Goal: Contribute content: Contribute content

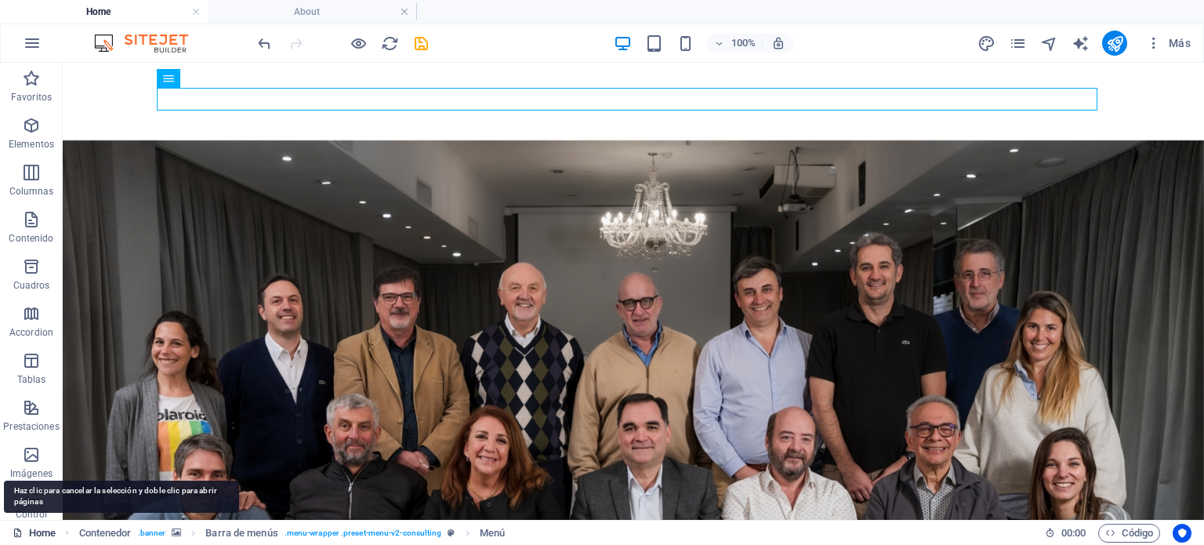
click at [35, 529] on link "Home" at bounding box center [34, 533] width 43 height 19
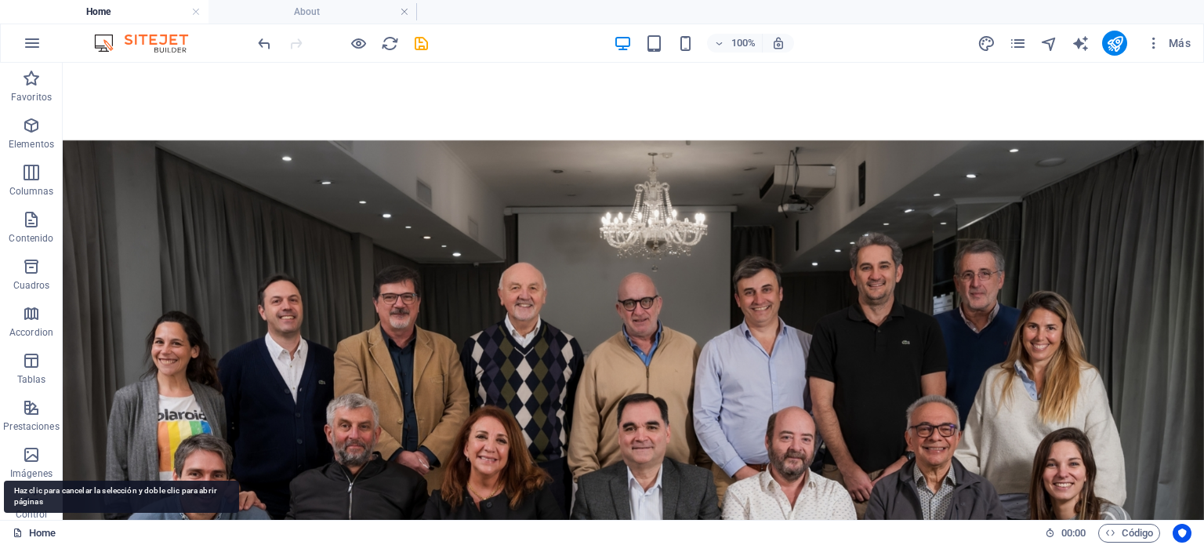
click at [35, 529] on link "Home" at bounding box center [34, 533] width 43 height 19
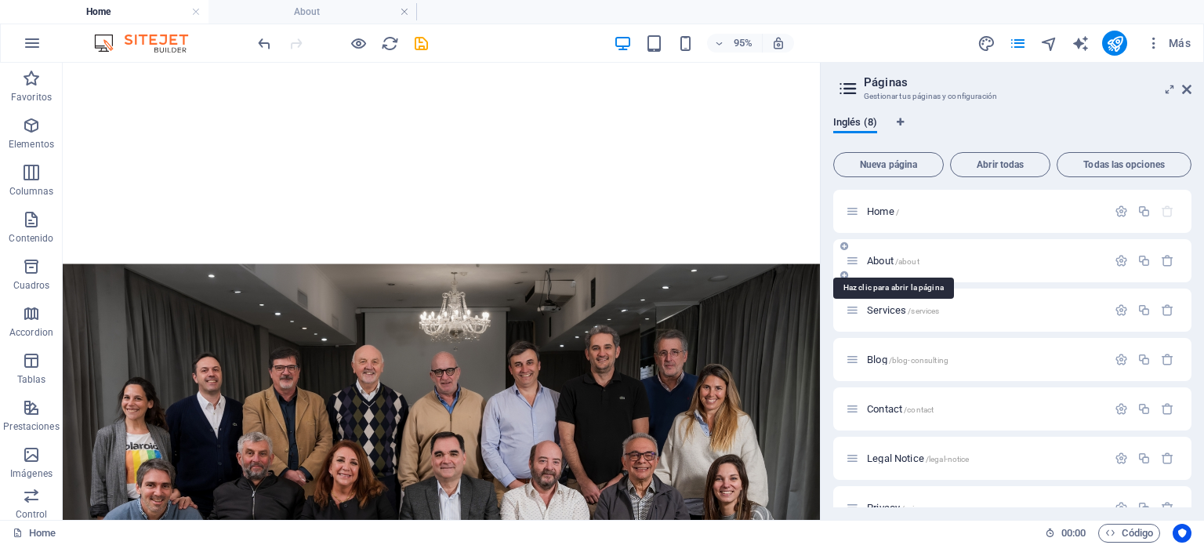
click at [876, 263] on span "About /about" at bounding box center [893, 261] width 53 height 12
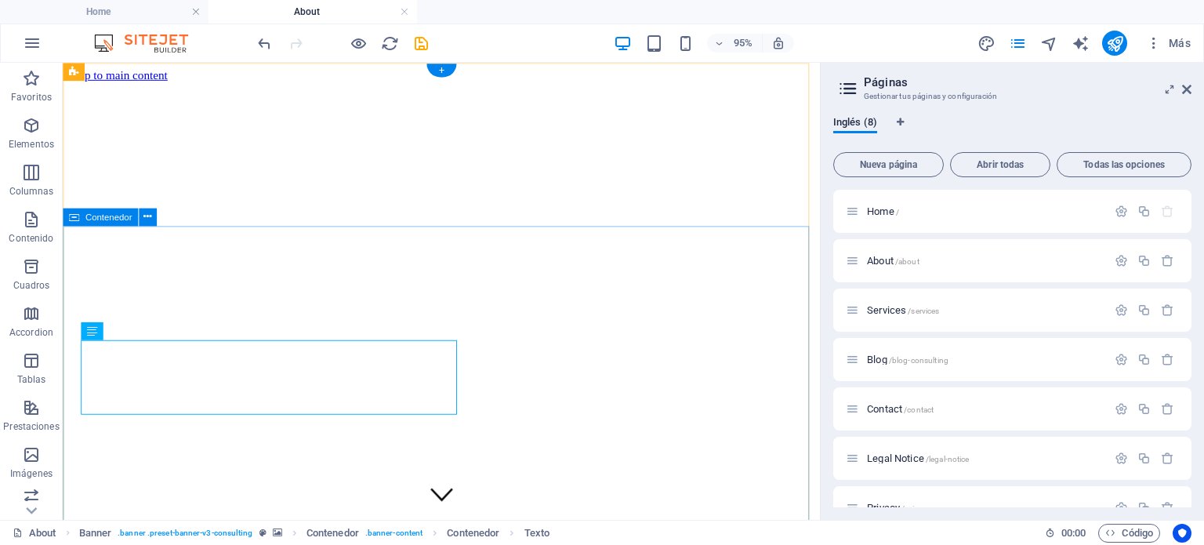
drag, startPoint x: 475, startPoint y: 360, endPoint x: 486, endPoint y: 360, distance: 11.0
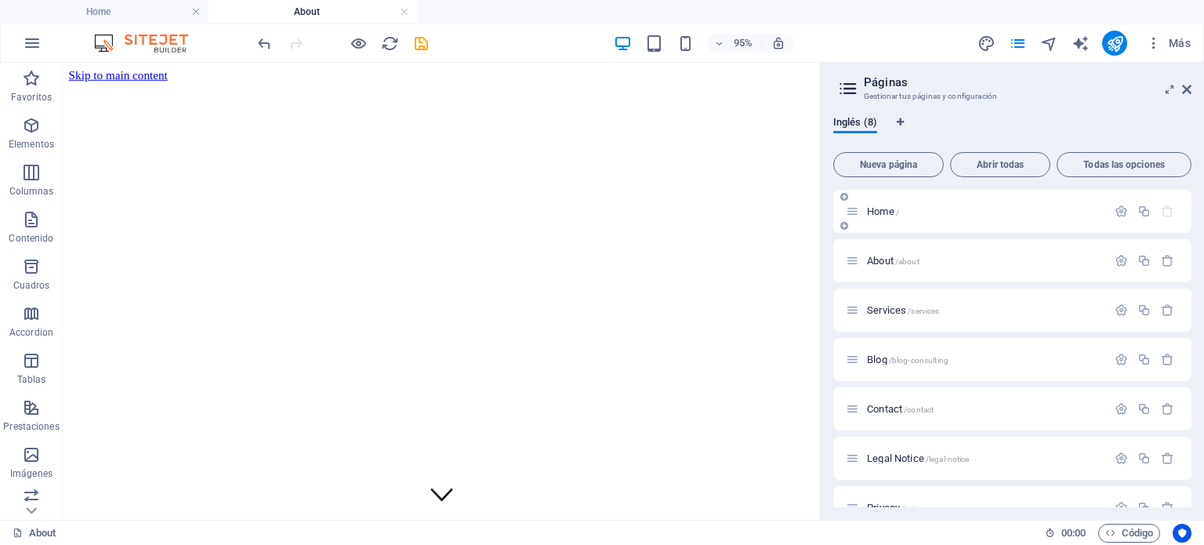
click at [877, 212] on span "Home /" at bounding box center [883, 211] width 32 height 12
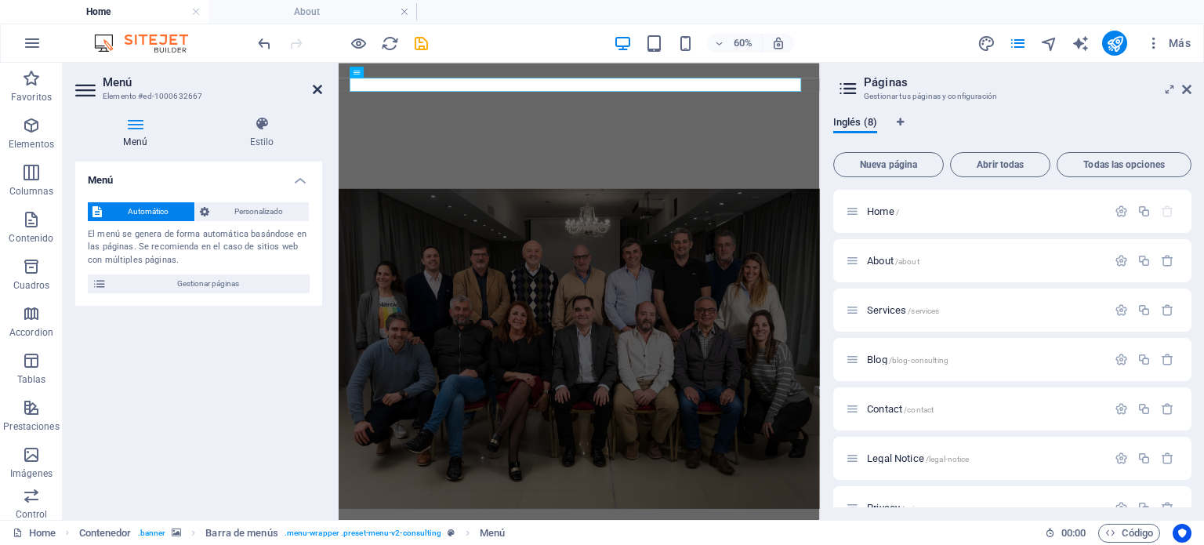
click at [315, 86] on icon at bounding box center [317, 89] width 9 height 13
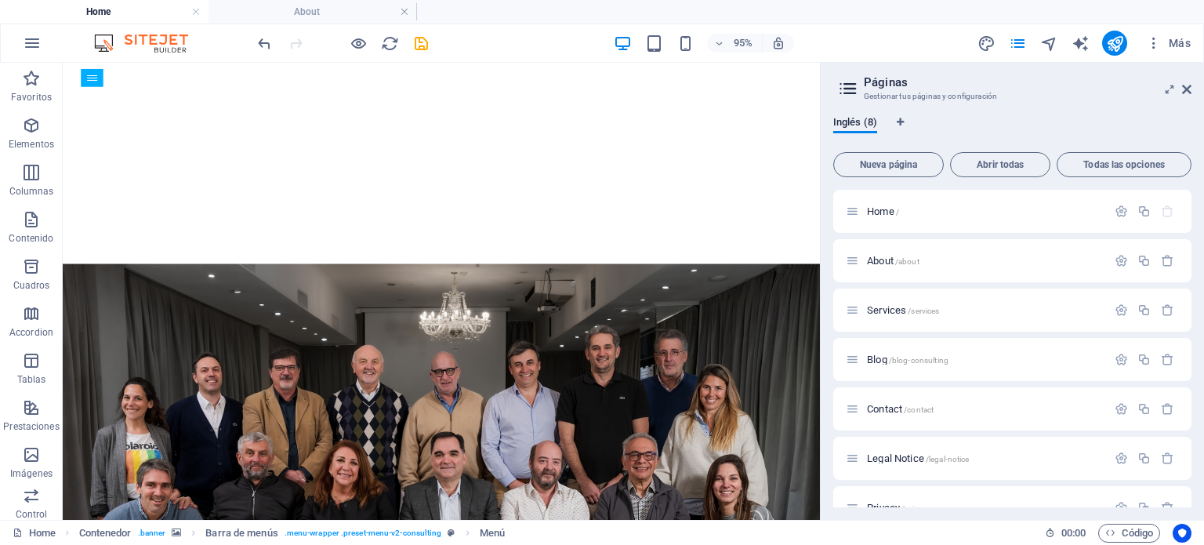
drag, startPoint x: 855, startPoint y: 103, endPoint x: 890, endPoint y: 122, distance: 40.4
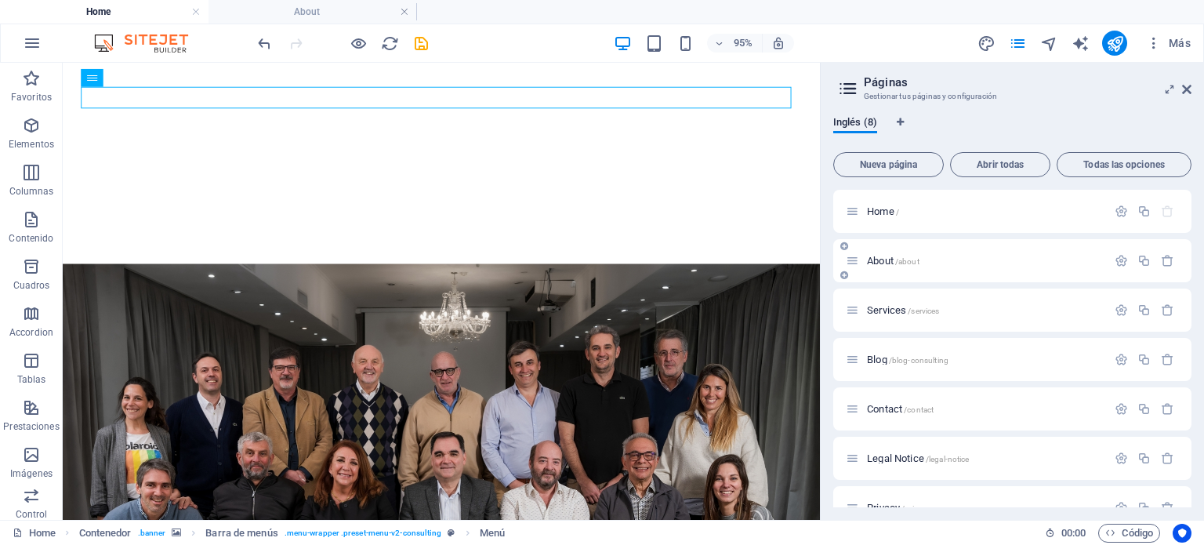
click at [877, 261] on span "About /about" at bounding box center [893, 261] width 53 height 12
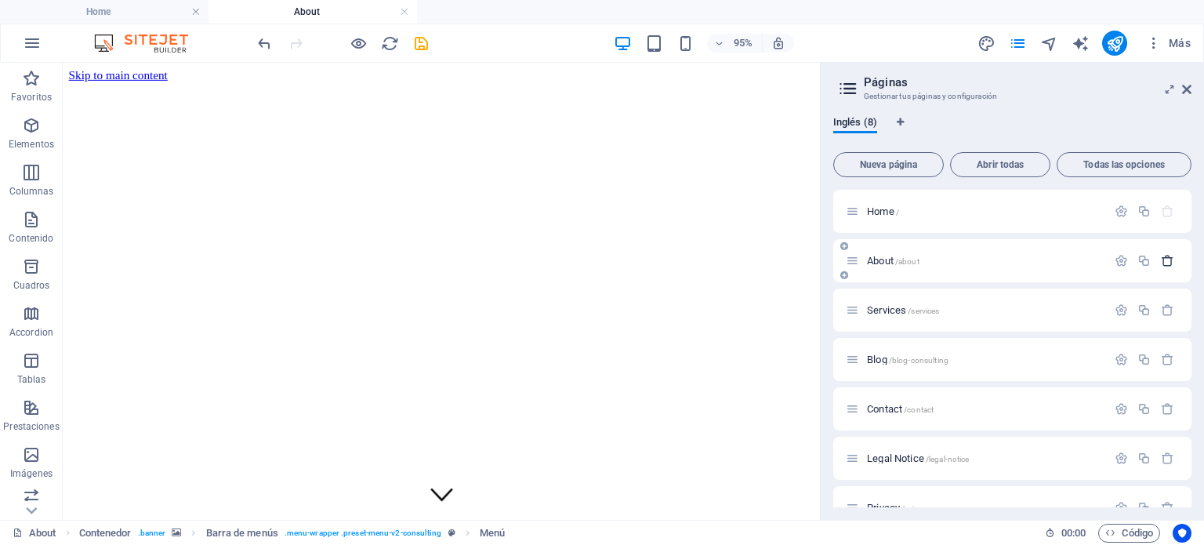
click at [1167, 260] on icon "button" at bounding box center [1167, 260] width 13 height 13
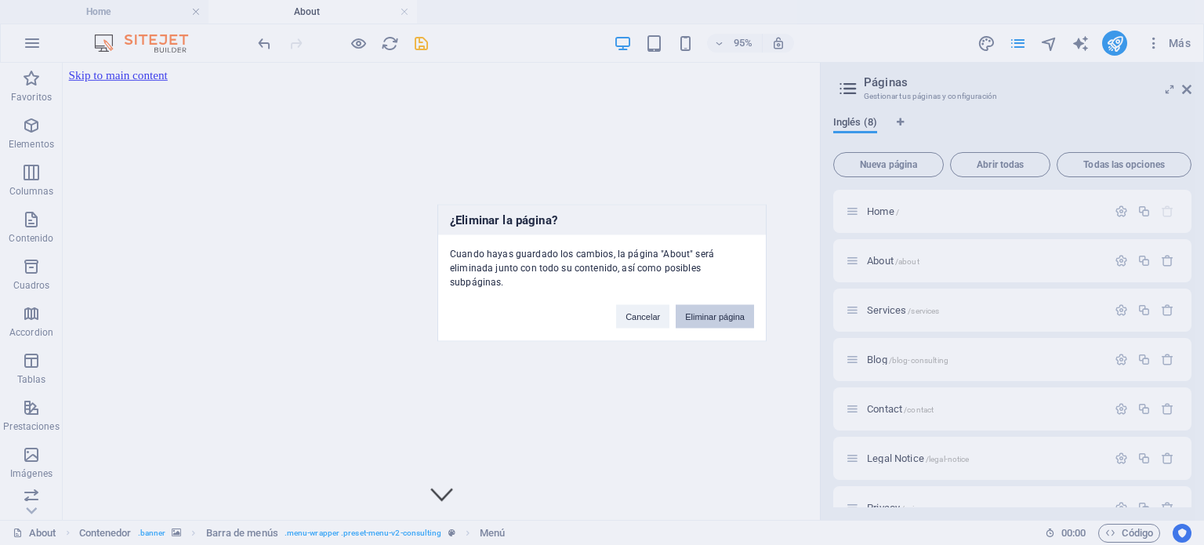
click at [721, 304] on button "Eliminar página" at bounding box center [715, 316] width 78 height 24
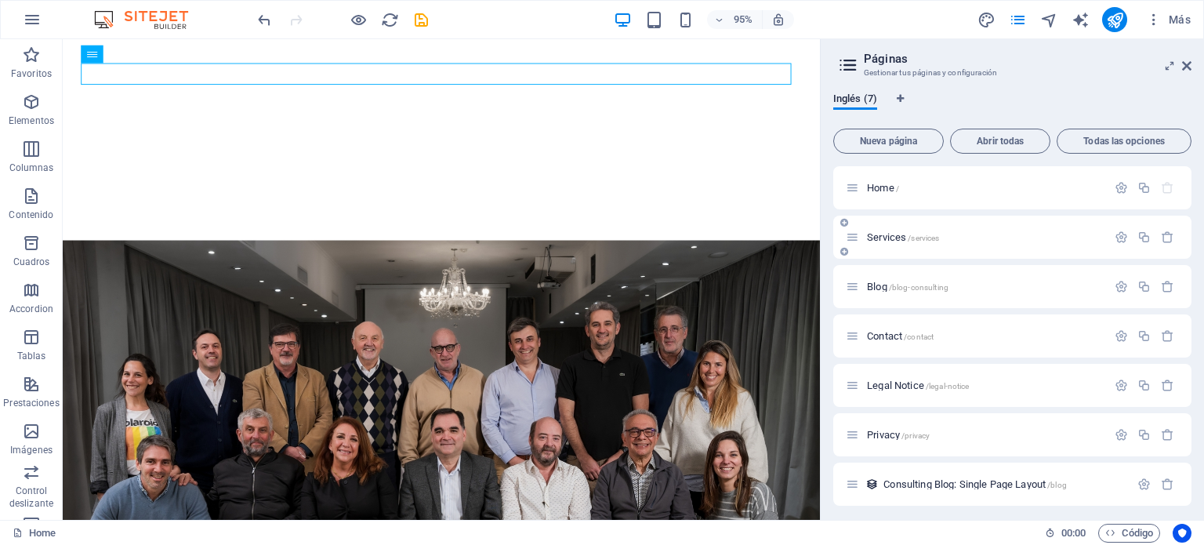
click at [888, 237] on span "Services /services" at bounding box center [903, 237] width 72 height 12
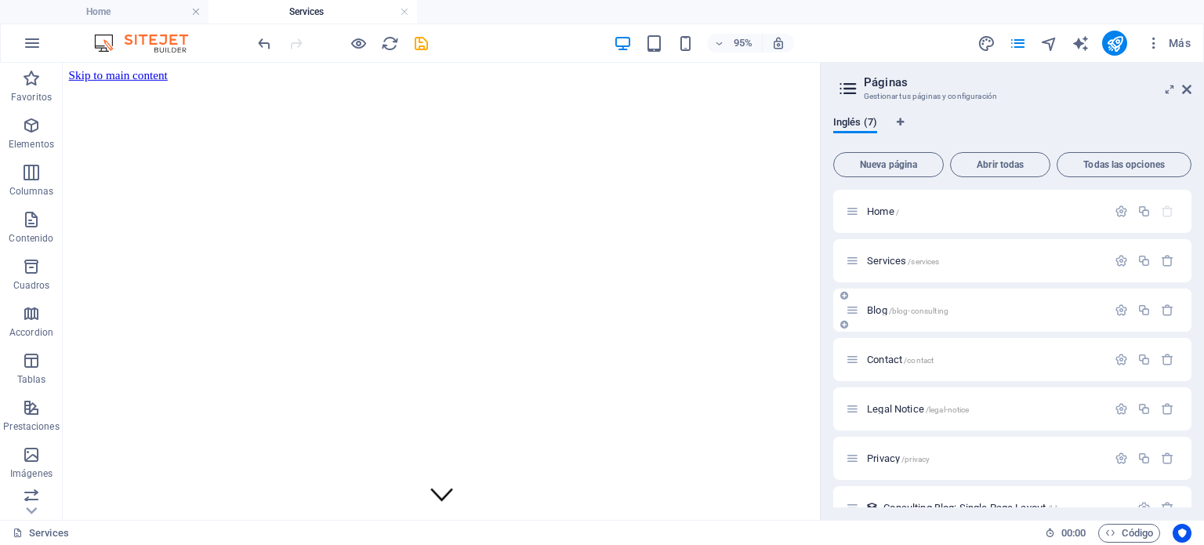
click at [874, 312] on span "Blog /blog-consulting" at bounding box center [908, 310] width 82 height 12
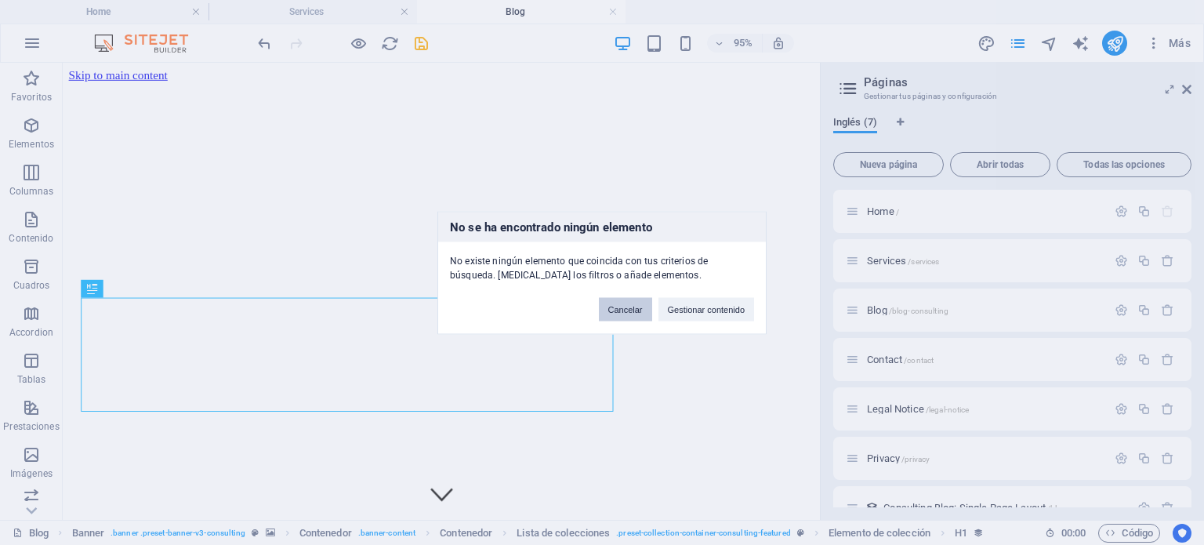
click at [641, 307] on button "Cancelar" at bounding box center [625, 309] width 53 height 24
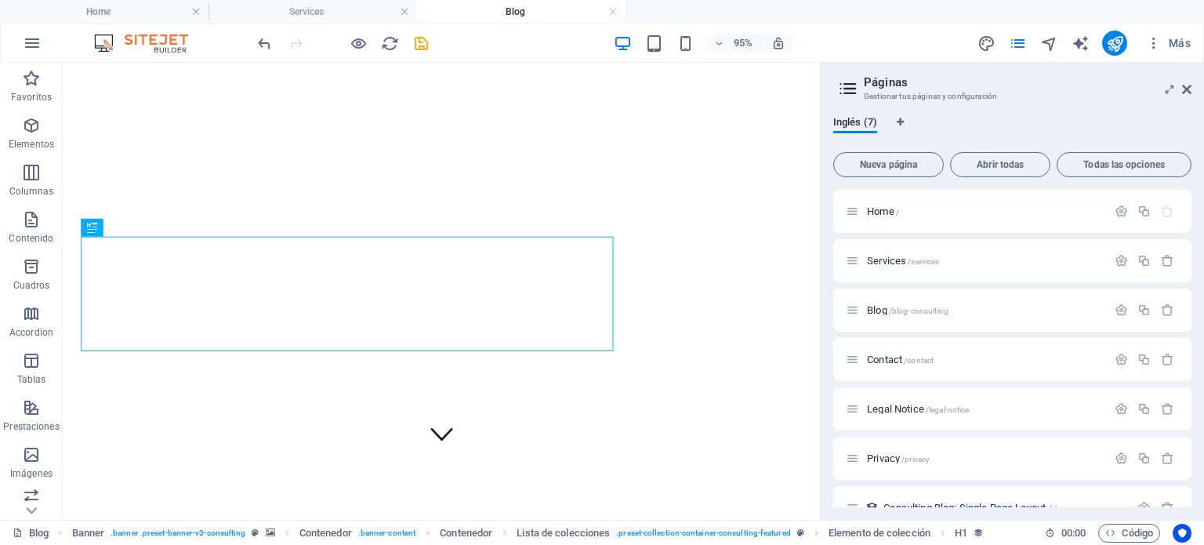
scroll to position [94, 0]
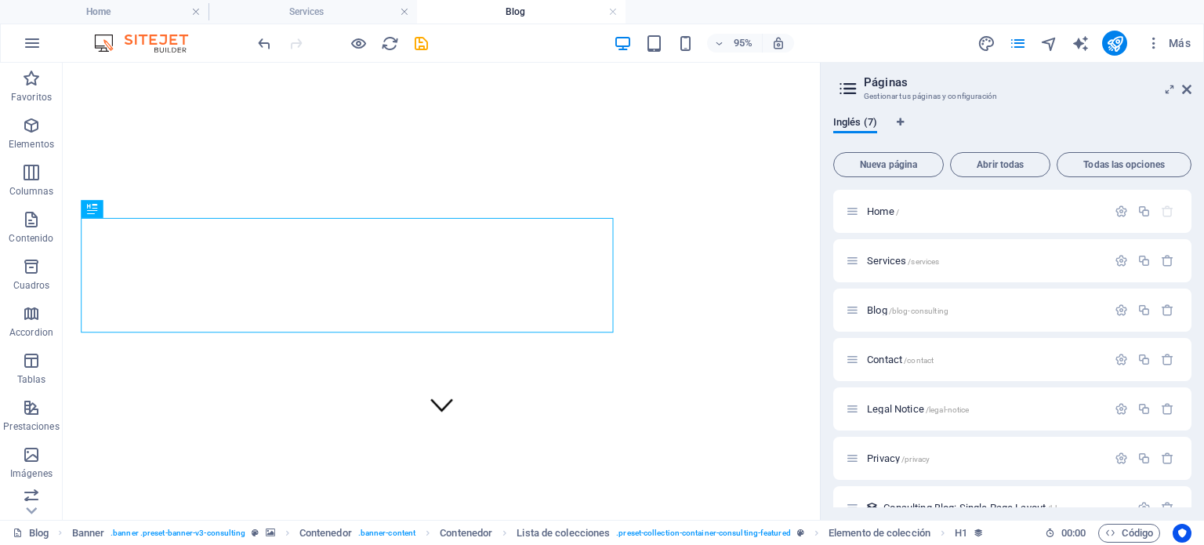
drag, startPoint x: 848, startPoint y: 138, endPoint x: 882, endPoint y: 214, distance: 83.2
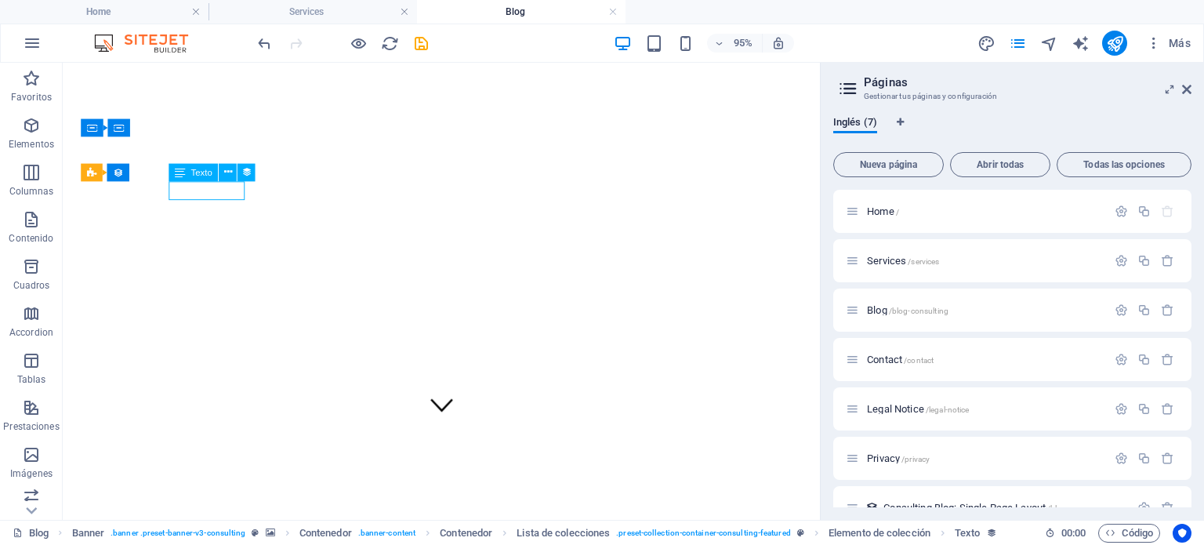
select select "1"
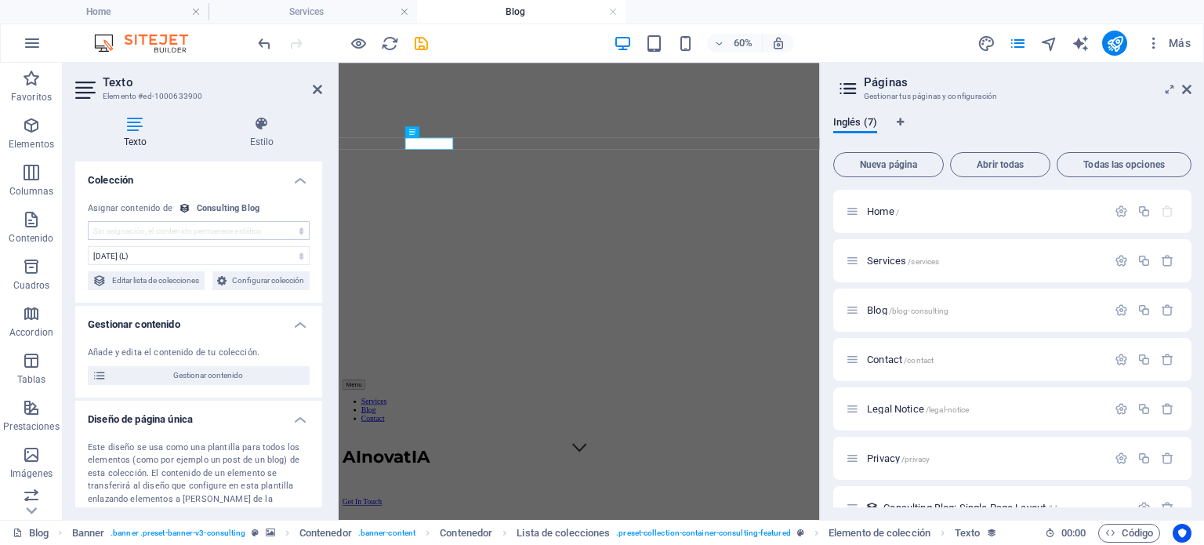
select select "blog-date"
click at [269, 254] on select "[DATE] (l) [DATE] (L) [DATE] (ll) [DATE] (LL) [DATE] 11:36 AM (lll) [DATE] 11:3…" at bounding box center [199, 255] width 222 height 19
select select "2"
click at [88, 246] on select "[DATE] (l) [DATE] (L) [DATE] (ll) [DATE] (LL) [DATE] 11:36 AM (lll) [DATE] 11:3…" at bounding box center [199, 255] width 222 height 19
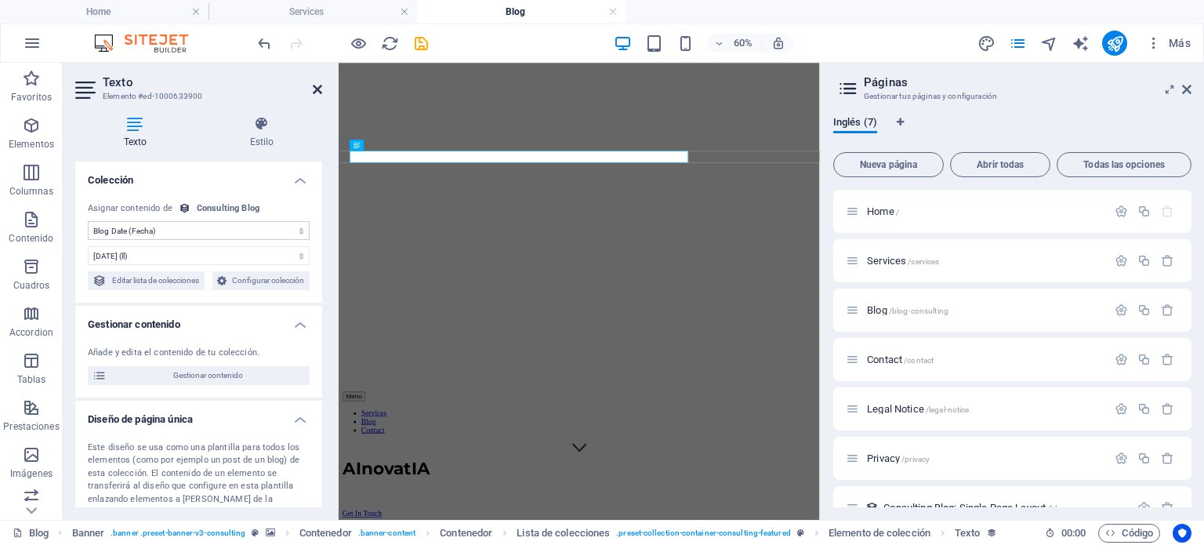
click at [315, 88] on icon at bounding box center [317, 89] width 9 height 13
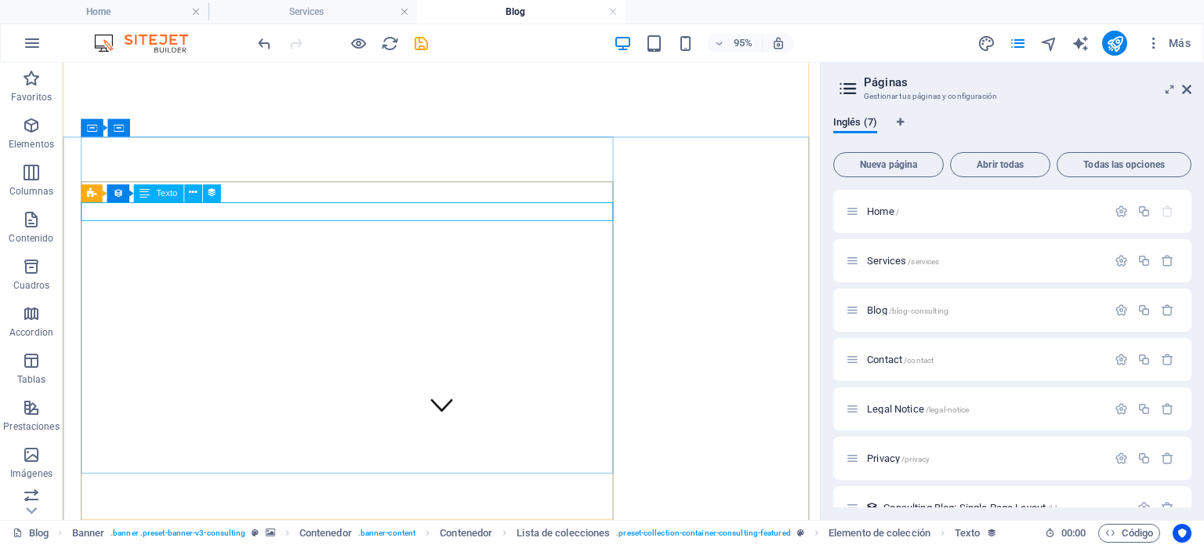
select select "blog-date"
select select "2"
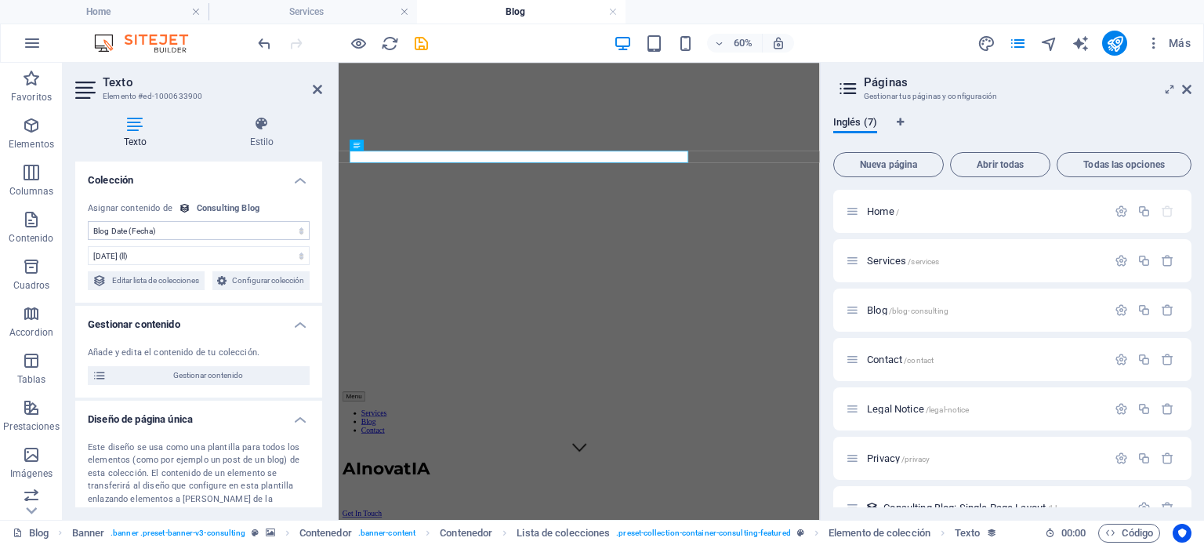
click at [154, 209] on div "Asignar contenido de" at bounding box center [130, 208] width 85 height 13
click at [314, 91] on icon at bounding box center [317, 89] width 9 height 13
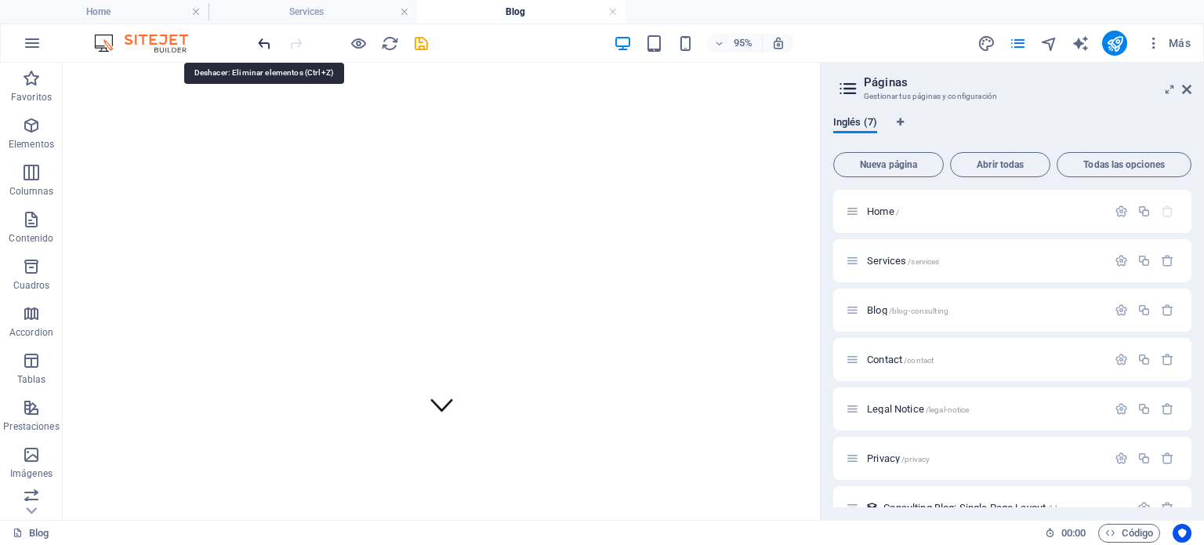
click at [259, 44] on icon "undo" at bounding box center [265, 44] width 18 height 18
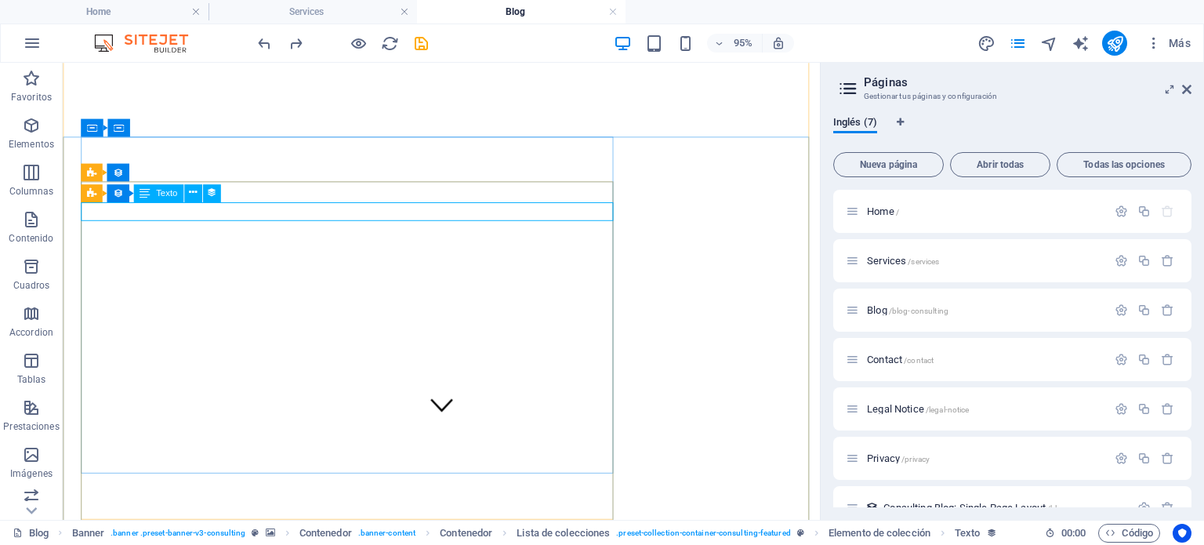
select select "blog-date"
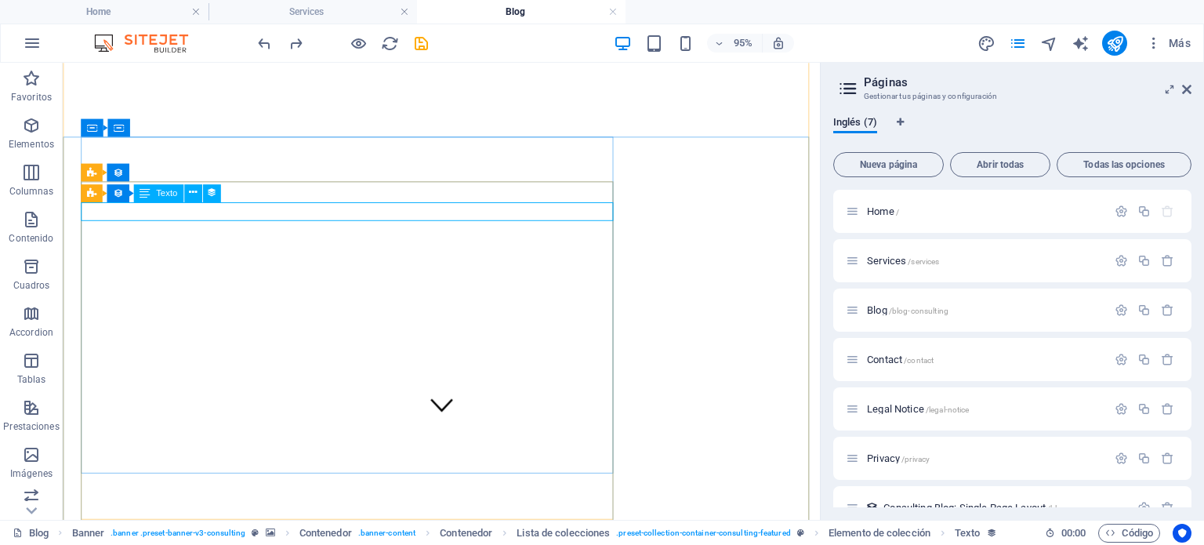
select select "2"
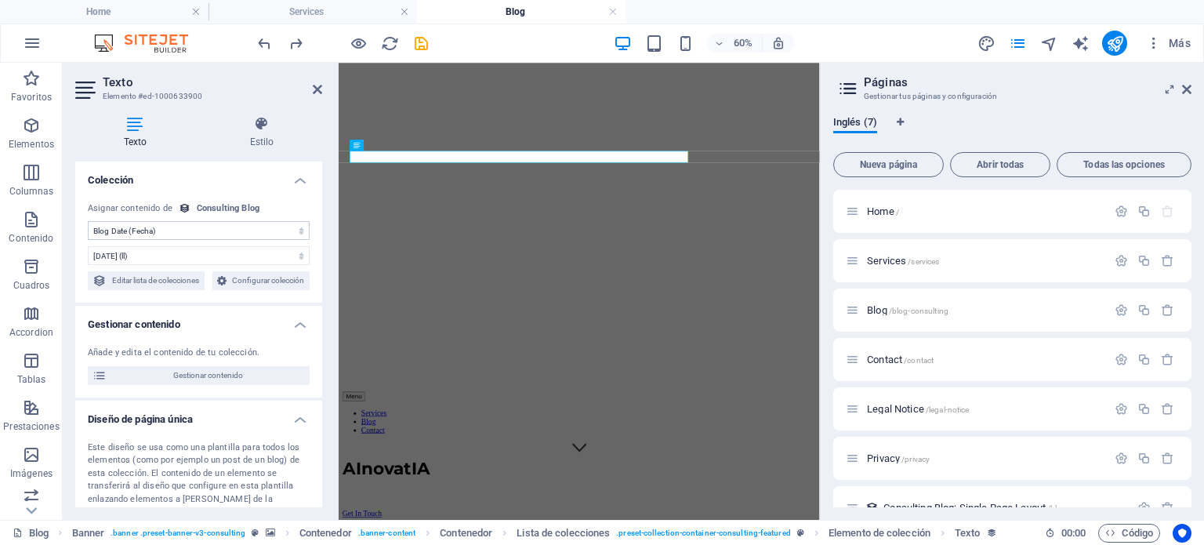
drag, startPoint x: 318, startPoint y: 294, endPoint x: 329, endPoint y: 343, distance: 49.7
click at [329, 343] on div "Texto Estilo Colección Sin asignación, el contenido permanece estático Creado a…" at bounding box center [199, 312] width 272 height 416
drag, startPoint x: 318, startPoint y: 352, endPoint x: 325, endPoint y: 411, distance: 59.2
click at [325, 411] on div "Texto Estilo Colección Sin asignación, el contenido permanece estático Creado a…" at bounding box center [199, 312] width 272 height 416
click at [232, 385] on span "Gestionar contenido" at bounding box center [208, 375] width 194 height 19
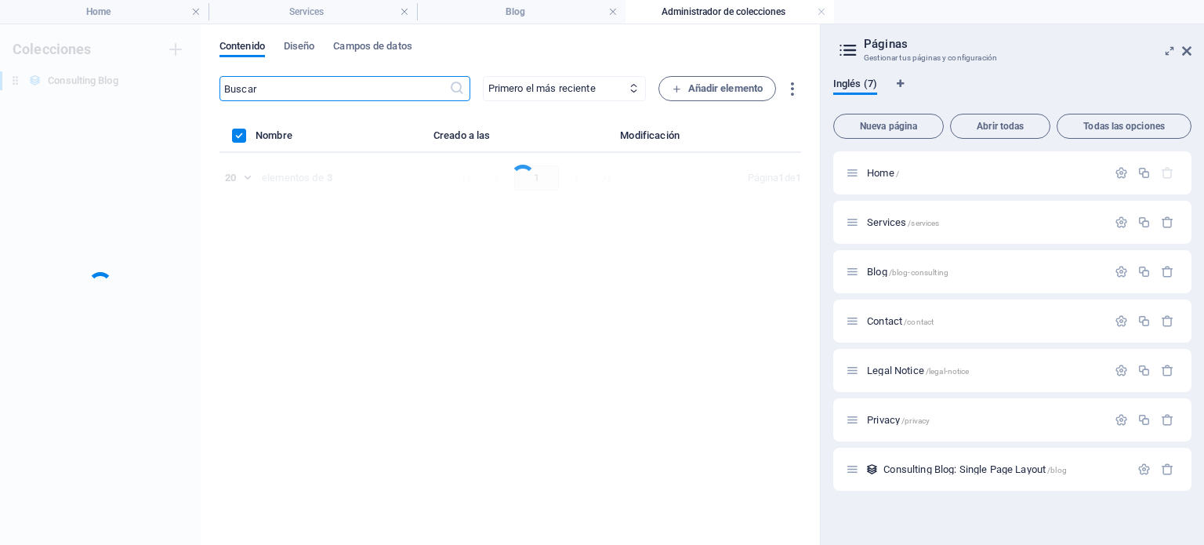
scroll to position [0, 0]
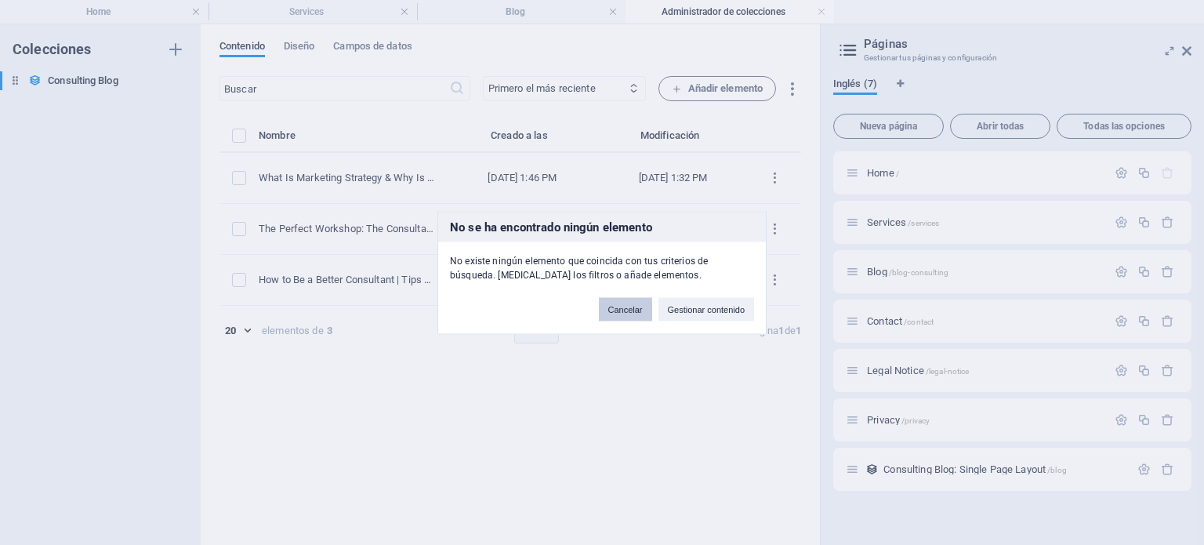
click at [639, 312] on button "Cancelar" at bounding box center [625, 309] width 53 height 24
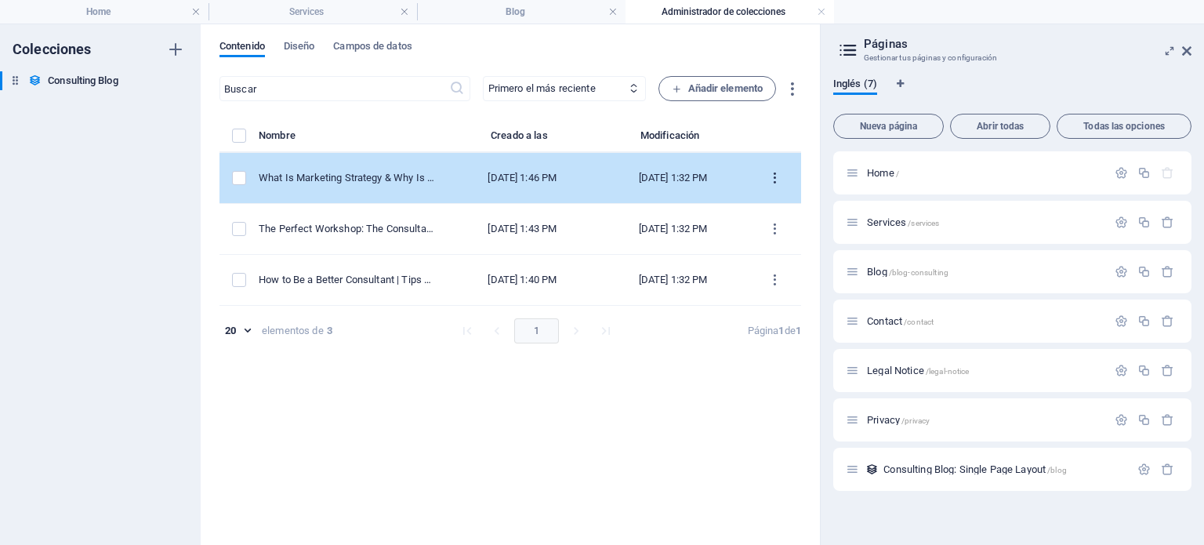
click at [772, 178] on icon "items list" at bounding box center [775, 178] width 15 height 15
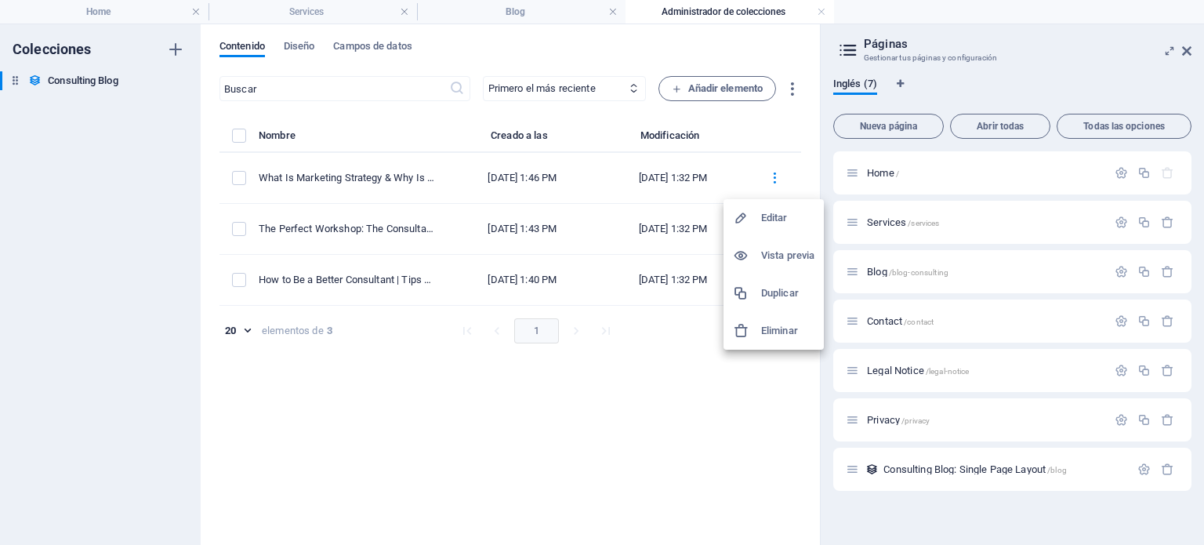
click at [766, 215] on h6 "Editar" at bounding box center [787, 218] width 53 height 19
select select "Modern Marketing"
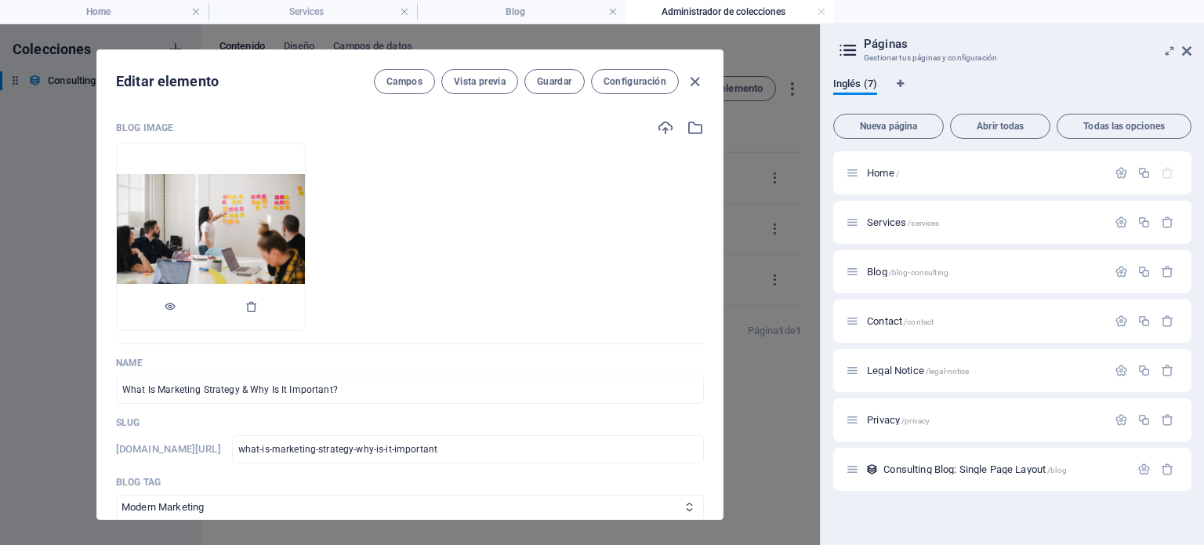
click at [305, 187] on img at bounding box center [211, 236] width 188 height 125
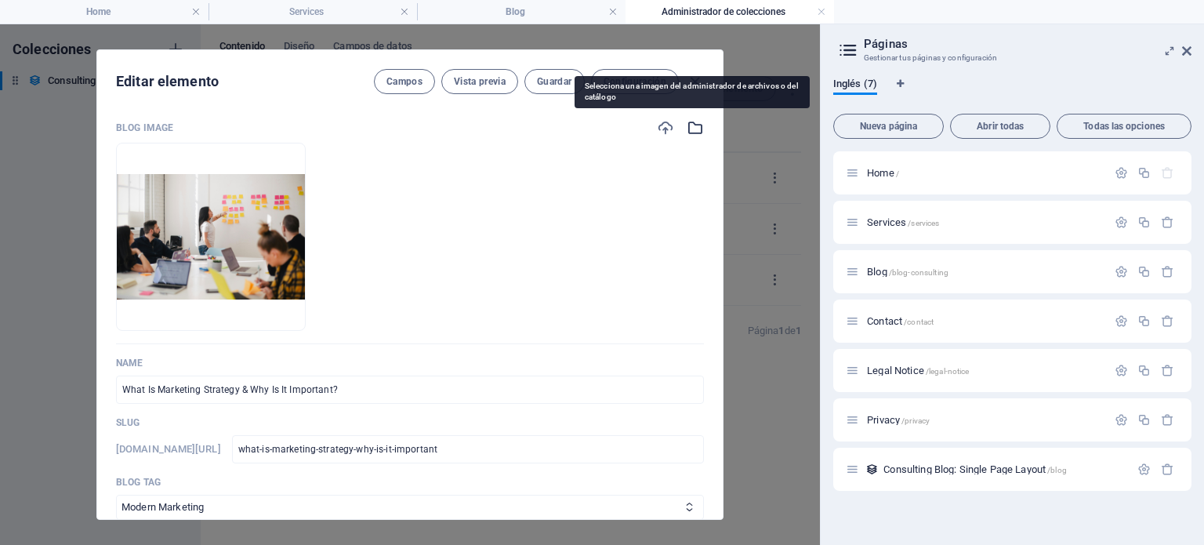
click at [690, 126] on icon "button" at bounding box center [695, 127] width 17 height 17
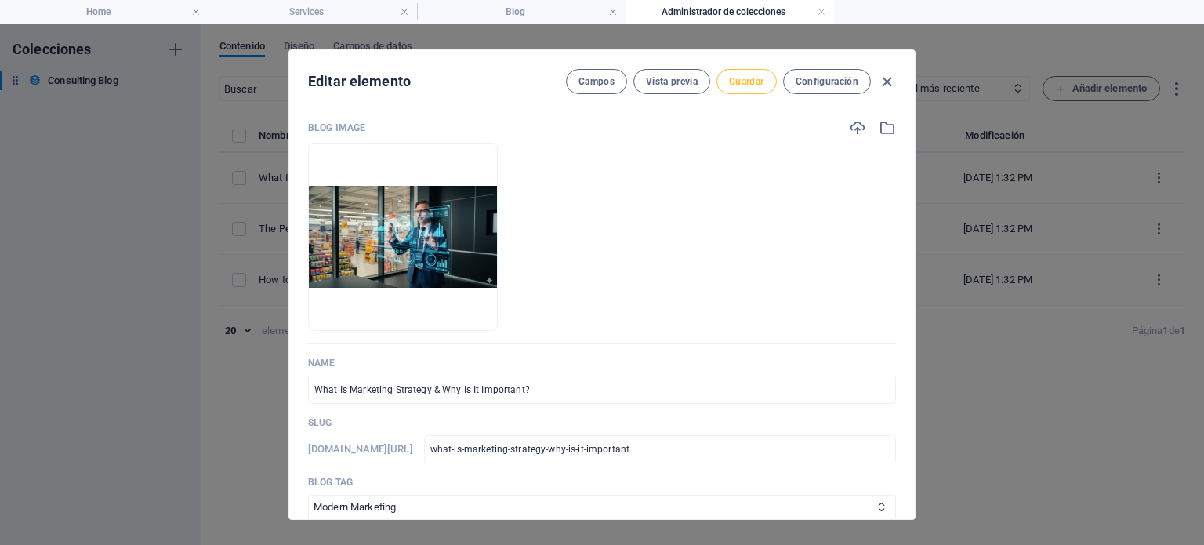
click at [753, 77] on span "Guardar" at bounding box center [746, 81] width 35 height 13
click at [888, 85] on icon "button" at bounding box center [887, 82] width 18 height 18
type input "[DATE]"
type input "what-is-marketing-strategy-why-is-it-important"
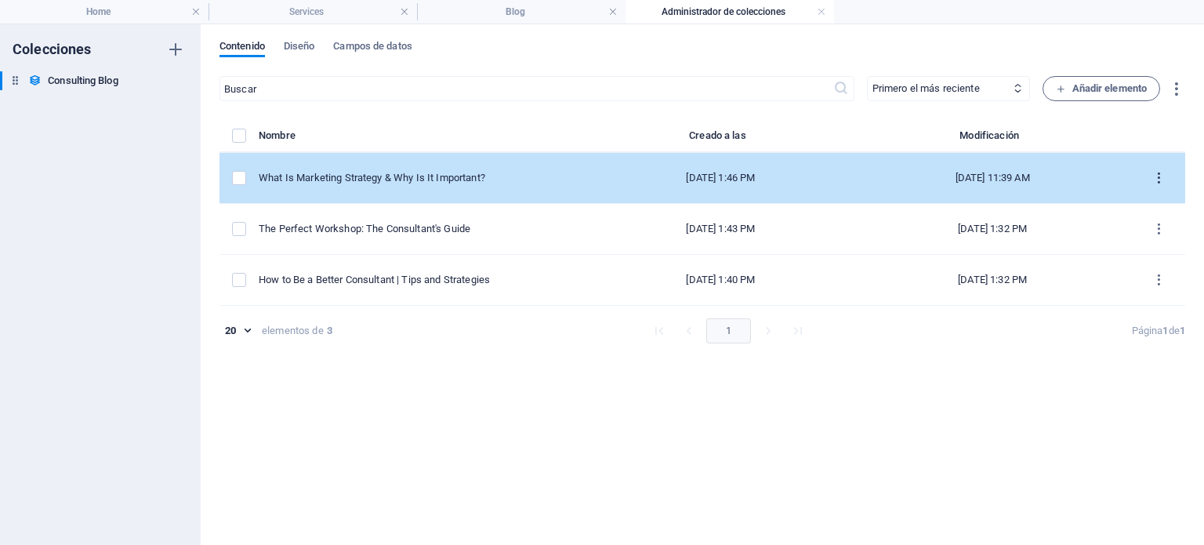
click at [1157, 182] on icon "items list" at bounding box center [1159, 178] width 15 height 15
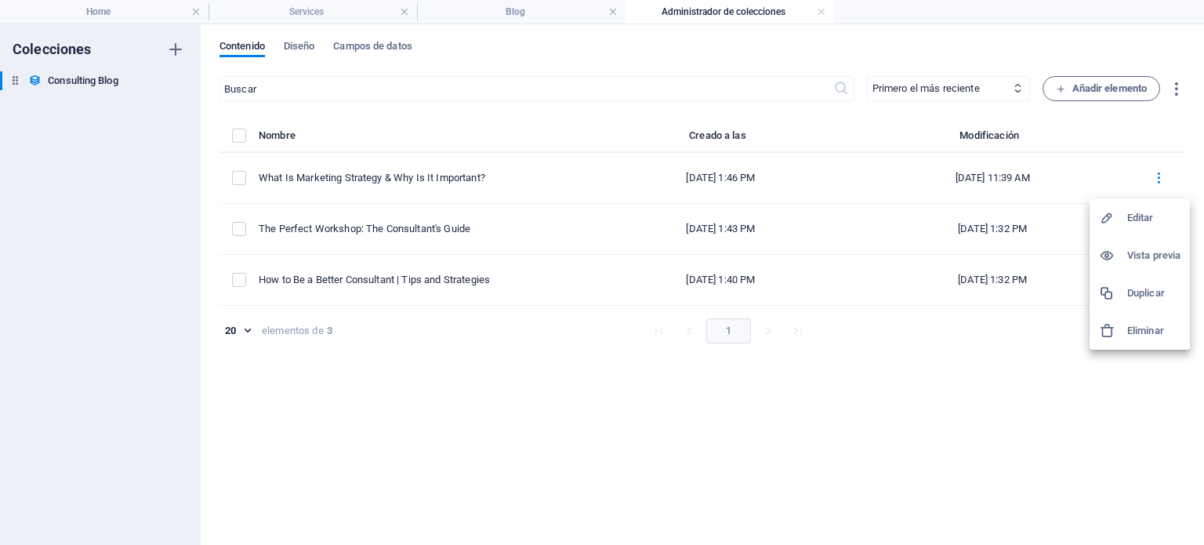
click at [1143, 221] on h6 "Editar" at bounding box center [1154, 218] width 53 height 19
select select "Modern Marketing"
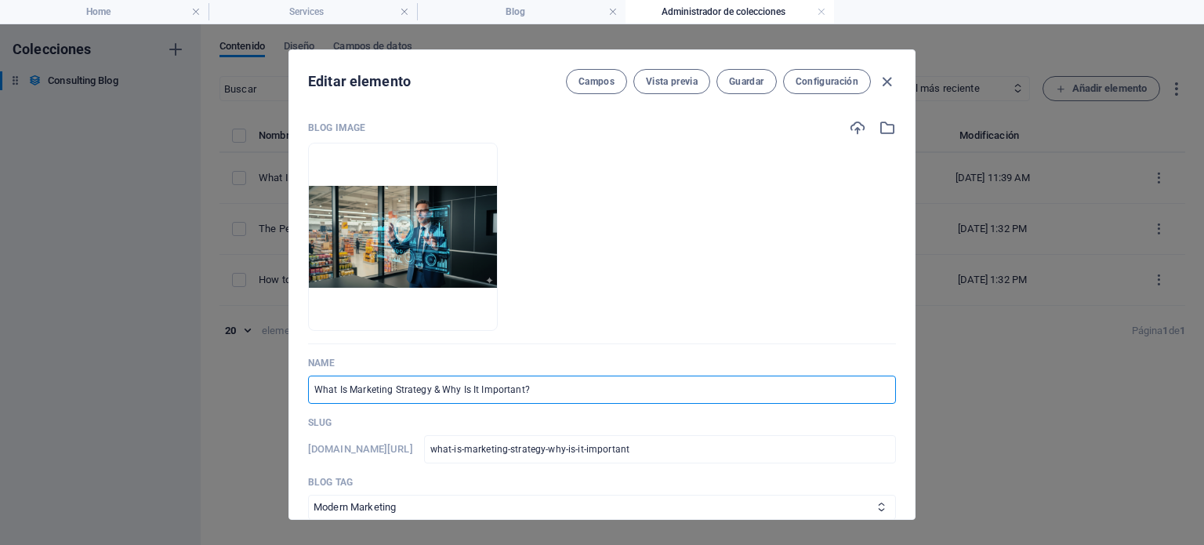
drag, startPoint x: 577, startPoint y: 379, endPoint x: 262, endPoint y: 391, distance: 315.5
click at [262, 391] on div "Editar elemento [PERSON_NAME] Vista previa Guardar Configuración Blog Image Arr…" at bounding box center [602, 284] width 1204 height 521
paste input "Anxiety + AI = AInxiety*. How AI may be affecting human anxiety."
type input "Anxiety + AI = AInxiety*. How AI may be affecting human anxiety."
click at [657, 450] on input "what-is-marketing-strategy-why-is-it-important" at bounding box center [660, 449] width 472 height 28
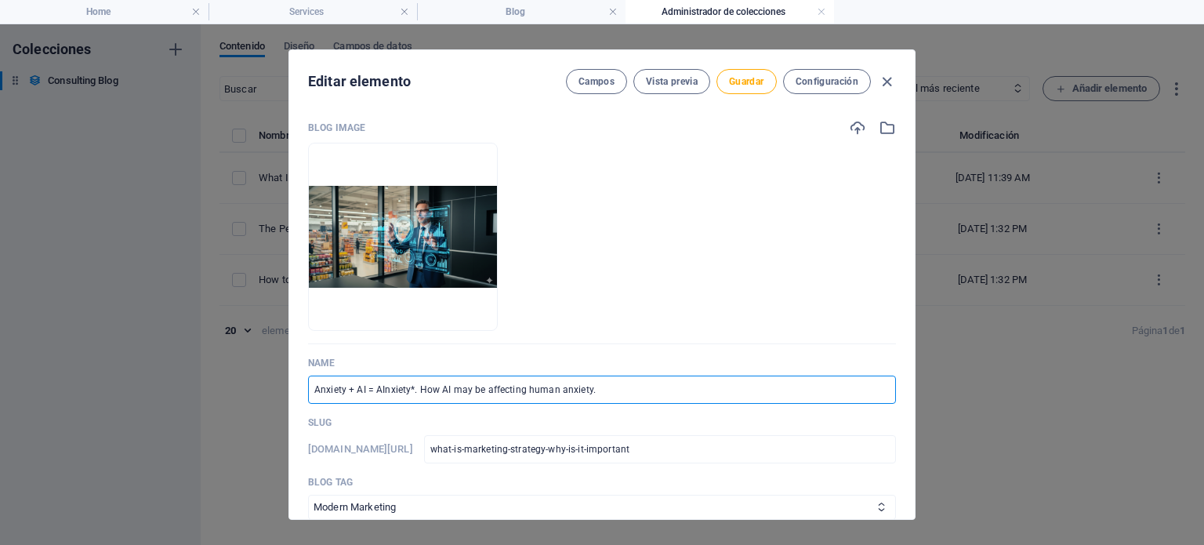
click at [314, 387] on input "Anxiety + AI = AInxiety*. How AI may be affecting human anxiety." at bounding box center [602, 390] width 588 height 28
drag, startPoint x: 314, startPoint y: 387, endPoint x: 639, endPoint y: 377, distance: 325.6
click at [639, 377] on input "Anxiety + AI = AInxiety*. How AI may be affecting human anxiety." at bounding box center [602, 390] width 588 height 28
click at [662, 455] on input "what-is-marketing-strategy-why-is-it-important" at bounding box center [660, 449] width 472 height 28
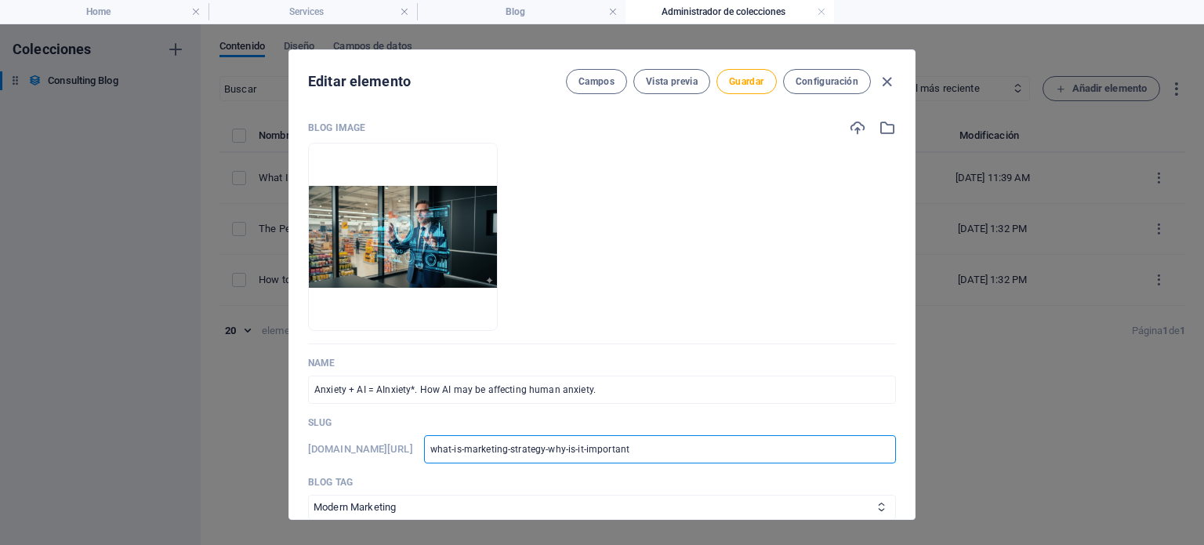
type input "what-is-marketing-strategy-why-is-it-importan"
type input "what-is-marketing-strategy-why-is-it-import"
type input "what-is-marketing-strategy-why-is-it-impor"
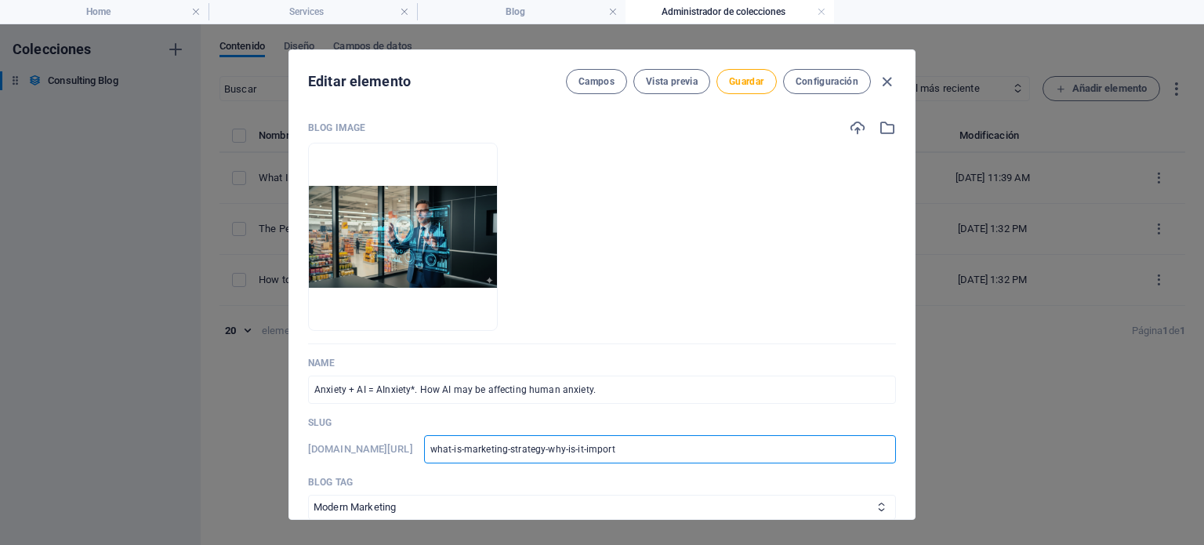
type input "what-is-marketing-strategy-why-is-it-impor"
type input "what-is-marketing-strategy-why-is-it-impo"
type input "what-is-marketing-strategy-why-is-it-imp"
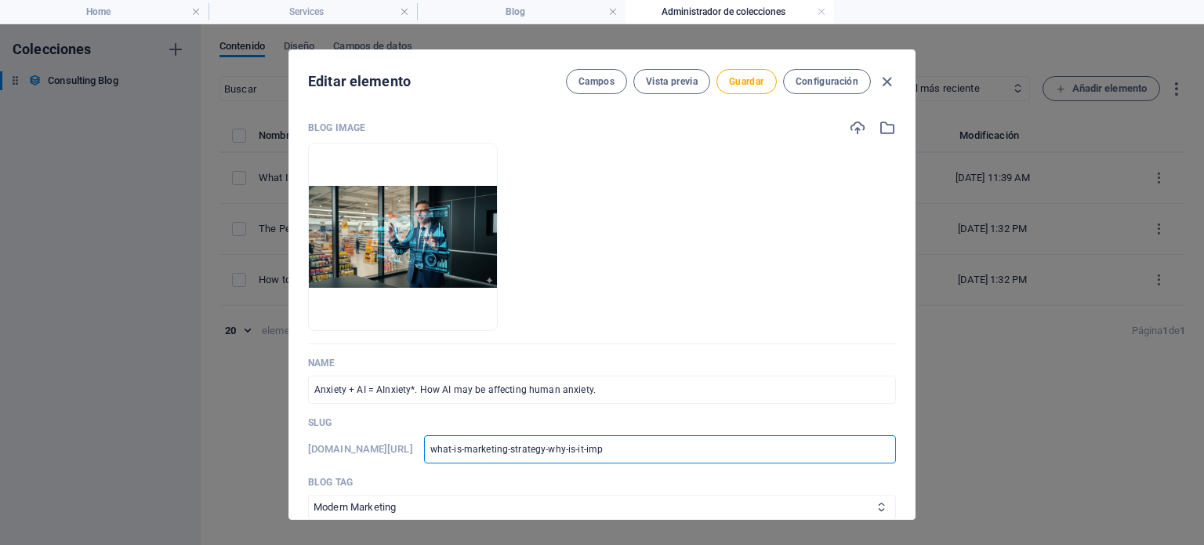
type input "what-is-marketing-strategy-why-is-it-im"
type input "what-is-marketing-strategy-why-is-it-i"
type input "what-is-marketing-strategy-why-is-it-"
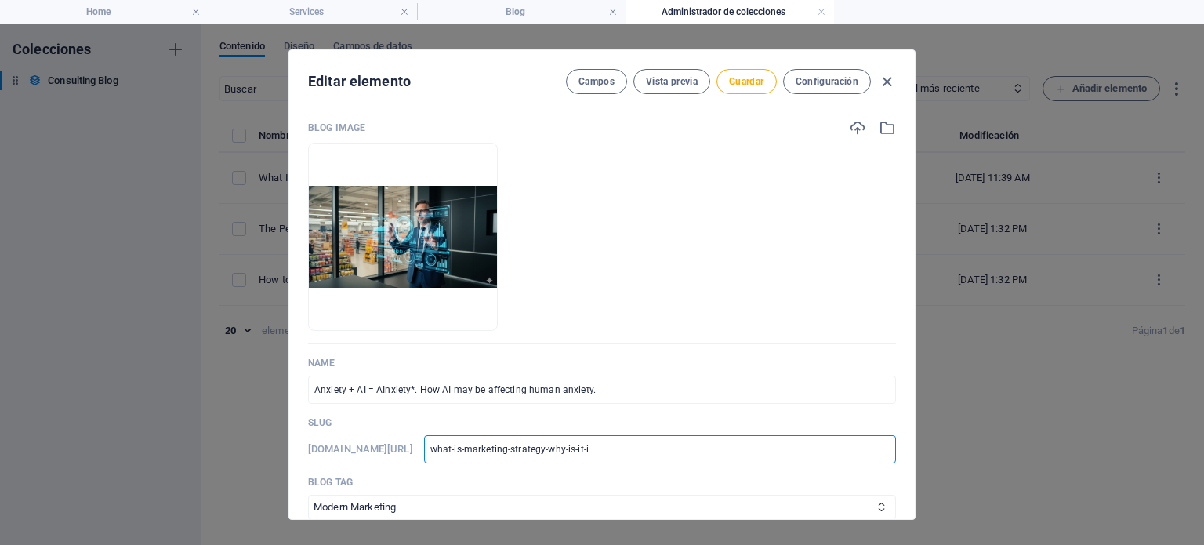
type input "what-is-marketing-strategy-why-is-it-"
type input "what-is-marketing-strategy-why-is-it"
type input "what-is-marketing-strategy-why-is-i"
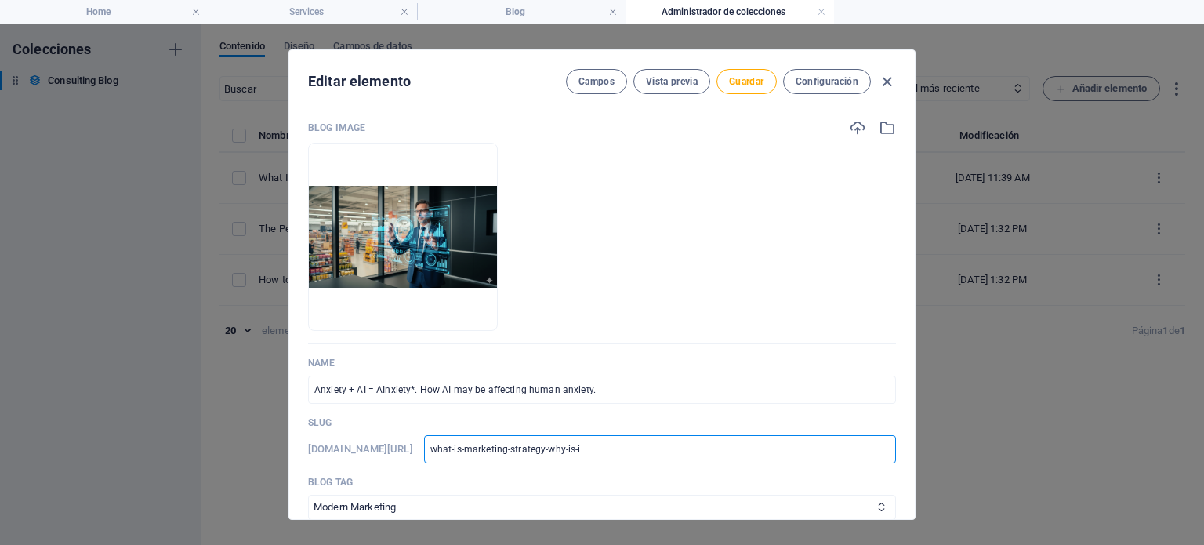
type input "what-is-marketing-strategy-why-is-"
type input "what-is-marketing-strategy-why-is"
type input "what-is-marketing-strategy-why-i"
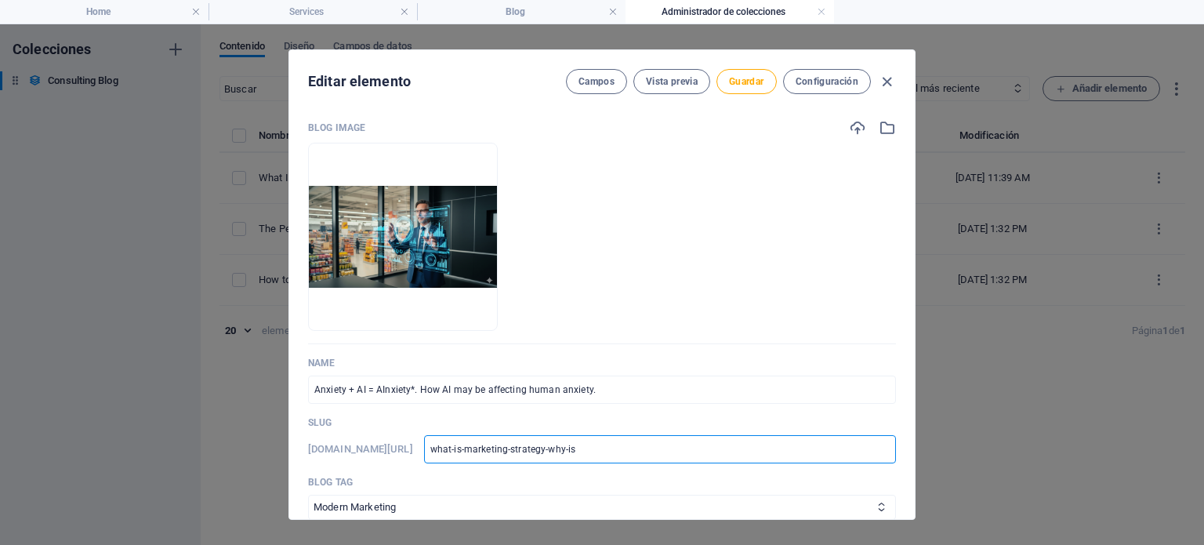
type input "what-is-marketing-strategy-why-i"
type input "what-is-marketing-strategy-w"
type input "what-is-marketing-strategy"
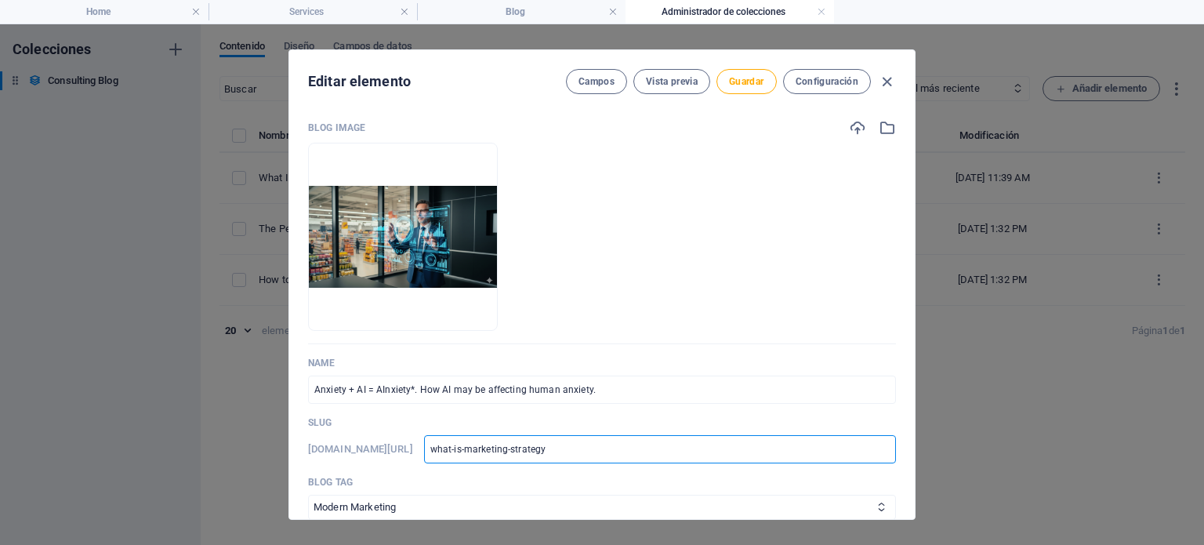
type input "what-is-marketing-strateg"
type input "what-is-marketing-strate"
type input "what-is-marketing-strat"
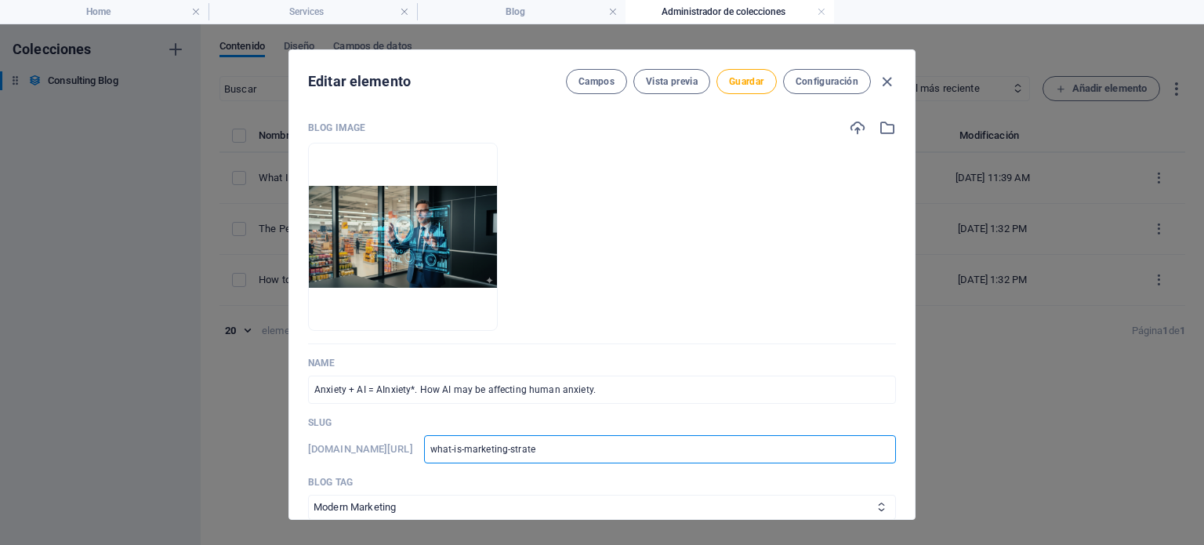
type input "what-is-marketing-strat"
type input "what-is-marketing-stra"
type input "what-is-marketing-str"
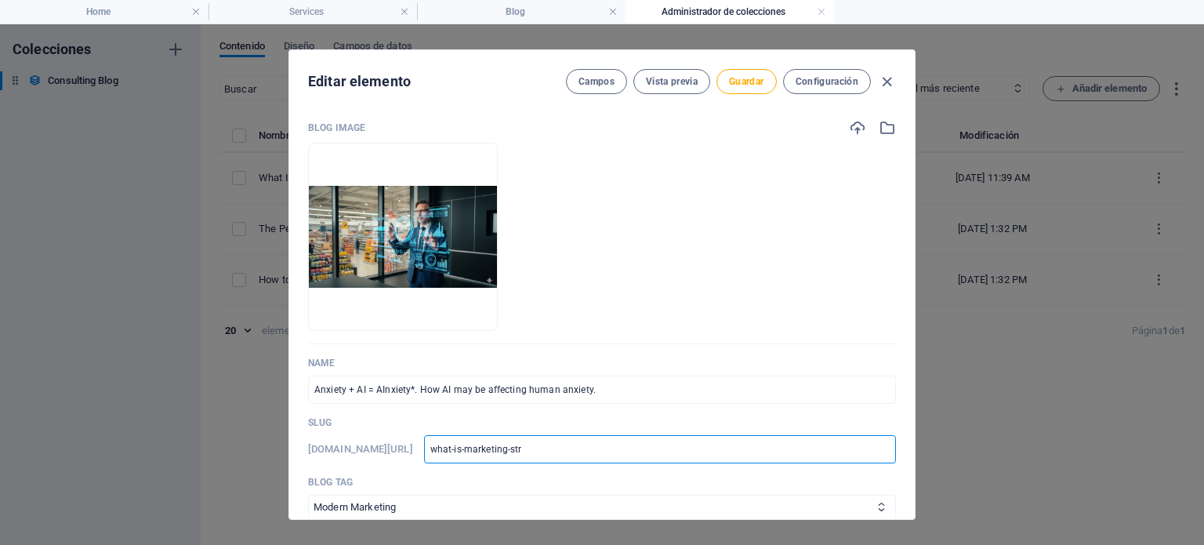
type input "what-is-marketing-st"
type input "what-is-marketing-s"
type input "what-is-marketing-"
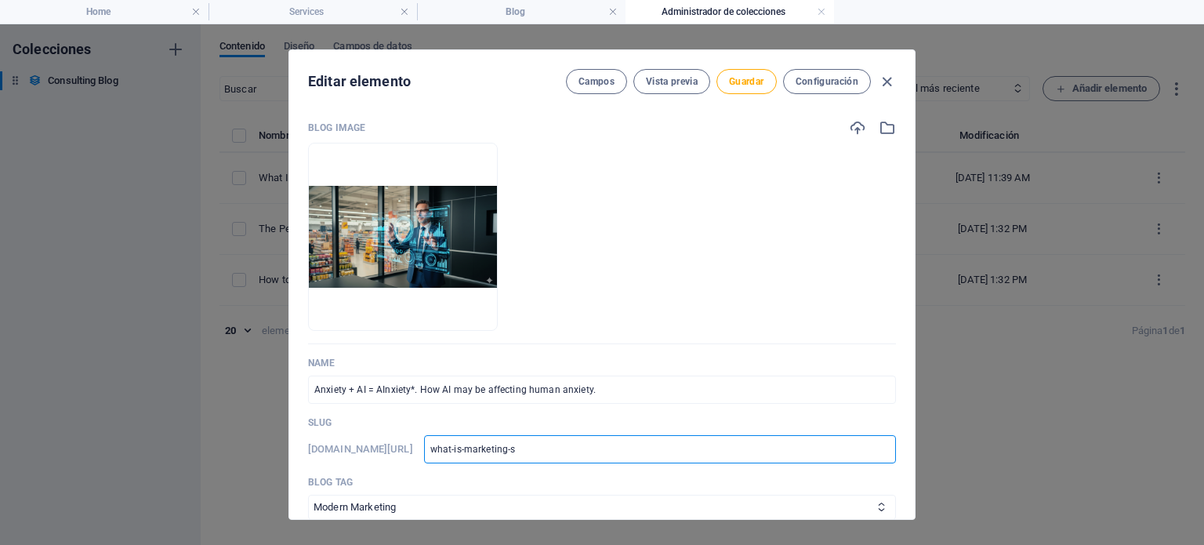
type input "what-is-marketing-"
type input "what-is-marketing"
type input "what-is-marketin"
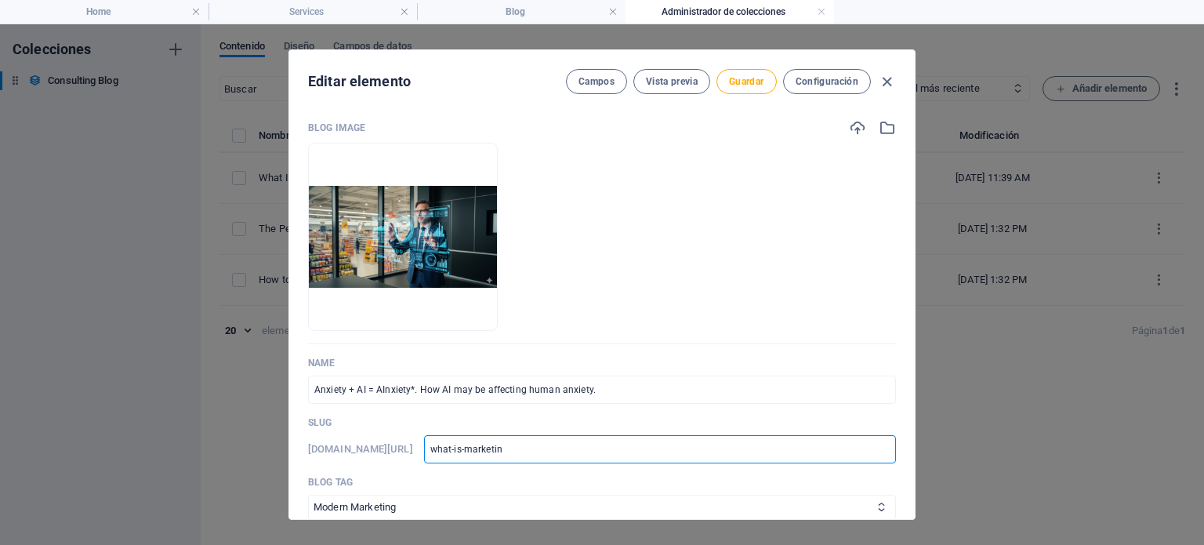
type input "what-is-marketi"
type input "what-is-market"
type input "what-is-marke"
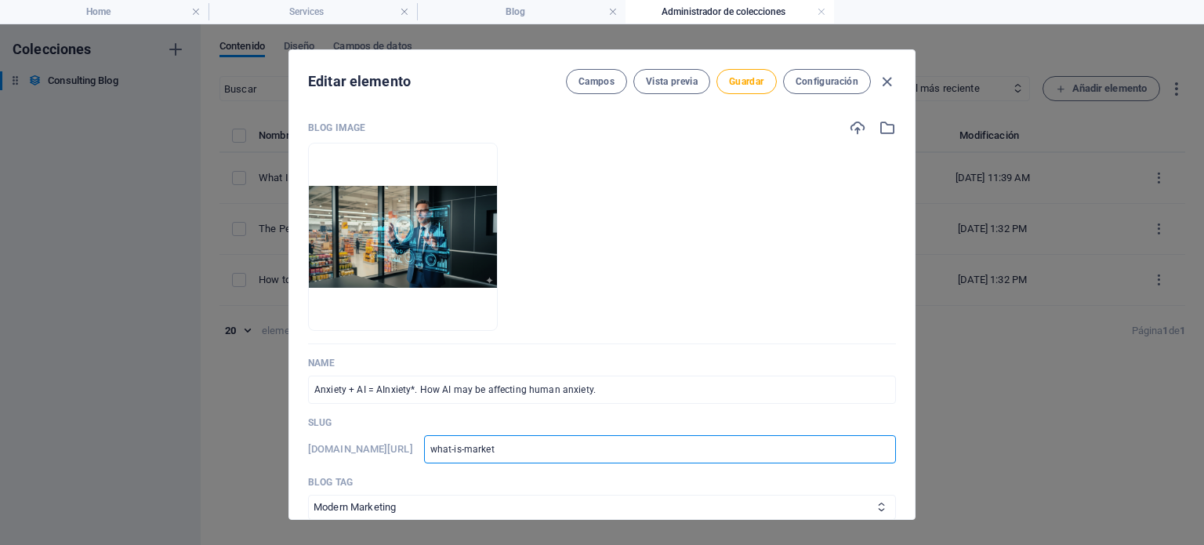
type input "what-is-marke"
type input "what-is-mark"
type input "what-is-mar"
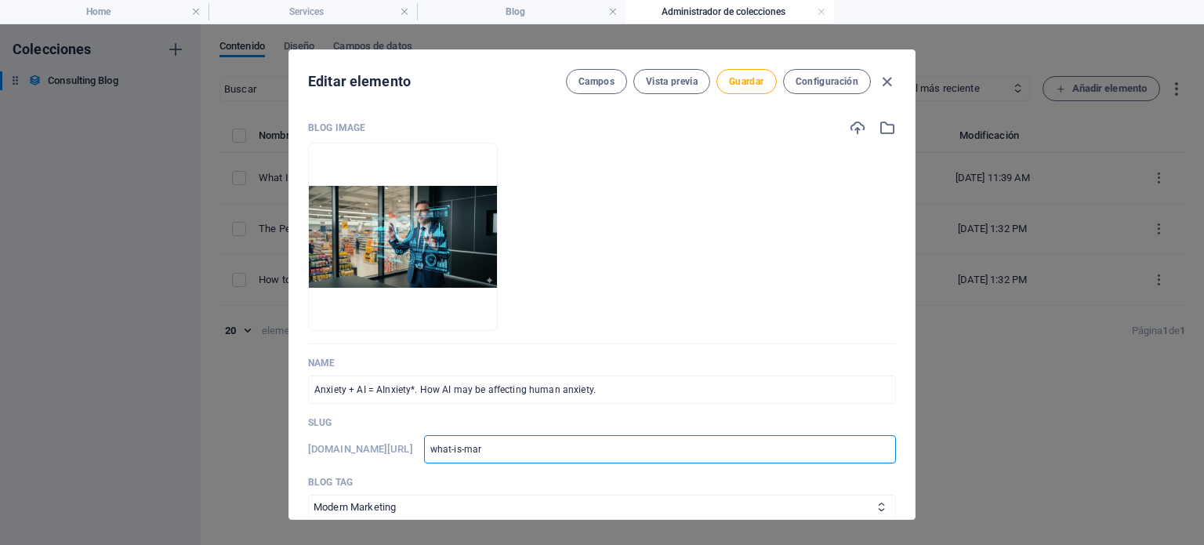
type input "what-is-ma"
type input "what-is-m"
type input "what-is-"
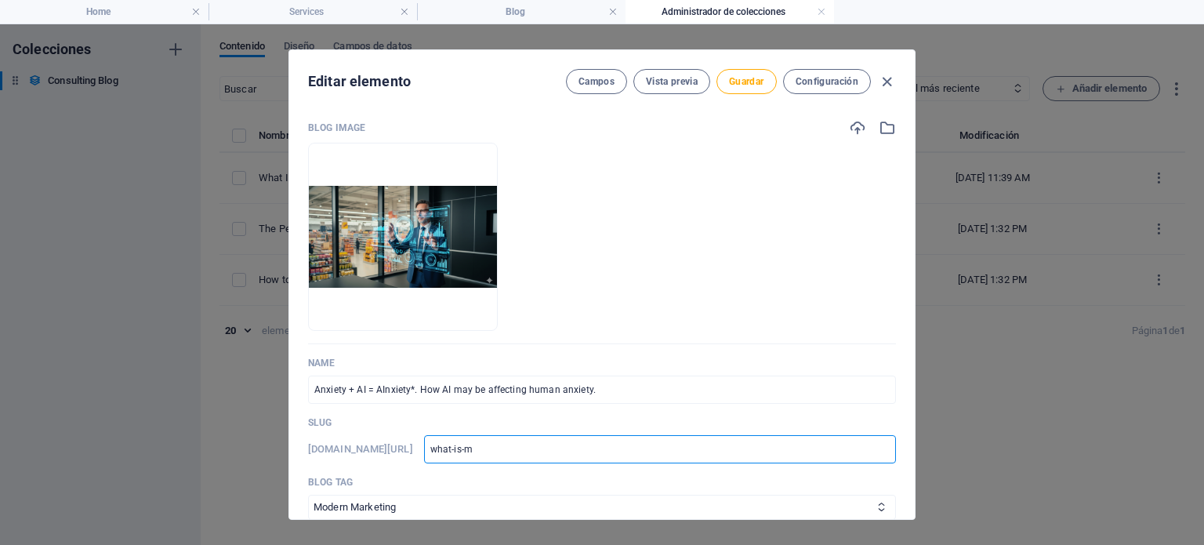
type input "what-is-"
type input "what-is"
type input "what-i"
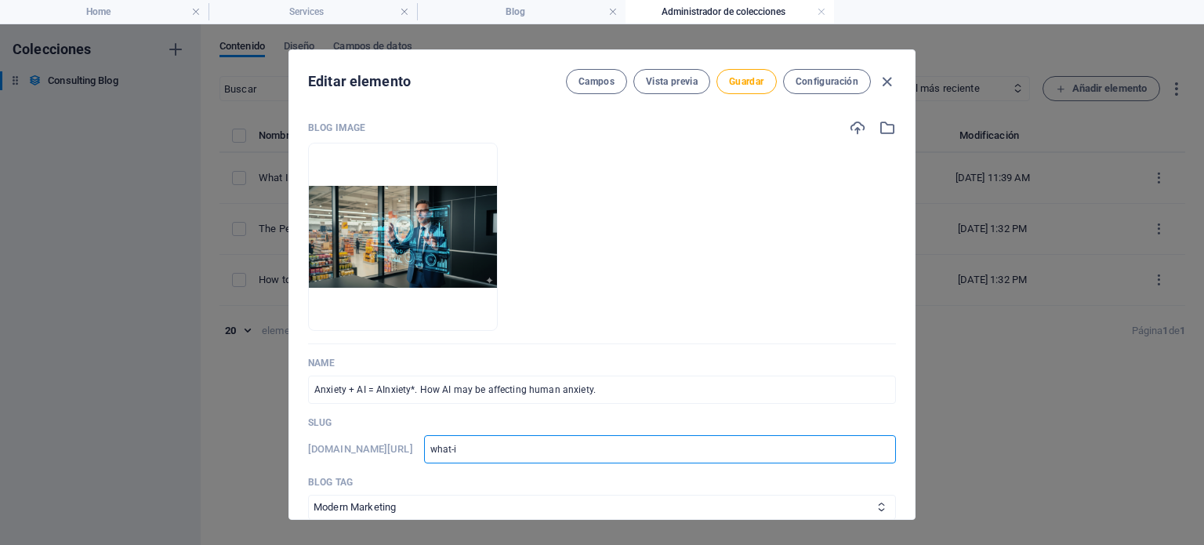
type input "what-"
type input "what"
type input "wha"
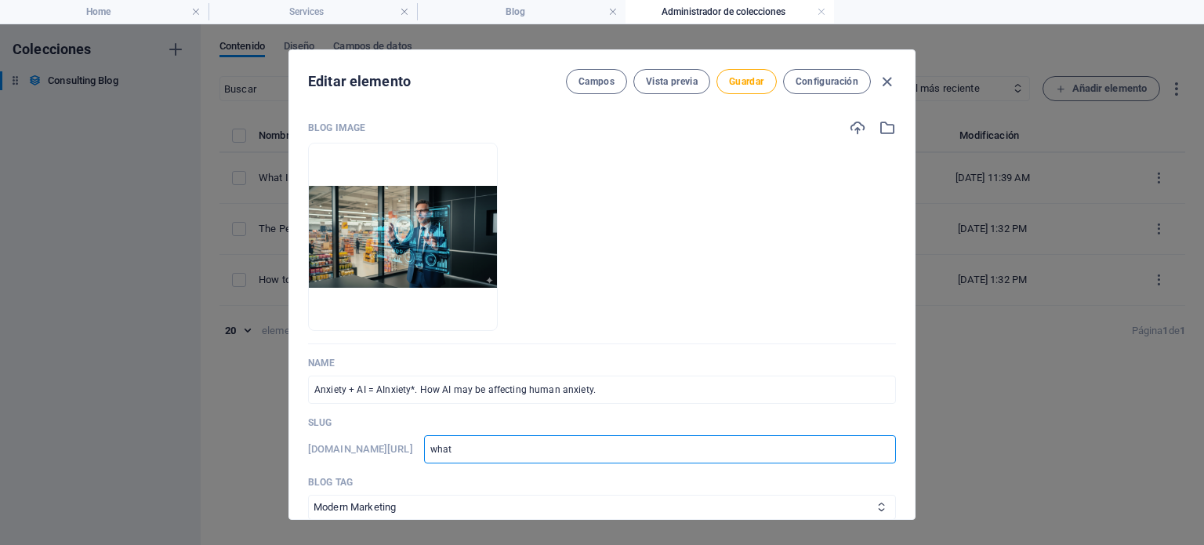
type input "wha"
type input "wh"
type input "w"
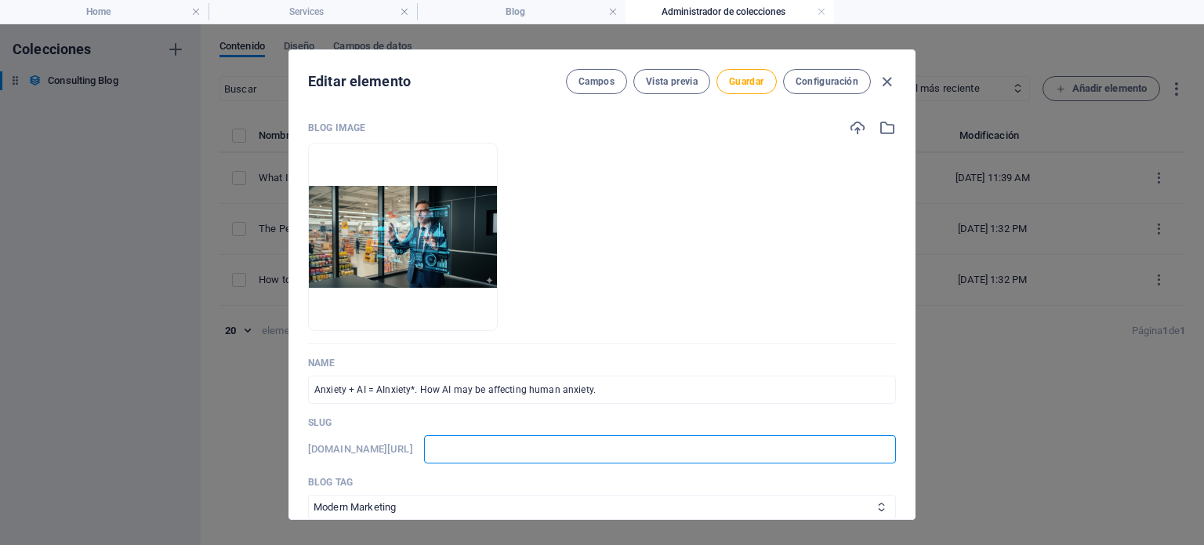
paste input "Anxiety + AI = AInxiety*. How AI may be affecting human anxiety."
type input "Anxiety + AI = AInxiety*. How AI may be affecting human anxiety."
click at [539, 448] on input "Anxiety + AI = AInxiety*. How AI may be affecting human anxiety." at bounding box center [660, 449] width 472 height 28
type input "Anxiety + AI = AInxiety. How AI may be affecting human anxiety."
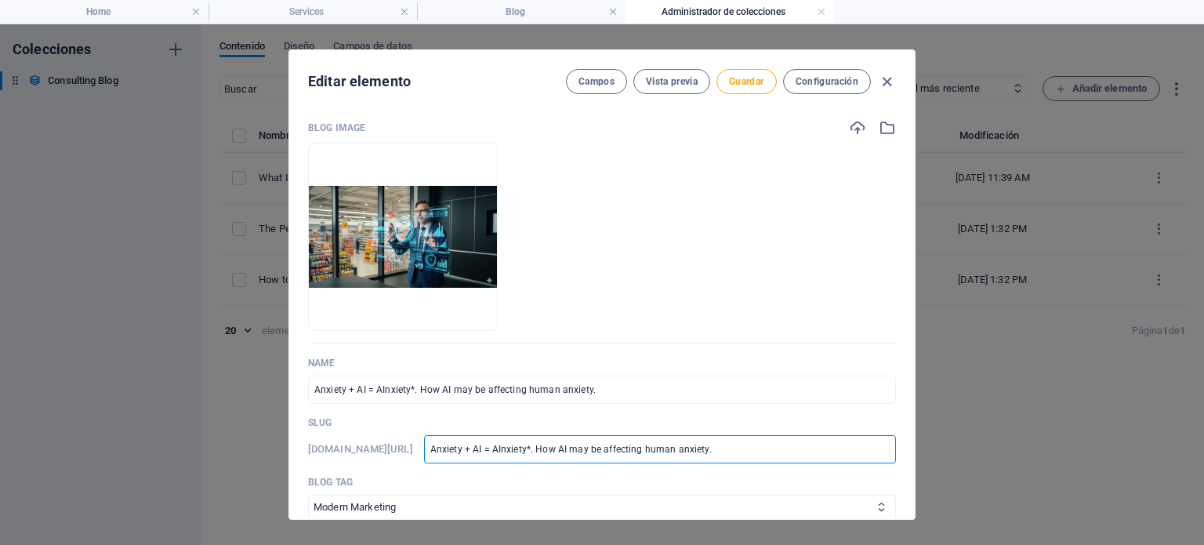
type input "Anxiety + AI = AInxiety. How AI may be affecting human anxiety."
click at [506, 450] on input "Anxiety + AI = AInxiety. How AI may be affecting human anxiety." at bounding box center [660, 449] width 472 height 28
type input "Anxiety + AI = Inxiety. How AI may be affecting human anxiety."
type input "Anxiety + AI =Inxiety. How AI may be affecting human anxiety."
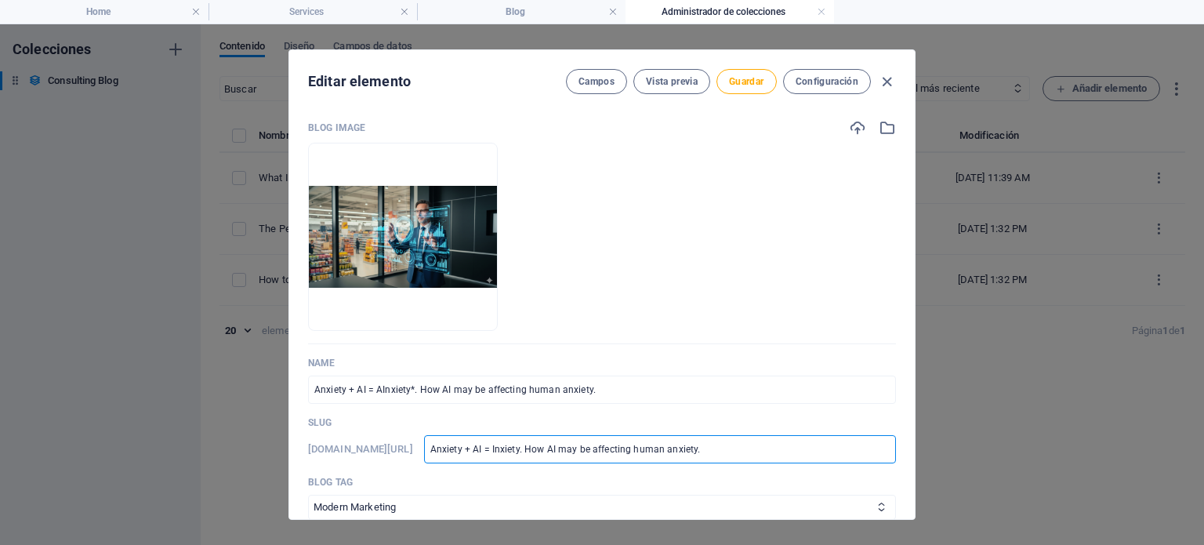
type input "Anxiety + AI =Inxiety. How AI may be affecting human anxiety."
type input "Anxiety + AI Inxiety. How AI may be affecting human anxiety."
type input "Anxiety + AIInxiety. How AI may be affecting human anxiety."
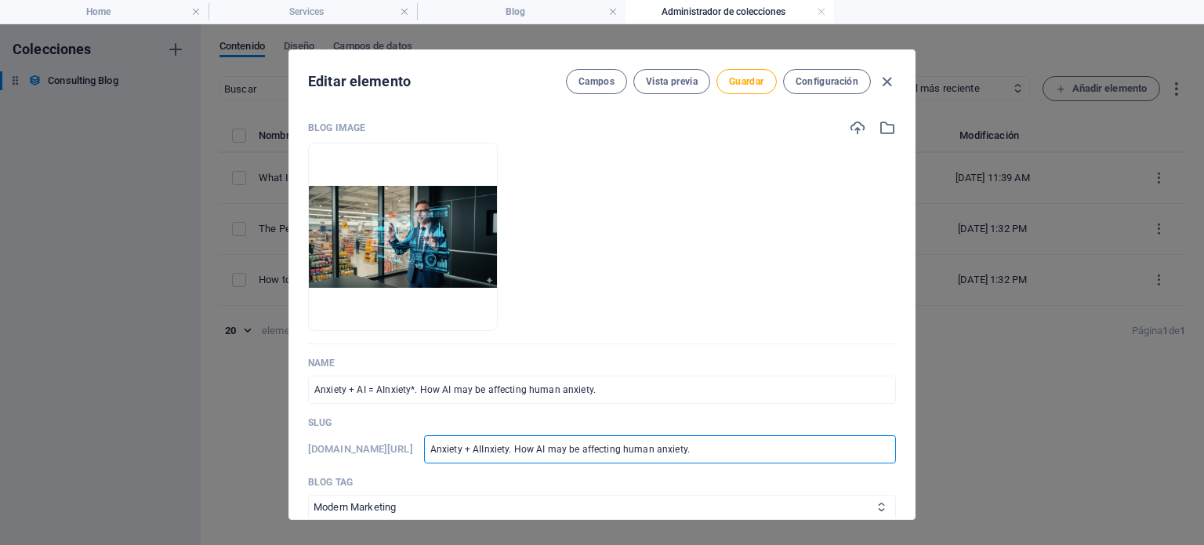
type input "Anxiety + AInxiety. How AI may be affecting human anxiety."
type input "Anxiety + Inxiety. How AI may be affecting human anxiety."
type input "Anxiety +Inxiety. How AI may be affecting human anxiety."
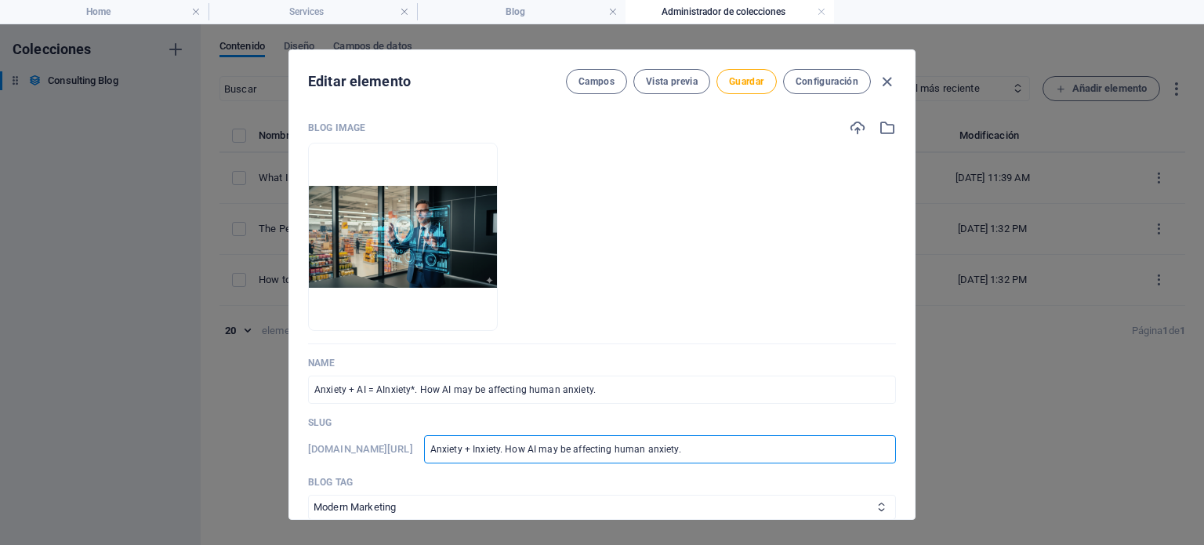
type input "Anxiety +Inxiety. How AI may be affecting human anxiety."
type input "Anxiety Inxiety. How AI may be affecting human anxiety."
type input "AnxietyInxiety. How AI may be affecting human anxiety."
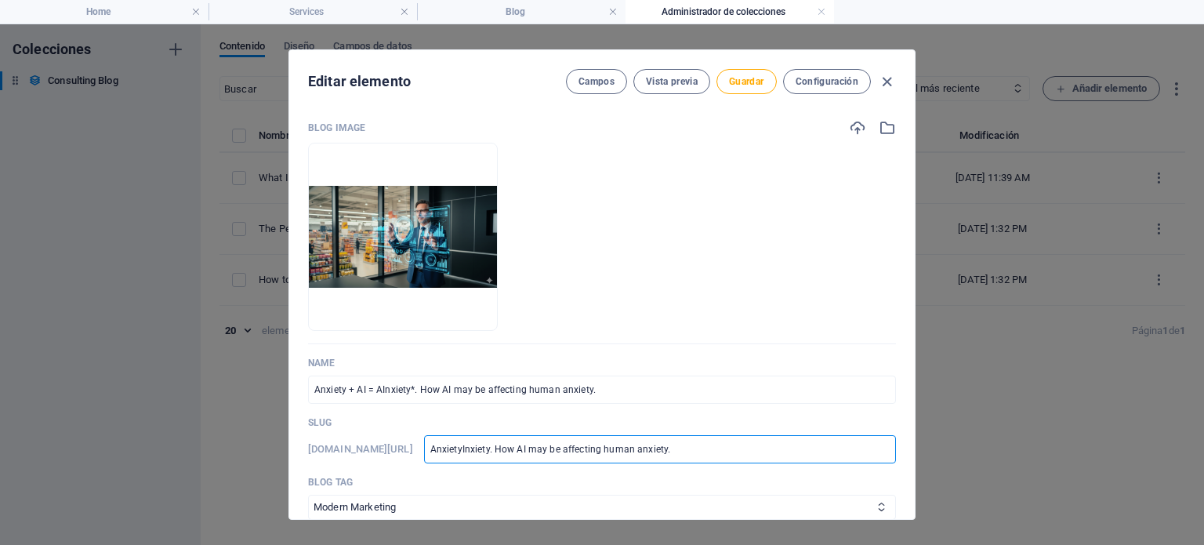
type input "AnxietInxiety. How AI may be affecting human anxiety."
type input "AnxieInxiety. How AI may be affecting human anxiety."
type input "AnxiInxiety. How AI may be affecting human anxiety."
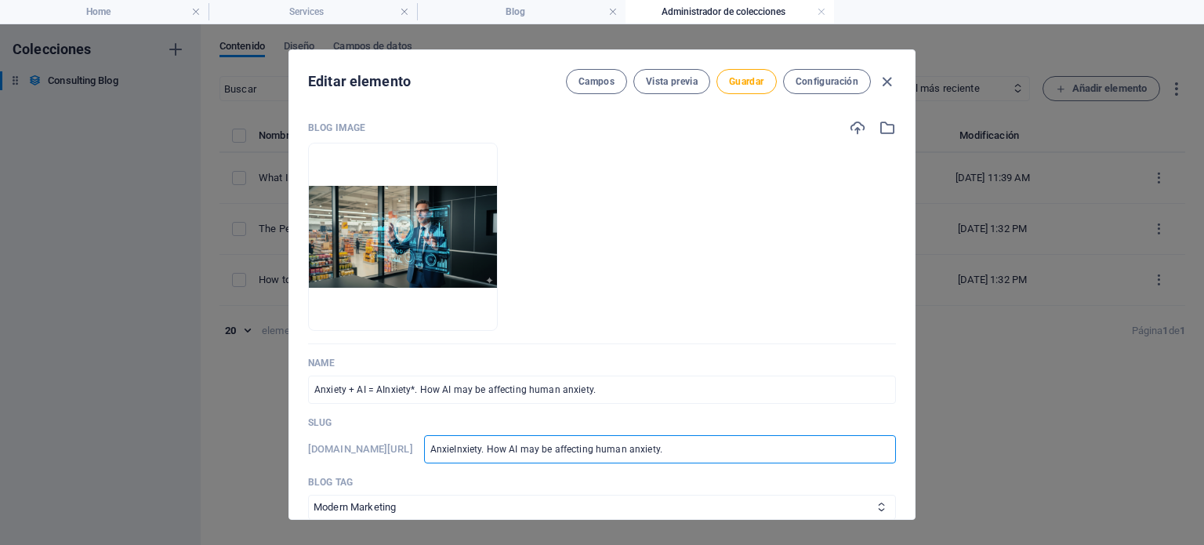
type input "AnxiInxiety. How AI may be affecting human anxiety."
type input "AnxInxiety. How AI may be affecting human anxiety."
type input "AnInxiety. How AI may be affecting human anxiety."
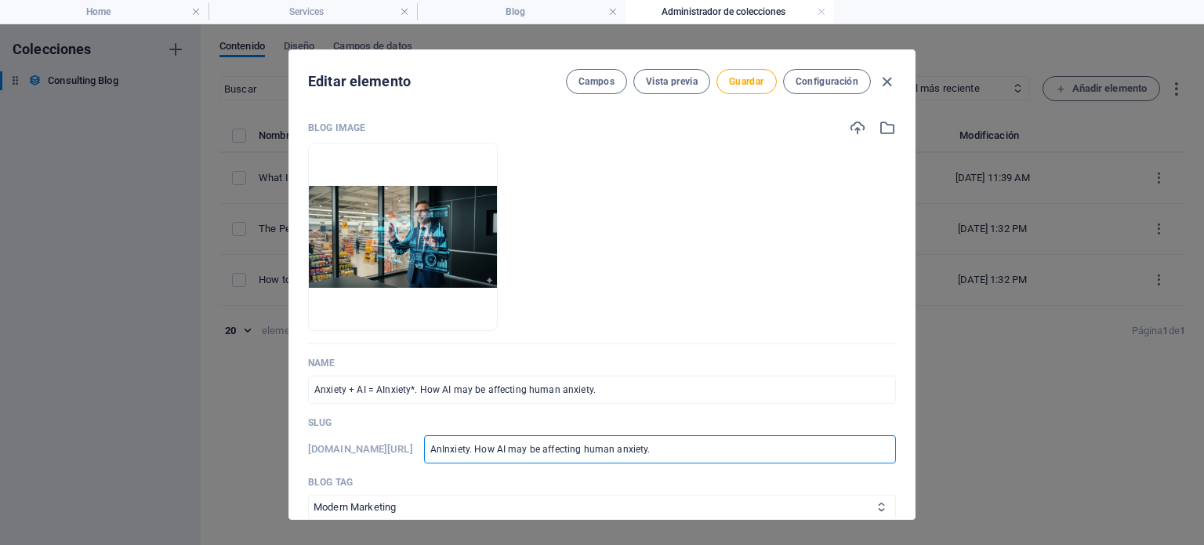
type input "AInxiety. How AI may be affecting human anxiety."
type input "Inxiety. How AI may be affecting human anxiety."
type input "AInxiety. How AI may be affecting human anxiety."
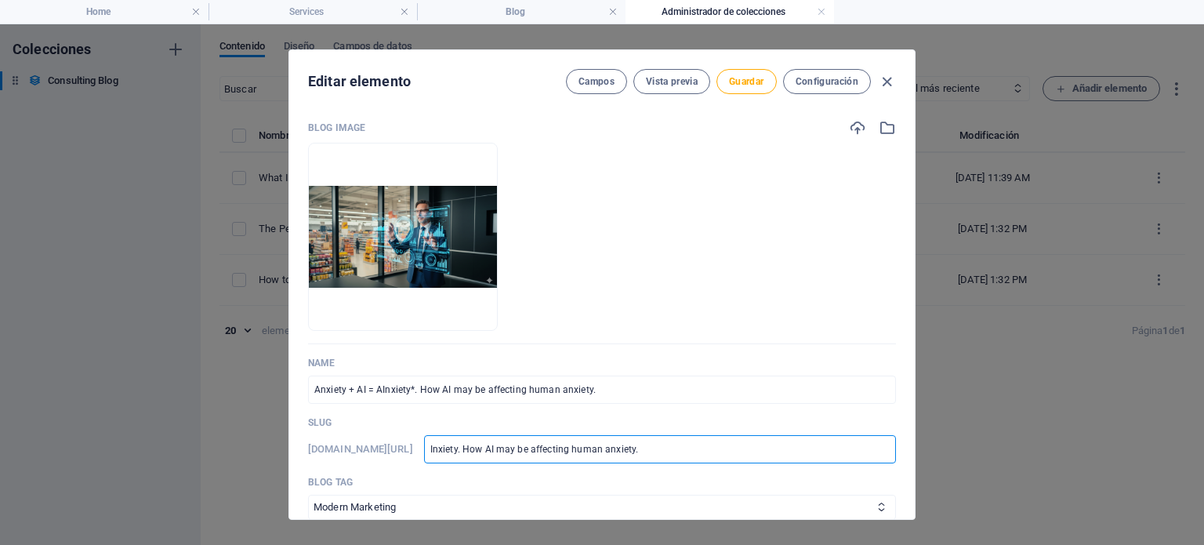
type input "AInxiety. How AI may be affecting human anxiety."
click at [477, 449] on input "AInxiety. How AI may be affecting human anxiety." at bounding box center [660, 449] width 472 height 28
type input "AInxiety How AI may be affecting human anxiety."
type input "AInxiety_ How AI may be affecting human anxiety."
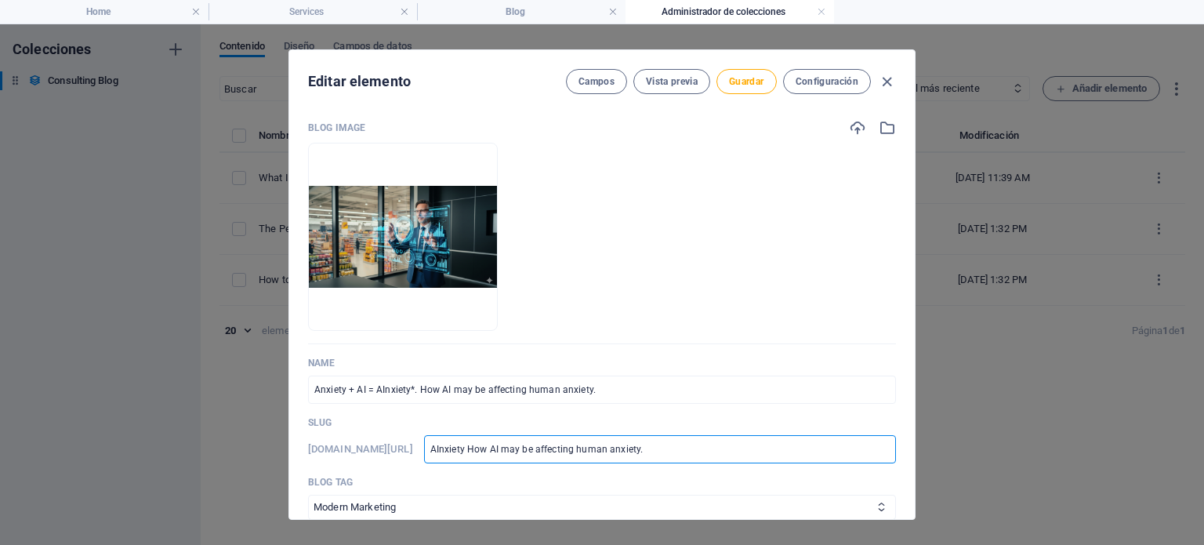
type input "AInxiety_ How AI may be affecting human anxiety."
type input "AInxiety_How AI may be affecting human anxiety."
click at [503, 447] on input "AInxiety_How AI may be affecting human anxiety." at bounding box center [660, 449] width 472 height 28
type input "AInxiety_HowAI may be affecting human anxiety."
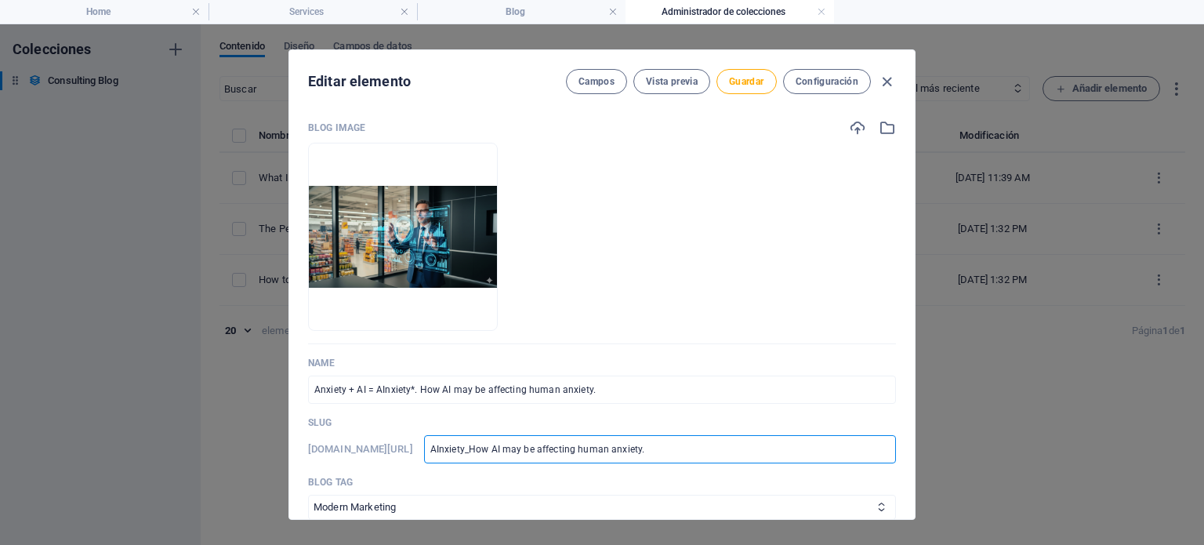
type input "AInxiety_HowAI may be affecting human anxiety."
type input "AInxiety_How_AI may be affecting human anxiety."
click at [516, 448] on input "AInxiety_How_AI may be affecting human anxiety." at bounding box center [660, 449] width 472 height 28
type input "AInxiety_How_AImay be affecting human anxiety."
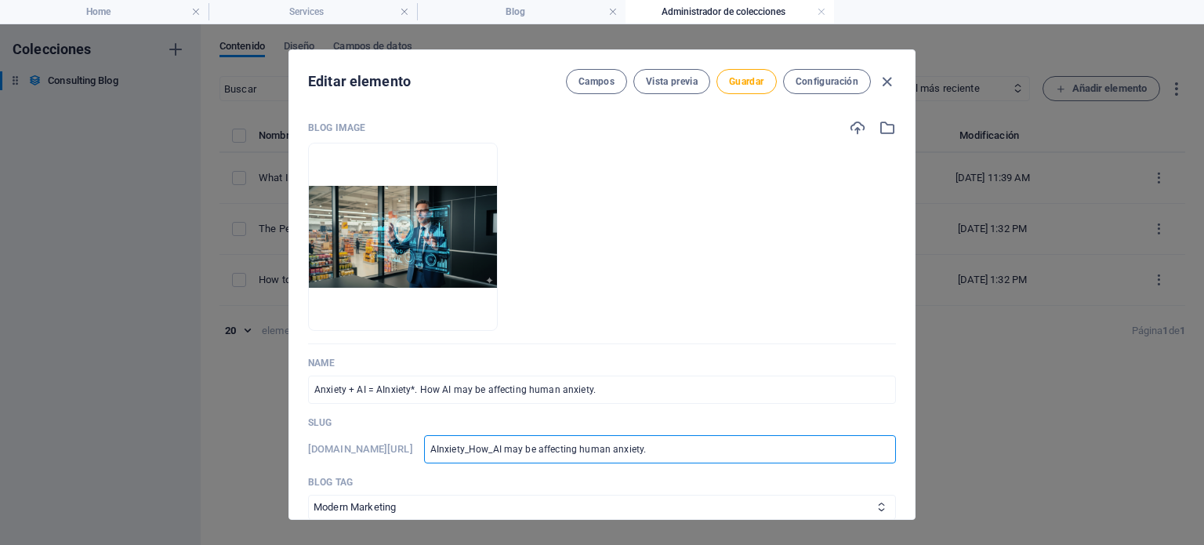
type input "AInxiety_How_AImay be affecting human anxiety."
type input "AInxiety_How_AI_may be affecting human anxiety."
click at [536, 450] on input "AInxiety_How_AI_may be affecting human anxiety." at bounding box center [660, 449] width 472 height 28
type input "AInxiety_How_AI_maybe affecting human anxiety."
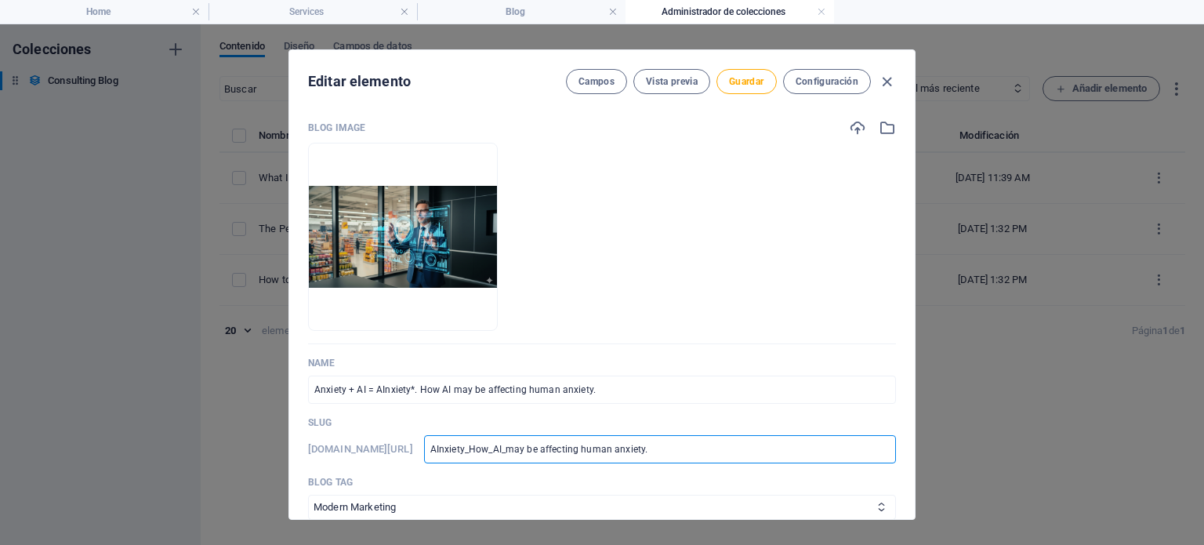
type input "AInxiety_How_AI_maybe affecting human anxiety."
type input "AInxiety_How_AI_may_be affecting human anxiety."
type input "AInxiety_How_AI_may_beaffecting human anxiety."
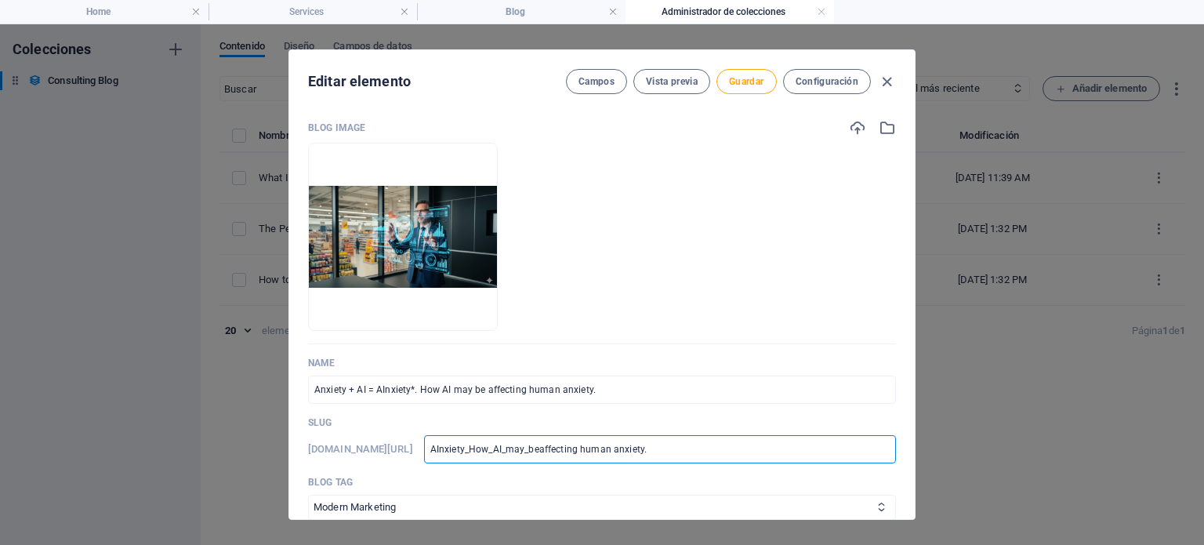
type input "AInxiety_How_AI_may_be_affecting human anxiety."
click at [594, 448] on input "AInxiety_How_AI_may_be_affecting human anxiety." at bounding box center [660, 449] width 472 height 28
type input "AInxiety_How_AI_may_be_affectinghuman anxiety."
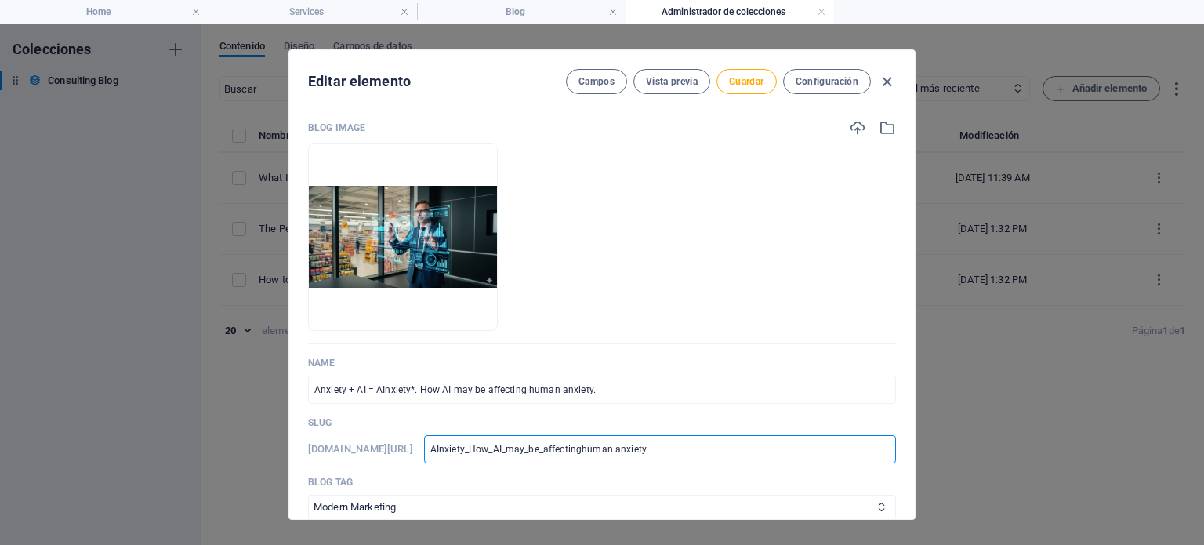
type input "AInxiety_How_AI_may_be_affecting_human anxiety."
click at [630, 450] on input "AInxiety_How_AI_may_be_affecting_human anxiety." at bounding box center [660, 449] width 472 height 28
type input "AInxiety_How_AI_may_be_affecting_humananxiety."
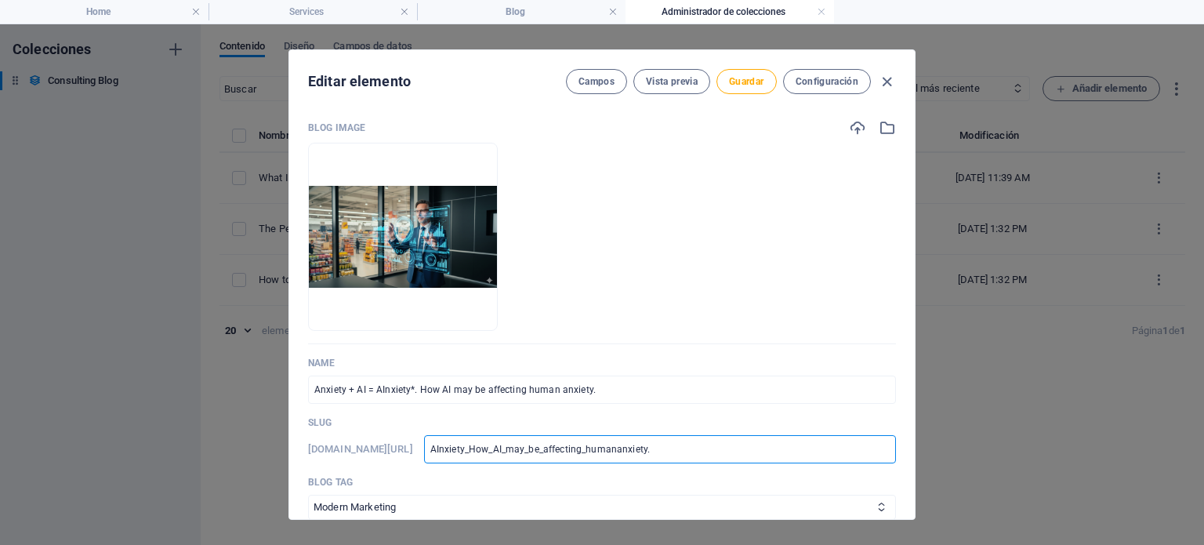
type input "AInxiety_How_AI_may_be_affecting_human_anxiety."
click at [689, 451] on input "AInxiety_How_AI_may_be_affecting_human_anxiety." at bounding box center [660, 449] width 472 height 28
type input "AInxiety_How_AI_may_be_affecting_human_anxiety"
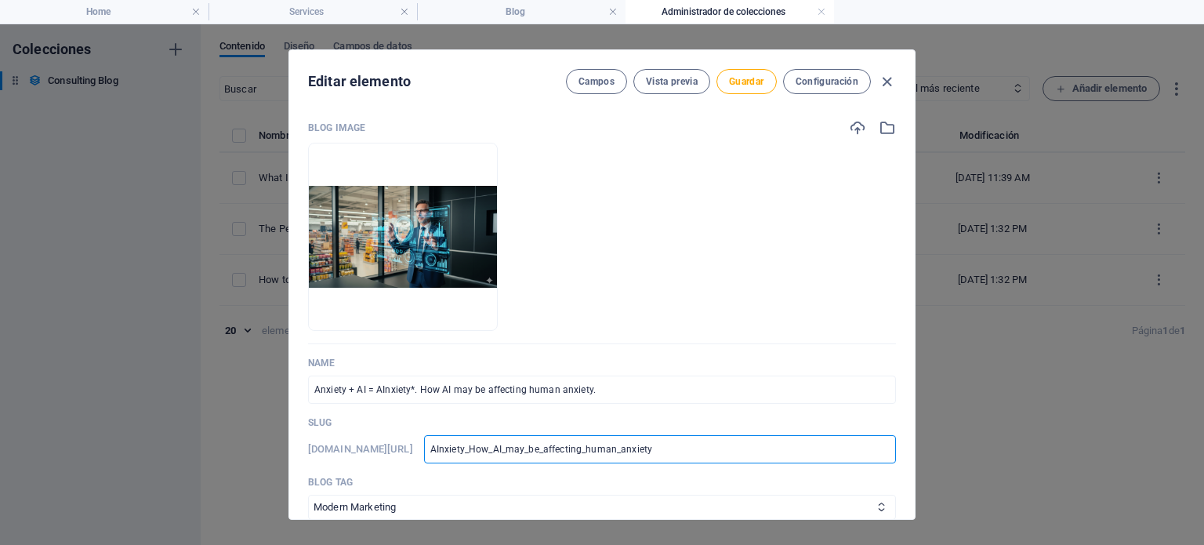
type input "ainxiety-how-ai-may-be-affecting-human-anxiety"
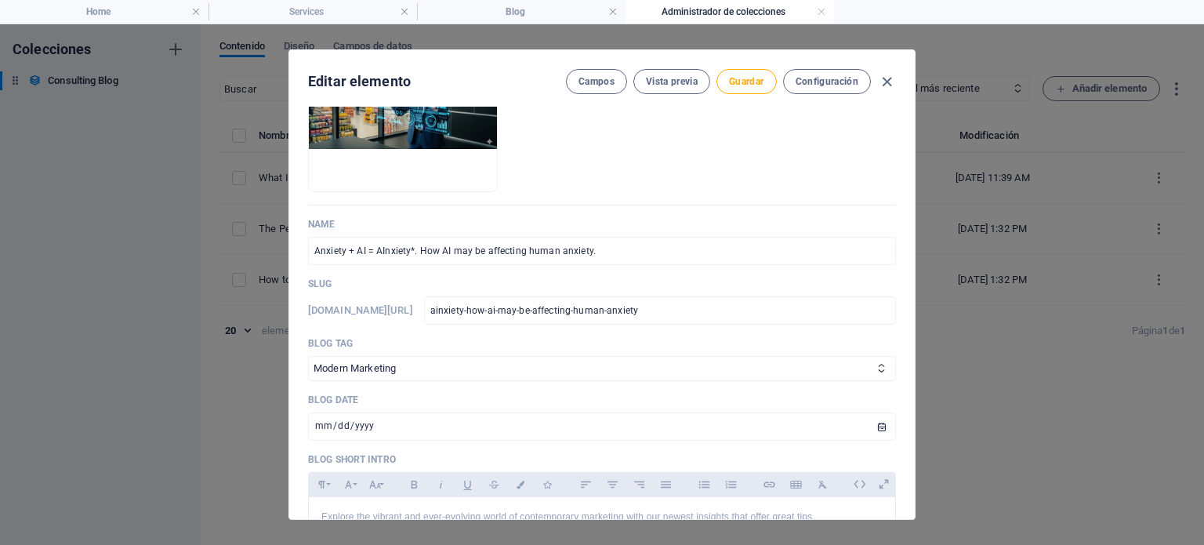
scroll to position [143, 0]
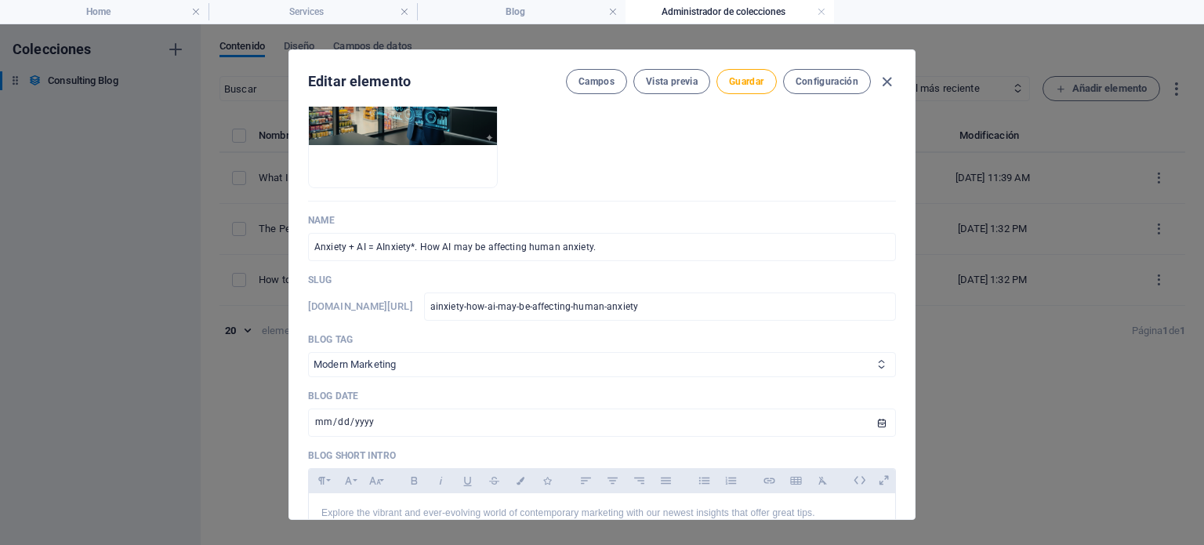
click at [539, 362] on select "Business Strategies Consulting Tips Modern Marketing Tech Innovations" at bounding box center [602, 364] width 588 height 25
select select "Tech Innovations"
click at [308, 352] on select "Business Strategies Consulting Tips Modern Marketing Tech Innovations" at bounding box center [602, 364] width 588 height 25
click at [875, 423] on input "[DATE]" at bounding box center [602, 423] width 588 height 28
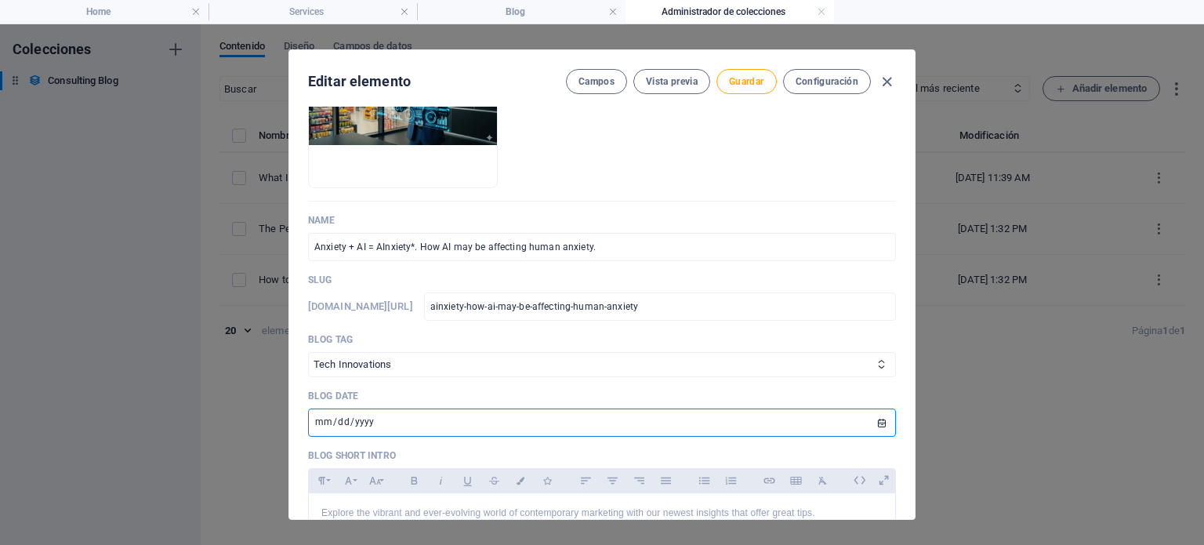
type input "[DATE]"
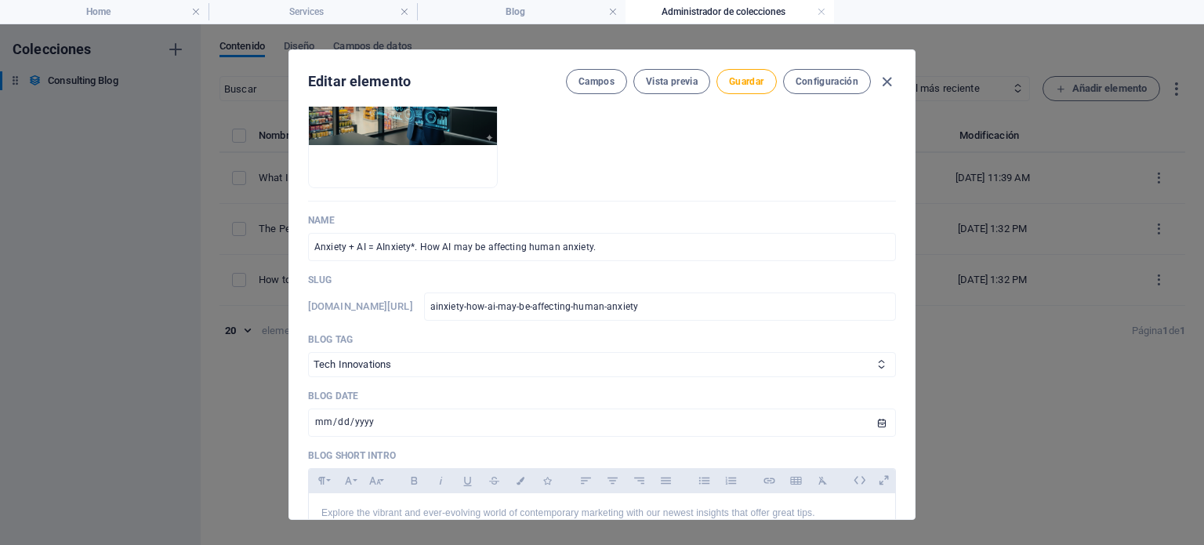
drag, startPoint x: 911, startPoint y: 183, endPoint x: 913, endPoint y: 196, distance: 13.4
click at [913, 196] on div "Blog Image Arrastra archivos aquí para cargarlos de inmediato Name Anxiety + AI…" at bounding box center [602, 313] width 626 height 412
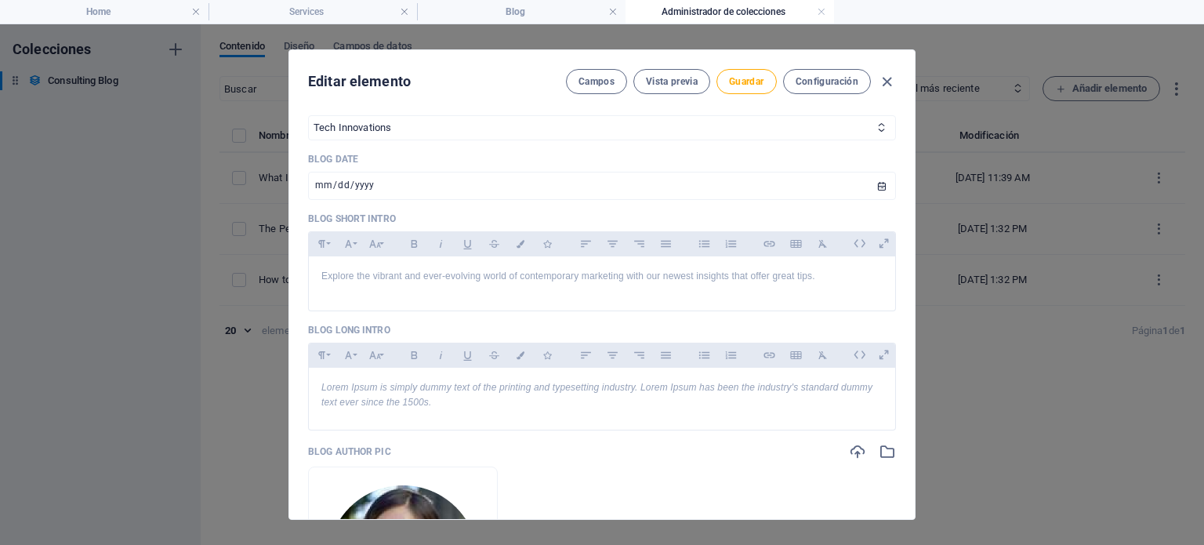
scroll to position [391, 0]
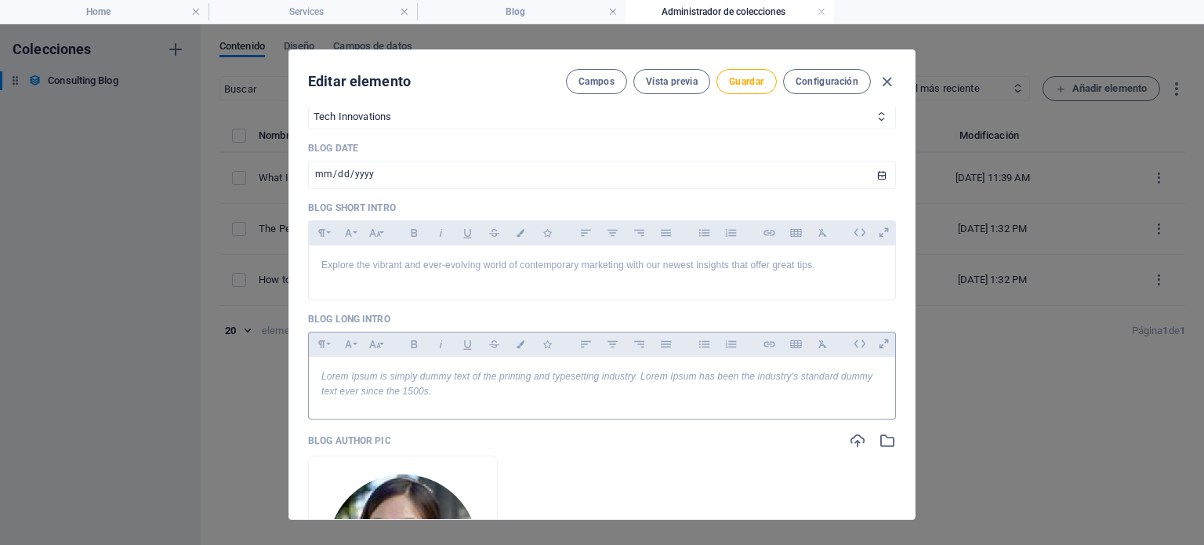
click at [427, 384] on p "Lorem Ipsum is simply dummy text of the printing and typesetting industry. Lore…" at bounding box center [602, 384] width 561 height 30
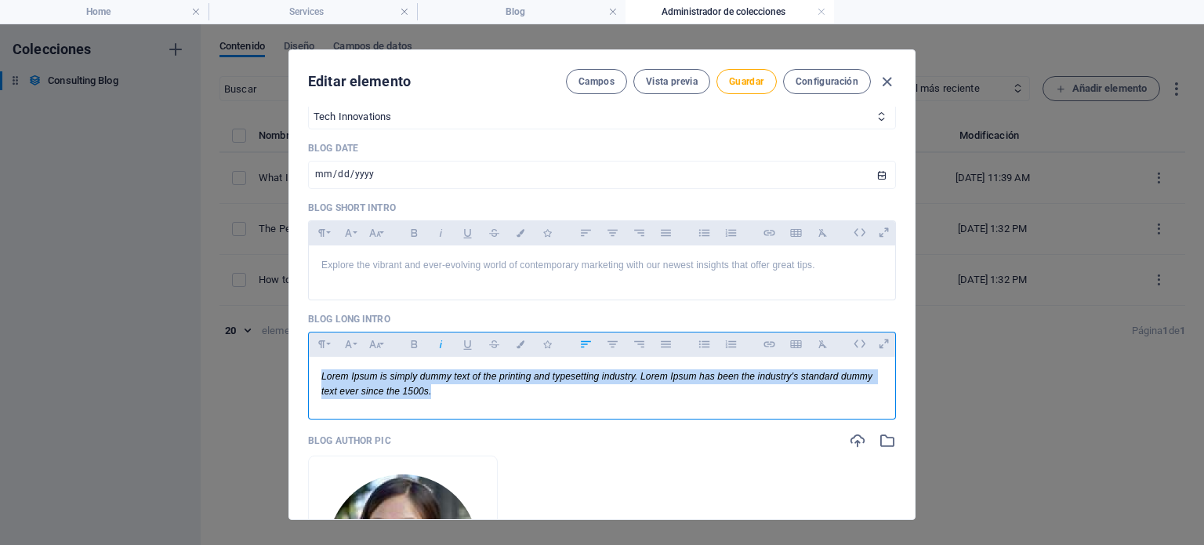
drag, startPoint x: 449, startPoint y: 392, endPoint x: 293, endPoint y: 358, distance: 159.0
click at [293, 358] on div "Blog Image Arrastra archivos aquí para cargarlos de inmediato Name Anxiety + AI…" at bounding box center [602, 313] width 626 height 412
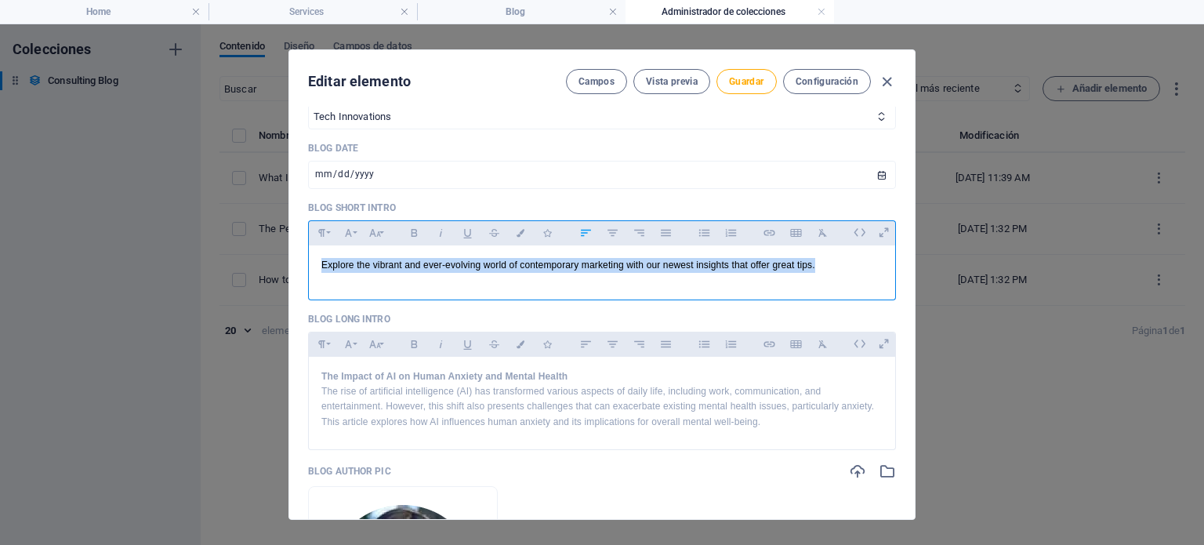
drag, startPoint x: 830, startPoint y: 263, endPoint x: 299, endPoint y: 272, distance: 531.0
click at [299, 272] on div "Blog Image Arrastra archivos aquí para cargarlos de inmediato Name Anxiety + AI…" at bounding box center [602, 313] width 626 height 412
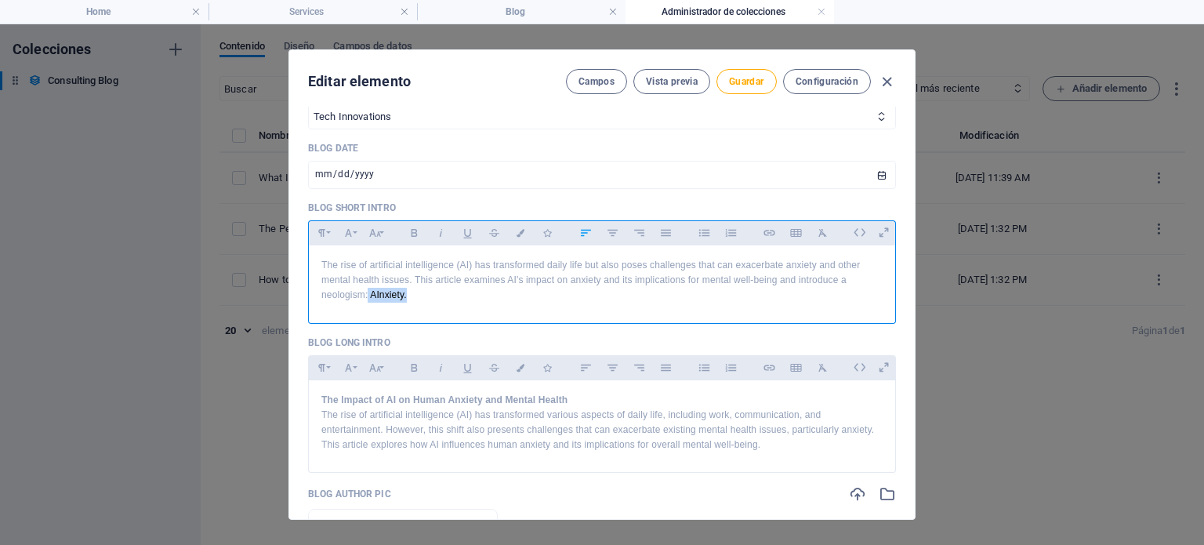
drag, startPoint x: 368, startPoint y: 294, endPoint x: 420, endPoint y: 294, distance: 52.5
click at [420, 294] on p "The rise of artificial intelligence (AI) has transformed daily life but also po…" at bounding box center [602, 280] width 561 height 45
click at [417, 229] on icon "button" at bounding box center [414, 232] width 13 height 19
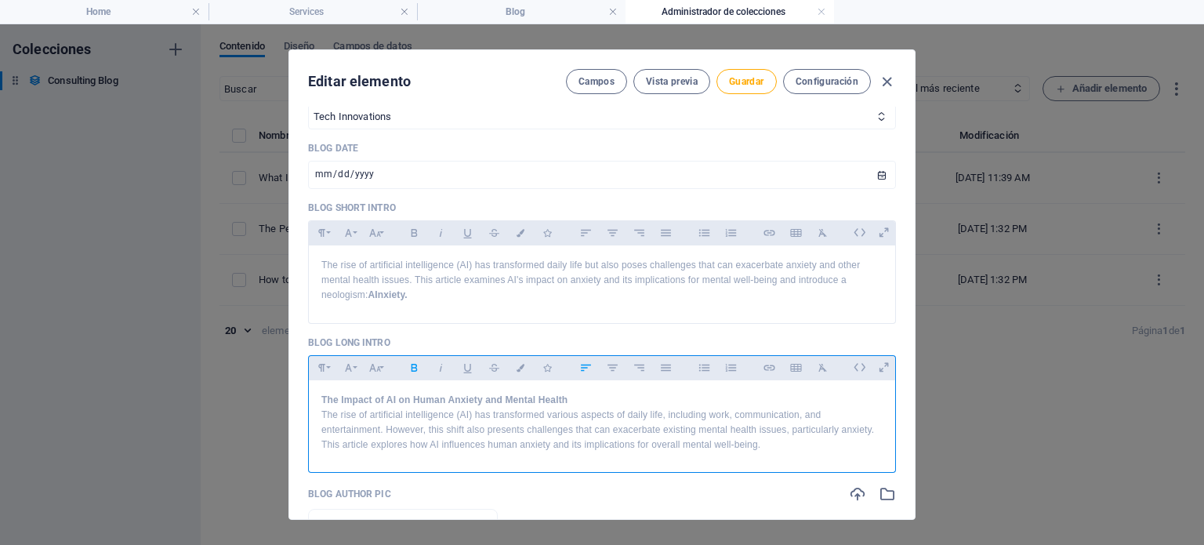
click at [327, 401] on strong "The Impact of AI on Human Anxiety and Mental Health" at bounding box center [445, 399] width 246 height 11
click at [743, 300] on p "The rise of artificial intelligence (AI) has transformed daily life but also po…" at bounding box center [602, 280] width 561 height 45
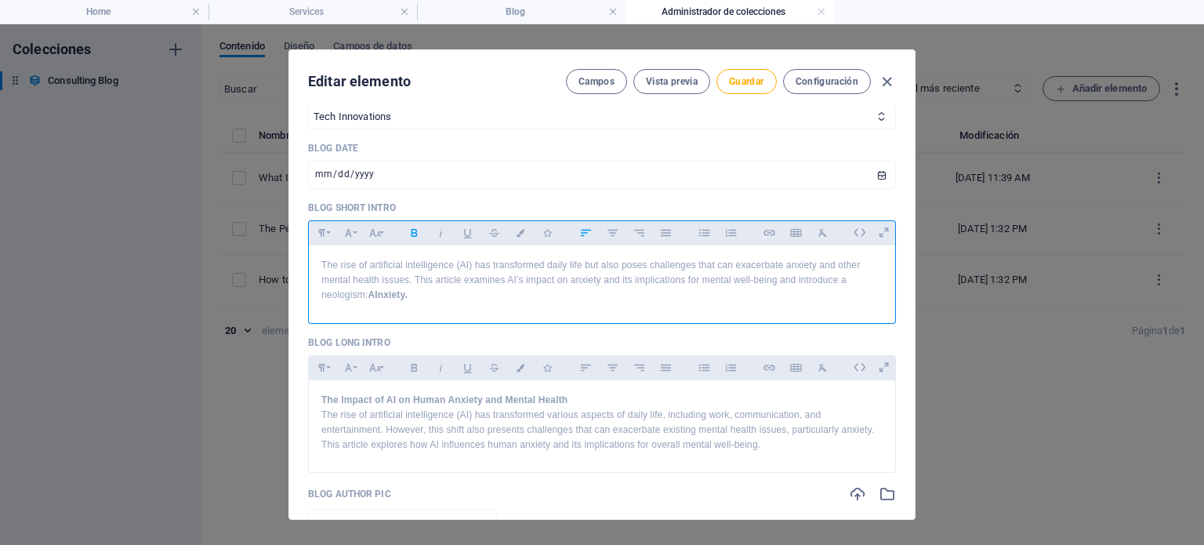
drag, startPoint x: 779, startPoint y: 275, endPoint x: 792, endPoint y: 292, distance: 20.7
click at [792, 292] on p "The rise of artificial intelligence (AI) has transformed daily life but also po…" at bounding box center [602, 280] width 561 height 45
copy p "and introduce a neologism: AInxiety."
click at [775, 445] on p "The rise of artificial intelligence (AI) has transformed various aspects of dai…" at bounding box center [602, 430] width 561 height 45
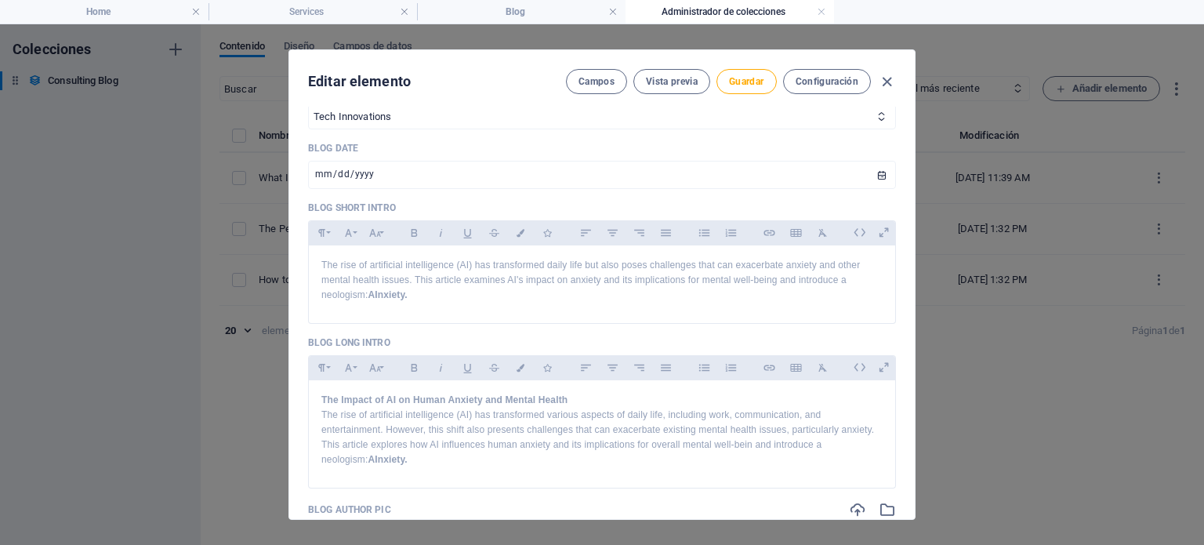
drag, startPoint x: 911, startPoint y: 225, endPoint x: 917, endPoint y: 263, distance: 38.0
click at [917, 263] on div "Editar elemento [PERSON_NAME] Vista previa Guardar Configuración Blog Image Arr…" at bounding box center [602, 284] width 1204 height 521
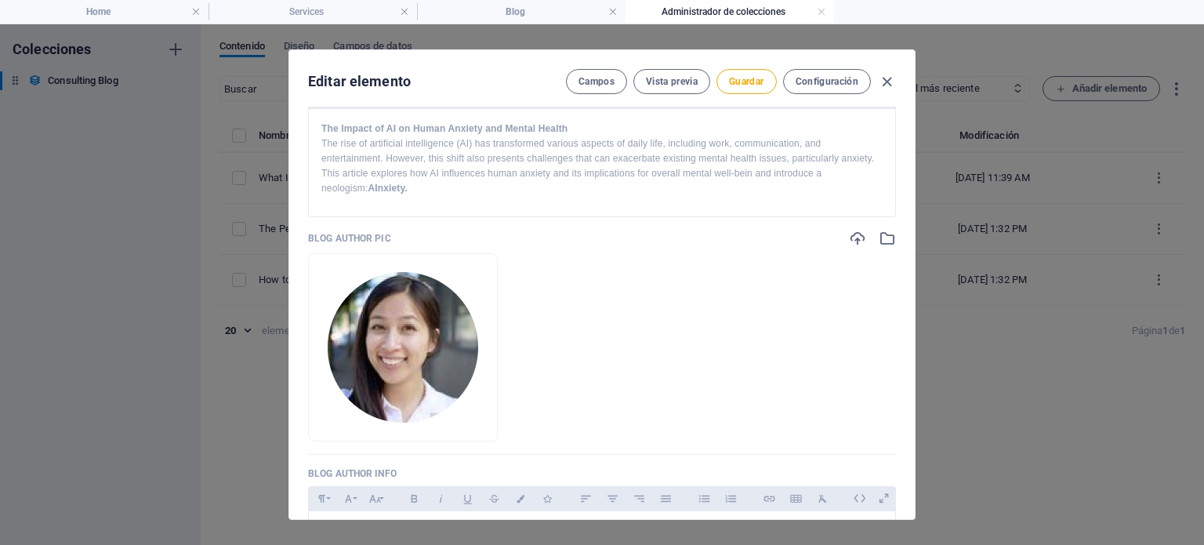
scroll to position [696, 0]
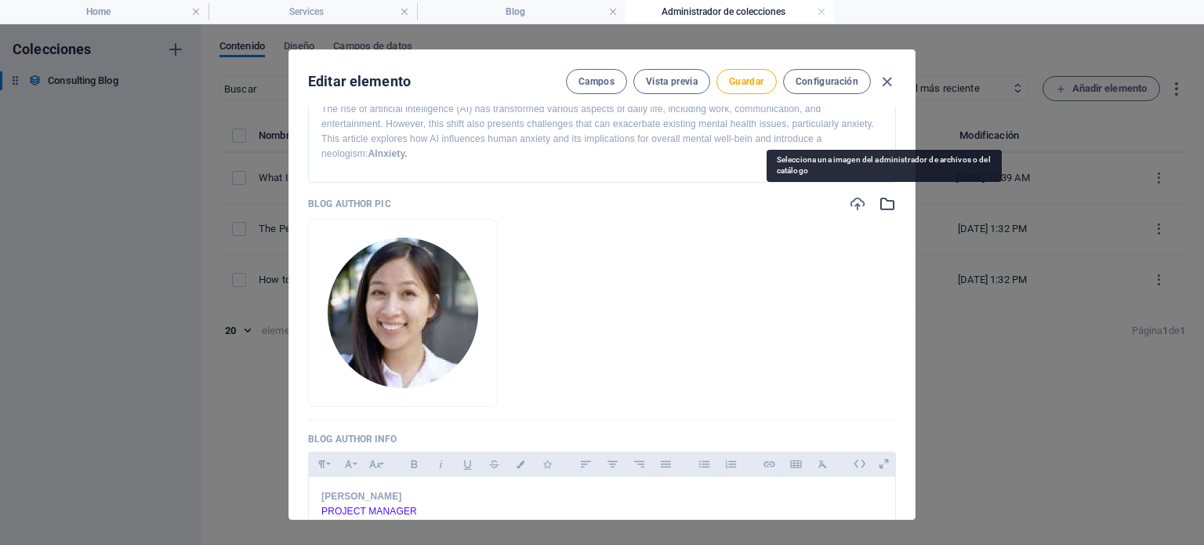
click at [879, 206] on icon "button" at bounding box center [887, 203] width 17 height 17
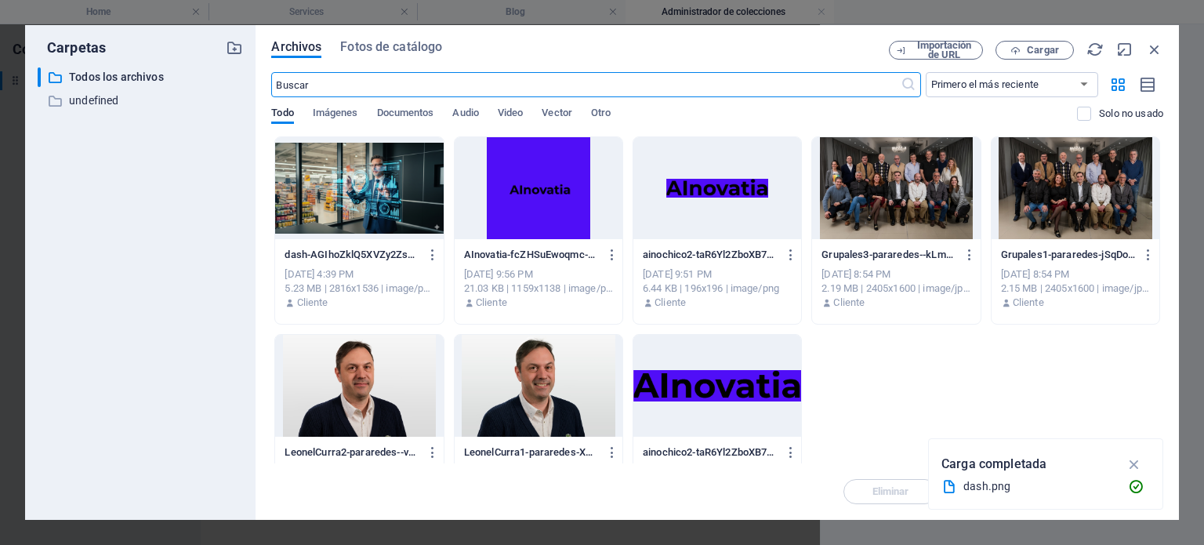
click at [557, 367] on div at bounding box center [539, 386] width 168 height 102
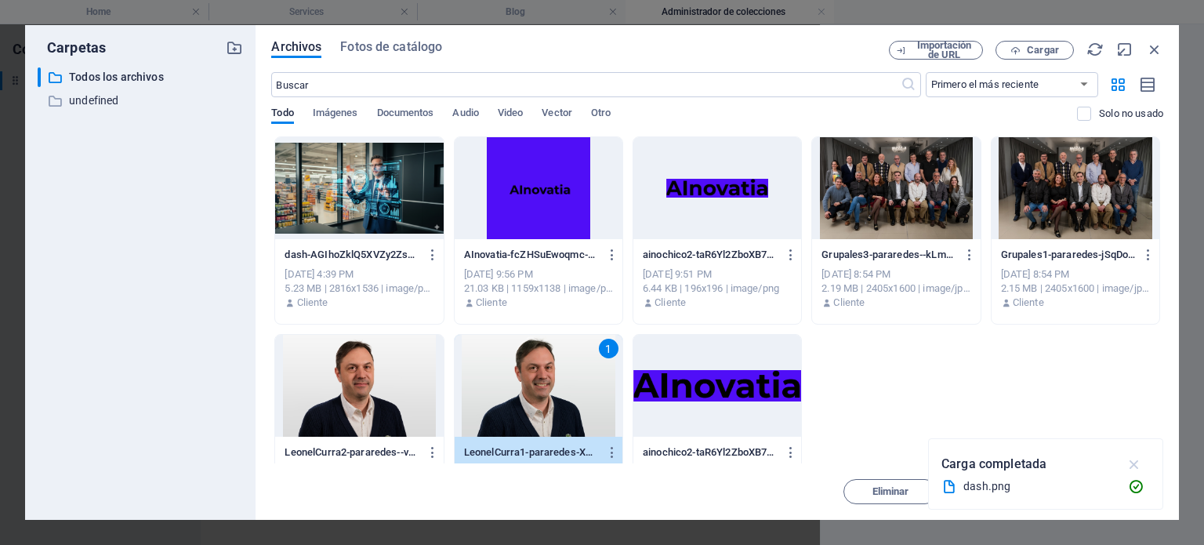
click at [1135, 462] on icon "button" at bounding box center [1135, 464] width 18 height 17
click at [1103, 493] on span "Insertar" at bounding box center [1117, 491] width 37 height 9
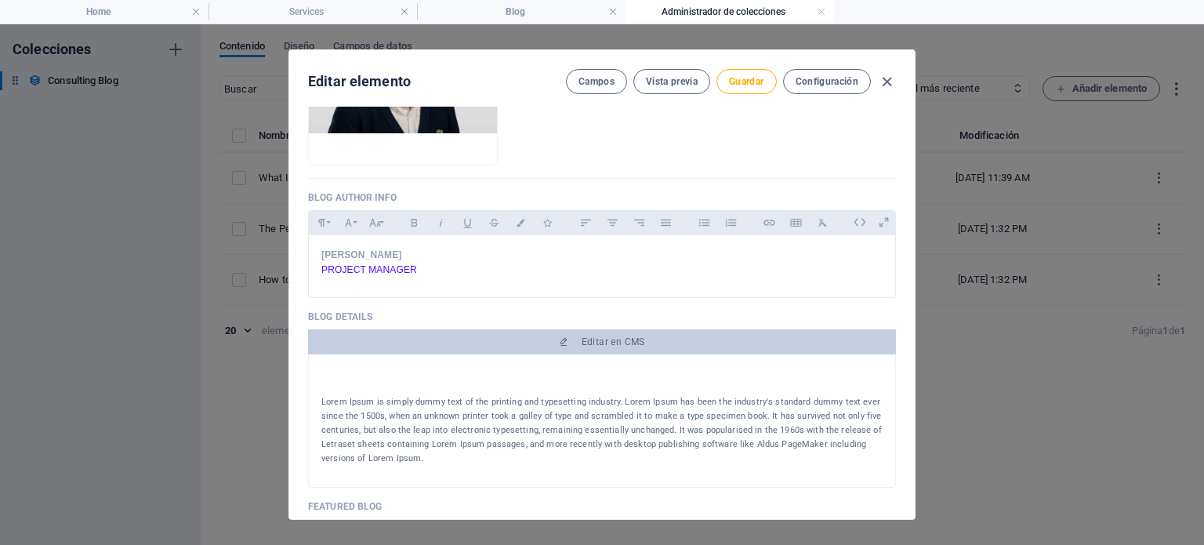
scroll to position [941, 0]
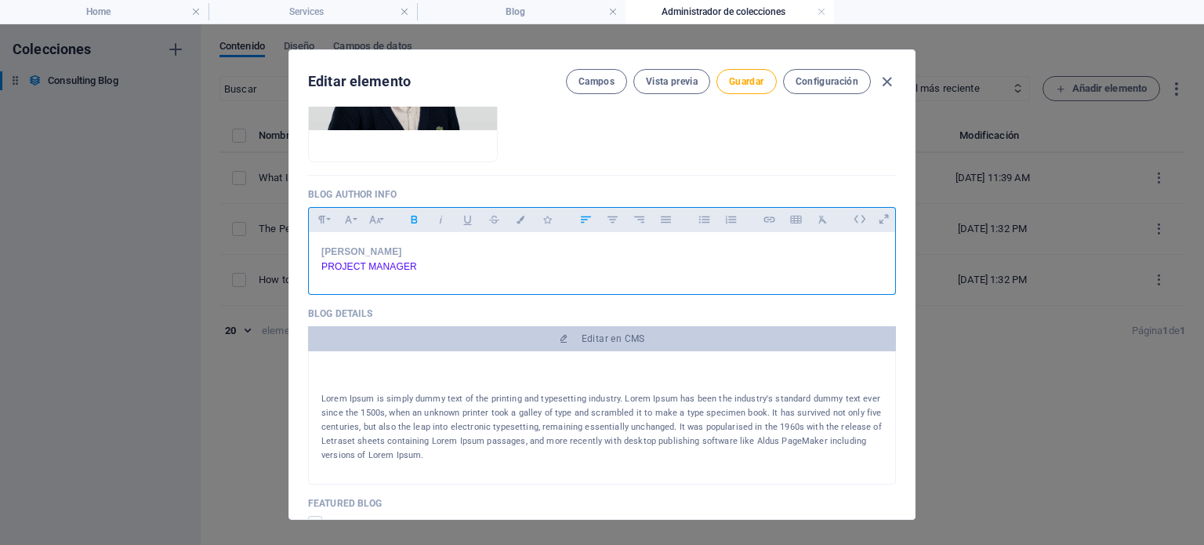
click at [419, 256] on p "[PERSON_NAME]" at bounding box center [602, 252] width 561 height 15
drag, startPoint x: 398, startPoint y: 249, endPoint x: 311, endPoint y: 247, distance: 86.3
click at [311, 247] on div "[PERSON_NAME] PROJECT MANAGER" at bounding box center [602, 259] width 587 height 55
drag, startPoint x: 419, startPoint y: 263, endPoint x: 322, endPoint y: 257, distance: 96.7
click at [322, 263] on p "PROJECT MANAGER" at bounding box center [602, 267] width 561 height 15
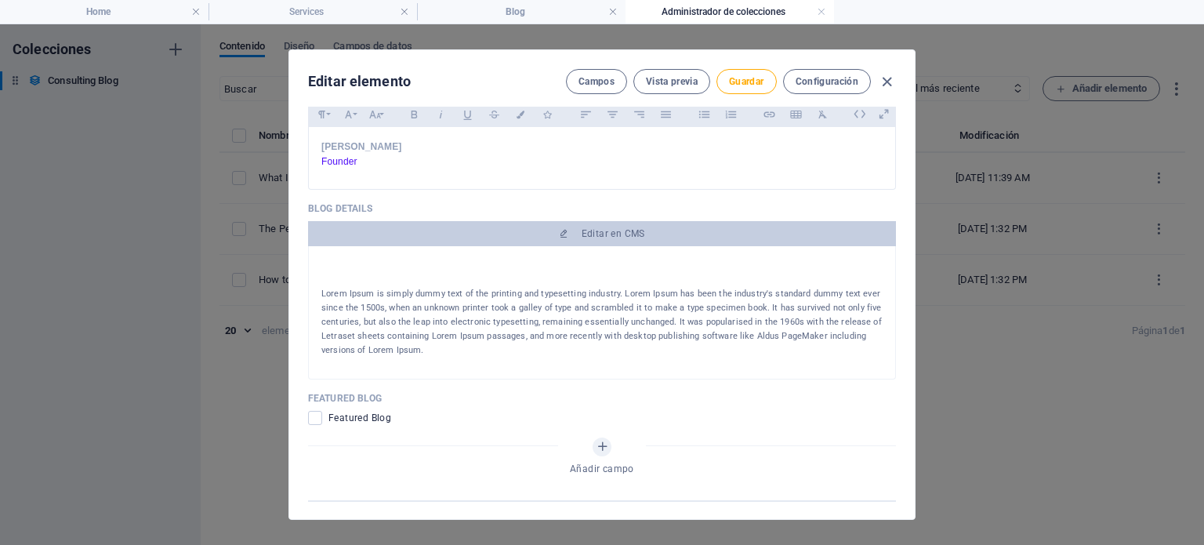
scroll to position [1049, 0]
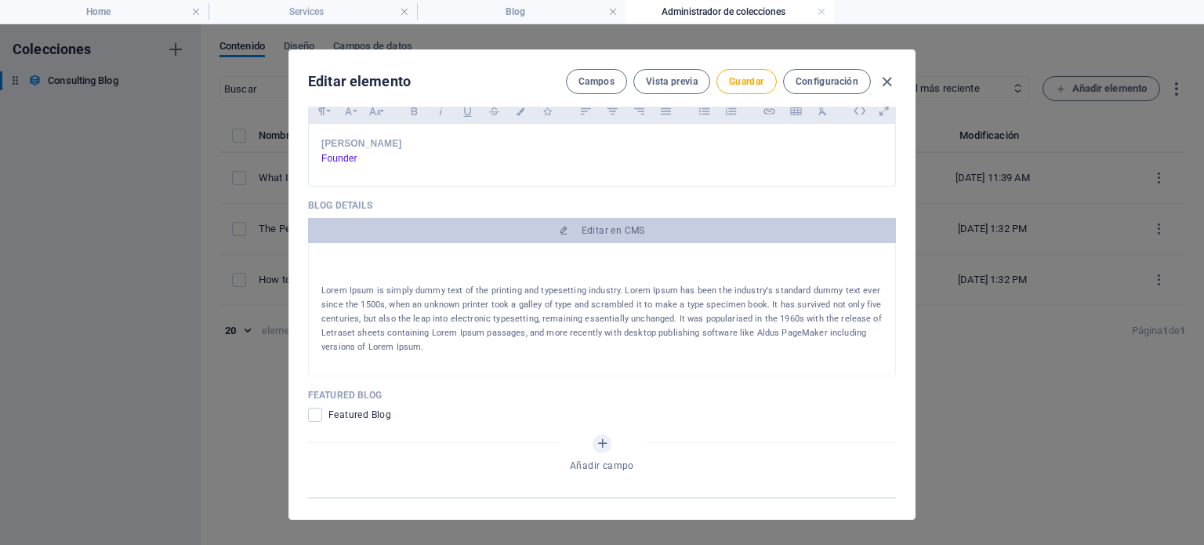
drag, startPoint x: 467, startPoint y: 343, endPoint x: 292, endPoint y: 293, distance: 181.2
click at [292, 293] on div "Blog Image Arrastra archivos aquí para cargarlos de inmediato Name Anxiety + AI…" at bounding box center [602, 313] width 626 height 412
click at [534, 316] on p "Lorem Ipsum is simply dummy text of the printing and typesetting industry. Lore…" at bounding box center [602, 319] width 561 height 71
click at [453, 329] on p "Lorem Ipsum is simply dummy text of the printing and typesetting industry. Lore…" at bounding box center [602, 319] width 561 height 71
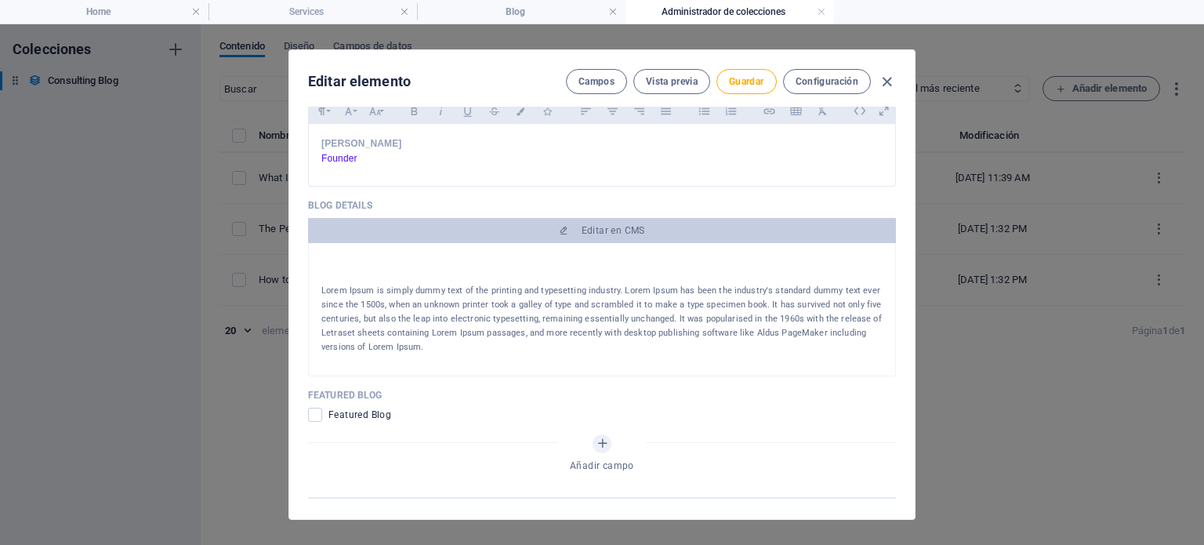
click at [435, 340] on p "Lorem Ipsum is simply dummy text of the printing and typesetting industry. Lore…" at bounding box center [602, 319] width 561 height 71
drag, startPoint x: 423, startPoint y: 345, endPoint x: 316, endPoint y: 280, distance: 125.6
click at [316, 280] on div "Lorem Ipsum is simply dummy text of the printing and typesetting industry. Lore…" at bounding box center [602, 309] width 588 height 133
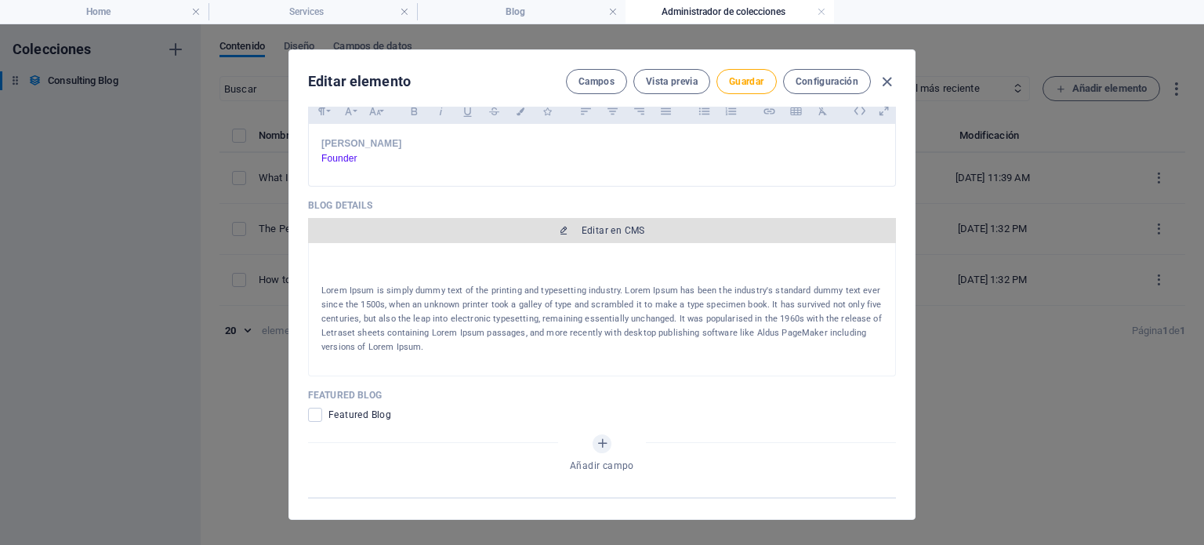
click at [590, 228] on span "Editar en CMS" at bounding box center [614, 230] width 64 height 13
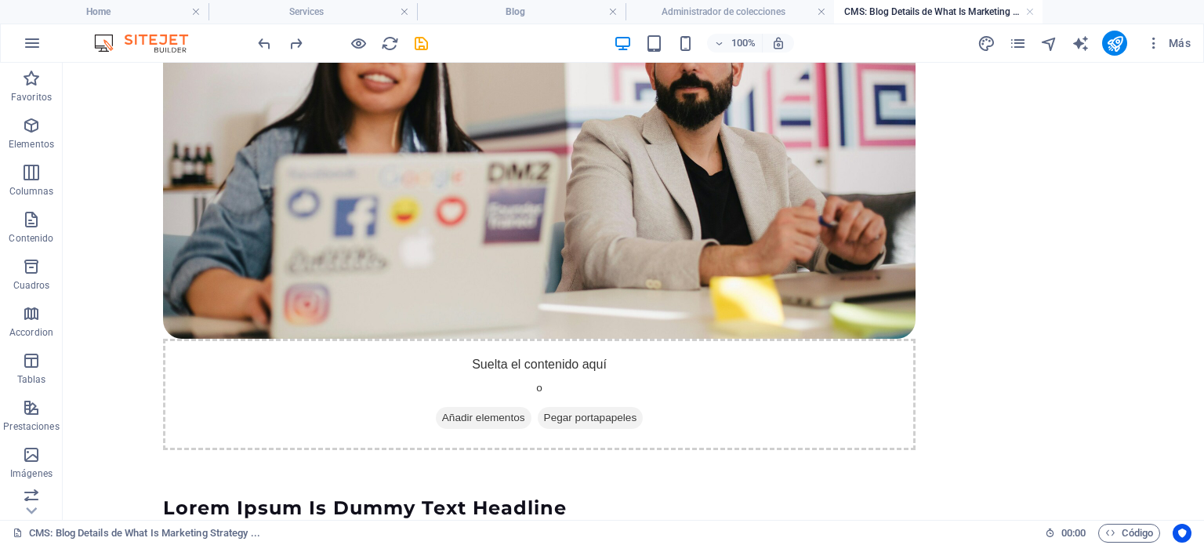
scroll to position [587, 0]
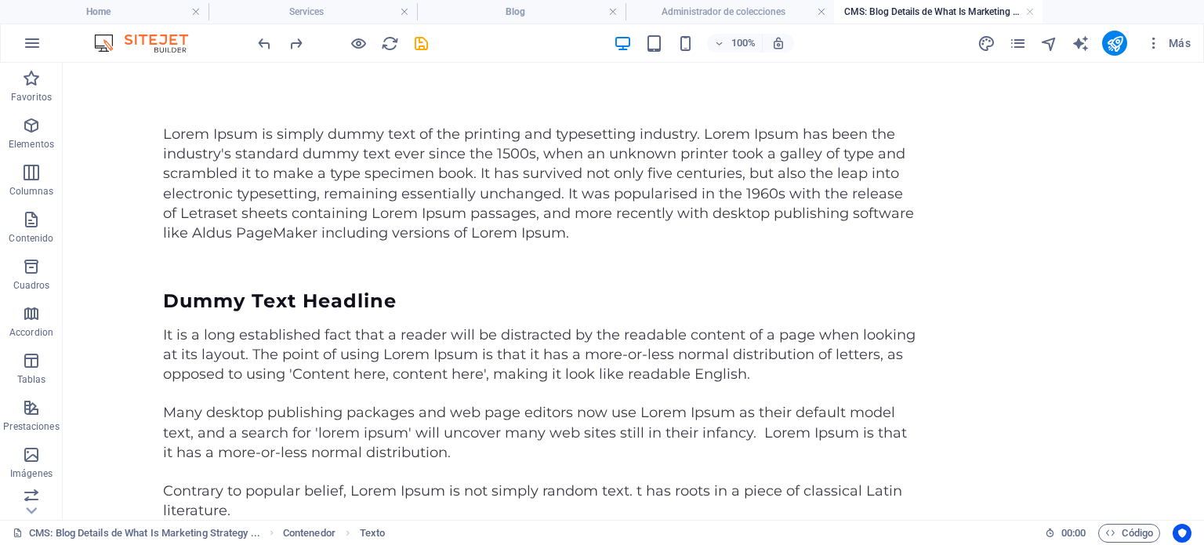
scroll to position [0, 0]
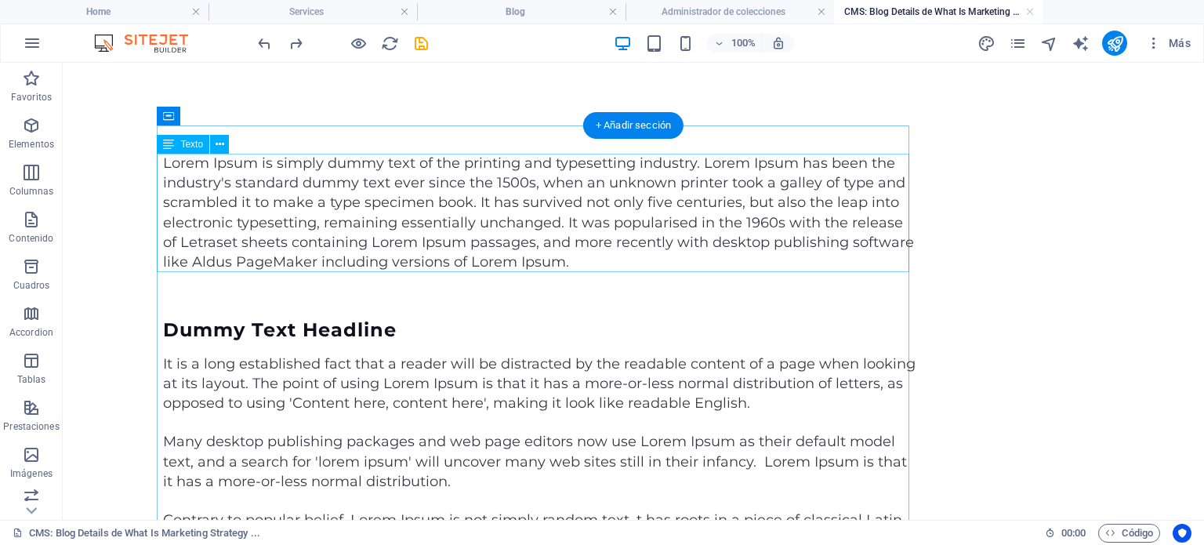
click at [546, 231] on div "Lorem Ipsum is simply dummy text of the printing and typesetting industry. Lore…" at bounding box center [539, 213] width 753 height 118
click at [569, 263] on div "Lorem Ipsum is simply dummy text of the printing and typesetting industry. Lore…" at bounding box center [539, 213] width 753 height 118
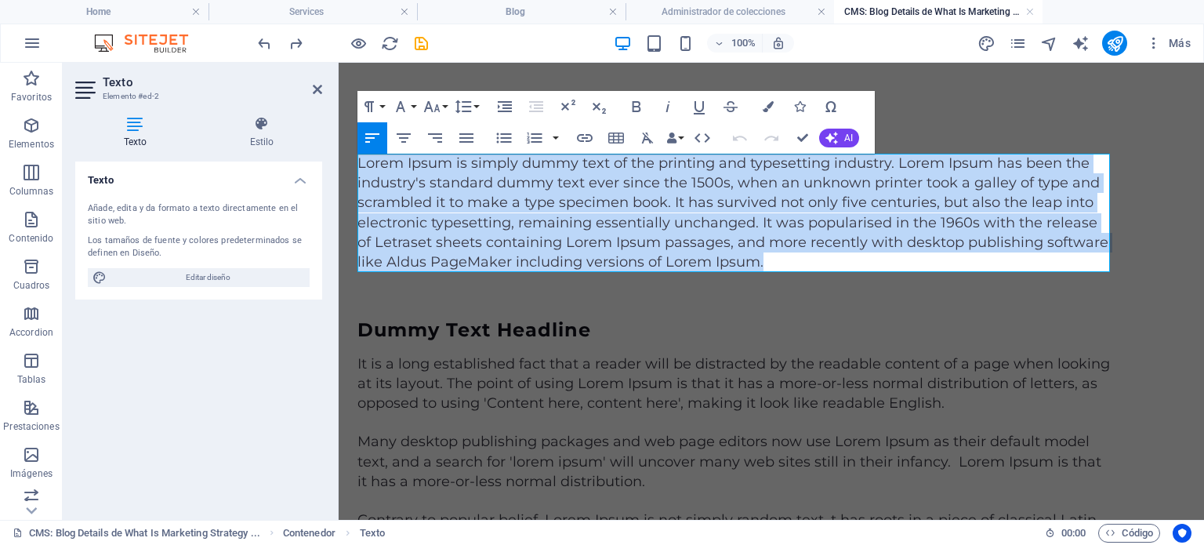
drag, startPoint x: 779, startPoint y: 268, endPoint x: 658, endPoint y: 226, distance: 128.7
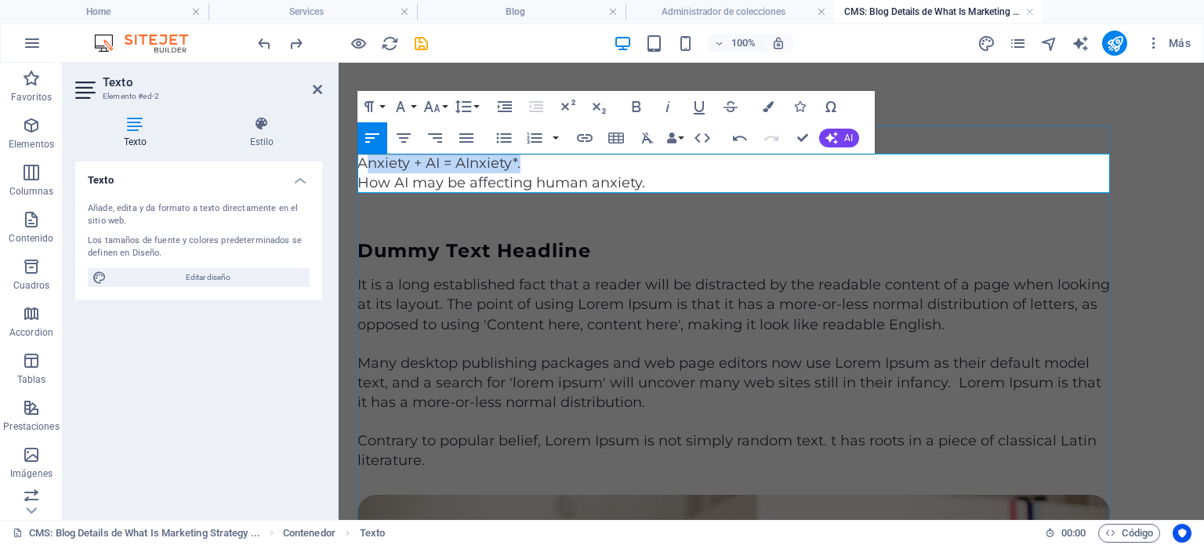
drag, startPoint x: 365, startPoint y: 165, endPoint x: 555, endPoint y: 144, distance: 191.7
click at [549, 160] on p "Anxiety + AI = AInxiety*." at bounding box center [734, 164] width 753 height 20
drag, startPoint x: 525, startPoint y: 162, endPoint x: 674, endPoint y: 227, distance: 162.6
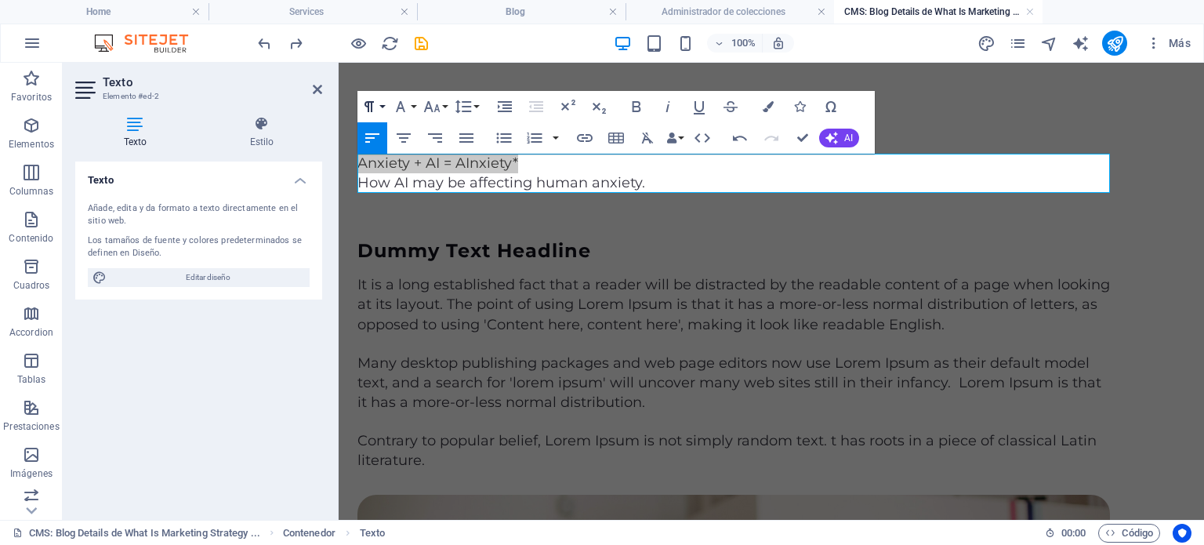
click at [379, 105] on button "Paragraph Format" at bounding box center [373, 106] width 30 height 31
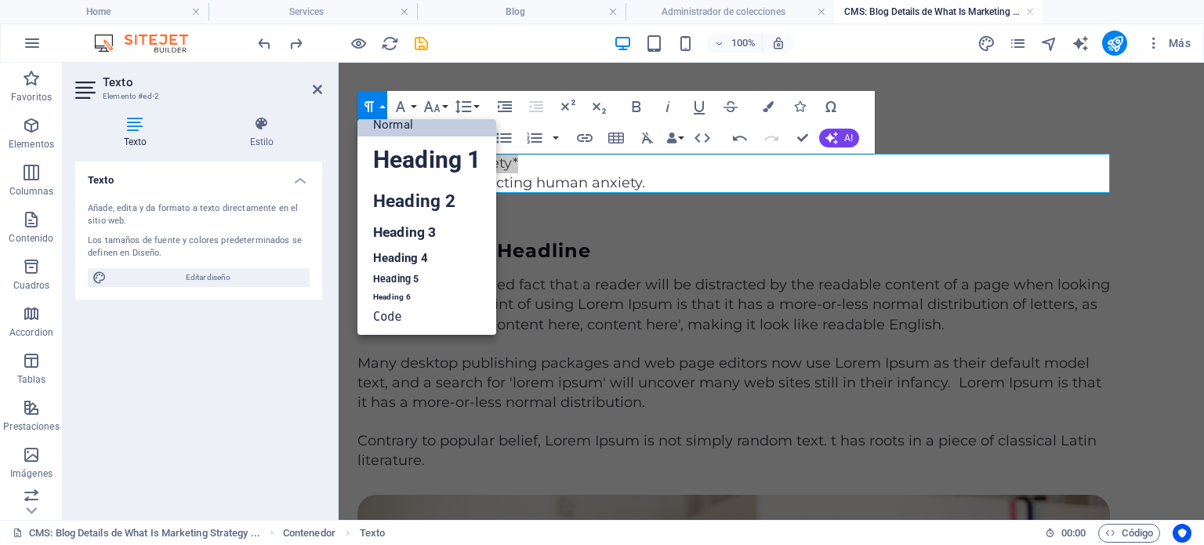
scroll to position [13, 0]
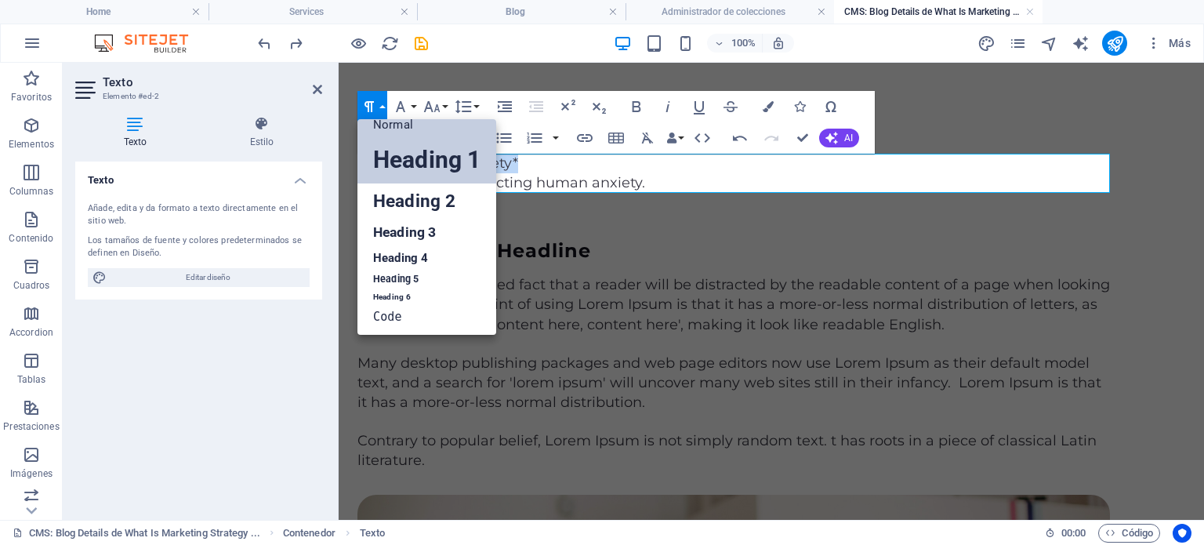
click at [404, 152] on link "Heading 1" at bounding box center [427, 159] width 139 height 47
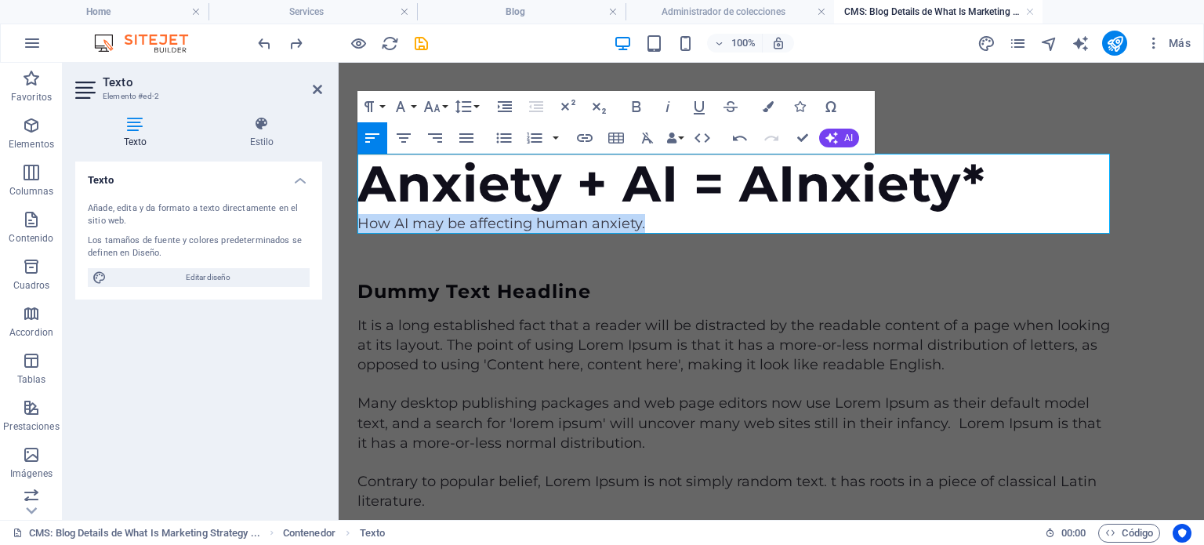
drag, startPoint x: 656, startPoint y: 225, endPoint x: 336, endPoint y: 224, distance: 320.7
click at [379, 105] on button "Paragraph Format" at bounding box center [373, 106] width 30 height 31
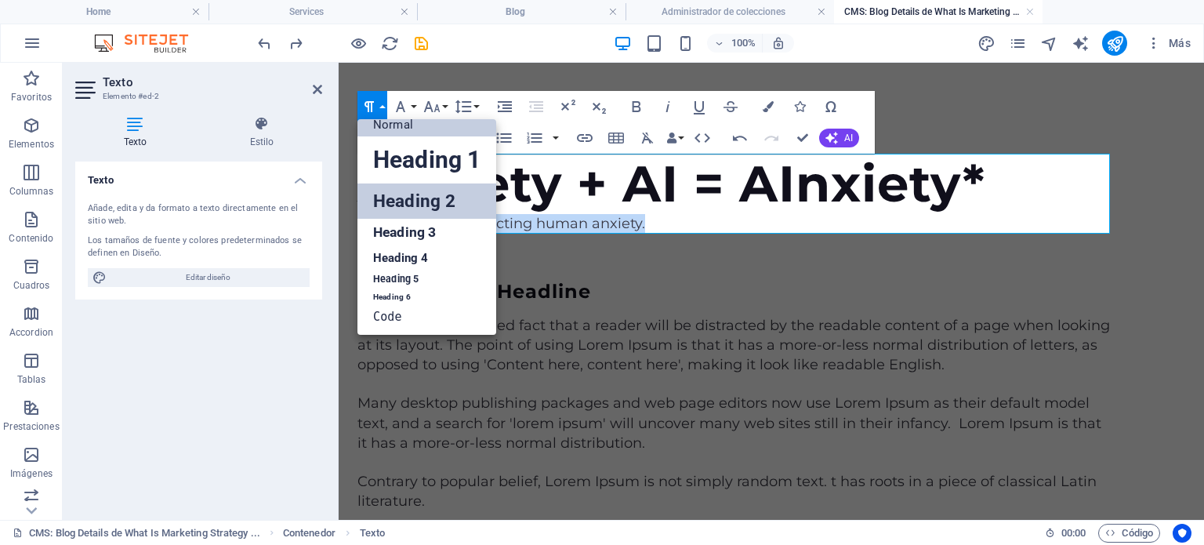
click at [395, 194] on link "Heading 2" at bounding box center [427, 200] width 139 height 35
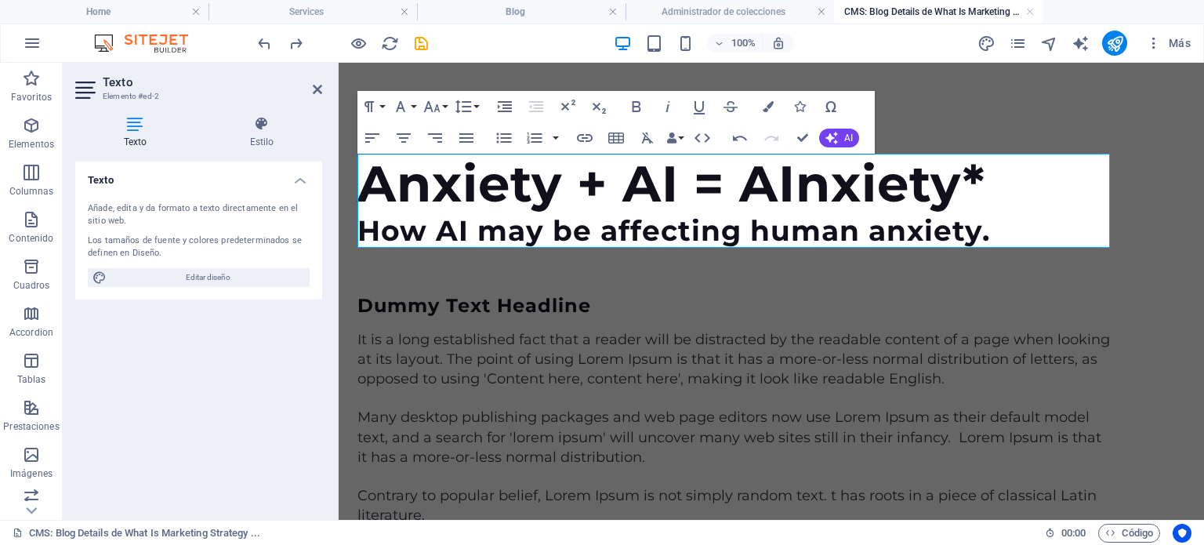
click at [658, 282] on div at bounding box center [734, 271] width 753 height 47
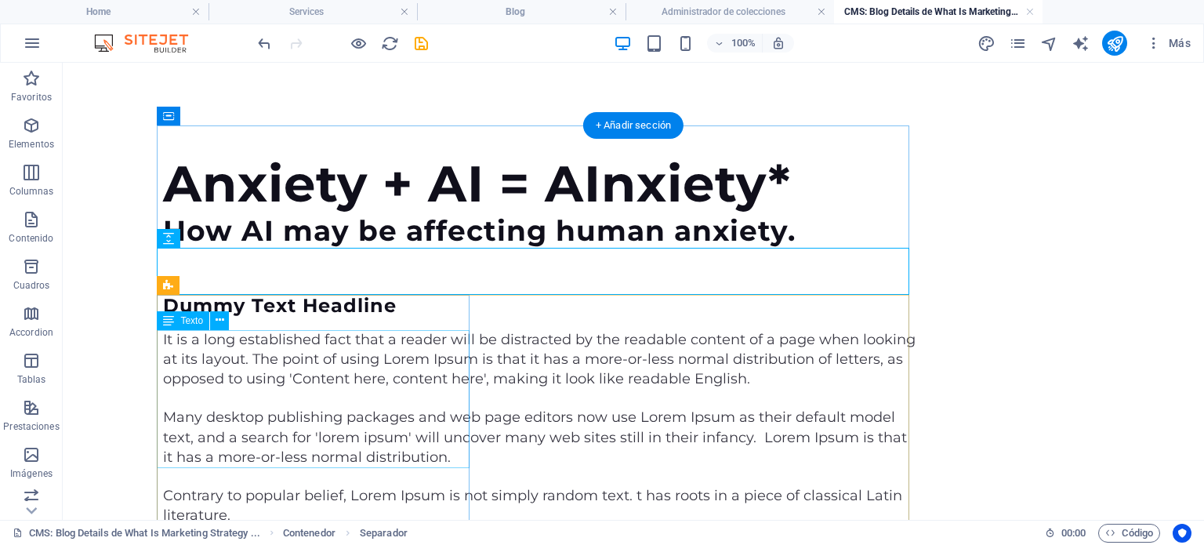
click at [406, 382] on div "It is a long established fact that a reader will be distracted by the readable …" at bounding box center [539, 360] width 753 height 60
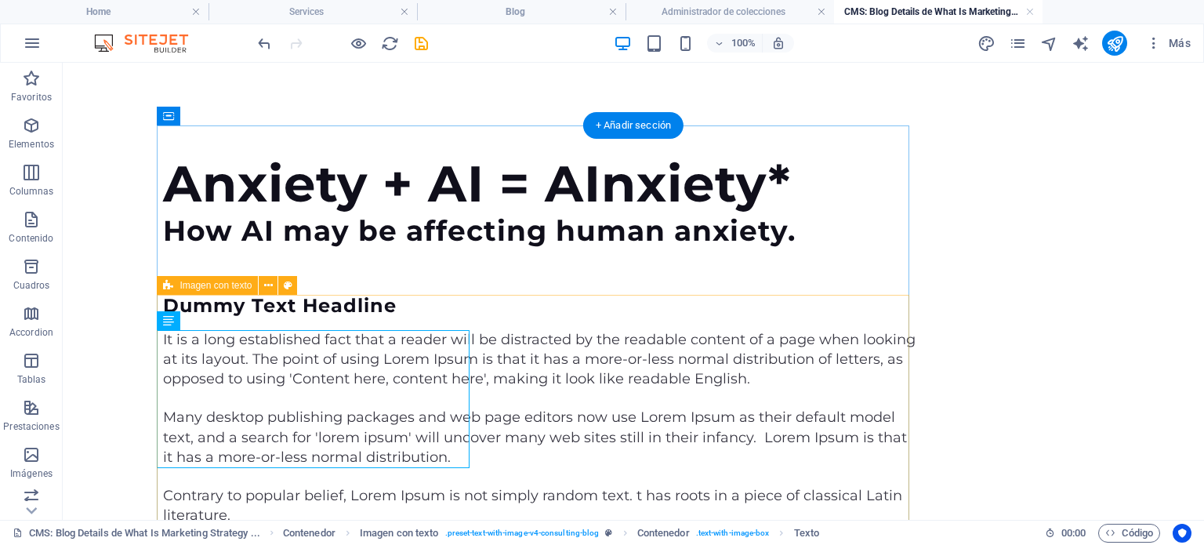
click at [411, 390] on div "It is a long established fact that a reader will be distracted by the readable …" at bounding box center [539, 360] width 753 height 60
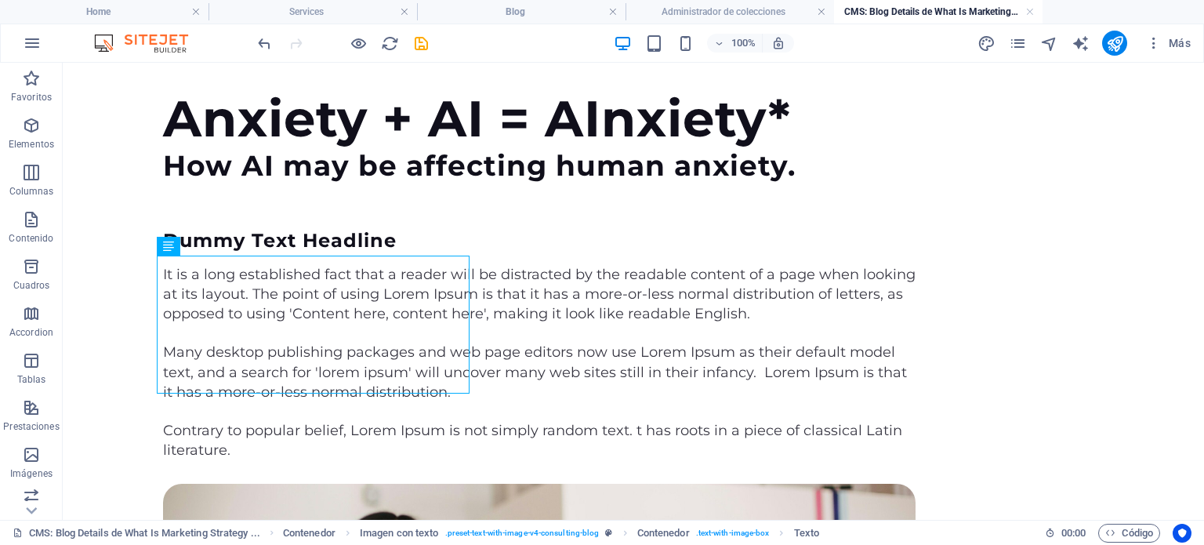
scroll to position [74, 0]
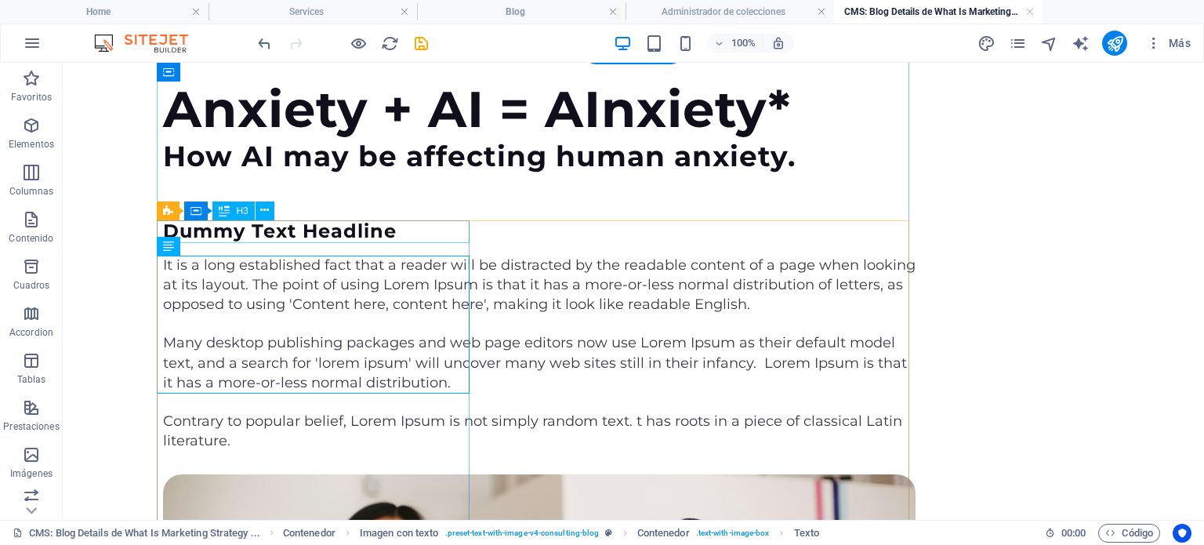
click at [401, 230] on div "Dummy Text Headline" at bounding box center [539, 231] width 753 height 23
click at [386, 231] on div "Dummy Text Headline" at bounding box center [539, 231] width 753 height 23
click at [317, 315] on div "It is a long established fact that a reader will be distracted by the readable …" at bounding box center [539, 286] width 753 height 60
click at [383, 315] on div "It is a long established fact that a reader will be distracted by the readable …" at bounding box center [539, 286] width 753 height 60
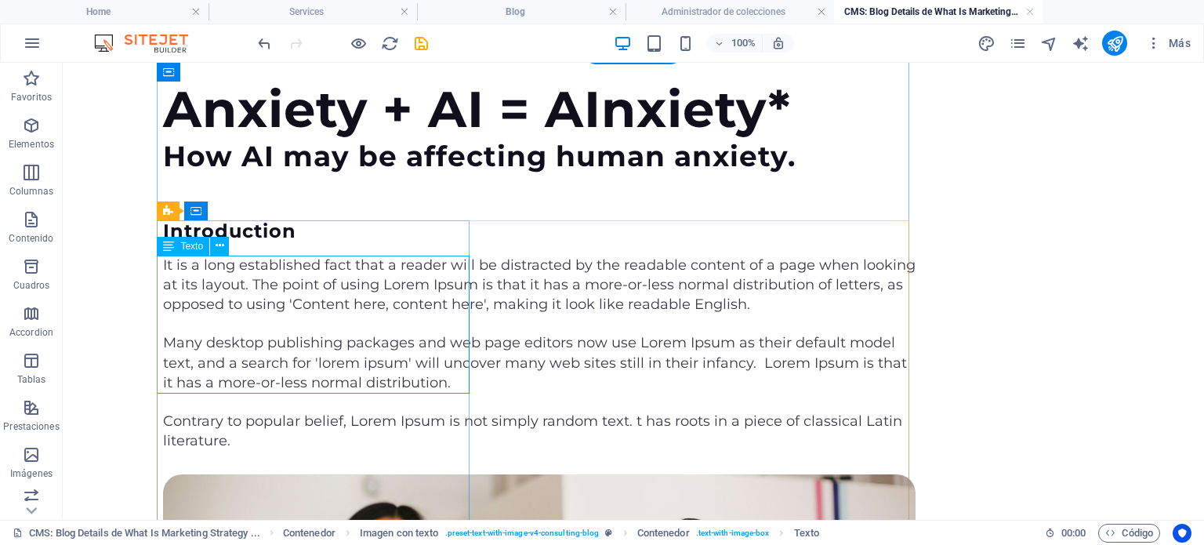
click at [358, 315] on div "It is a long established fact that a reader will be distracted by the readable …" at bounding box center [539, 286] width 753 height 60
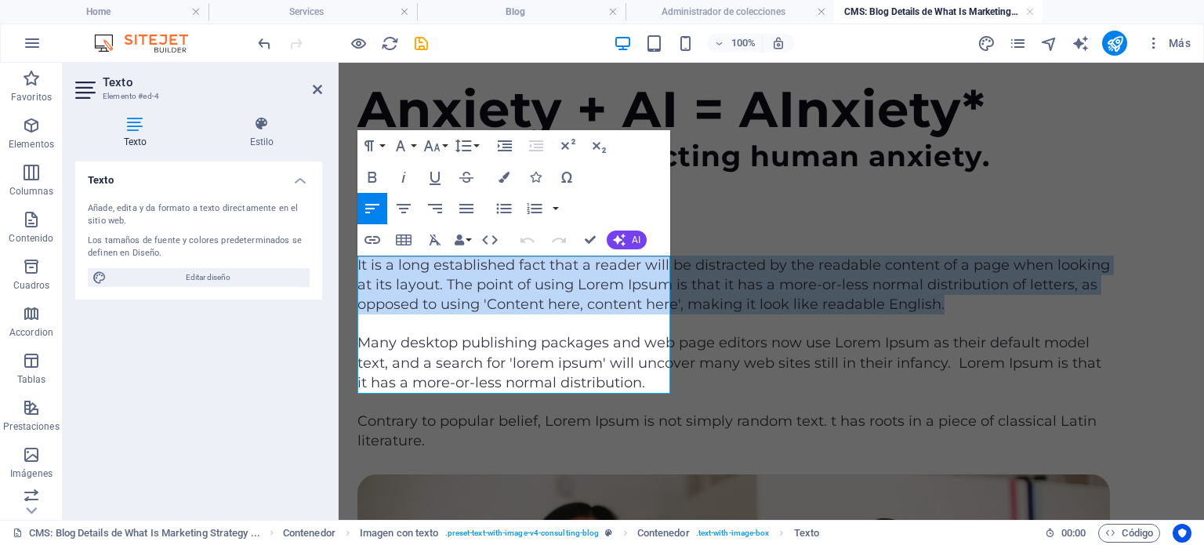
drag, startPoint x: 654, startPoint y: 384, endPoint x: 347, endPoint y: 260, distance: 331.0
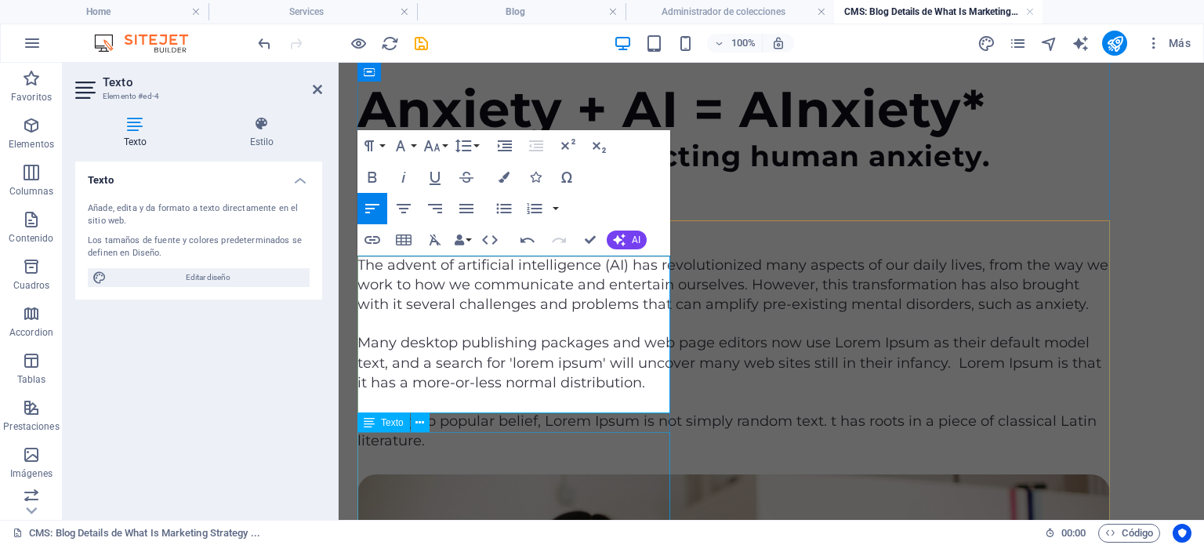
click at [493, 393] on div "Many desktop publishing packages and web page editors now use Lorem Ipsum as th…" at bounding box center [734, 363] width 753 height 60
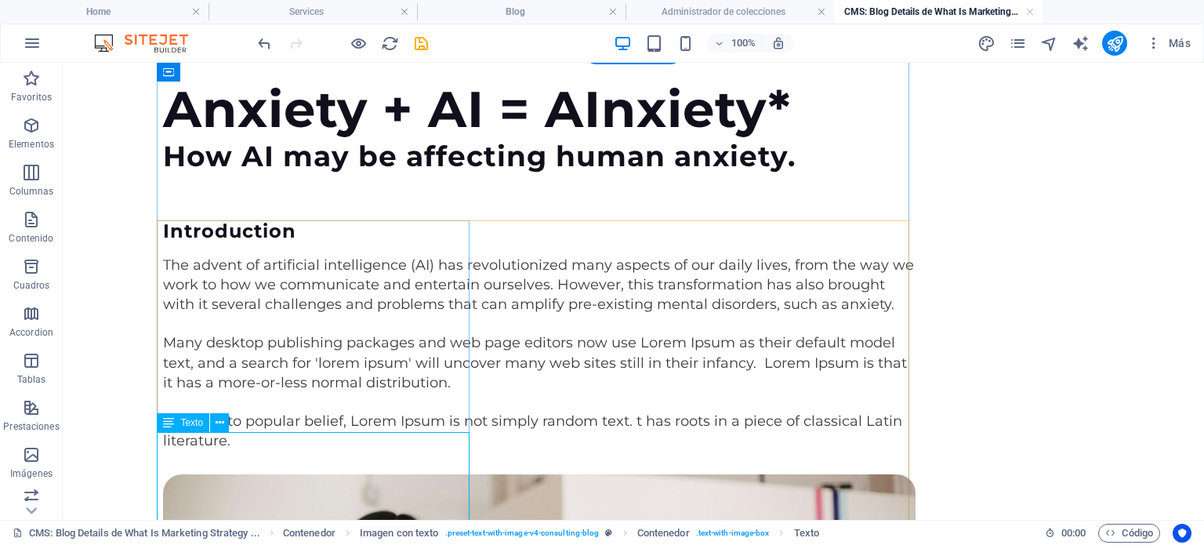
click at [301, 393] on div "Many desktop publishing packages and web page editors now use Lorem Ipsum as th…" at bounding box center [539, 363] width 753 height 60
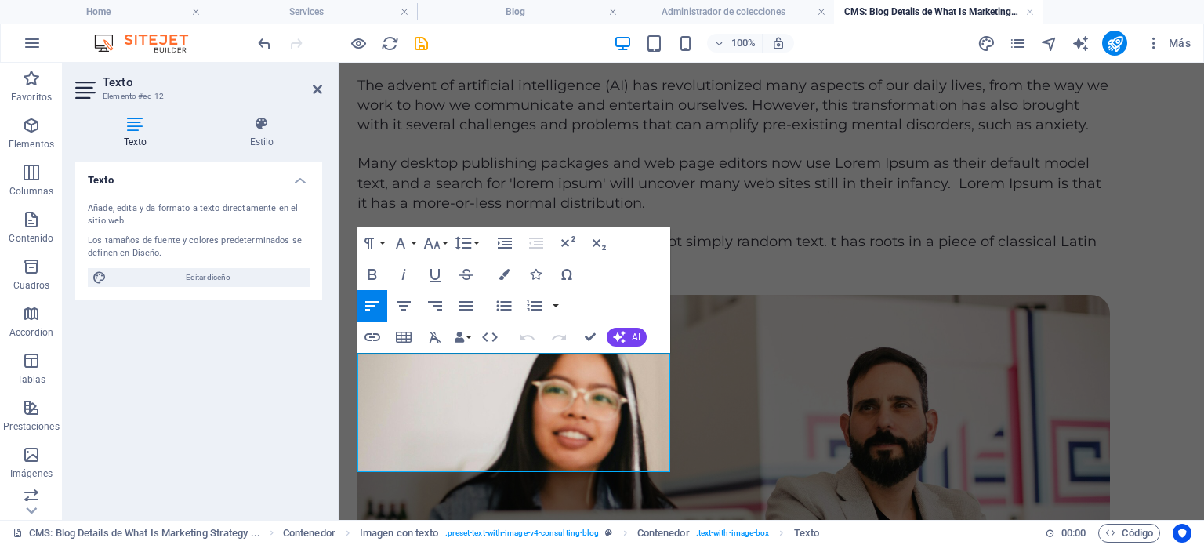
scroll to position [258, 0]
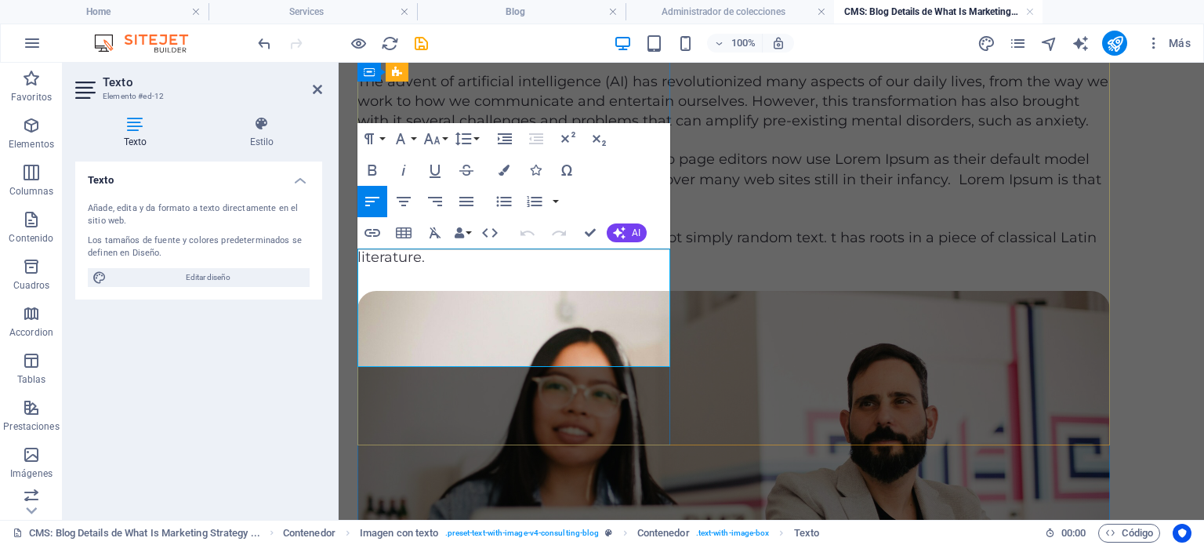
click at [619, 209] on p "Many desktop publishing packages and web page editors now use Lorem Ipsum as th…" at bounding box center [734, 180] width 753 height 60
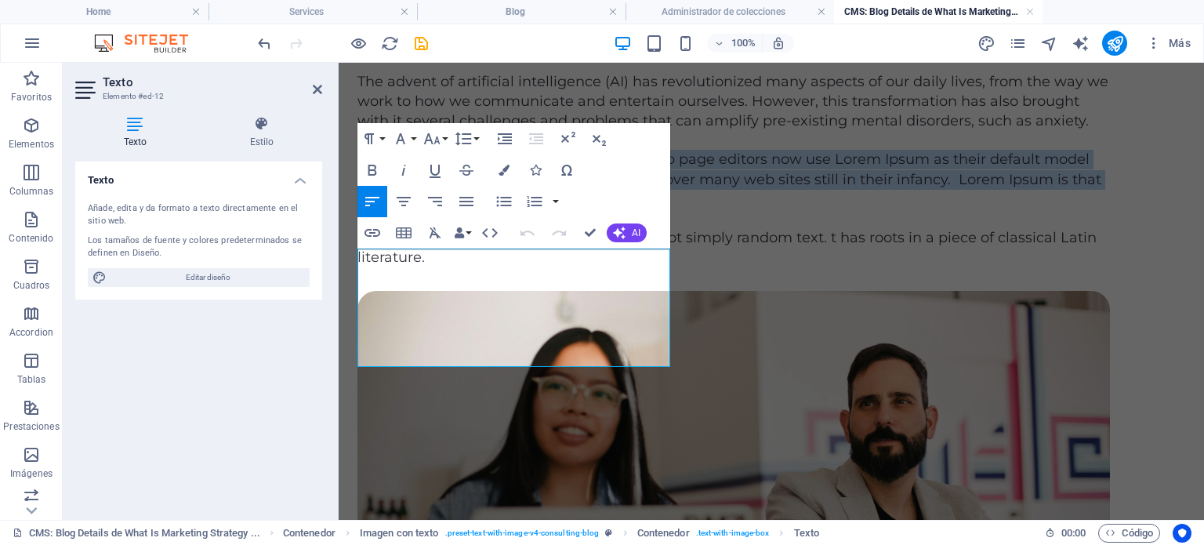
drag, startPoint x: 651, startPoint y: 362, endPoint x: 353, endPoint y: 256, distance: 316.2
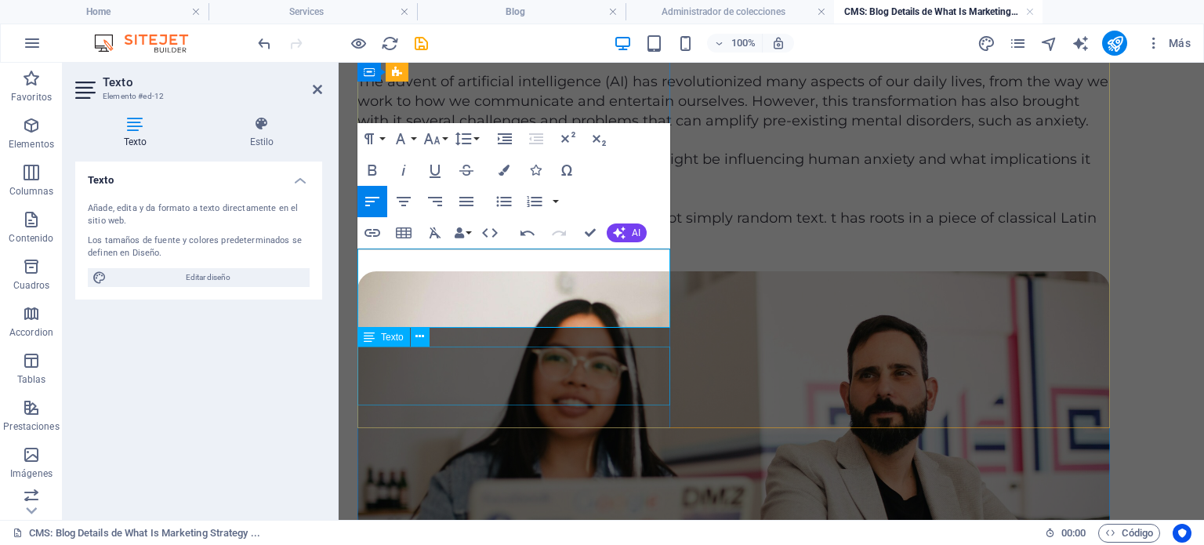
click at [527, 248] on div "Contrary to popular belief, Lorem Ipsum is not simply random text. t has roots …" at bounding box center [734, 228] width 753 height 39
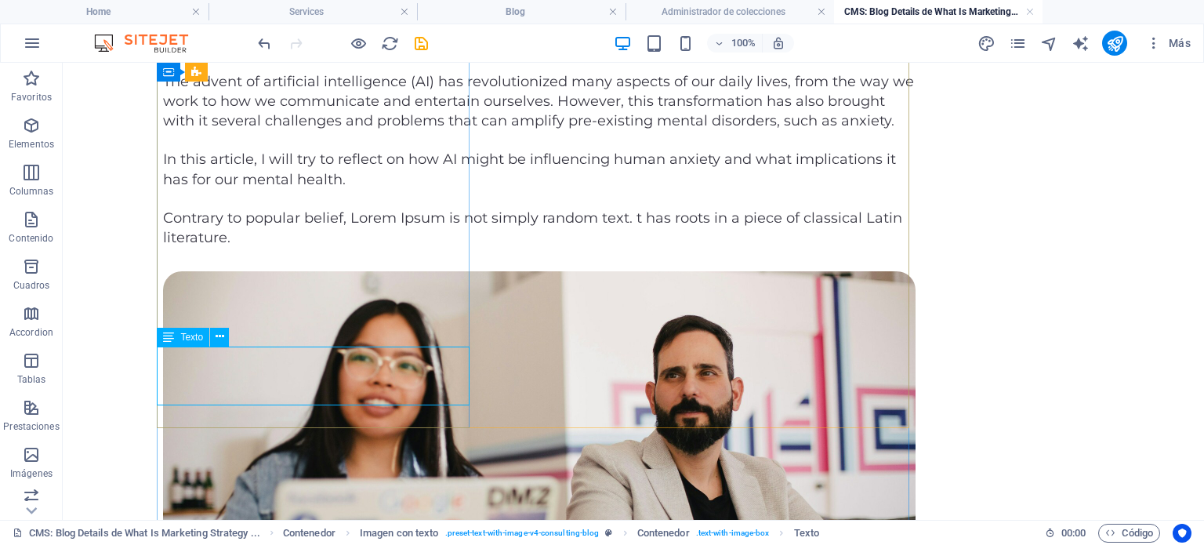
click at [400, 248] on div "Contrary to popular belief, Lorem Ipsum is not simply random text. t has roots …" at bounding box center [539, 228] width 753 height 39
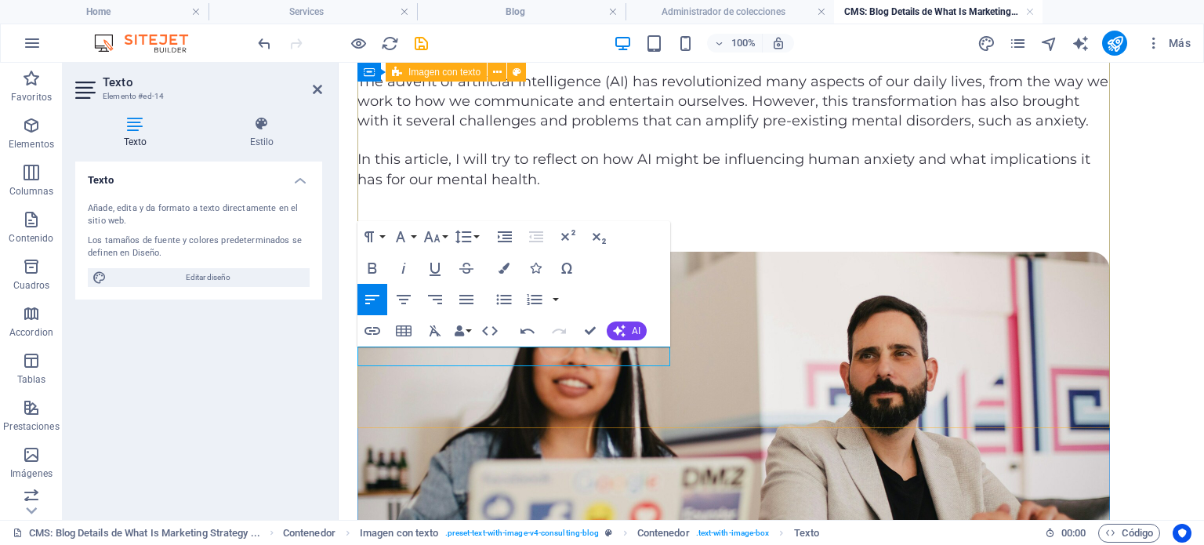
click at [696, 197] on div "Introduction The advent of artificial intelligence (AI) has revolutionized many…" at bounding box center [734, 396] width 753 height 718
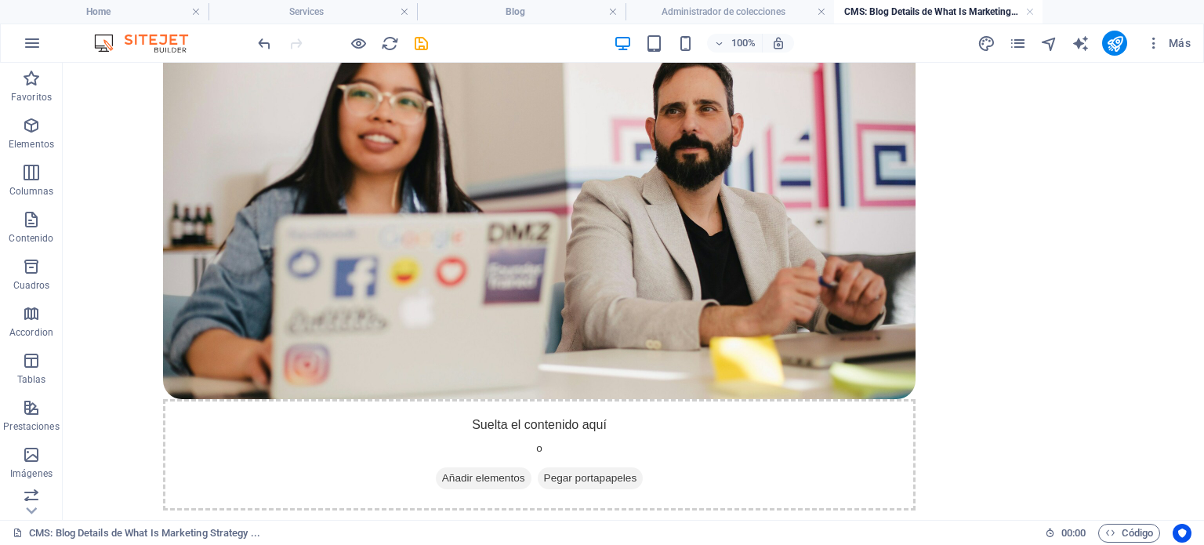
scroll to position [486, 0]
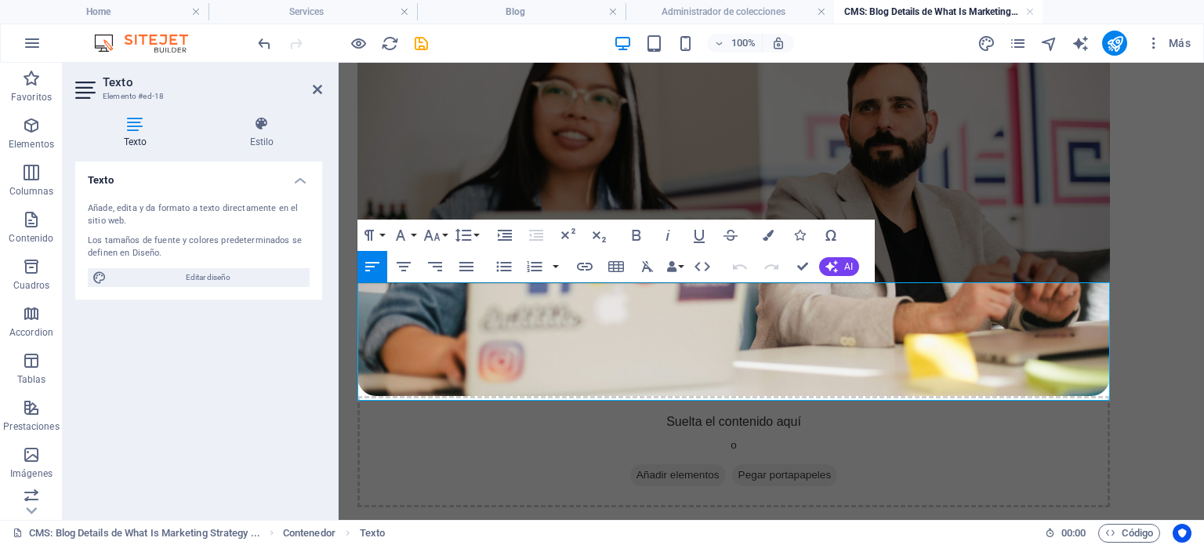
drag, startPoint x: 634, startPoint y: 388, endPoint x: 321, endPoint y: 294, distance: 326.7
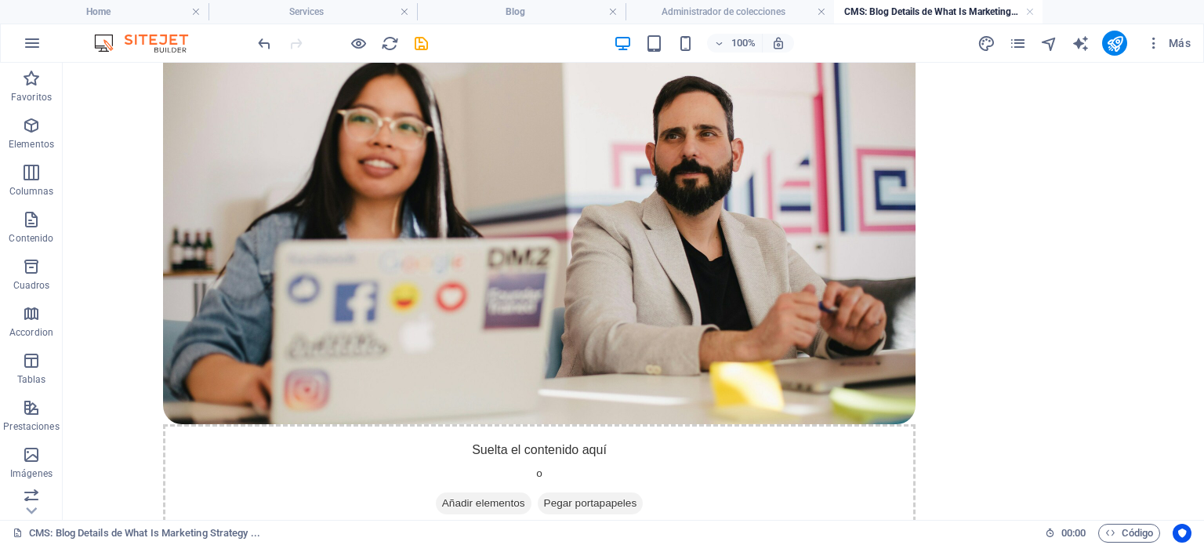
scroll to position [507, 0]
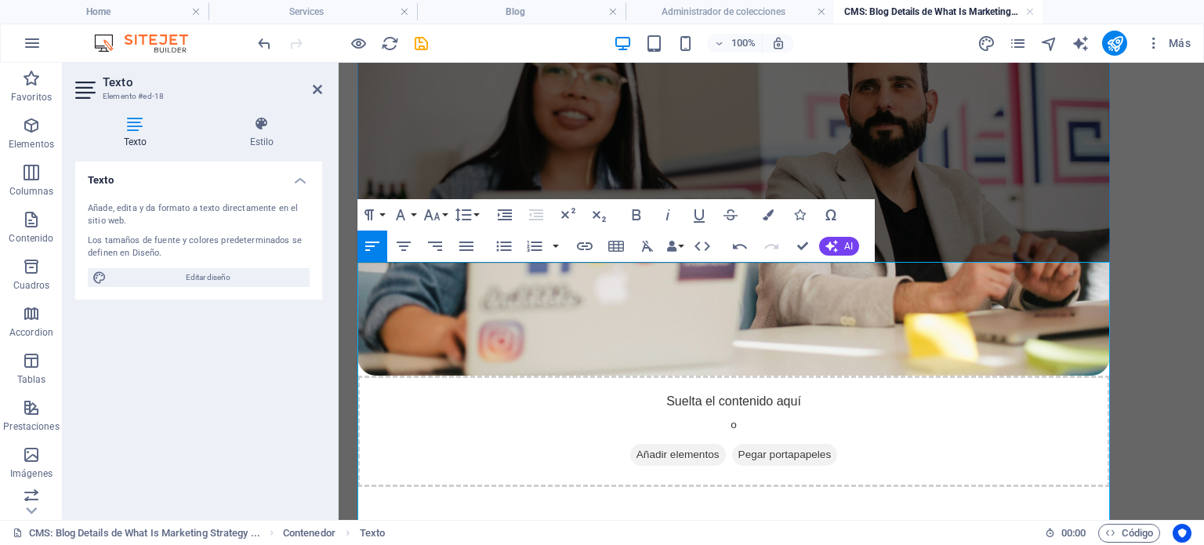
drag, startPoint x: 358, startPoint y: 387, endPoint x: 750, endPoint y: 408, distance: 393.4
click at [380, 215] on button "Paragraph Format" at bounding box center [373, 214] width 30 height 31
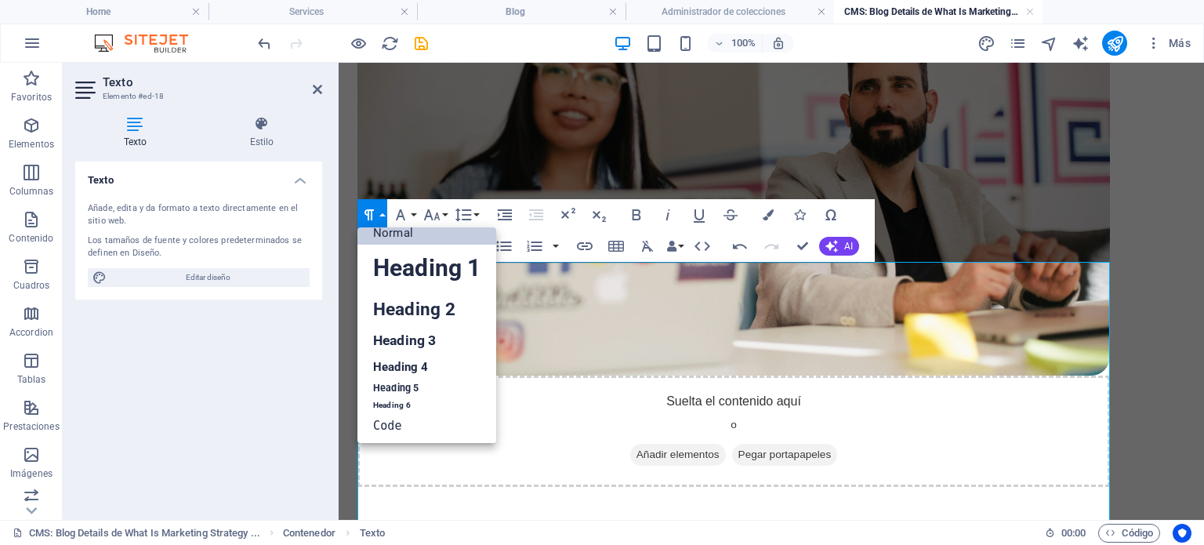
scroll to position [13, 0]
click at [427, 360] on link "Heading 4" at bounding box center [427, 367] width 139 height 24
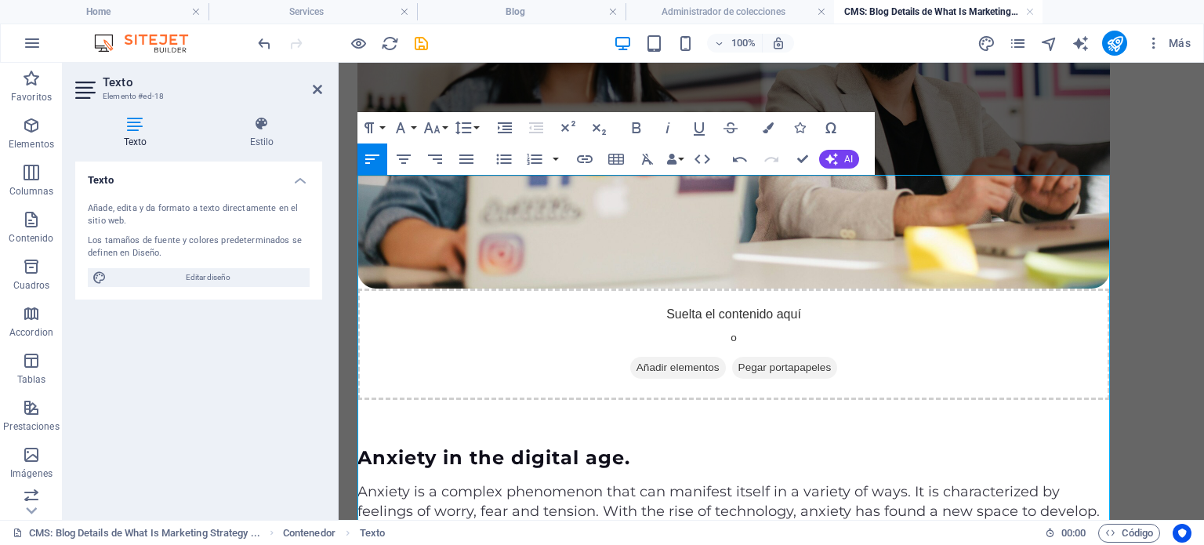
scroll to position [718, 0]
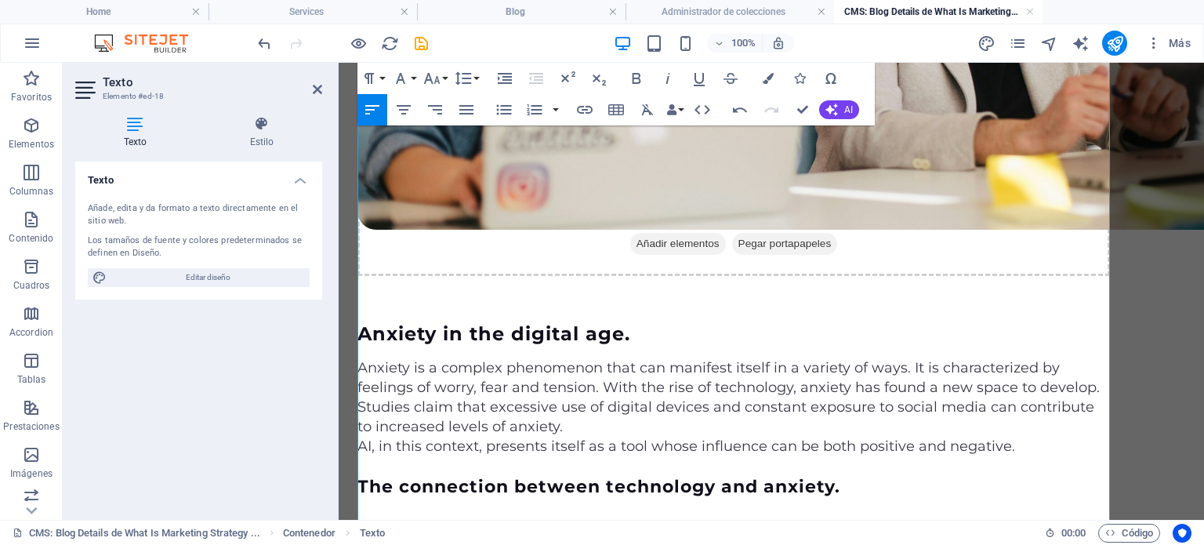
drag, startPoint x: 665, startPoint y: 456, endPoint x: 358, endPoint y: 451, distance: 307.4
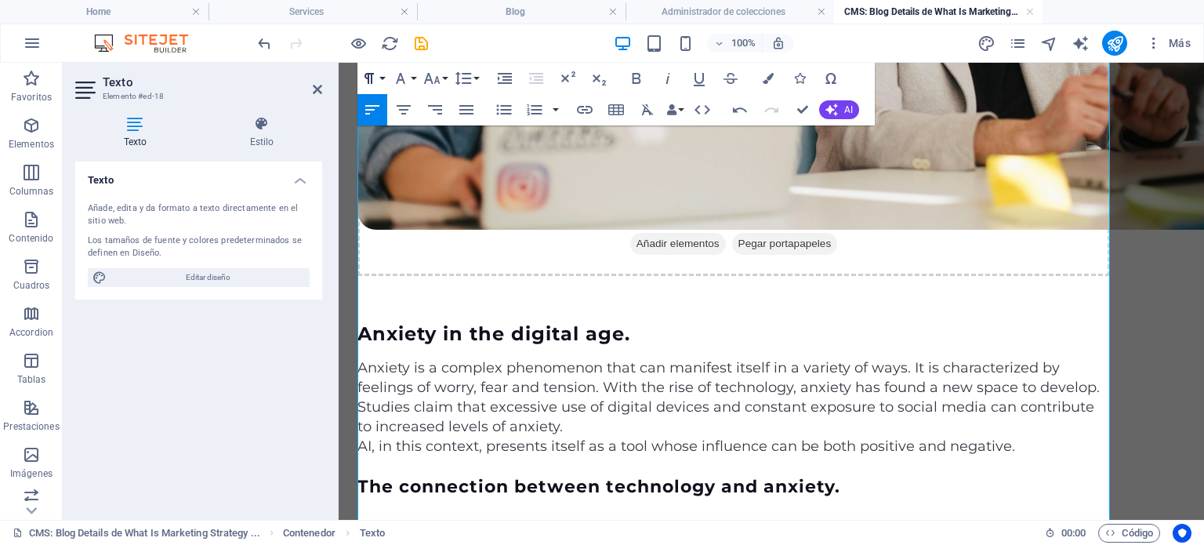
click at [374, 75] on icon "button" at bounding box center [369, 78] width 19 height 19
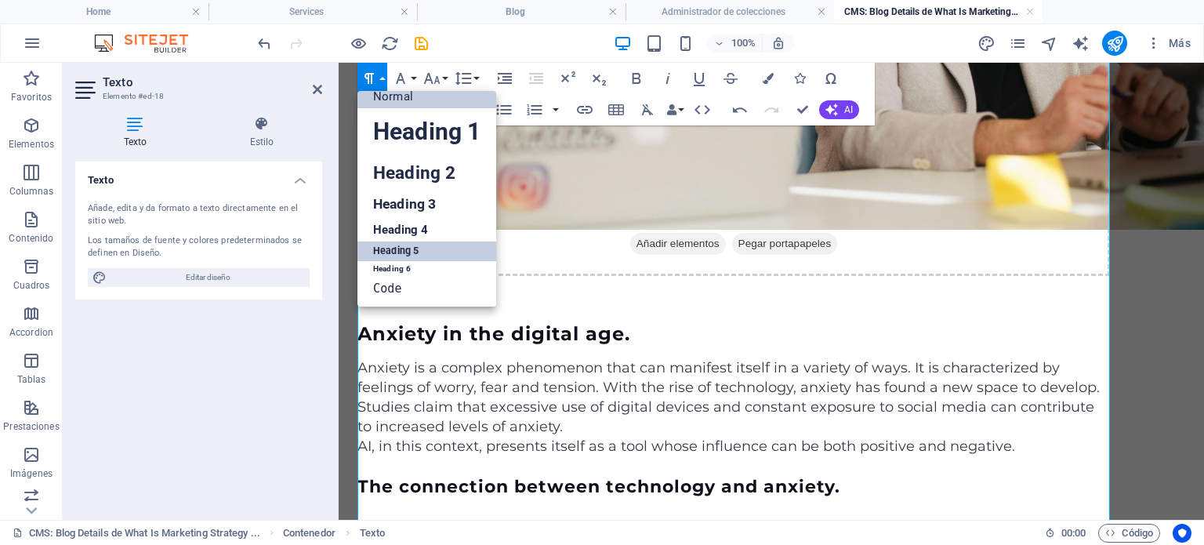
click at [402, 247] on link "Heading 5" at bounding box center [427, 252] width 139 height 20
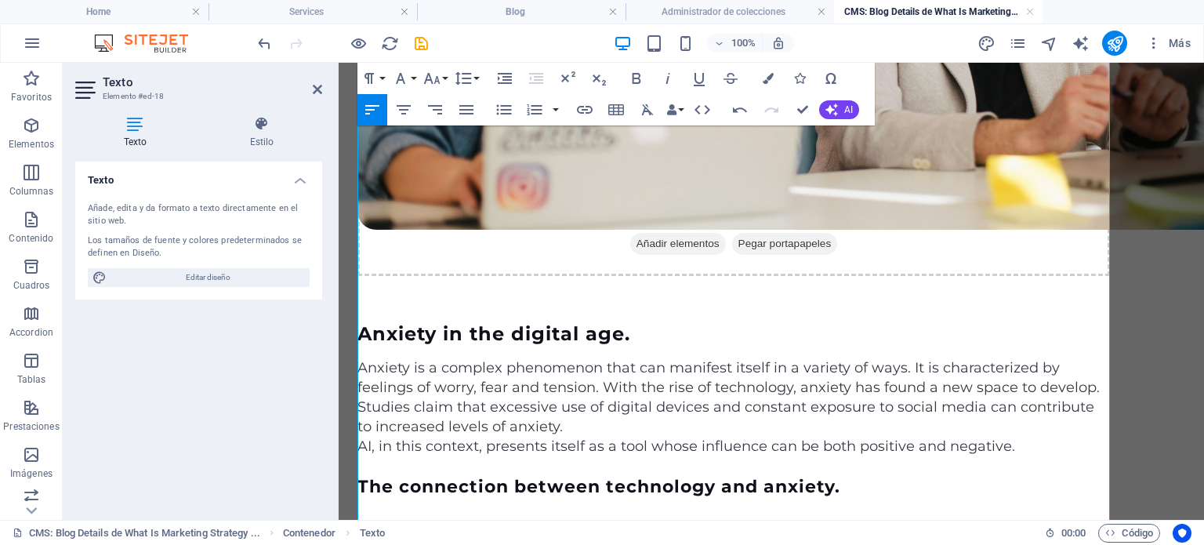
click at [574, 477] on h4 "The connection between technology and anxiety." at bounding box center [734, 487] width 753 height 20
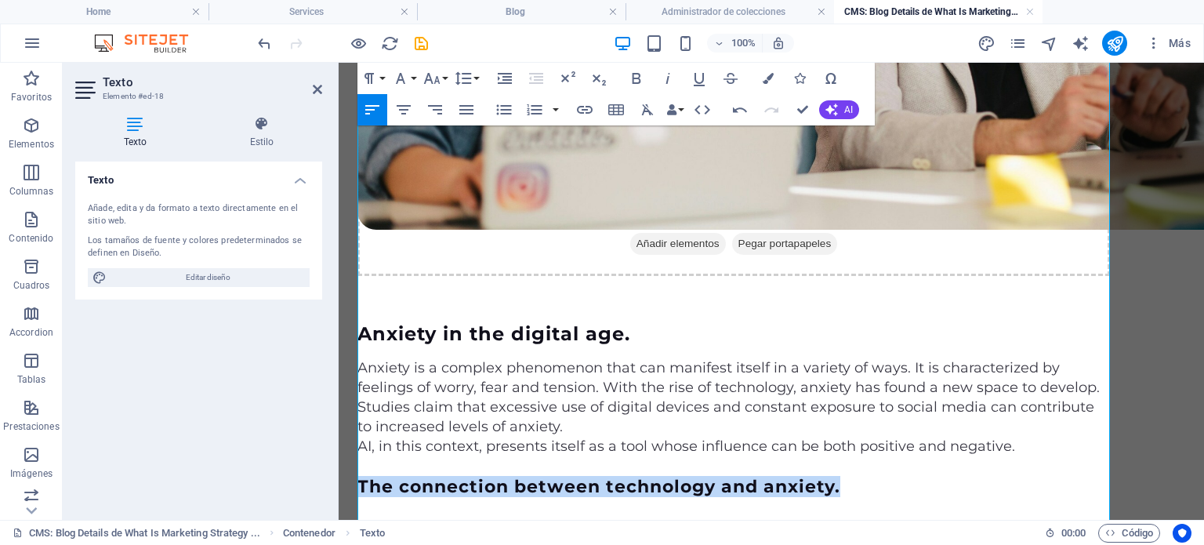
drag, startPoint x: 850, startPoint y: 177, endPoint x: 361, endPoint y: 174, distance: 489.3
click at [361, 477] on h4 "The connection between technology and anxiety." at bounding box center [734, 487] width 753 height 20
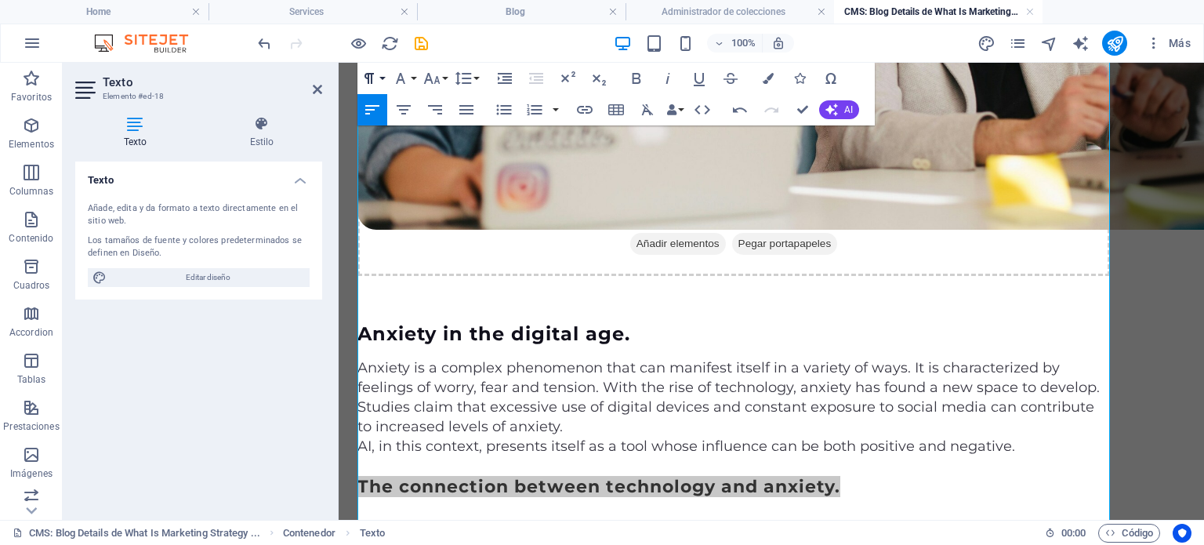
click at [379, 78] on button "Paragraph Format" at bounding box center [373, 78] width 30 height 31
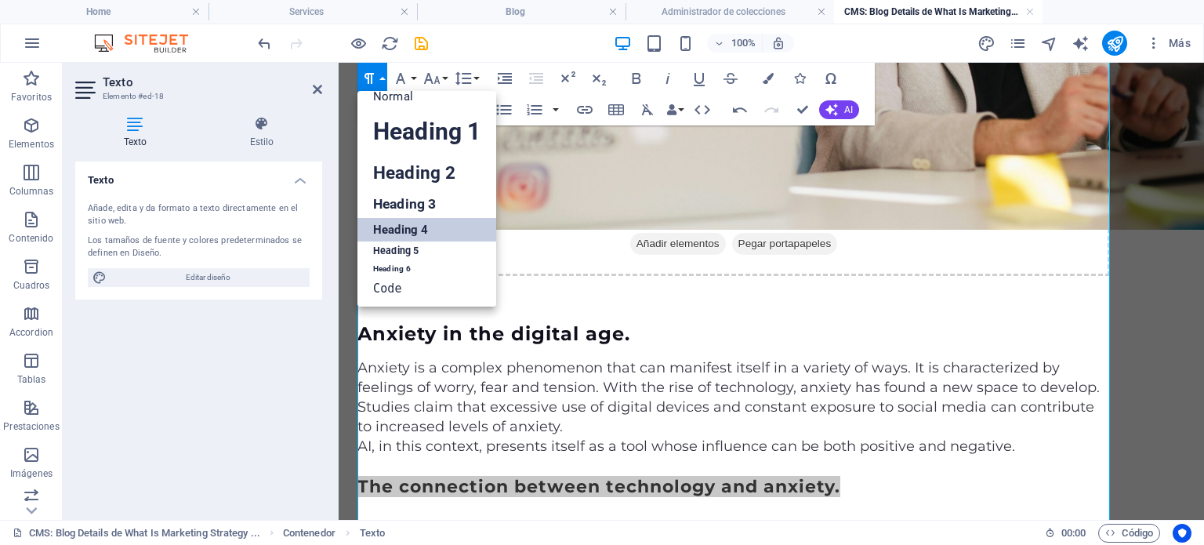
scroll to position [13, 0]
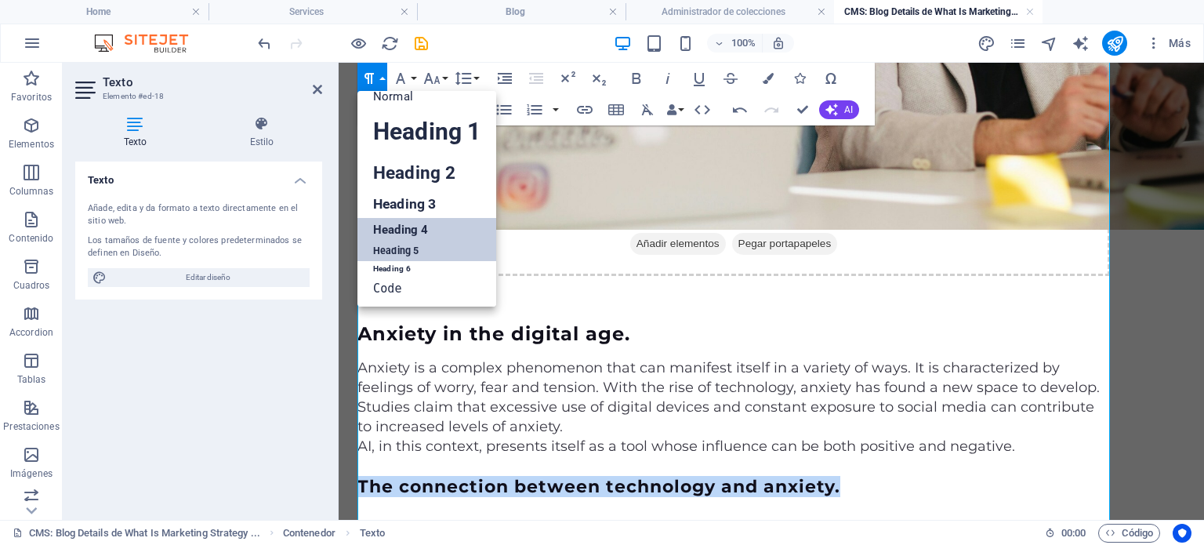
click at [408, 247] on link "Heading 5" at bounding box center [427, 252] width 139 height 20
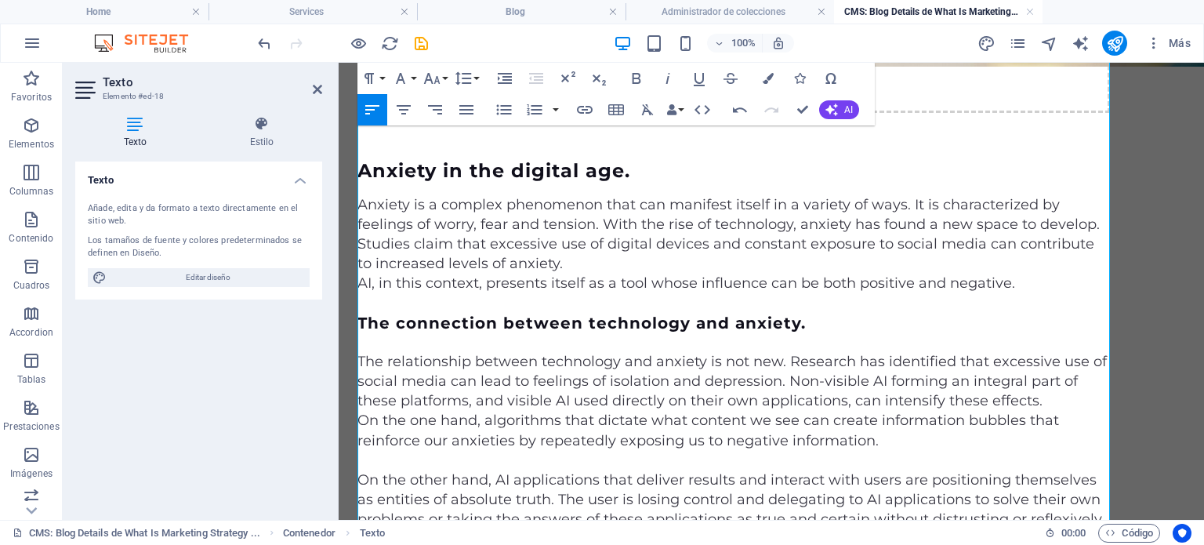
scroll to position [963, 0]
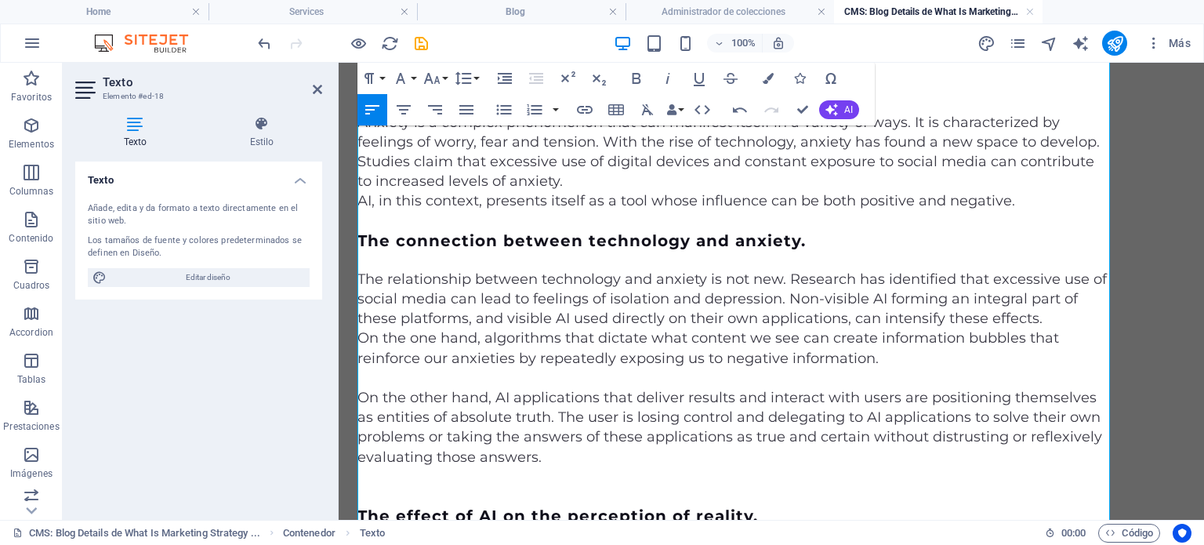
drag, startPoint x: 609, startPoint y: 446, endPoint x: 304, endPoint y: 437, distance: 305.2
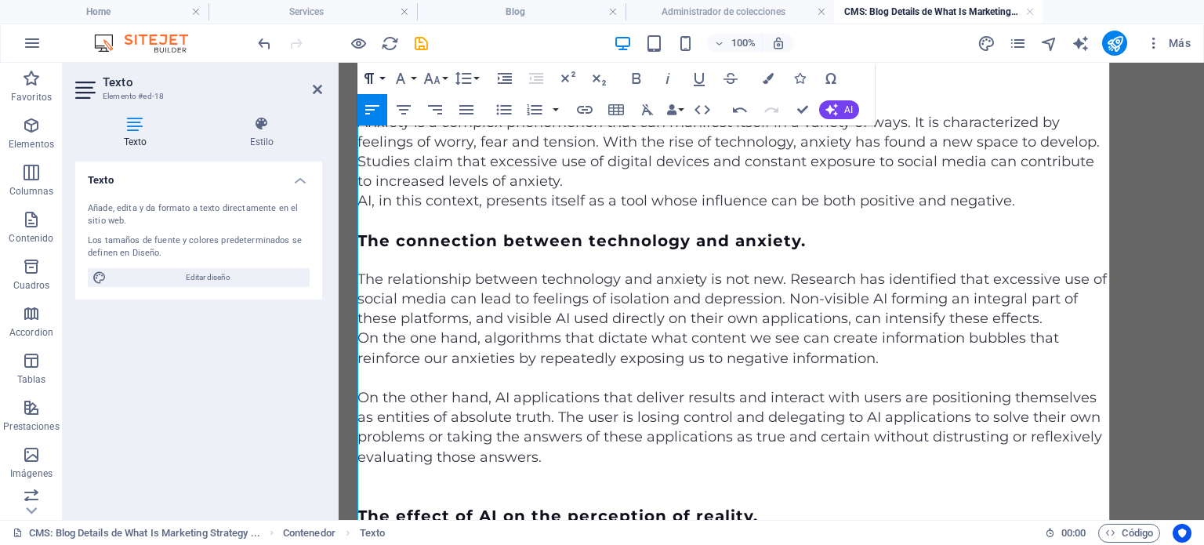
click at [380, 75] on button "Paragraph Format" at bounding box center [373, 78] width 30 height 31
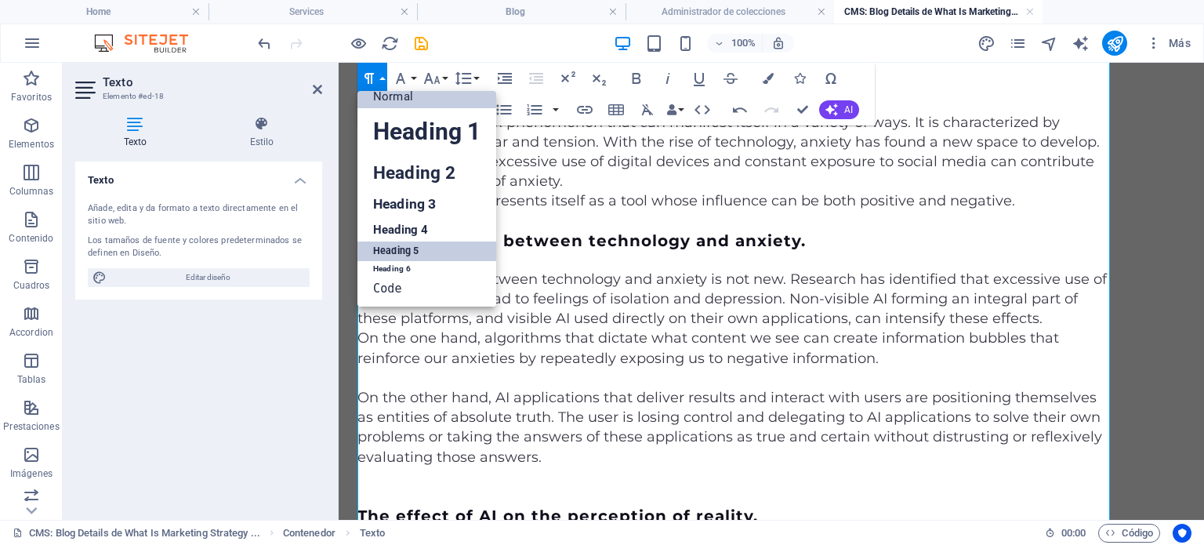
click at [409, 247] on link "Heading 5" at bounding box center [427, 252] width 139 height 20
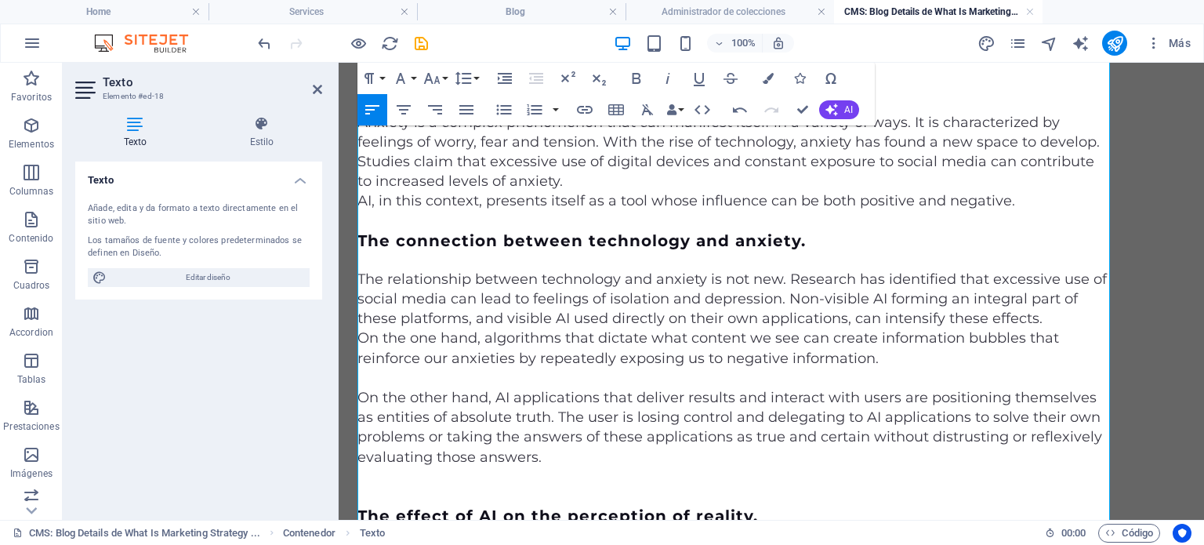
click at [972, 507] on h5 "The effect of AI on the perception of reality." at bounding box center [734, 516] width 753 height 19
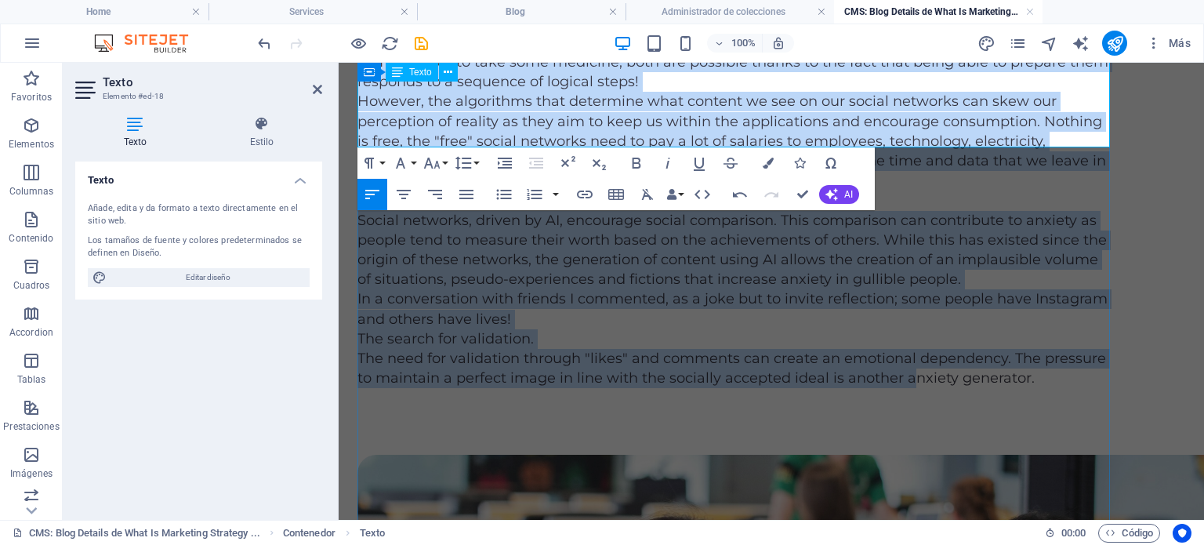
scroll to position [2352, 0]
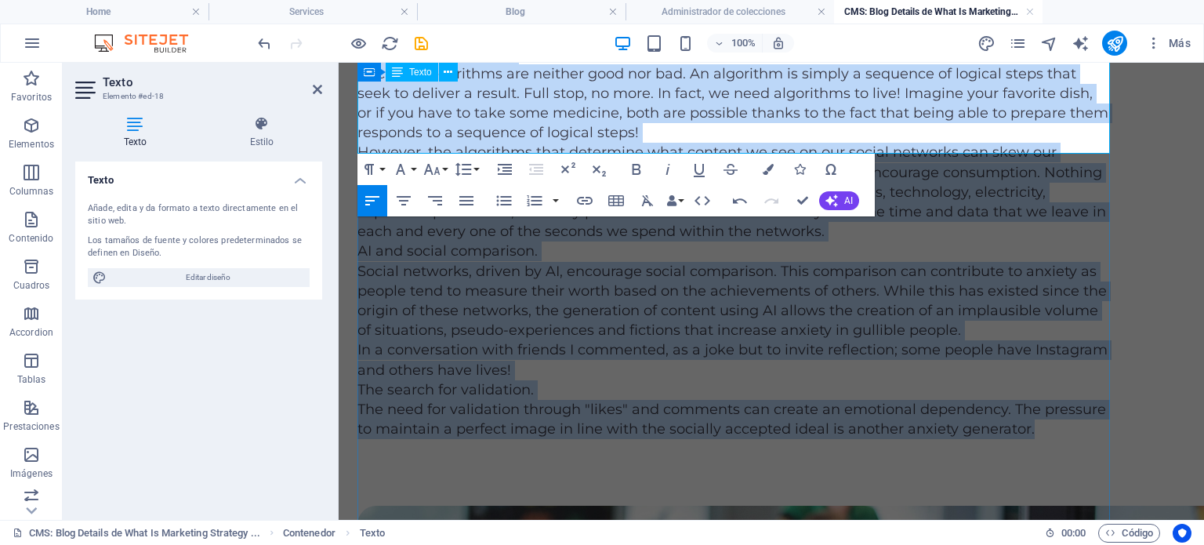
drag, startPoint x: 361, startPoint y: 194, endPoint x: 1045, endPoint y: 118, distance: 688.7
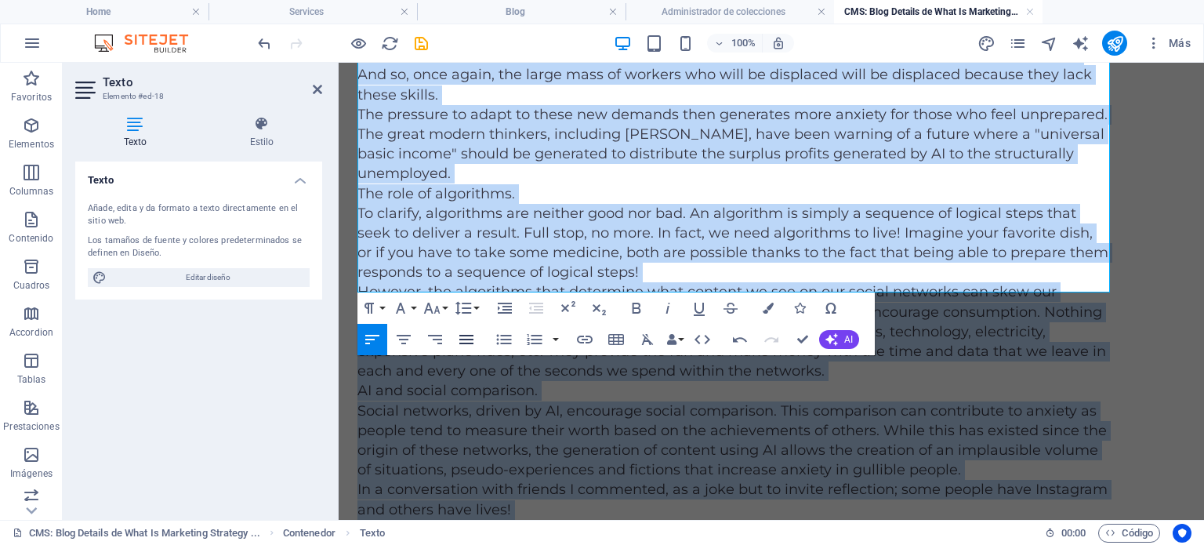
click at [470, 339] on icon "button" at bounding box center [467, 339] width 14 height 9
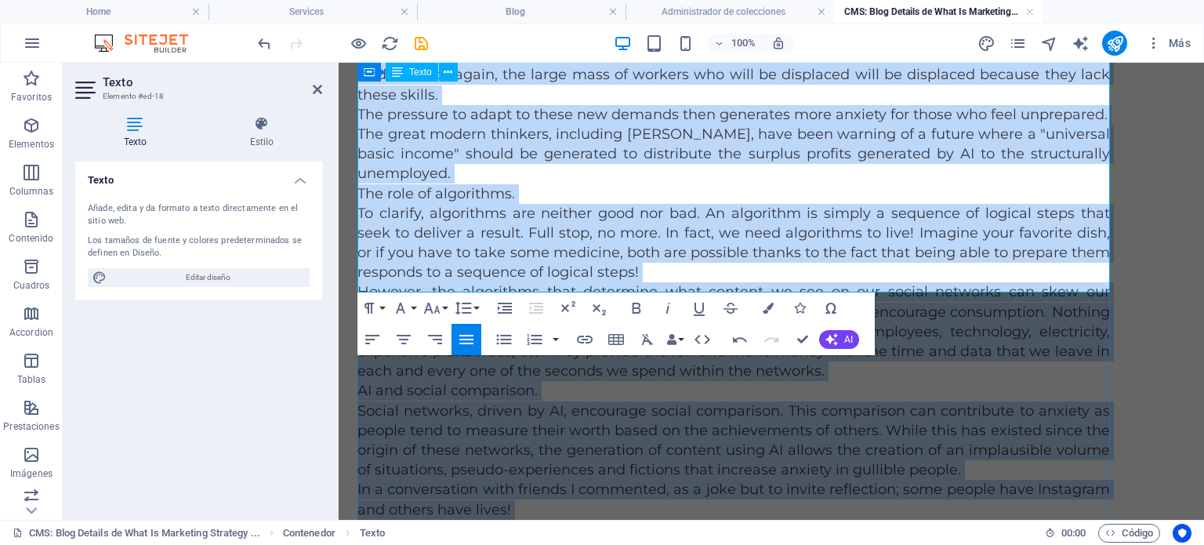
click at [969, 401] on p "Social networks, driven by AI, encourage social comparison. This comparison can…" at bounding box center [734, 440] width 753 height 79
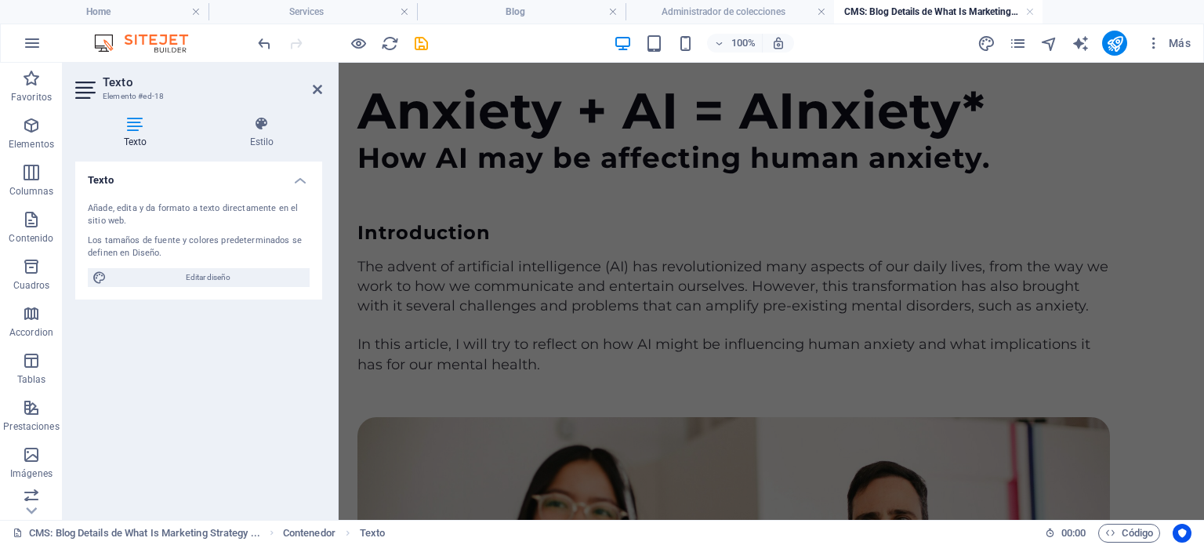
scroll to position [78, 0]
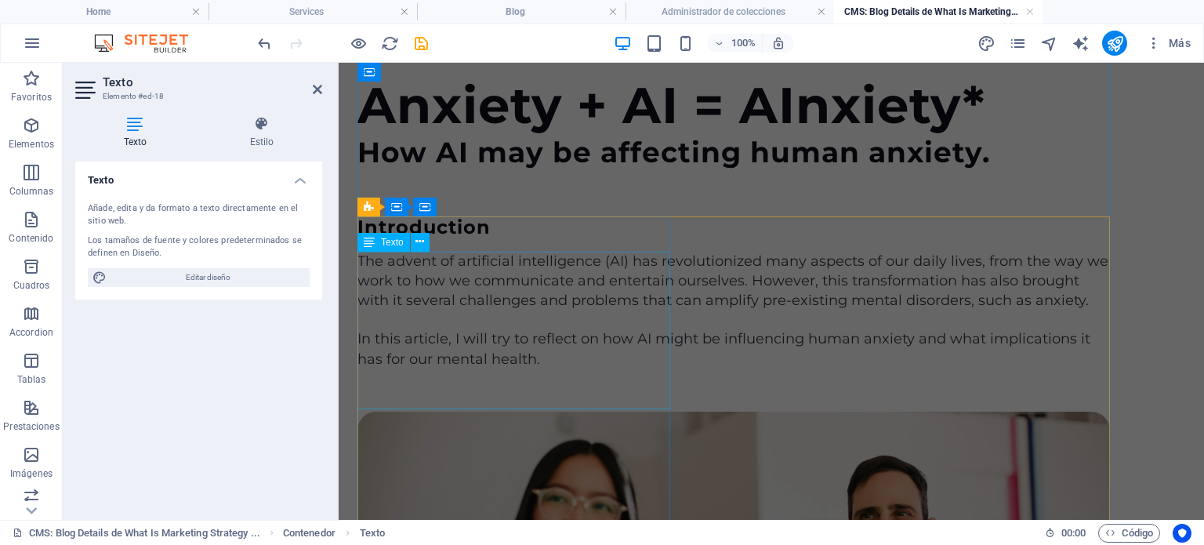
click at [536, 311] on div "The advent of artificial intelligence (AI) has revolutionized many aspects of o…" at bounding box center [734, 282] width 753 height 60
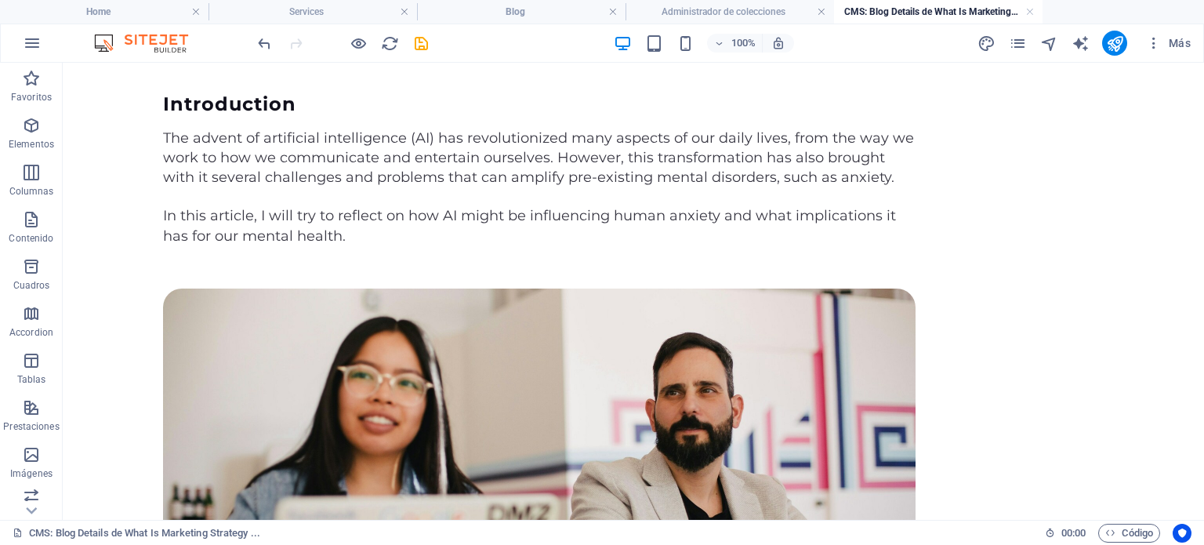
scroll to position [140, 0]
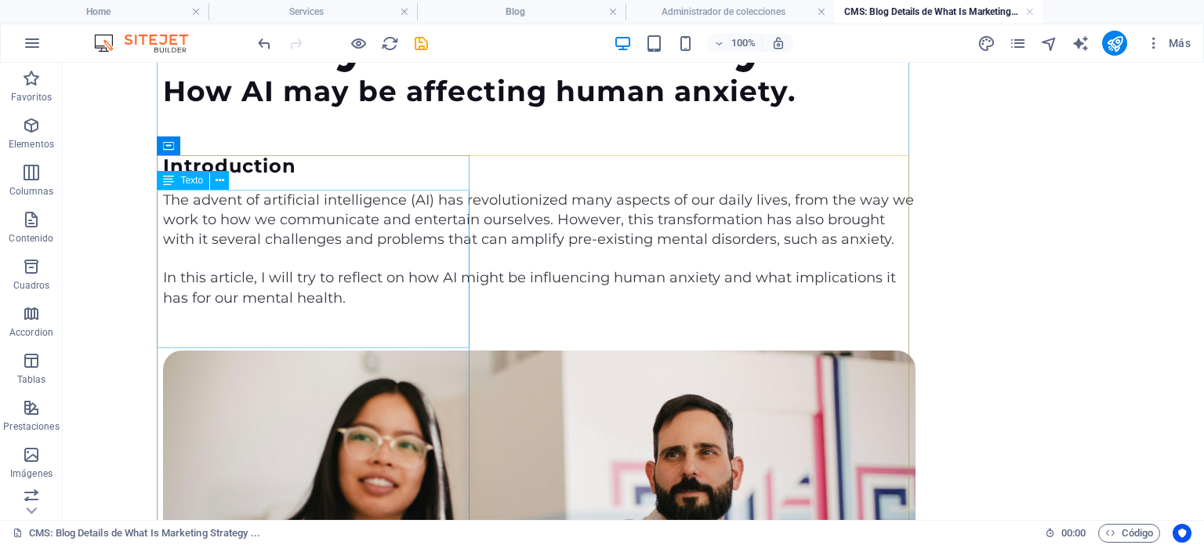
click at [173, 180] on icon at bounding box center [168, 180] width 11 height 19
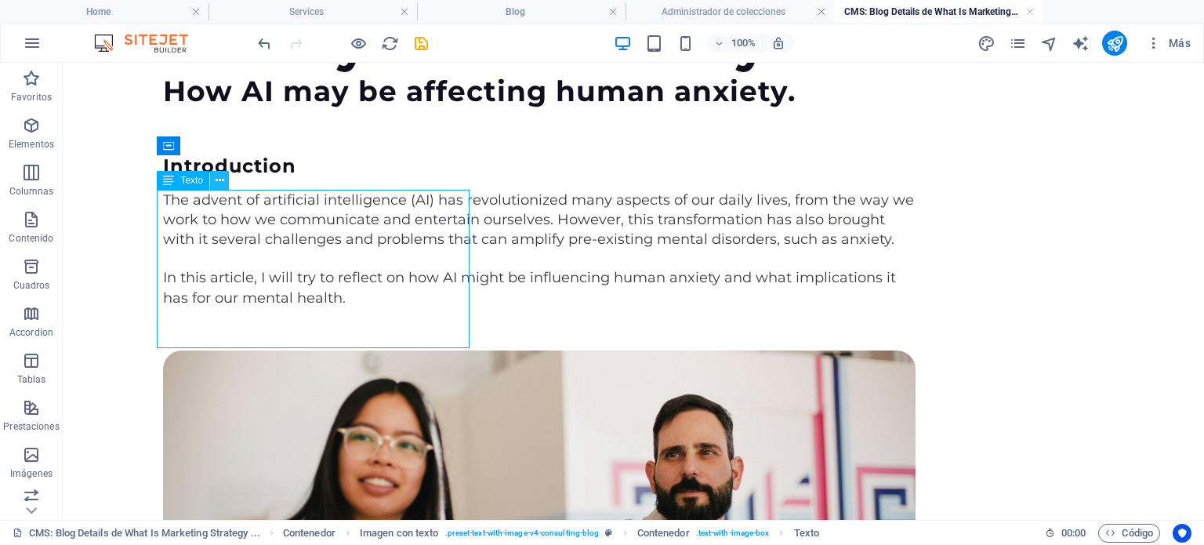
click at [220, 178] on icon at bounding box center [220, 181] width 9 height 16
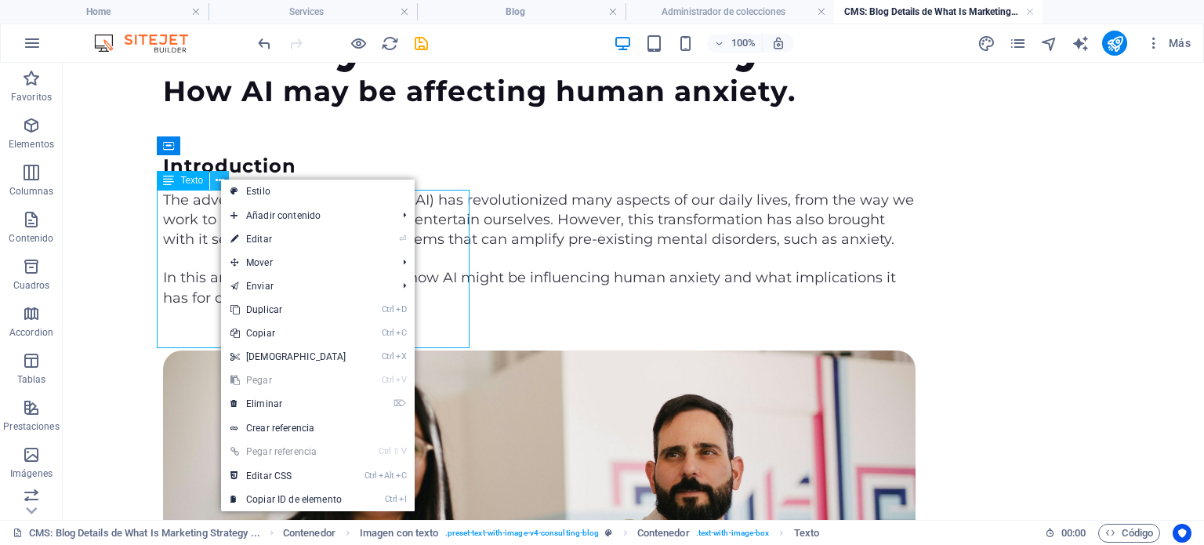
click at [220, 178] on icon at bounding box center [220, 181] width 9 height 16
click at [187, 247] on div "The advent of artificial intelligence (AI) has revolutionized many aspects of o…" at bounding box center [539, 221] width 753 height 60
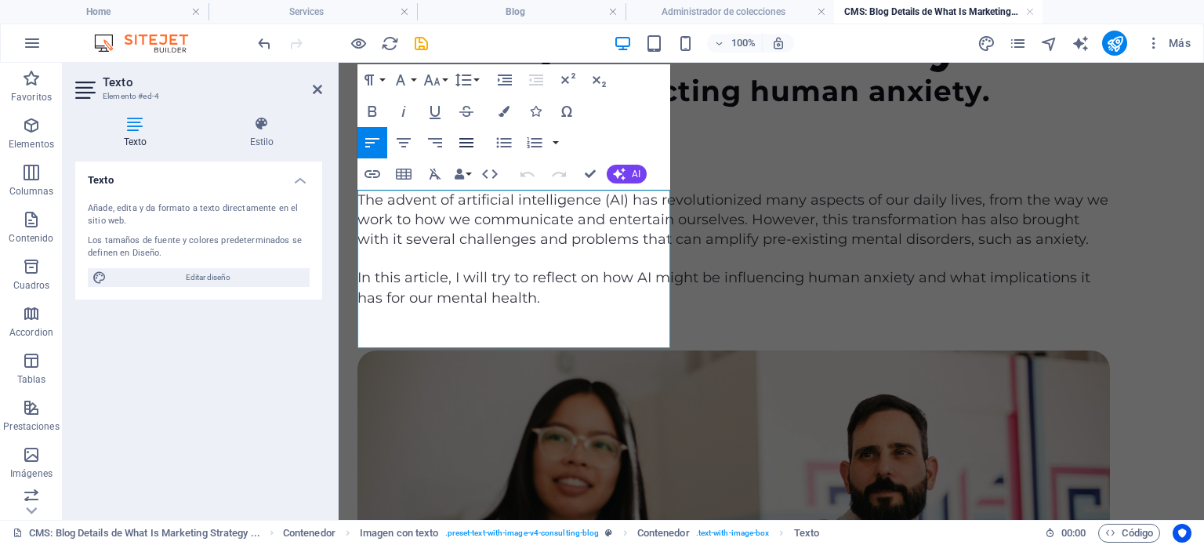
click at [467, 144] on icon "button" at bounding box center [466, 142] width 19 height 19
click at [527, 307] on div "In this article, I will try to reflect on how AI might be influencing human anx…" at bounding box center [734, 287] width 753 height 39
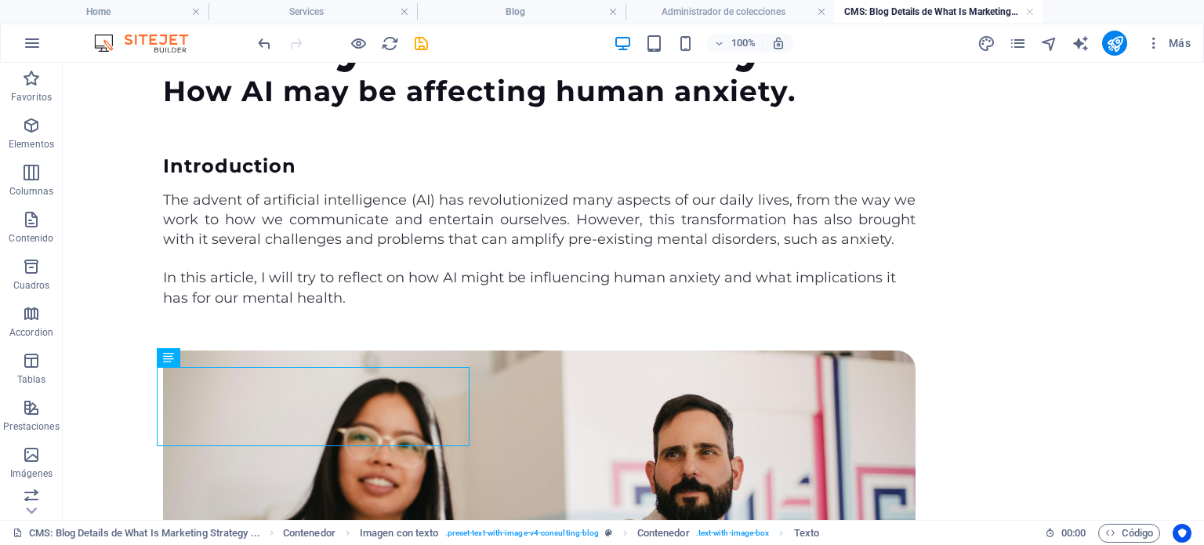
click at [527, 383] on figure at bounding box center [539, 547] width 753 height 392
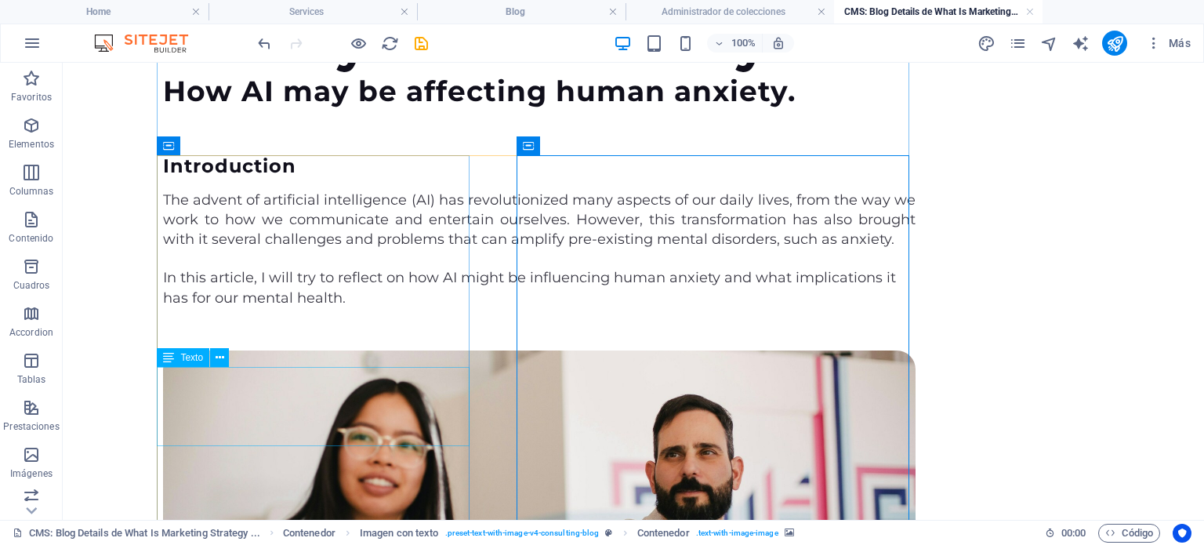
click at [347, 307] on div "In this article, I will try to reflect on how AI might be influencing human anx…" at bounding box center [539, 287] width 753 height 39
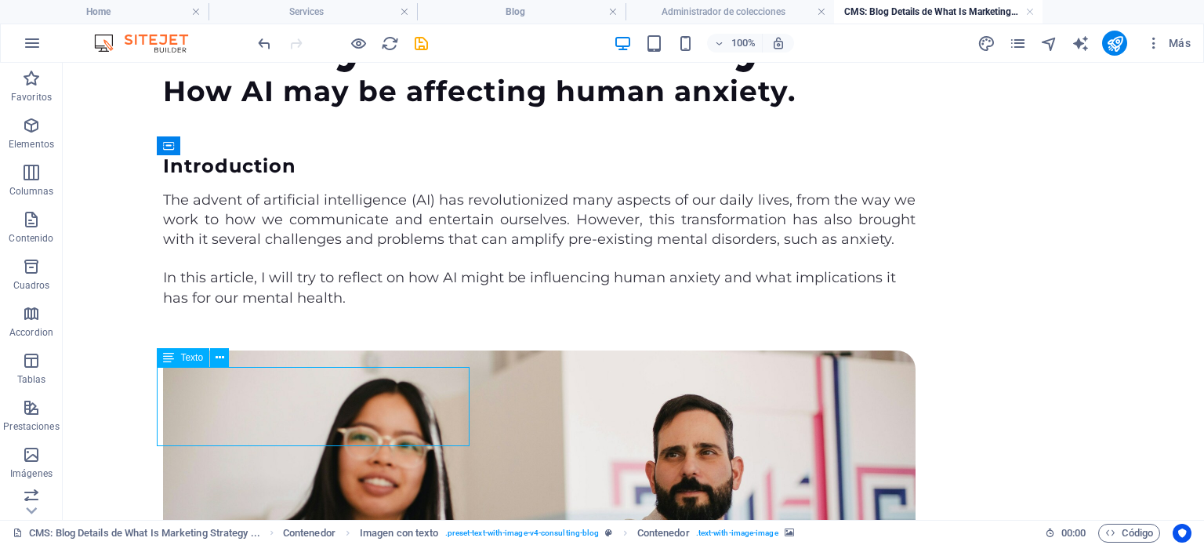
click at [347, 307] on div "In this article, I will try to reflect on how AI might be influencing human anx…" at bounding box center [539, 287] width 753 height 39
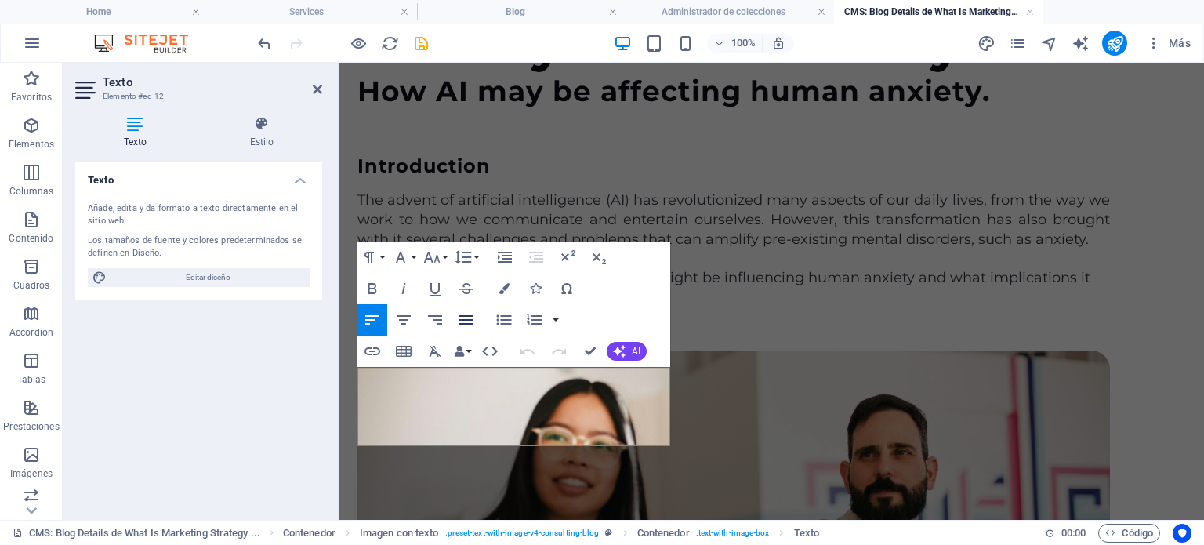
click at [464, 322] on icon "button" at bounding box center [466, 320] width 19 height 19
click at [725, 121] on div at bounding box center [734, 131] width 753 height 47
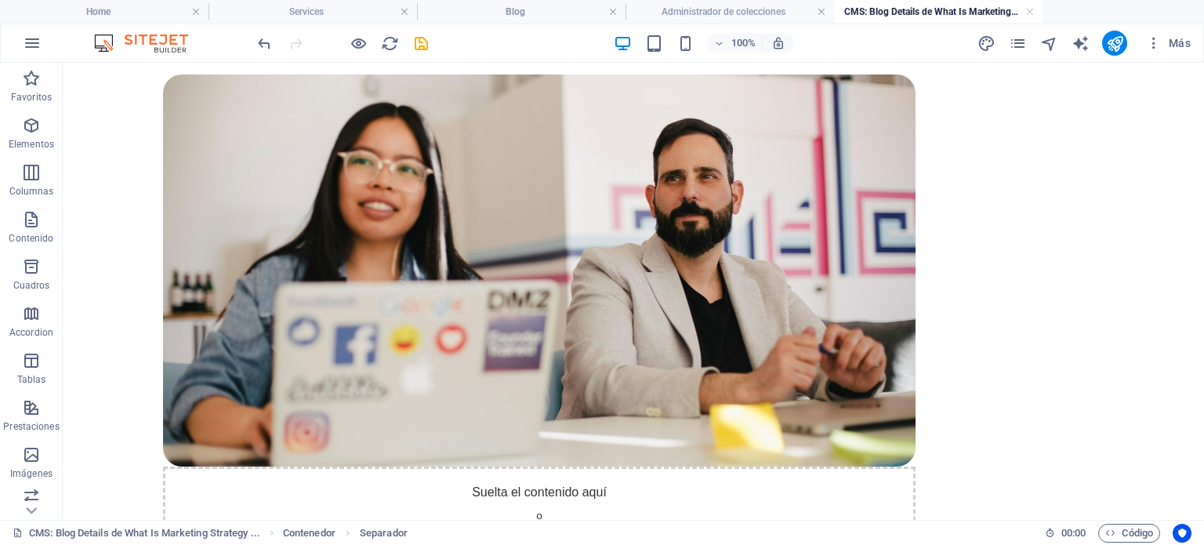
scroll to position [517, 0]
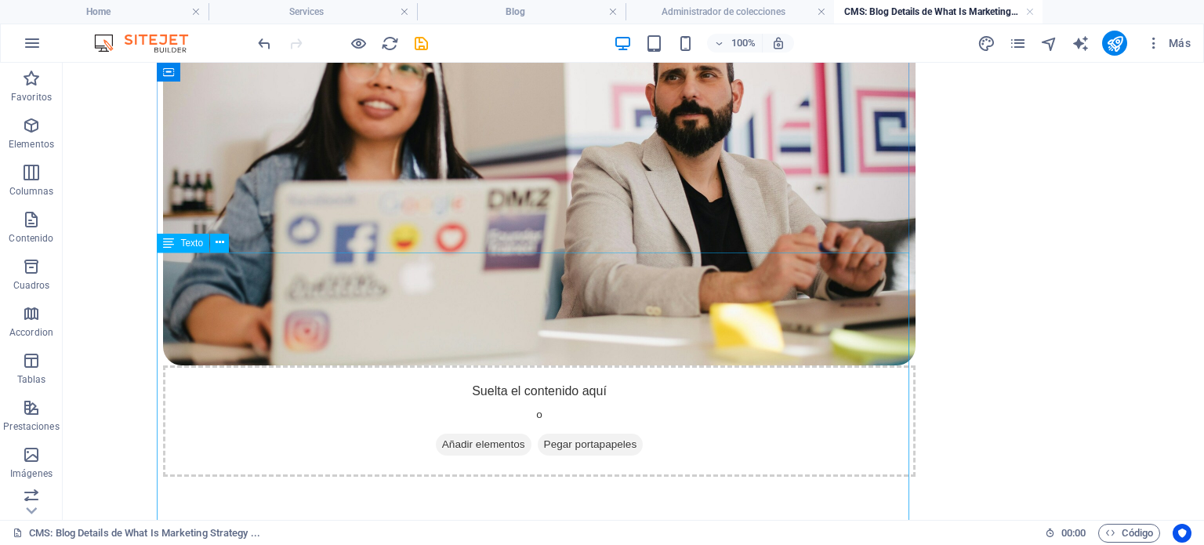
click at [168, 241] on icon at bounding box center [168, 243] width 11 height 19
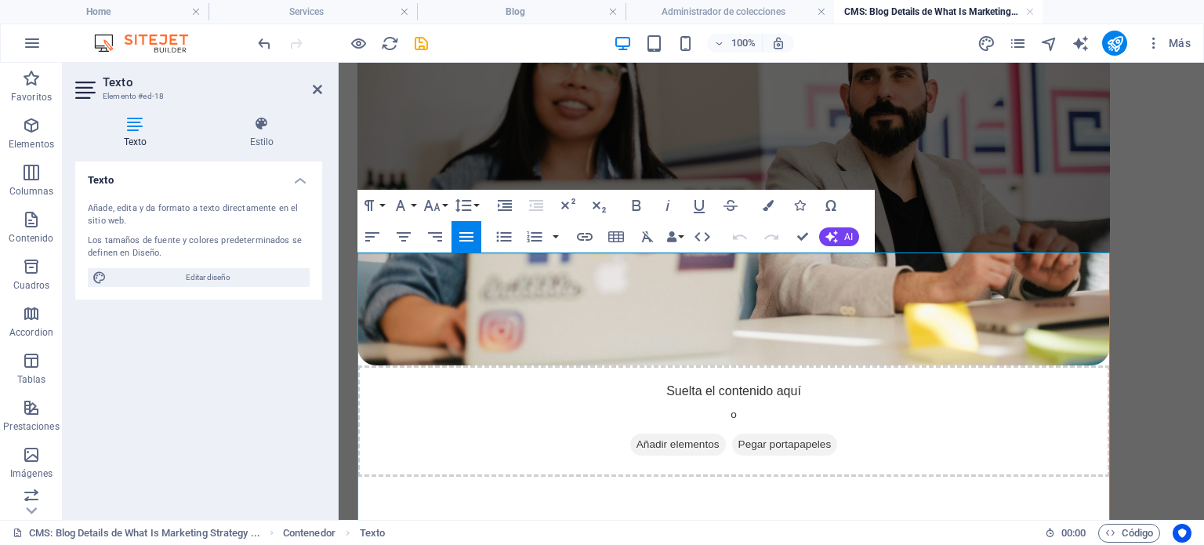
click at [472, 237] on icon "button" at bounding box center [467, 236] width 14 height 9
click at [1023, 524] on div "Anxiety in the digital age." at bounding box center [734, 535] width 753 height 23
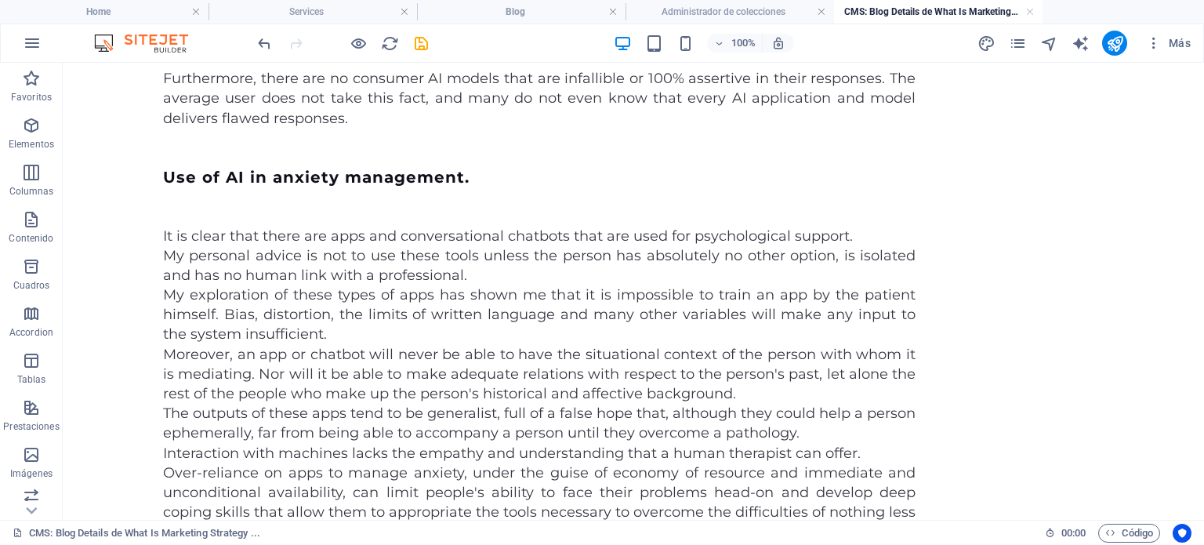
scroll to position [1459, 0]
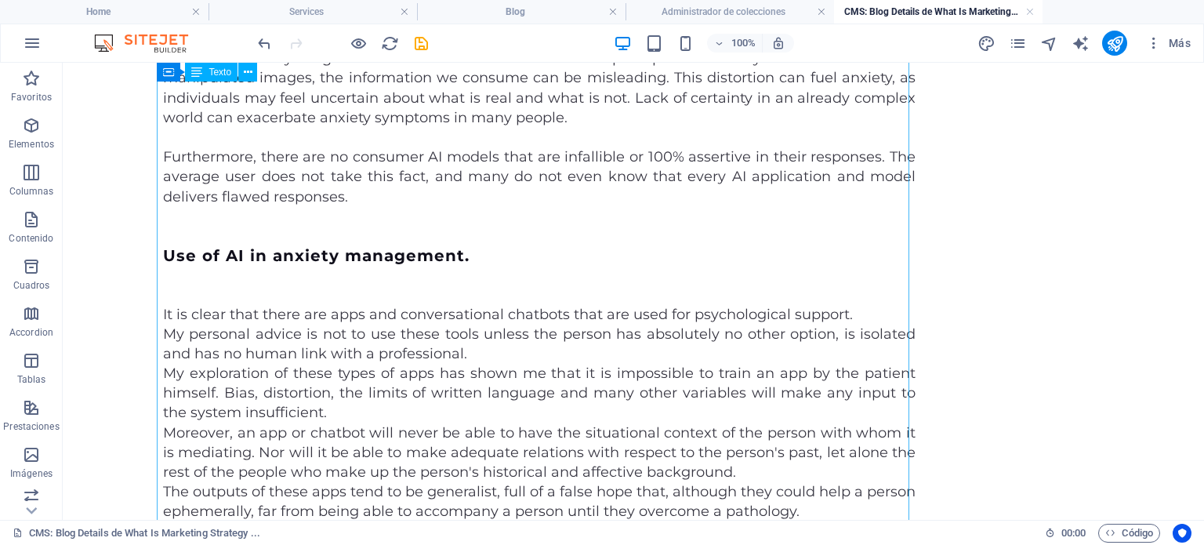
click at [734, 228] on div "Anxiety is a complex phenomenon that can manifest itself in a variety of ways. …" at bounding box center [539, 484] width 753 height 1735
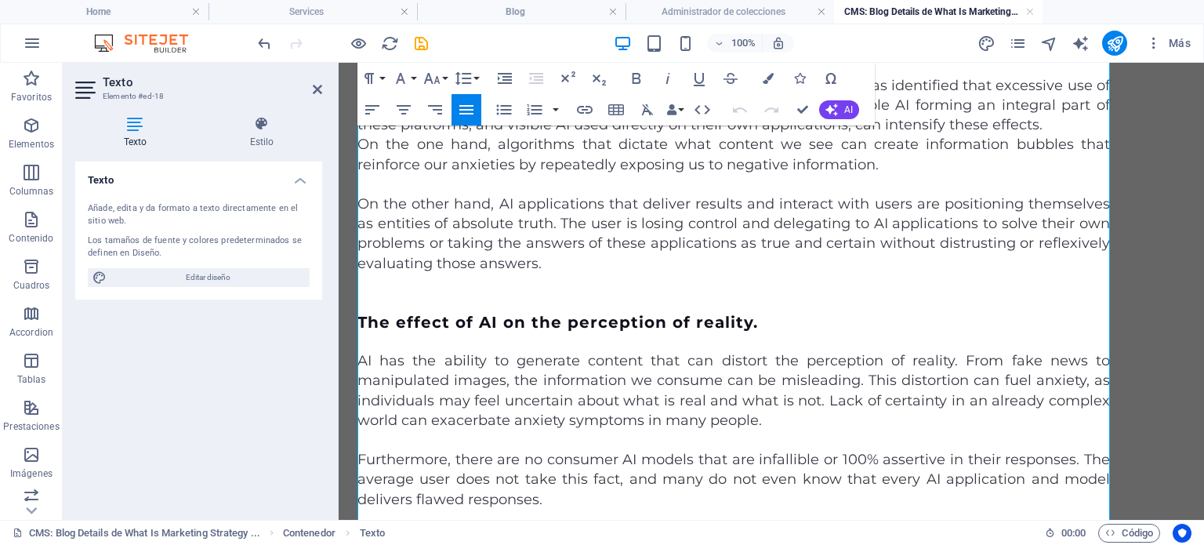
scroll to position [1173, 0]
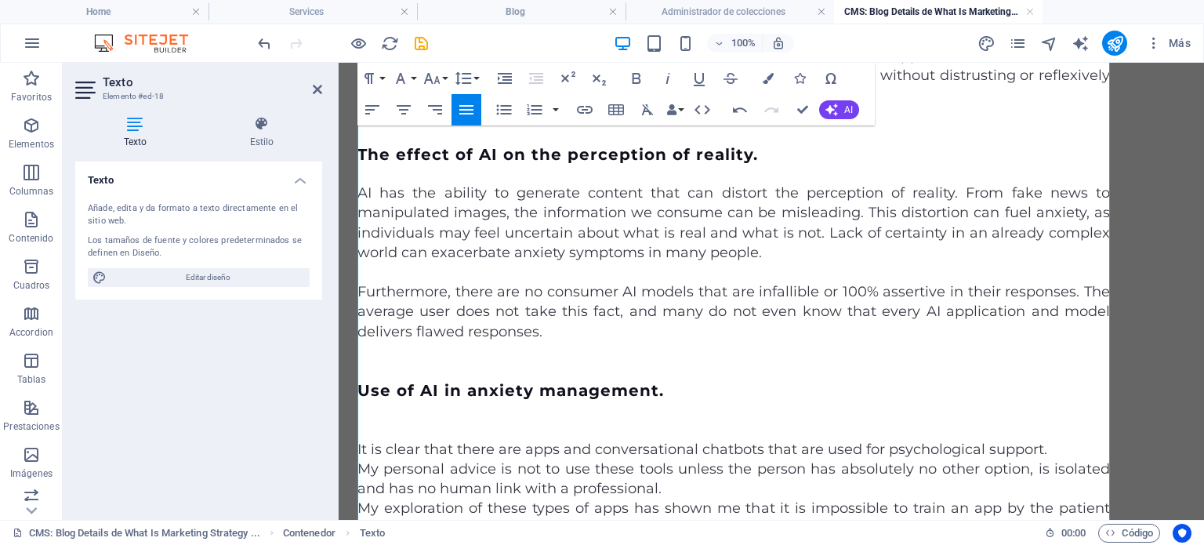
scroll to position [1364, 0]
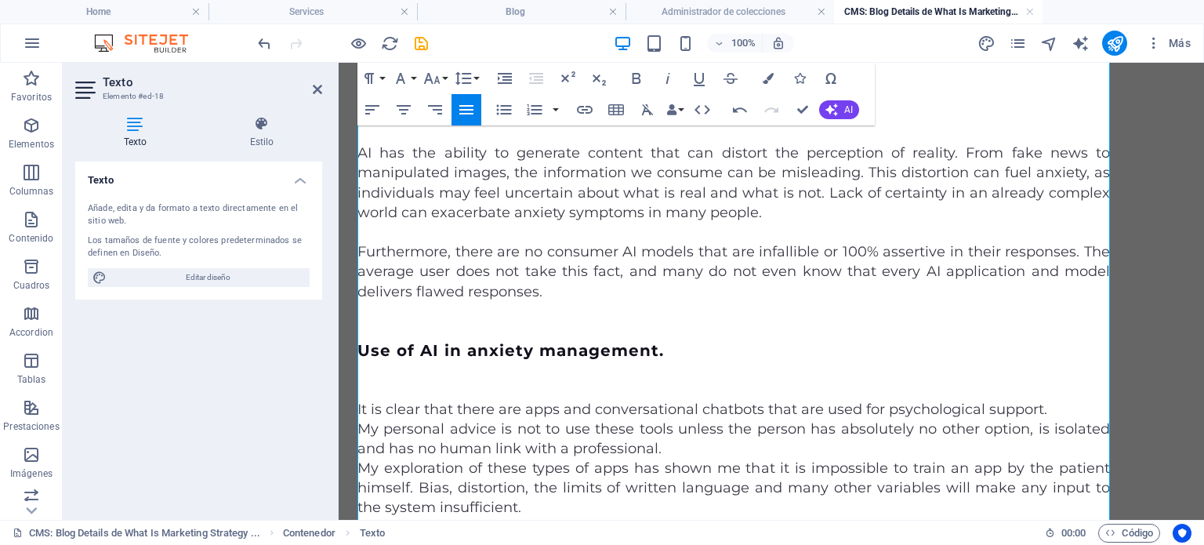
drag, startPoint x: 578, startPoint y: 479, endPoint x: 358, endPoint y: 476, distance: 220.4
click at [384, 77] on button "Paragraph Format" at bounding box center [373, 78] width 30 height 31
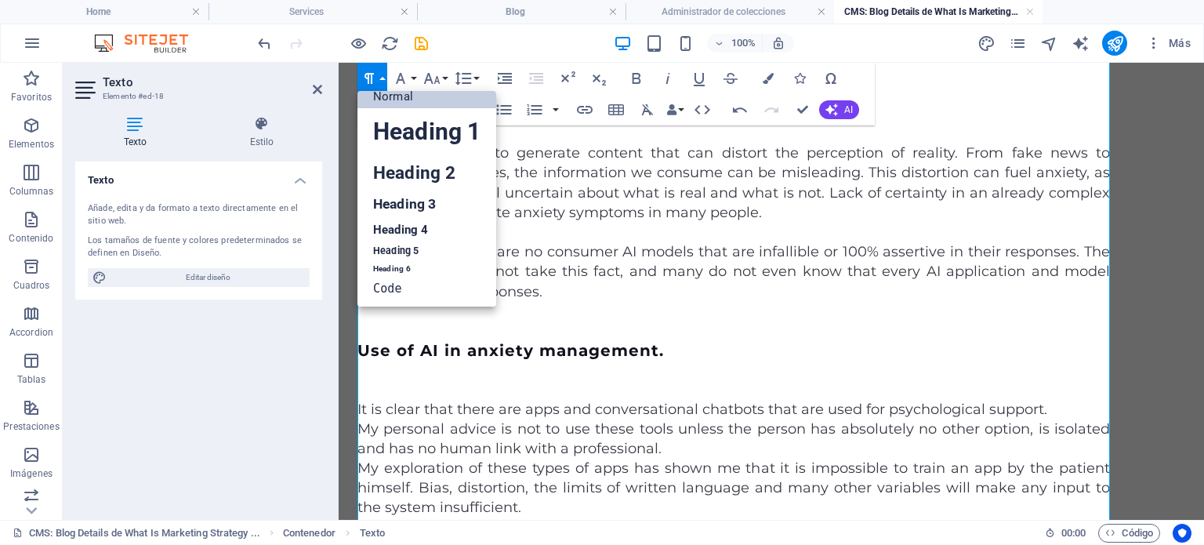
scroll to position [13, 0]
click at [421, 247] on link "Heading 5" at bounding box center [427, 252] width 139 height 20
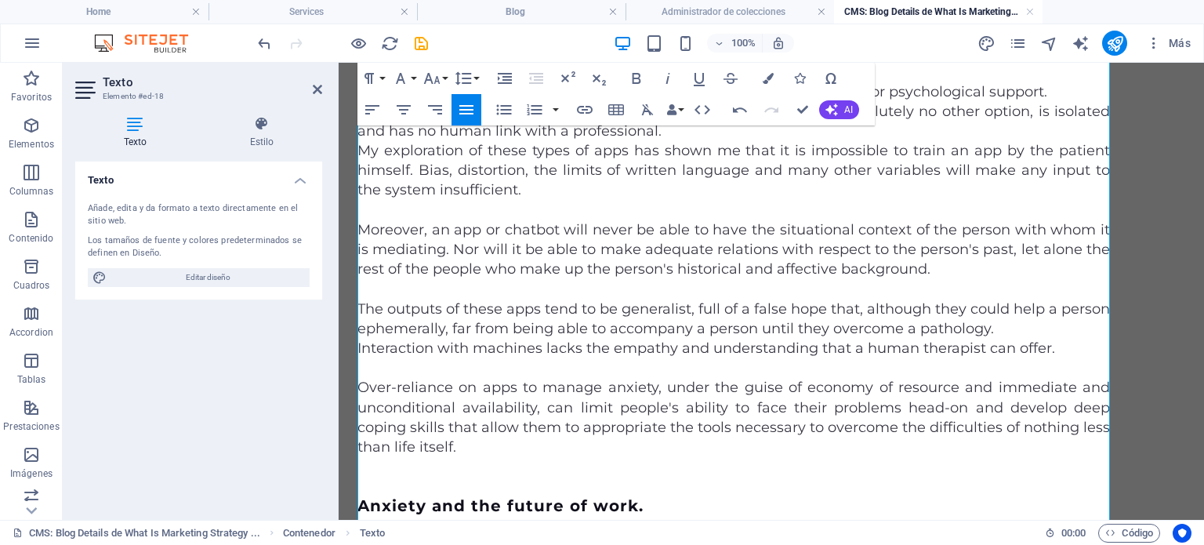
scroll to position [1688, 0]
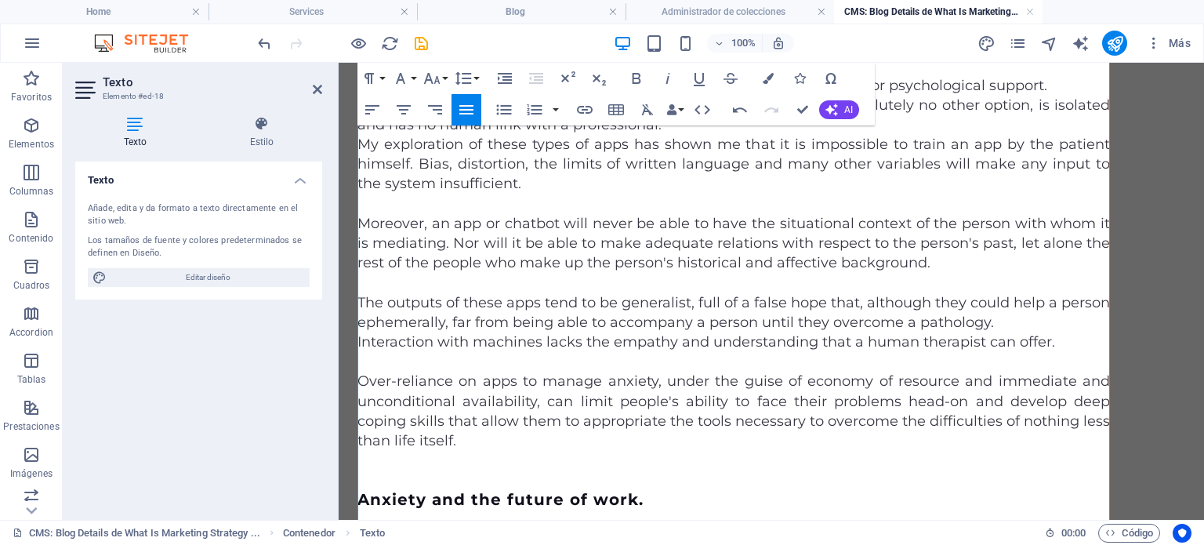
drag, startPoint x: 492, startPoint y: 369, endPoint x: 330, endPoint y: 376, distance: 162.5
click at [339, 376] on html "Skip to main content Anxiety + AI = AInxiety* How AI may be affecting human anx…" at bounding box center [772, 533] width 866 height 4318
click at [380, 78] on button "Paragraph Format" at bounding box center [373, 78] width 30 height 31
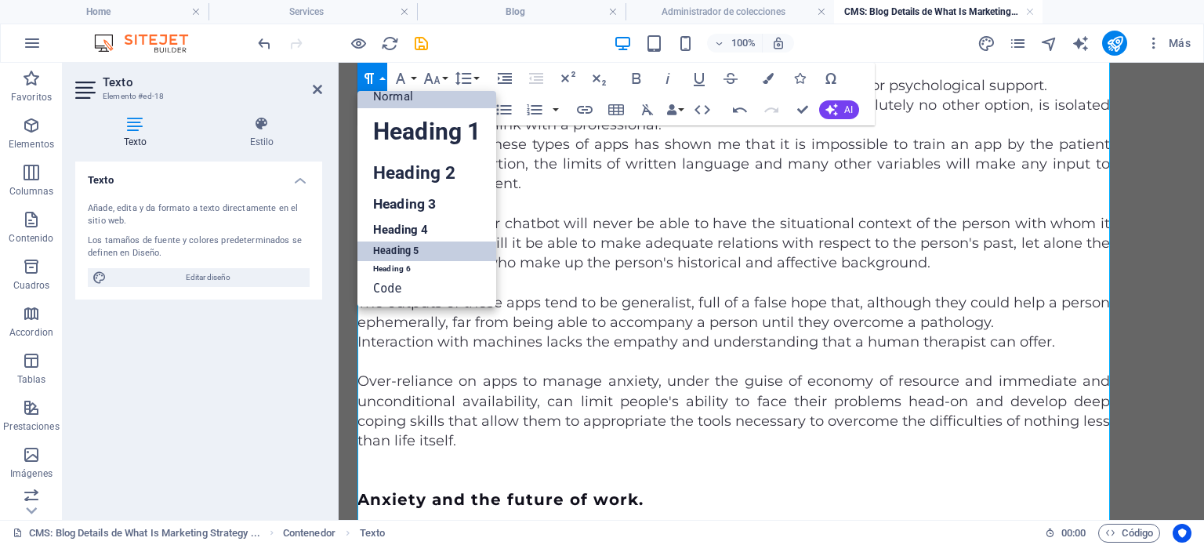
click at [416, 253] on link "Heading 5" at bounding box center [427, 252] width 139 height 20
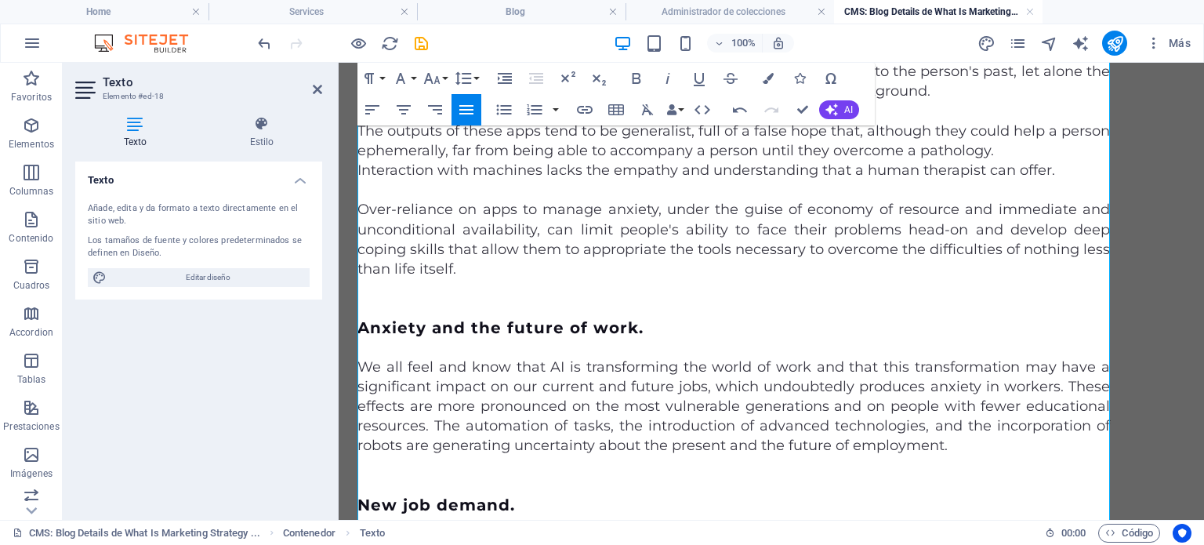
scroll to position [1866, 0]
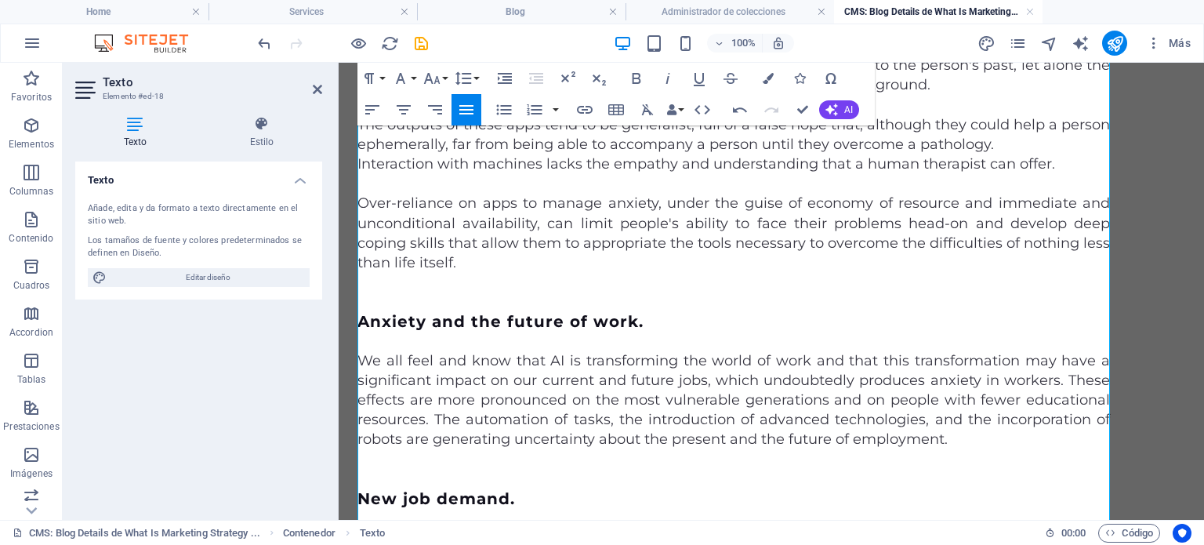
drag, startPoint x: 516, startPoint y: 467, endPoint x: 296, endPoint y: 470, distance: 220.4
click at [339, 470] on html "Skip to main content Anxiety + AI = AInxiety* How AI may be affecting human anx…" at bounding box center [772, 394] width 866 height 4396
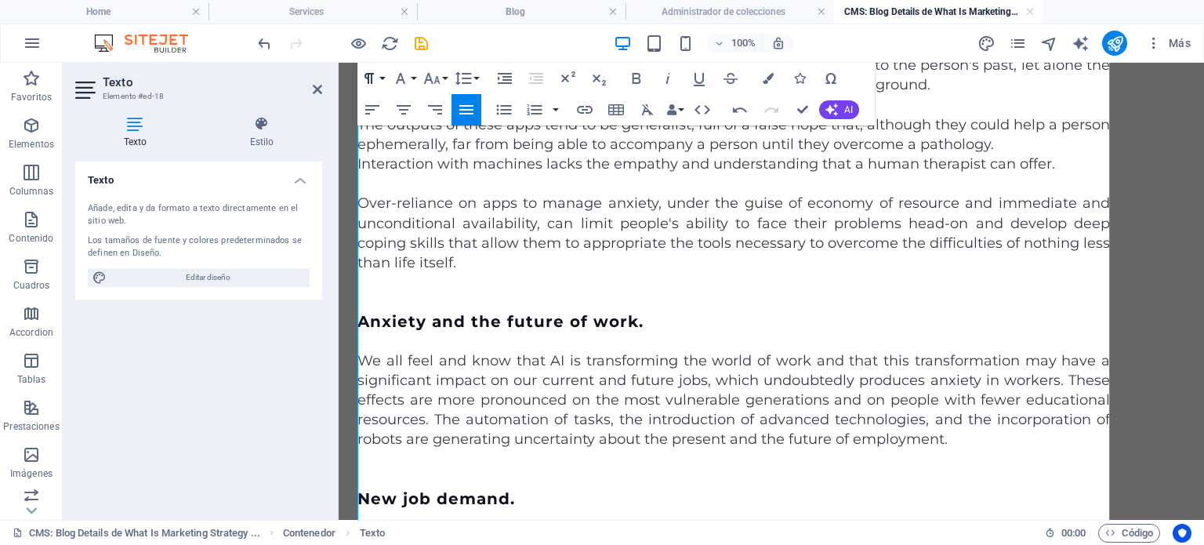
click at [387, 74] on button "Paragraph Format" at bounding box center [373, 78] width 30 height 31
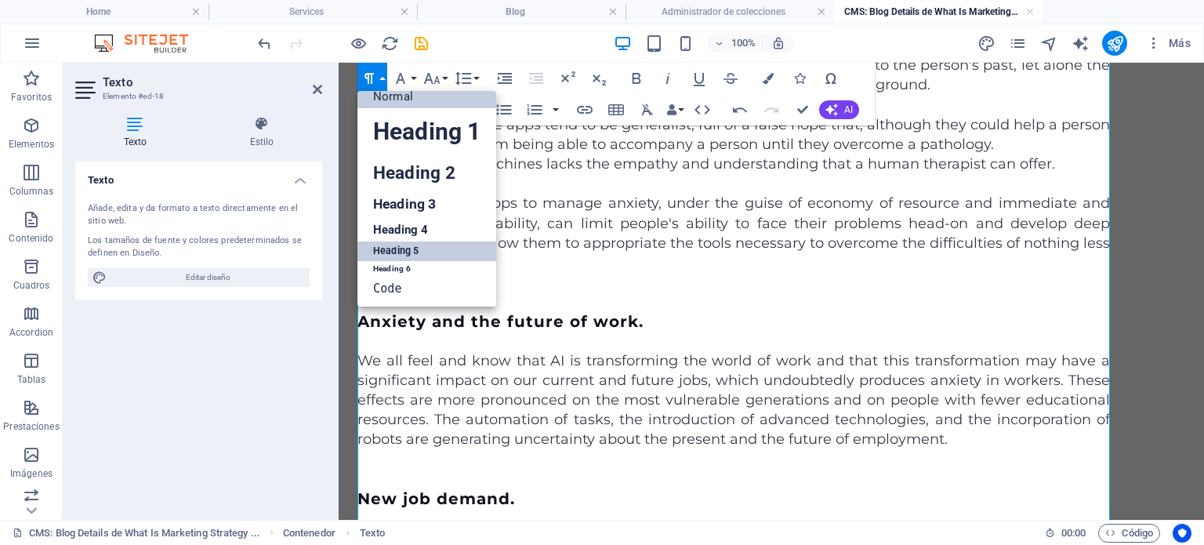
click at [427, 250] on link "Heading 5" at bounding box center [427, 252] width 139 height 20
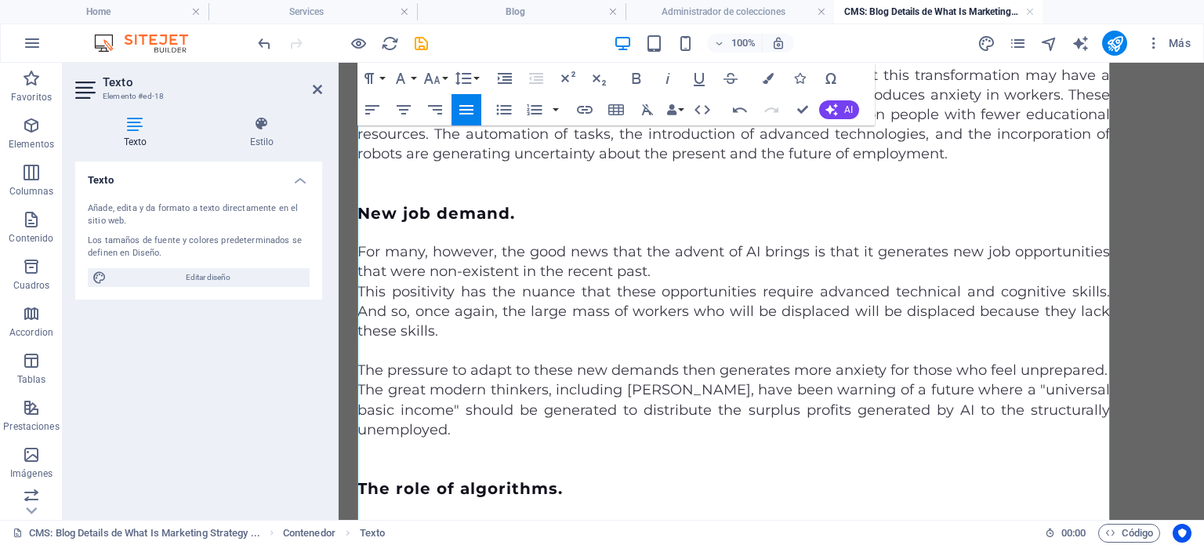
scroll to position [2158, 0]
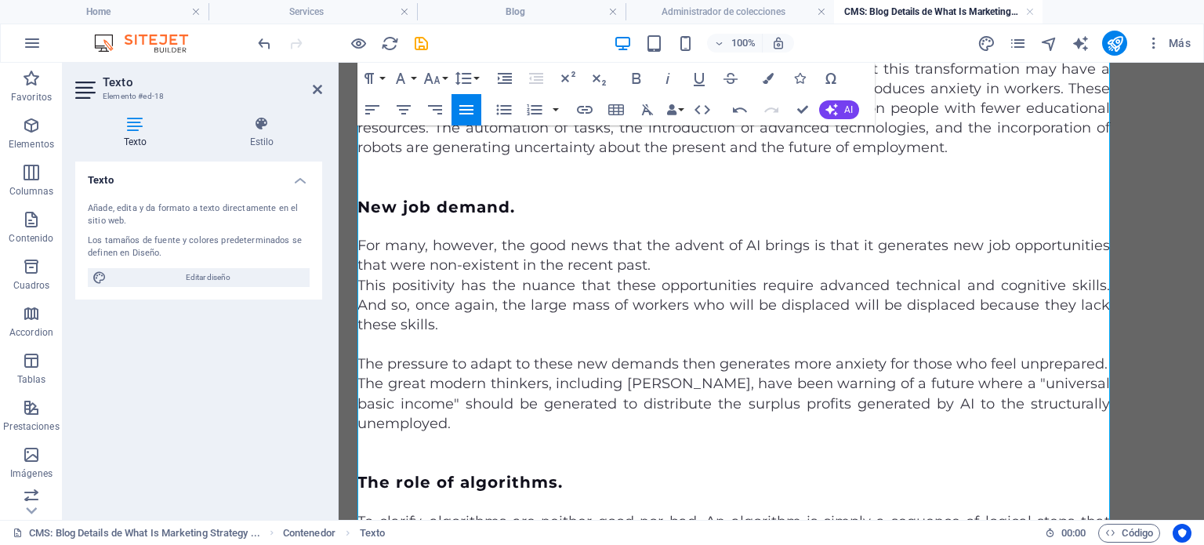
click at [728, 512] on p "To clarify, algorithms are neither good nor bad. An algorithm is simply a seque…" at bounding box center [734, 551] width 753 height 79
drag, startPoint x: 539, startPoint y: 428, endPoint x: 357, endPoint y: 432, distance: 182.7
click at [357, 432] on div "Anxiety + AI = AInxiety* How AI may be affecting human anxiety. Introduction Th…" at bounding box center [772, 132] width 866 height 4455
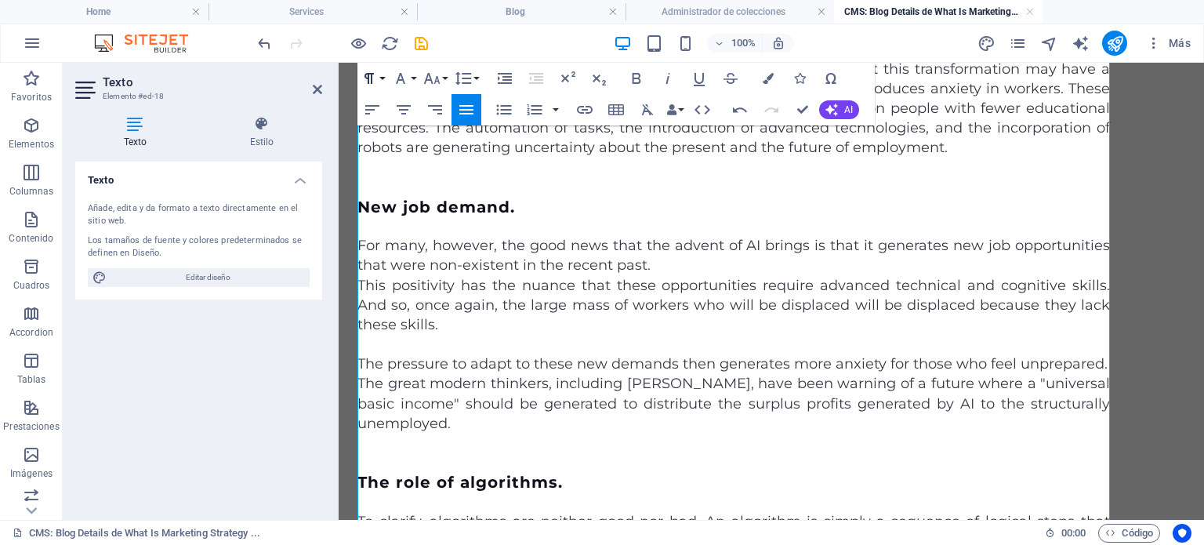
click at [384, 80] on button "Paragraph Format" at bounding box center [373, 78] width 30 height 31
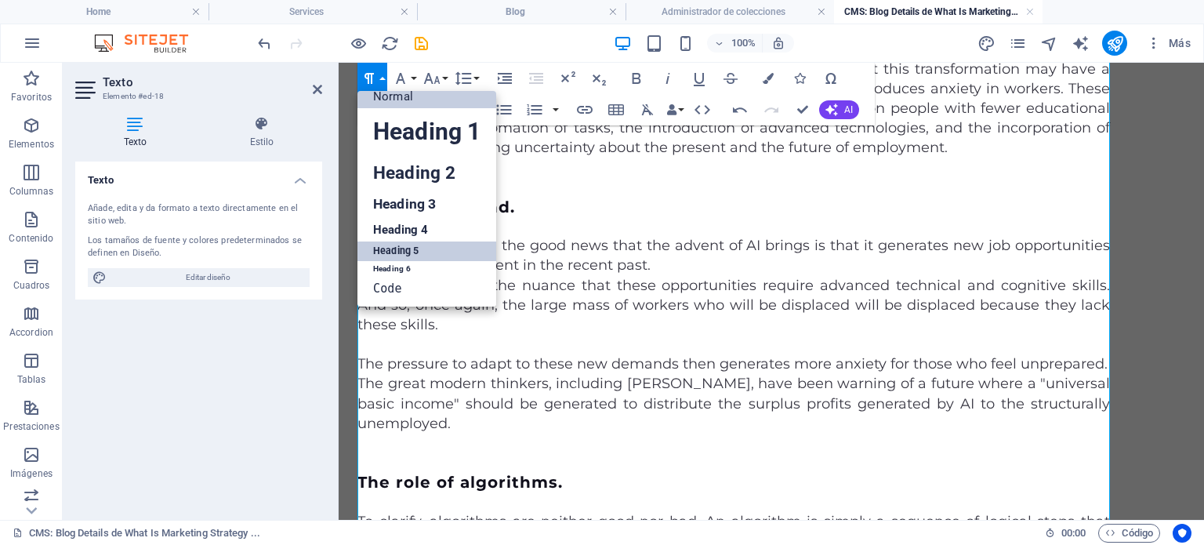
click at [420, 248] on link "Heading 5" at bounding box center [427, 252] width 139 height 20
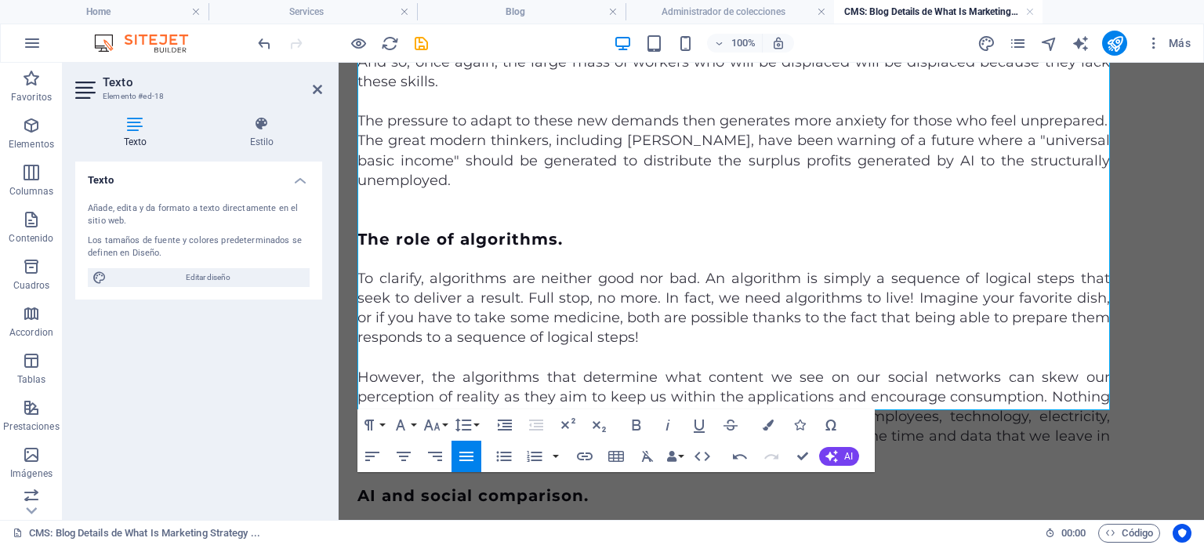
scroll to position [2407, 0]
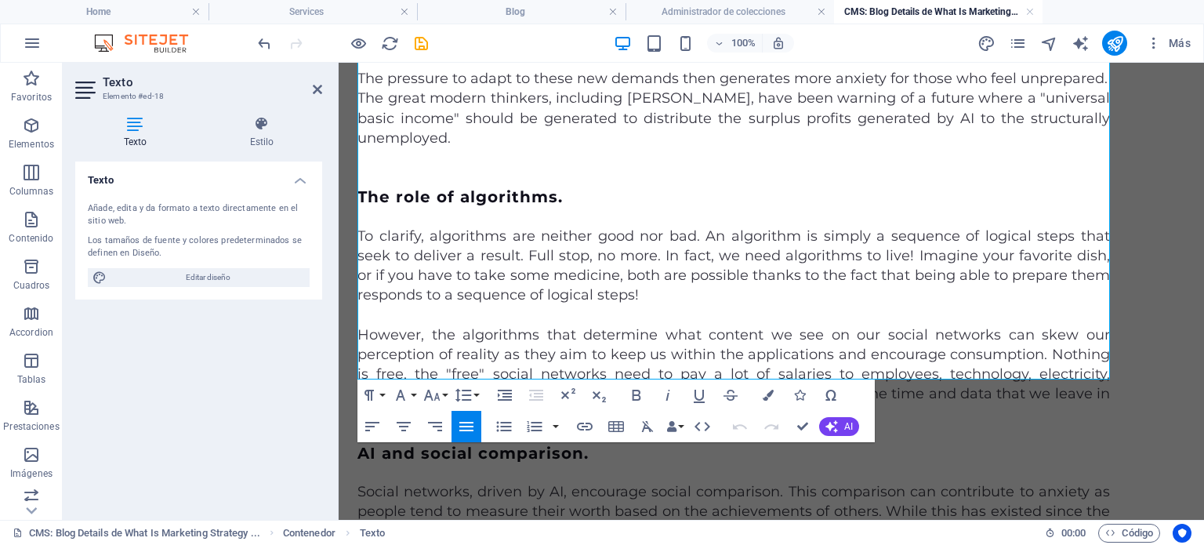
scroll to position [2443, 0]
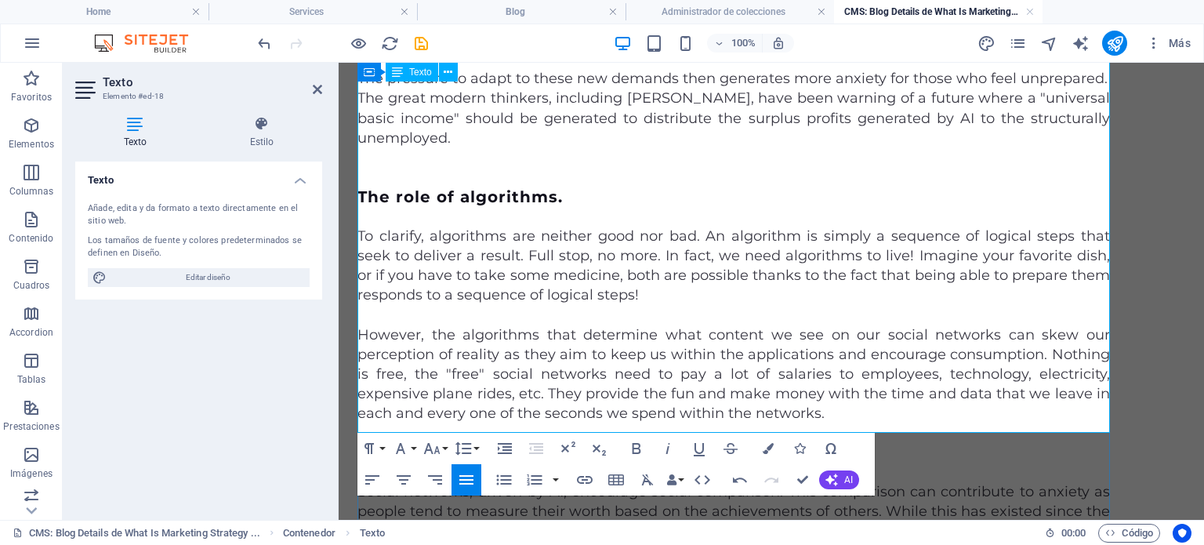
drag, startPoint x: 537, startPoint y: 342, endPoint x: 359, endPoint y: 350, distance: 178.2
click at [383, 449] on button "Paragraph Format" at bounding box center [373, 448] width 30 height 31
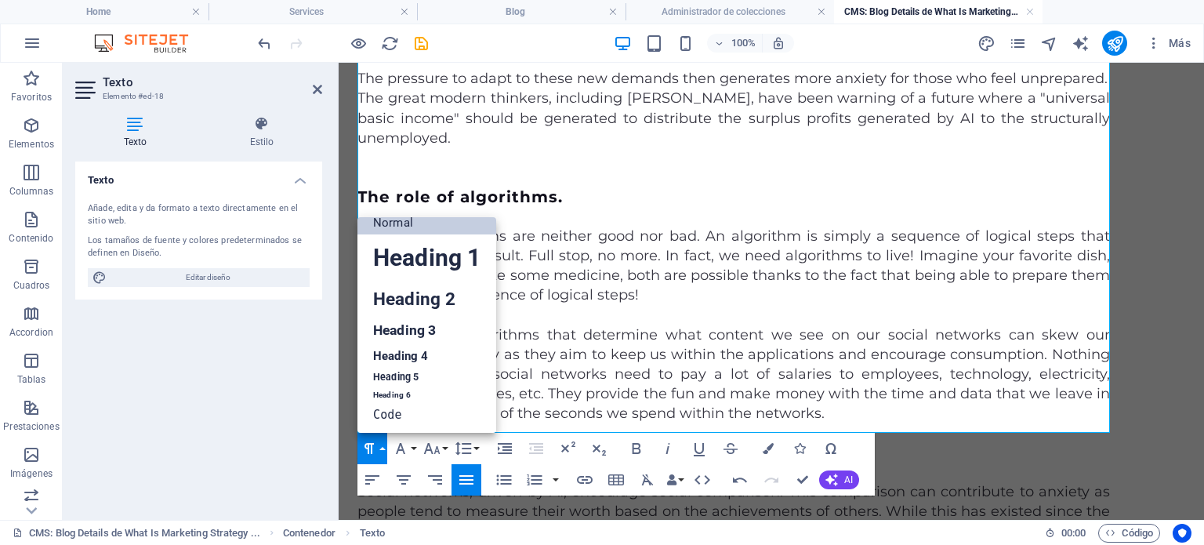
scroll to position [13, 0]
click at [401, 385] on link "Heading 5" at bounding box center [427, 378] width 139 height 20
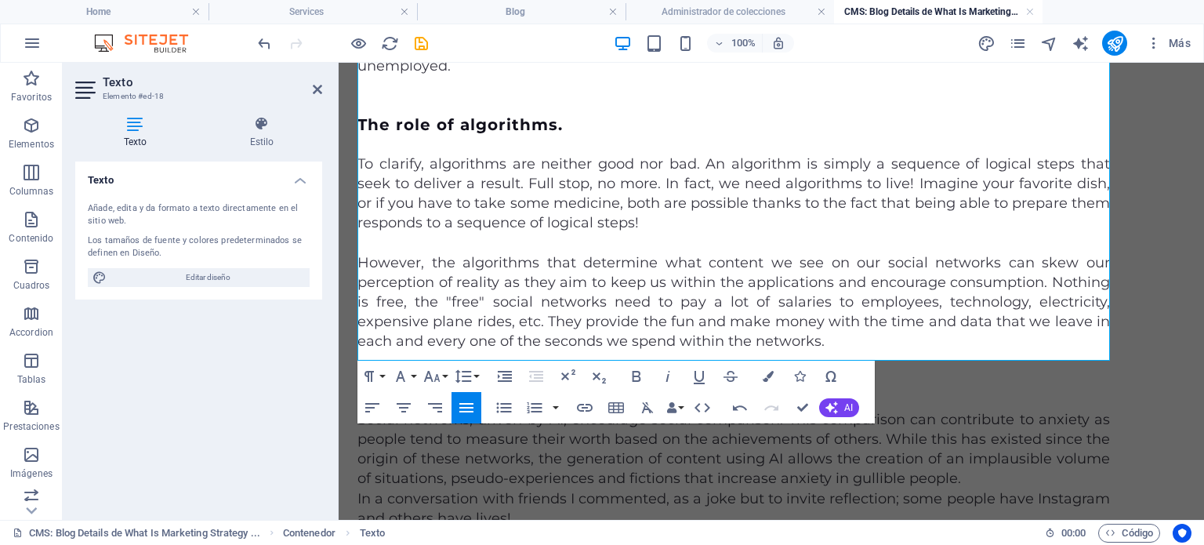
scroll to position [2521, 0]
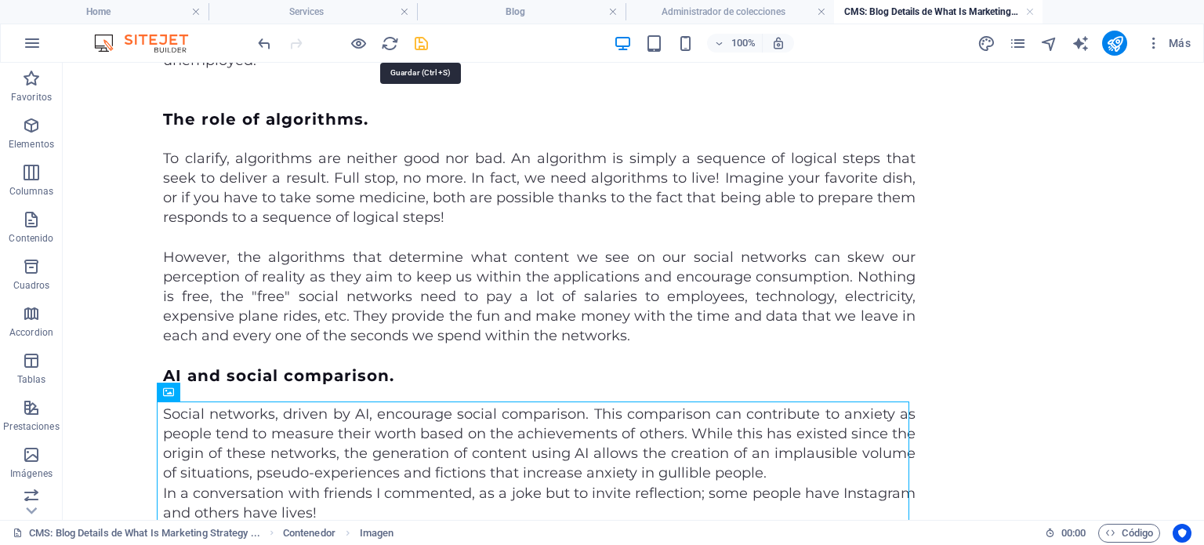
click at [420, 42] on icon "save" at bounding box center [421, 44] width 18 height 18
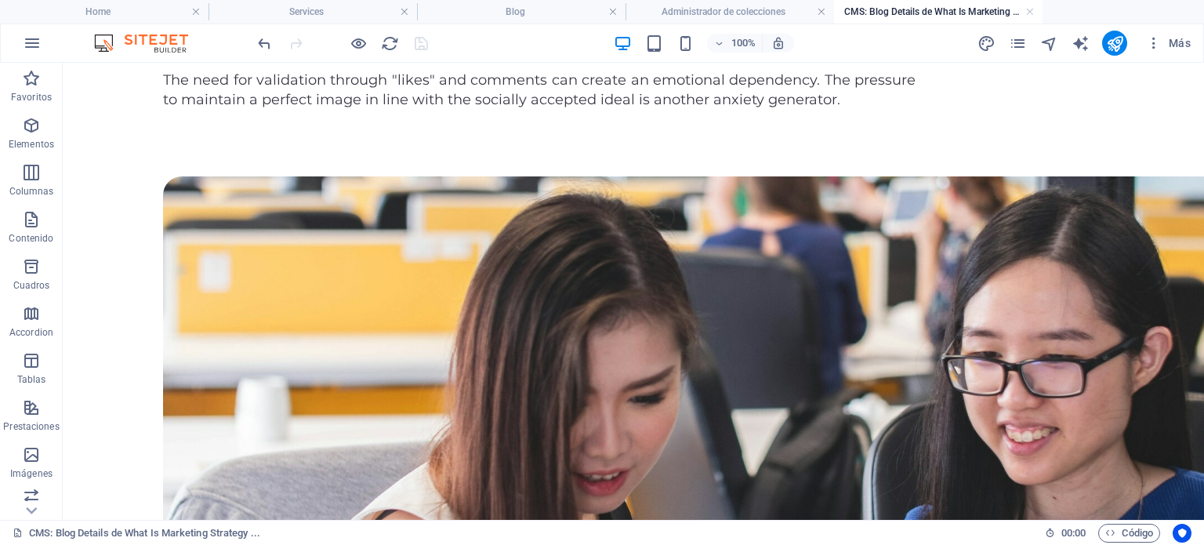
scroll to position [3119, 0]
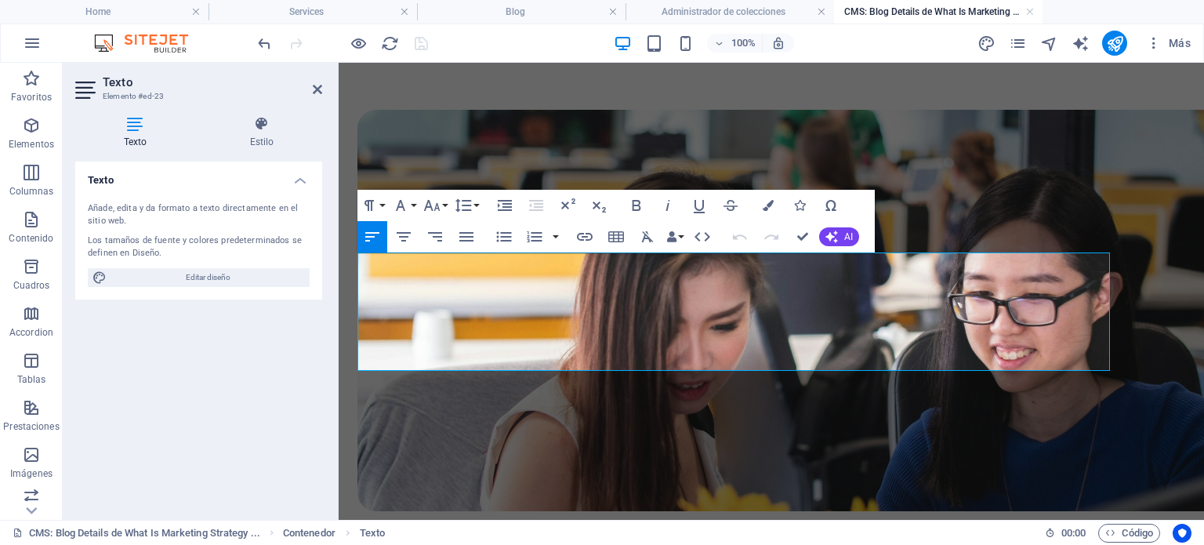
drag, startPoint x: 633, startPoint y: 361, endPoint x: 351, endPoint y: 269, distance: 296.3
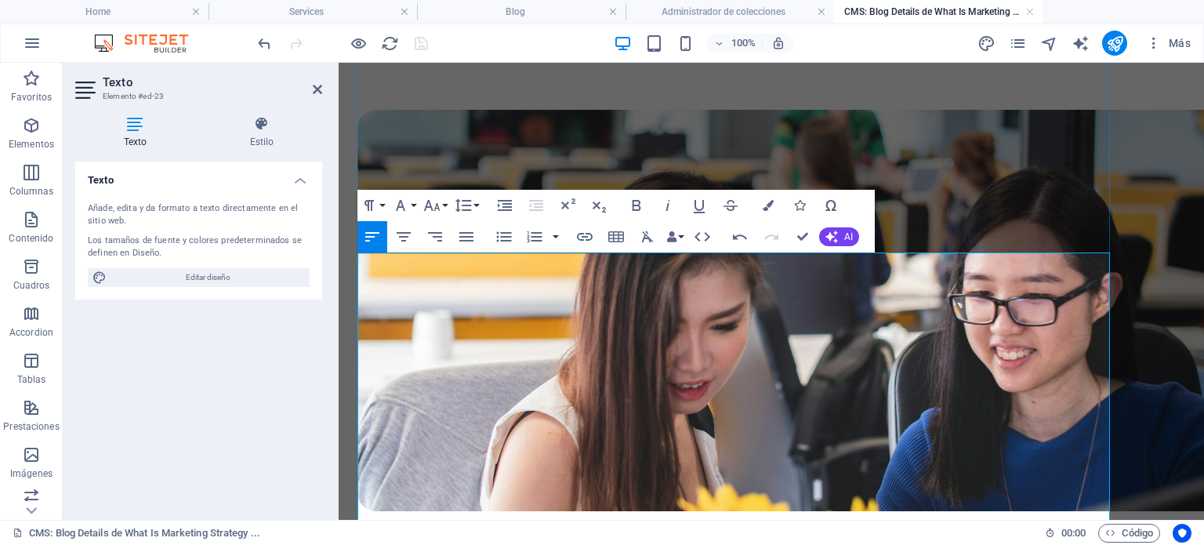
drag, startPoint x: 594, startPoint y: 263, endPoint x: 351, endPoint y: 256, distance: 242.4
click at [370, 208] on icon "button" at bounding box center [369, 205] width 19 height 19
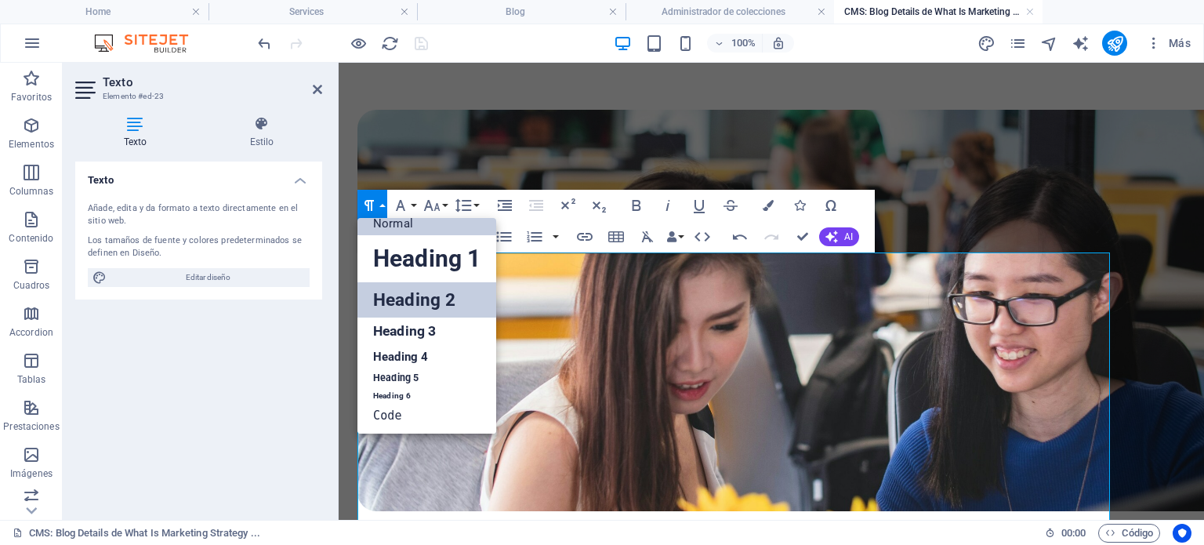
scroll to position [13, 0]
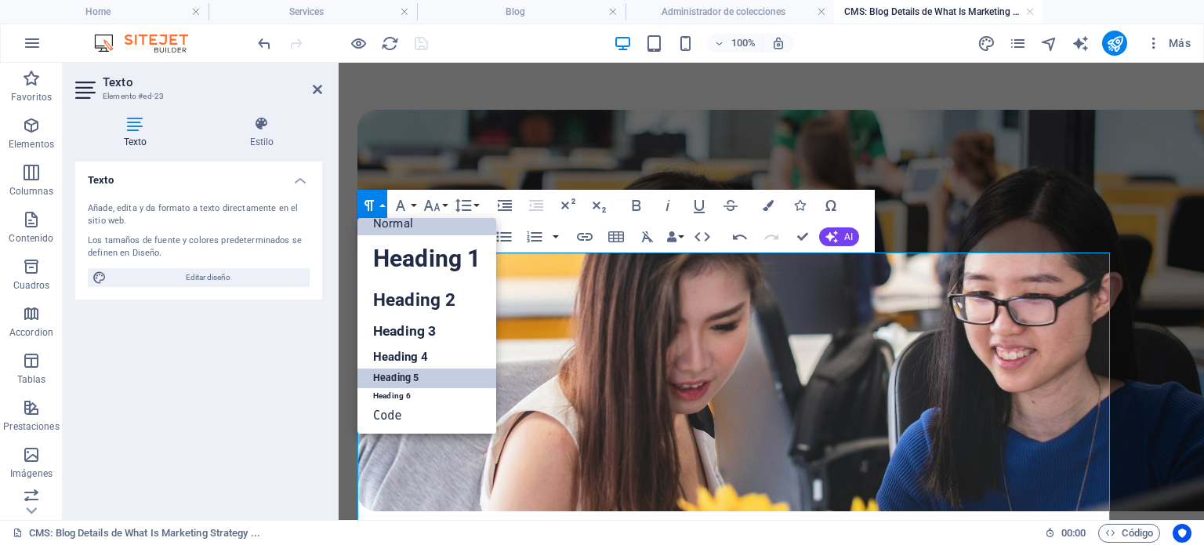
click at [413, 377] on link "Heading 5" at bounding box center [427, 379] width 139 height 20
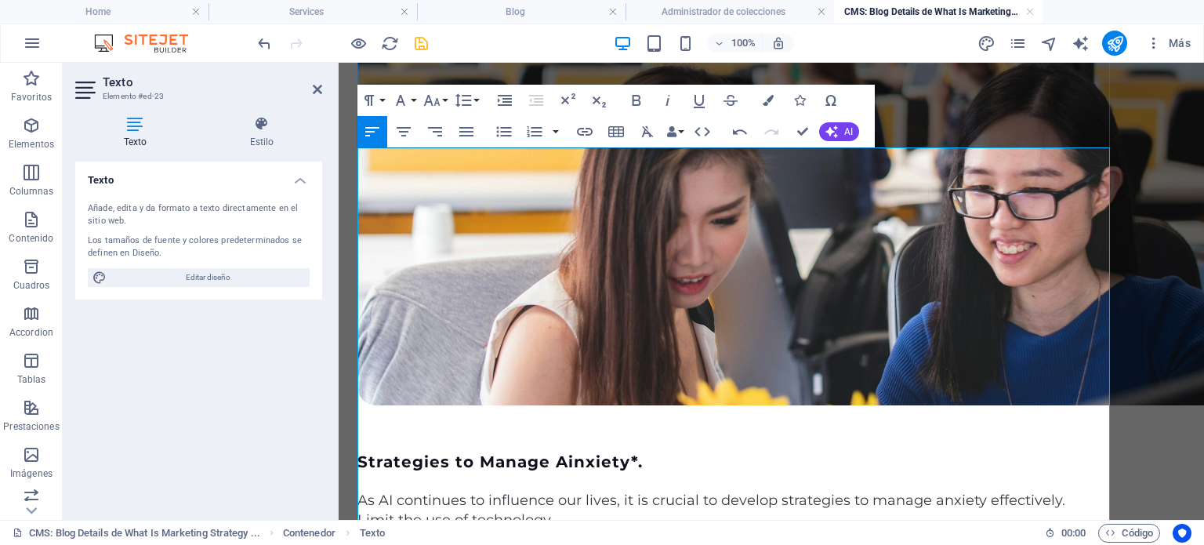
scroll to position [3244, 0]
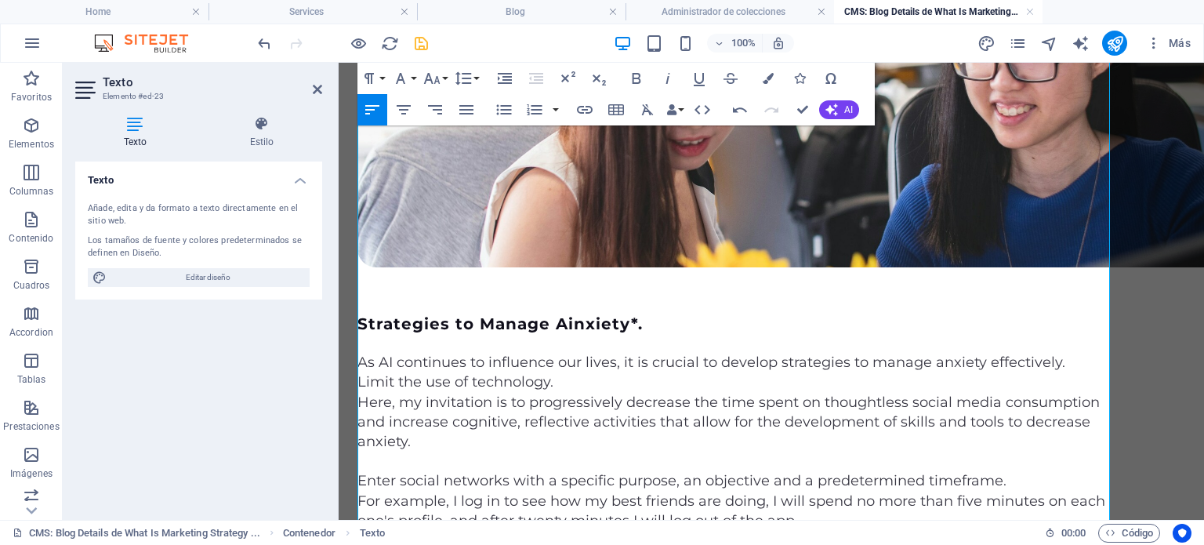
scroll to position [3382, 0]
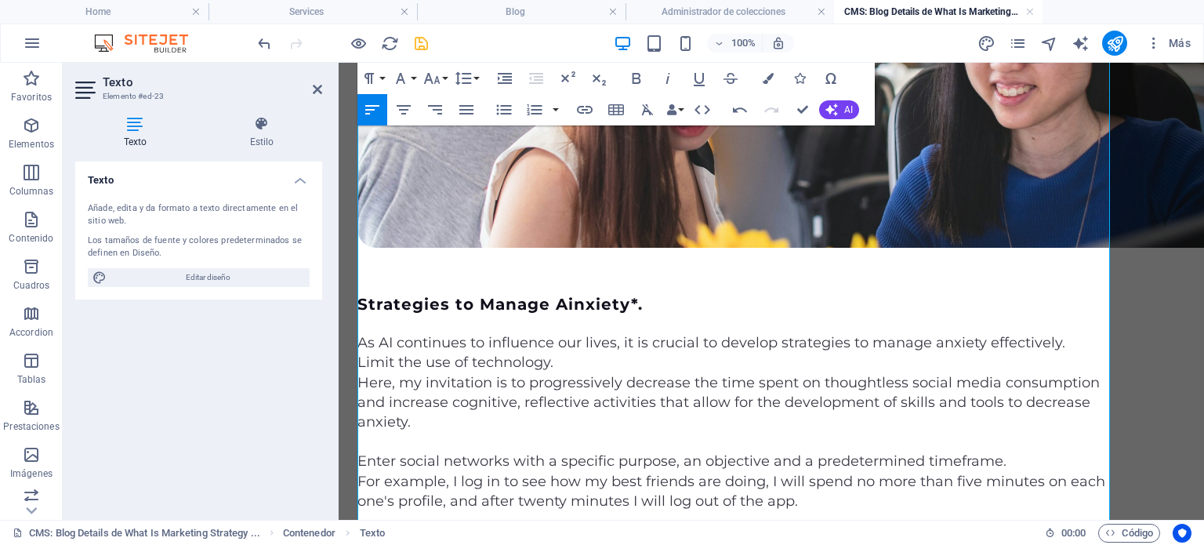
drag, startPoint x: 562, startPoint y: 412, endPoint x: 358, endPoint y: 410, distance: 204.7
click at [380, 78] on button "Paragraph Format" at bounding box center [373, 78] width 30 height 31
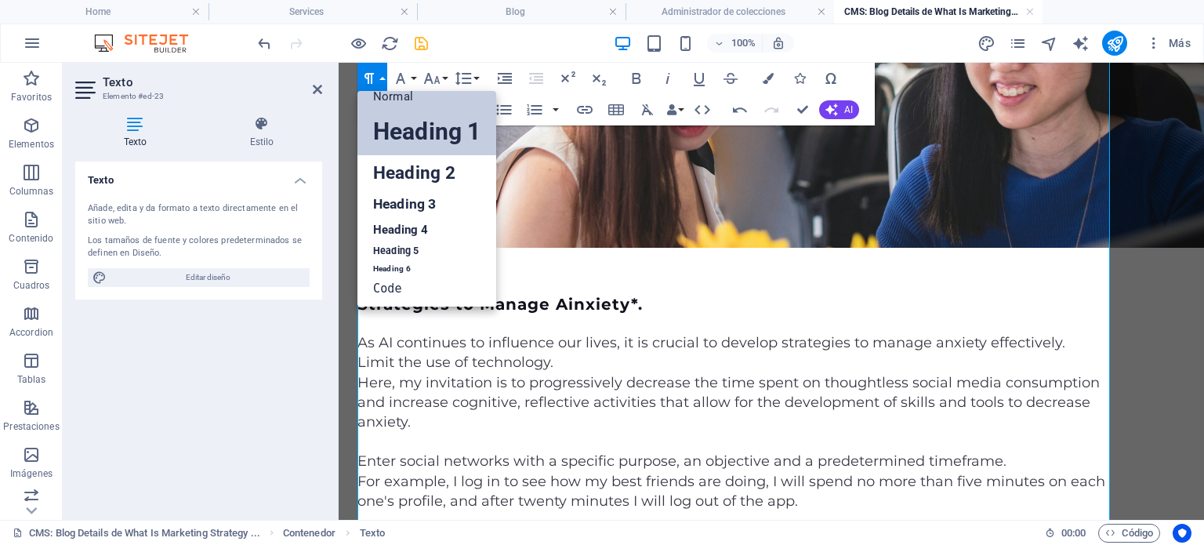
scroll to position [13, 0]
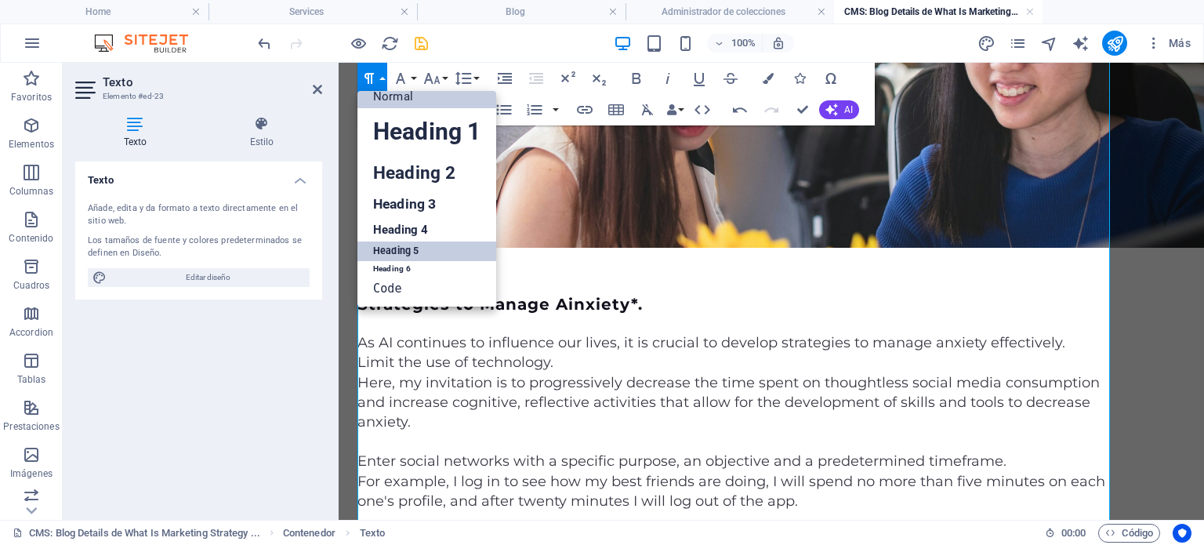
click at [403, 253] on link "Heading 5" at bounding box center [427, 252] width 139 height 20
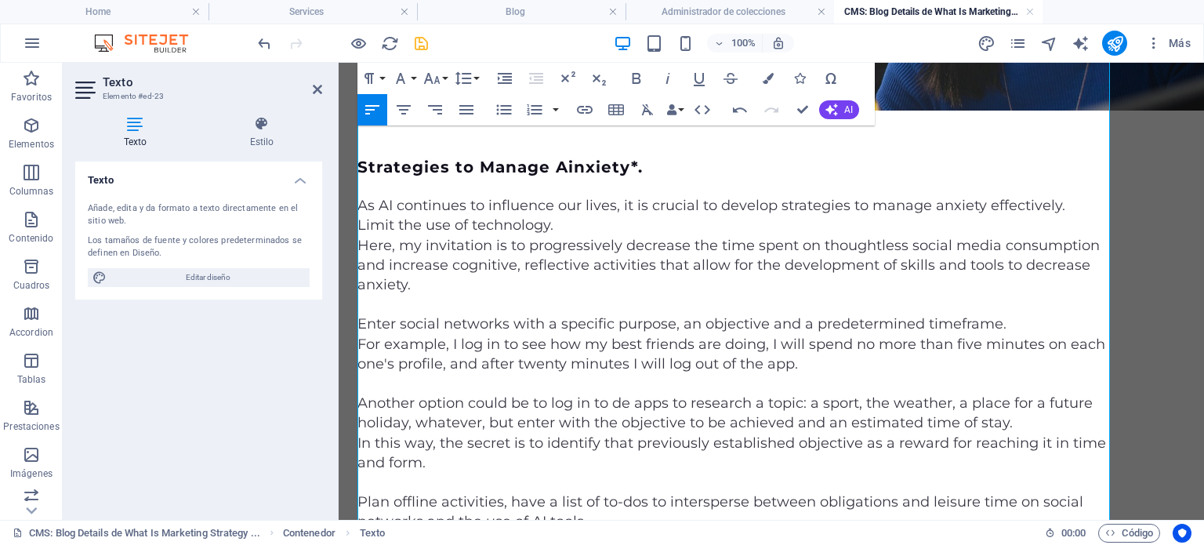
scroll to position [3540, 0]
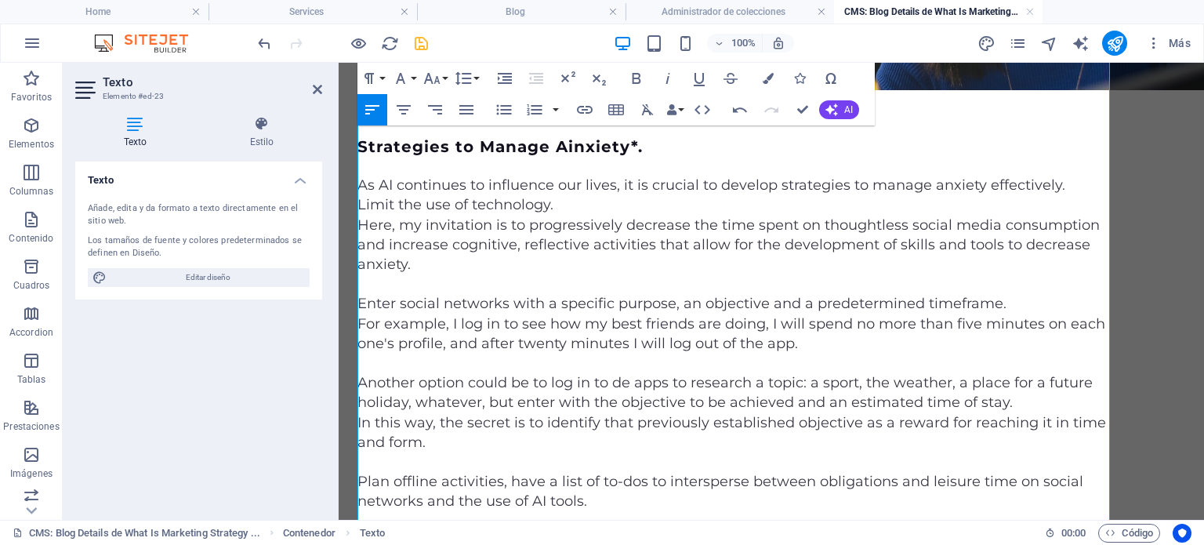
drag, startPoint x: 446, startPoint y: 474, endPoint x: 347, endPoint y: 467, distance: 99.1
click at [379, 78] on button "Paragraph Format" at bounding box center [373, 78] width 30 height 31
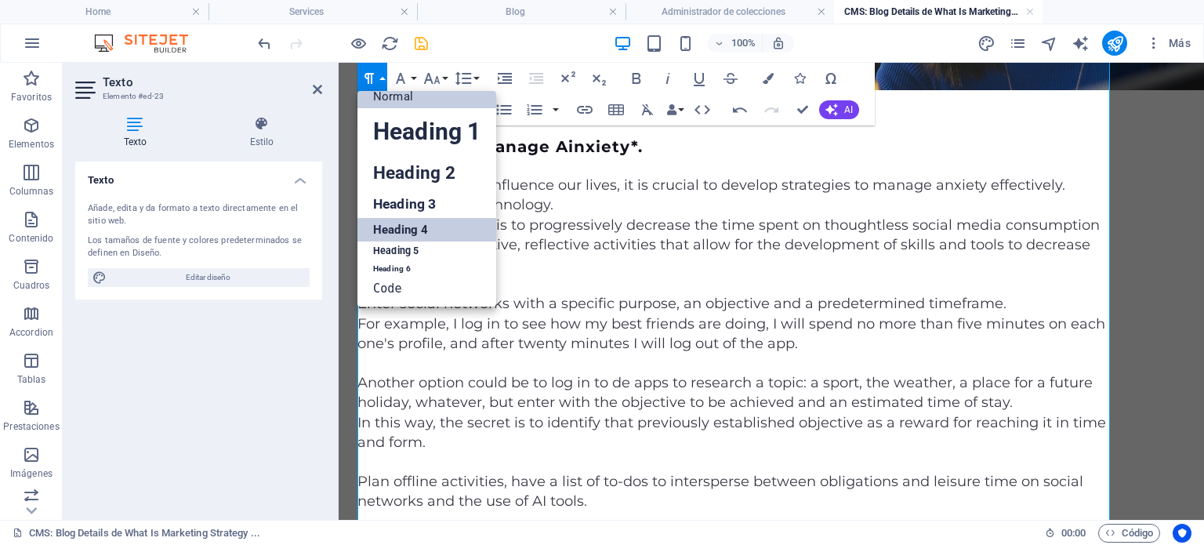
click at [408, 226] on link "Heading 4" at bounding box center [427, 230] width 139 height 24
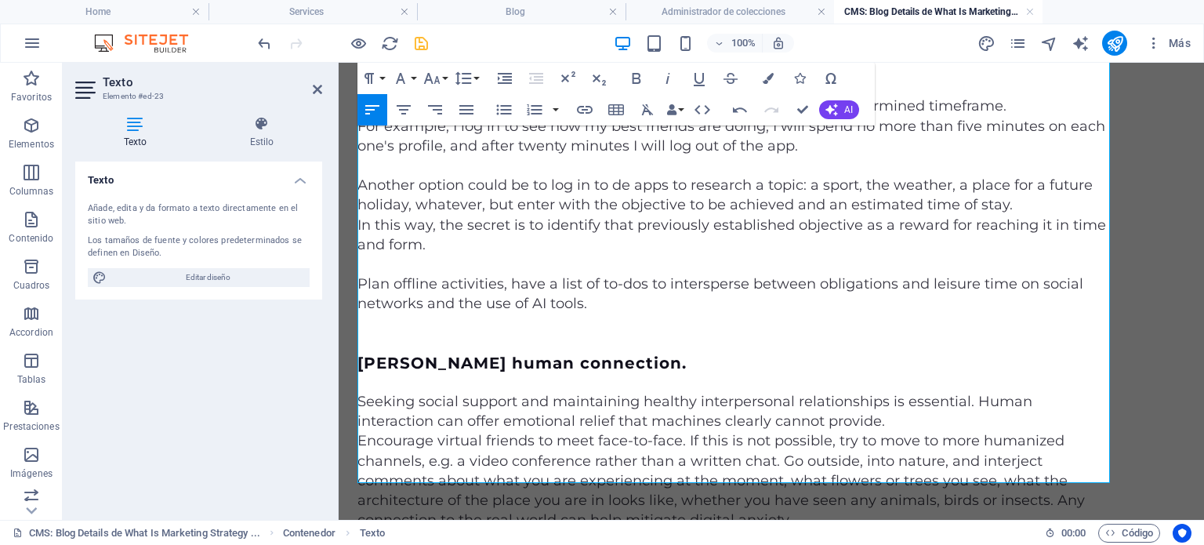
scroll to position [3862, 0]
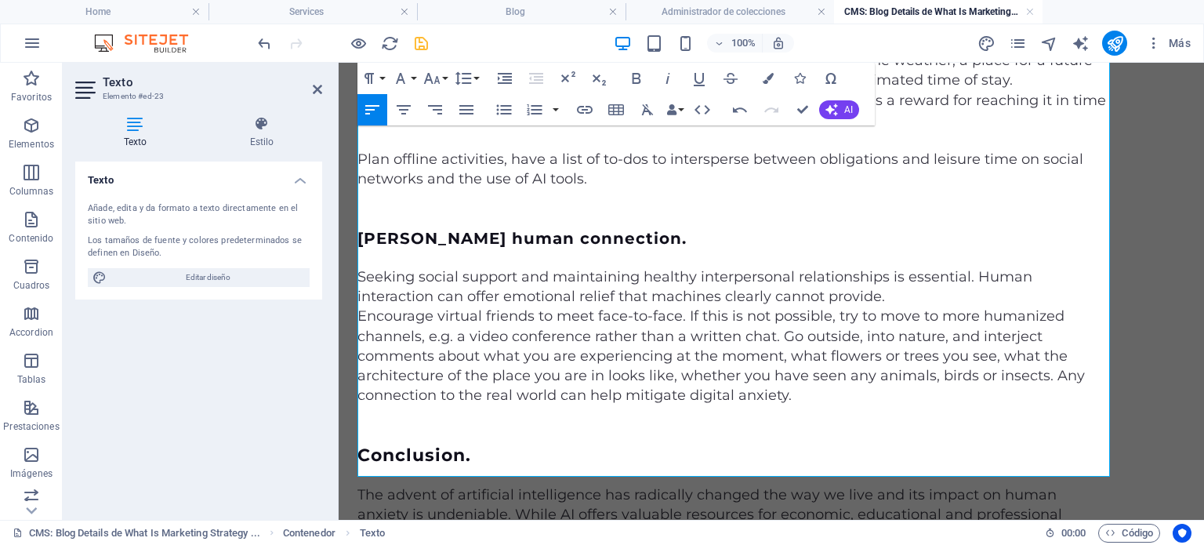
drag, startPoint x: 808, startPoint y: 463, endPoint x: 350, endPoint y: 463, distance: 457.9
click at [370, 76] on icon "button" at bounding box center [369, 78] width 19 height 19
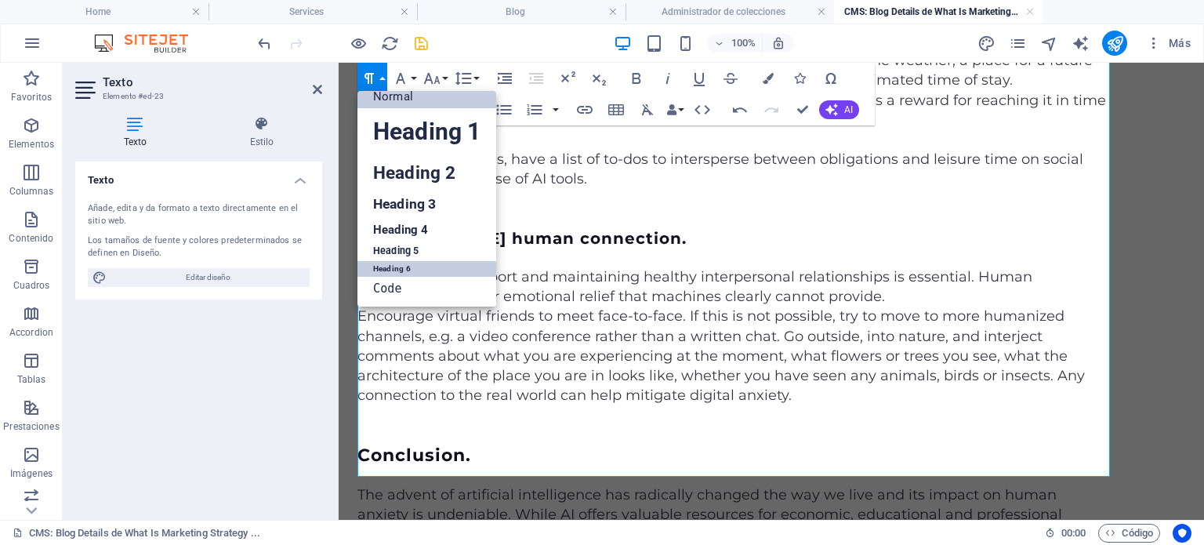
click at [408, 266] on link "Heading 6" at bounding box center [427, 269] width 139 height 16
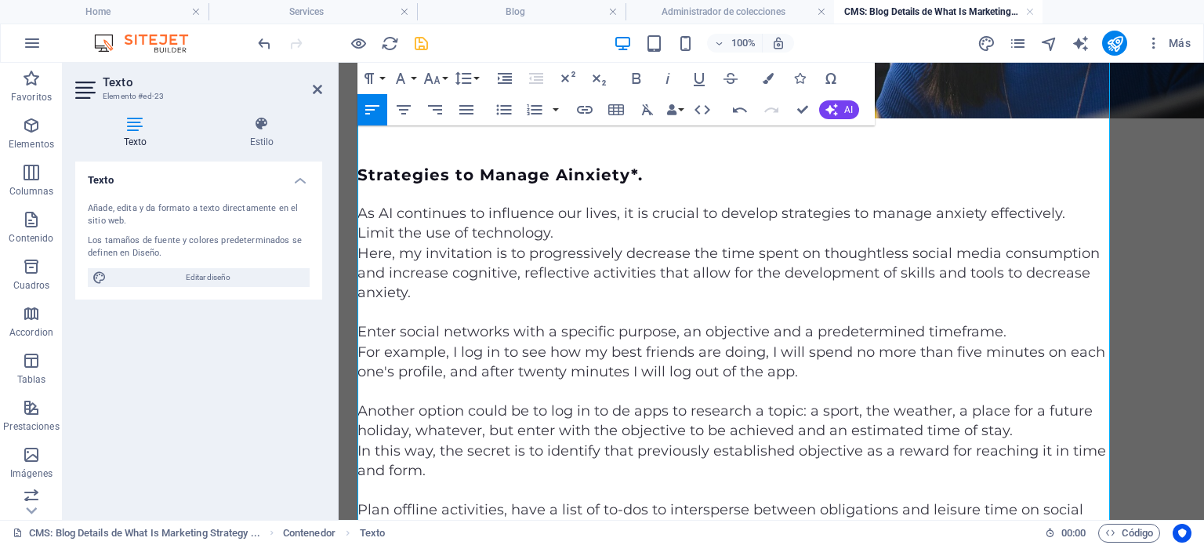
scroll to position [3541, 0]
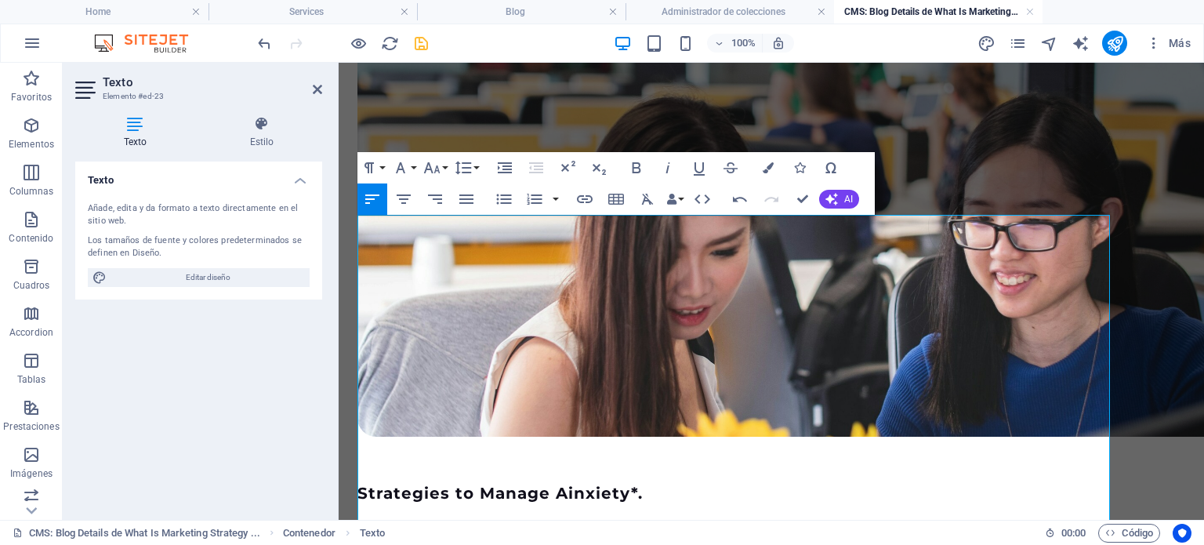
scroll to position [3156, 0]
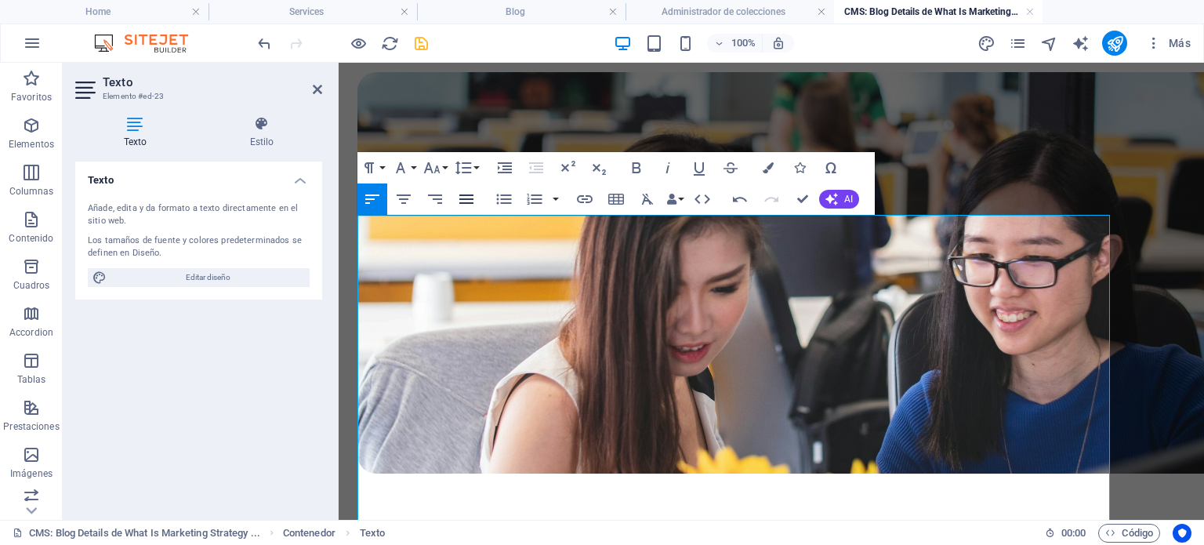
click at [466, 201] on icon "button" at bounding box center [466, 199] width 19 height 19
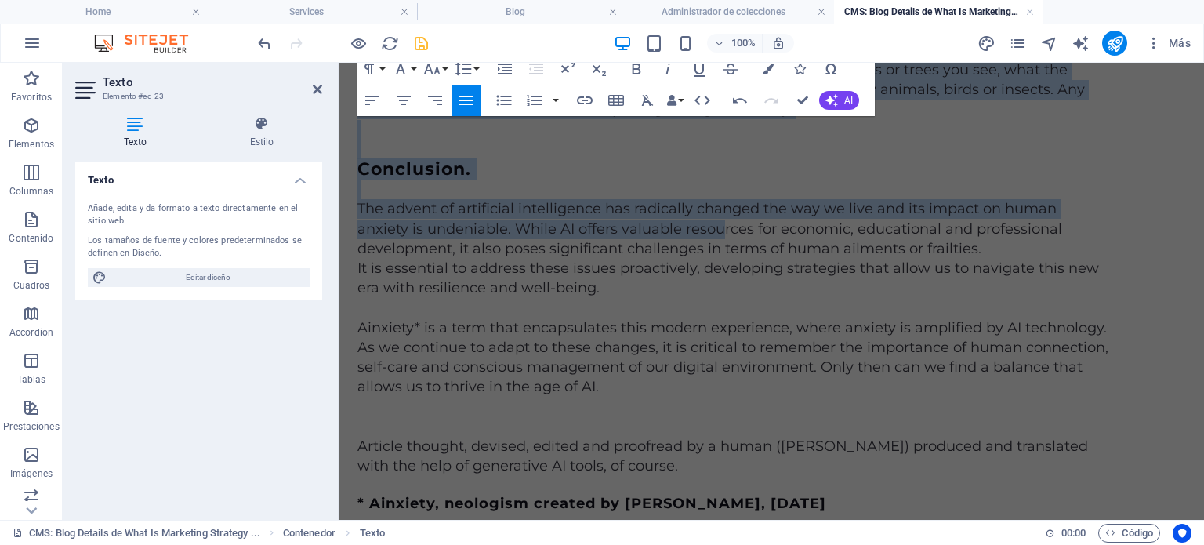
scroll to position [3983, 0]
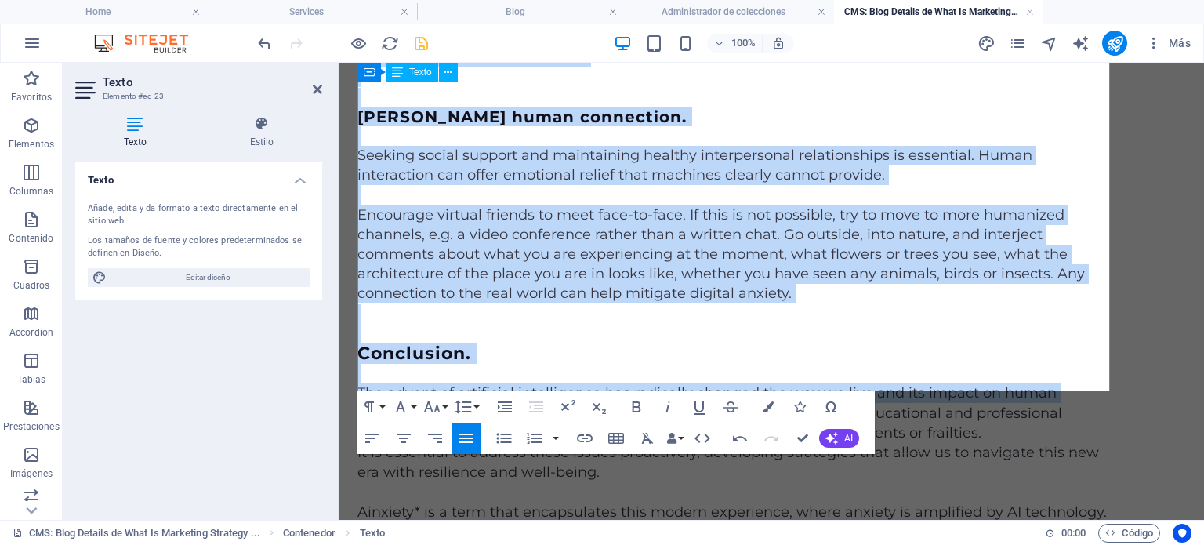
drag, startPoint x: 361, startPoint y: 224, endPoint x: 892, endPoint y: 382, distance: 553.8
click at [892, 382] on div "Strategies to Manage Ainxiety*. As AI continues to influence our lives, it is c…" at bounding box center [734, 195] width 753 height 1004
click at [467, 440] on icon "button" at bounding box center [466, 438] width 19 height 19
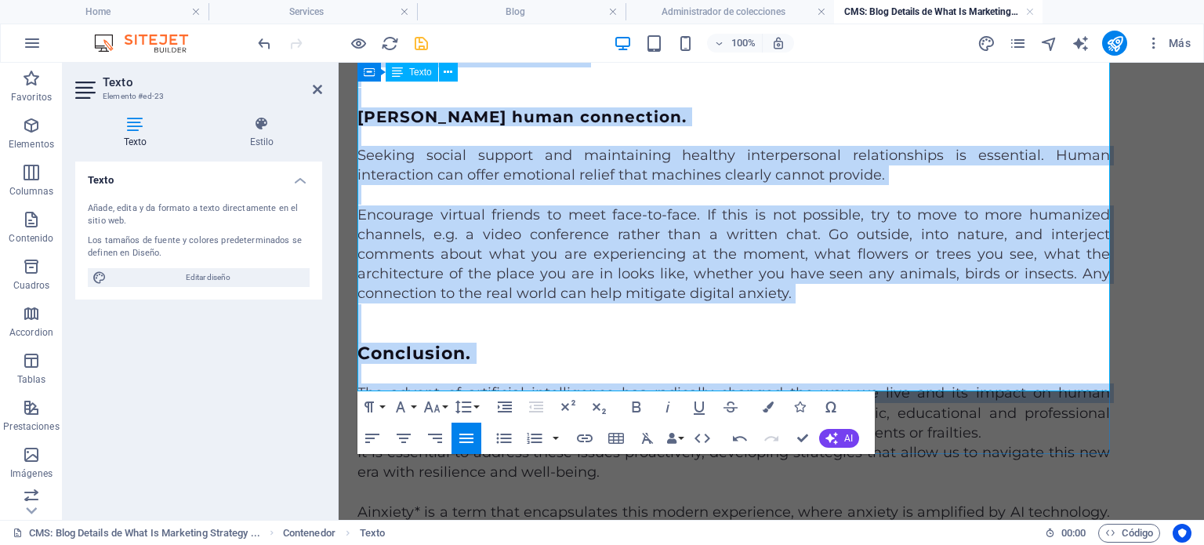
click at [818, 503] on p "Ainxiety* is a term that encapsulates this modern experience, where anxiety is …" at bounding box center [734, 542] width 753 height 79
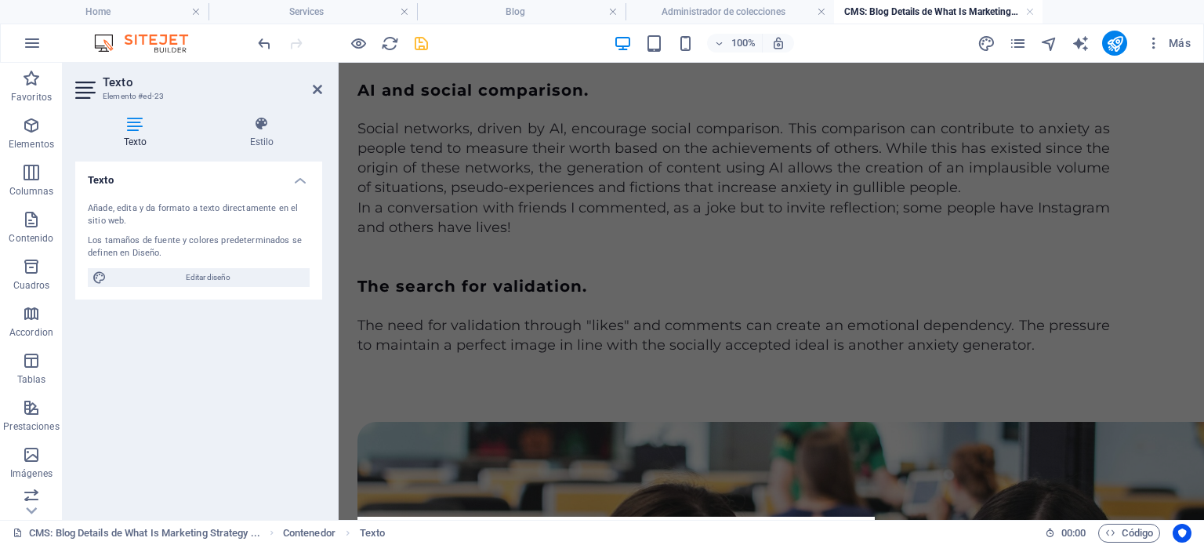
scroll to position [2591, 0]
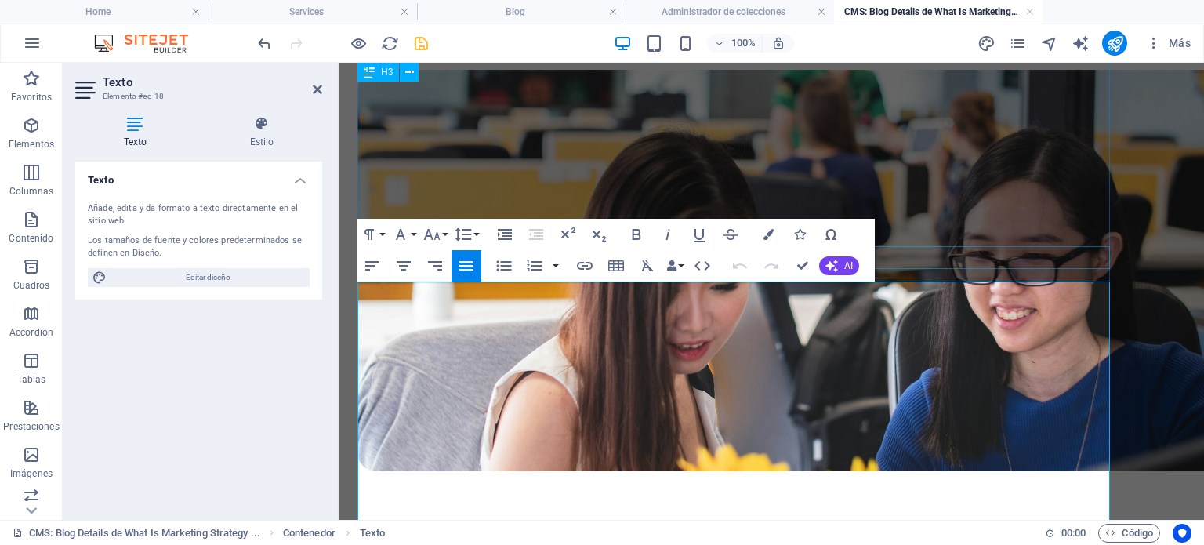
scroll to position [3582, 0]
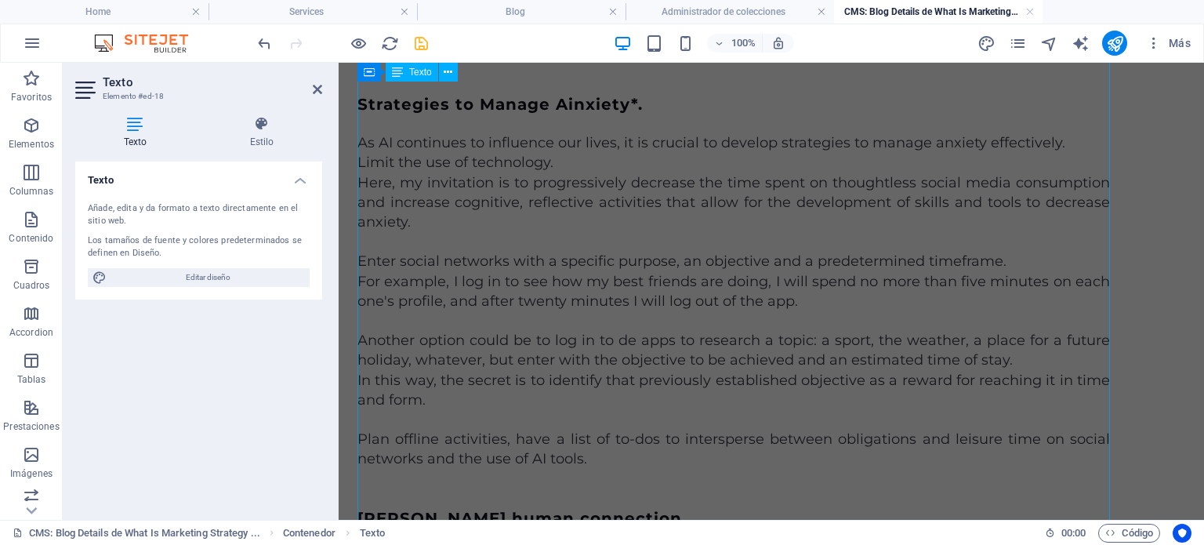
click at [397, 74] on icon at bounding box center [397, 72] width 11 height 19
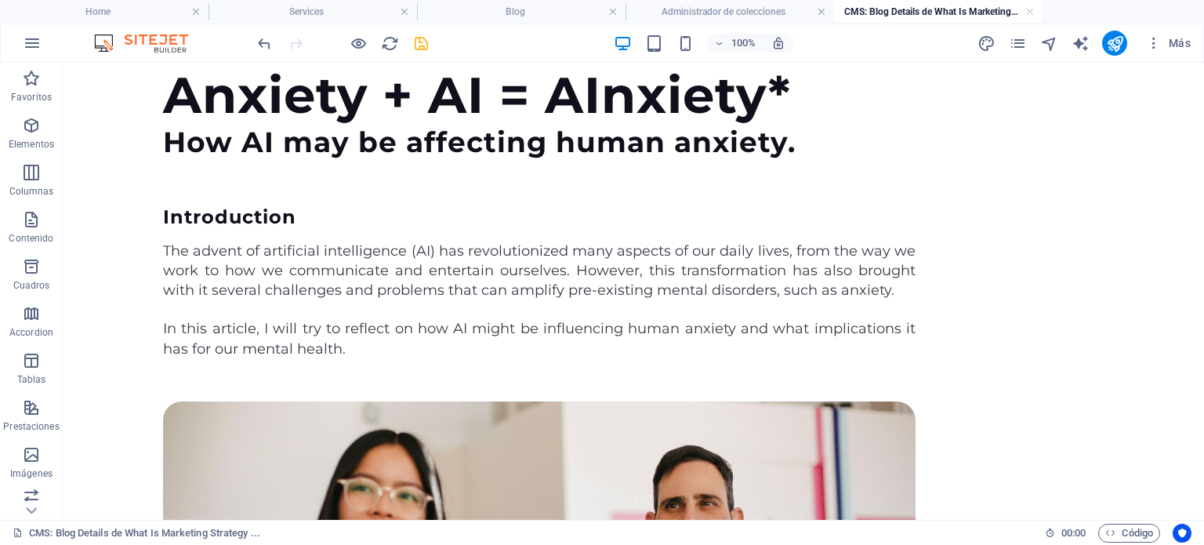
scroll to position [0, 0]
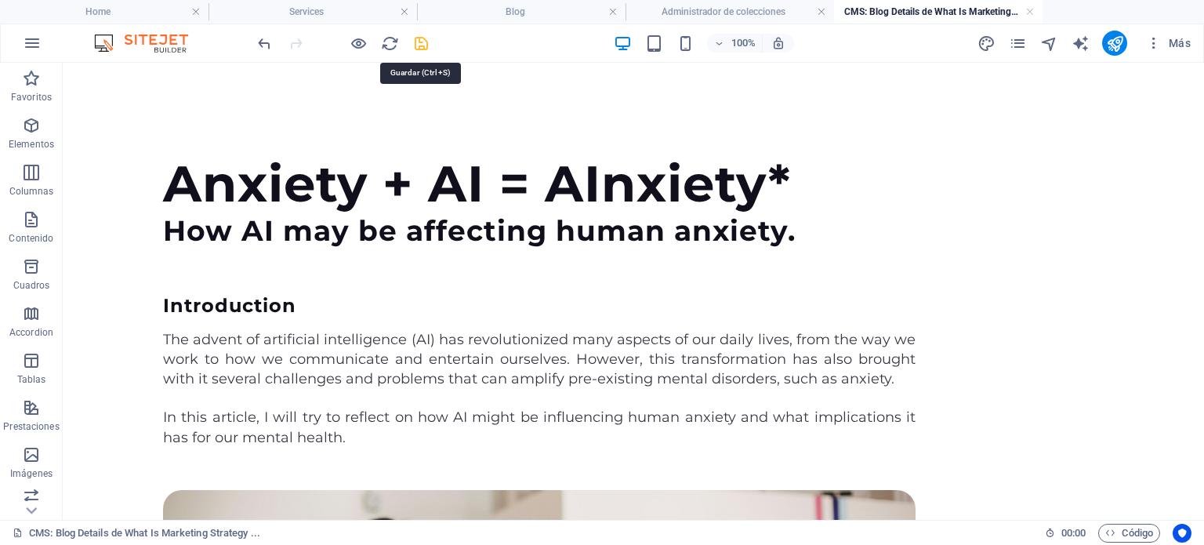
click at [417, 51] on icon "save" at bounding box center [421, 44] width 18 height 18
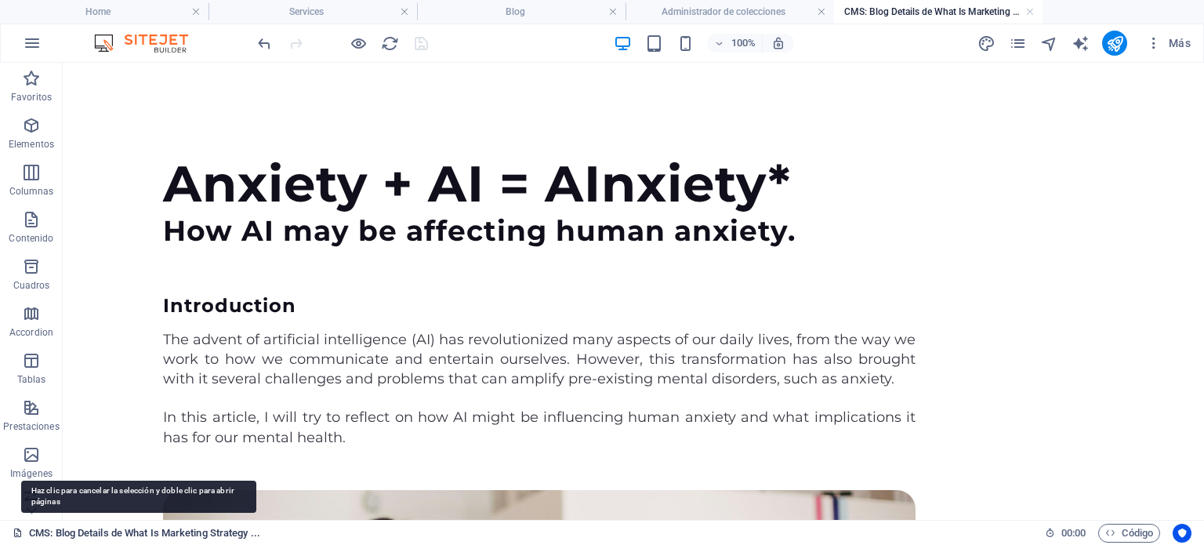
click at [86, 529] on link "CMS: Blog Details de What Is Marketing Strategy ..." at bounding box center [137, 533] width 248 height 19
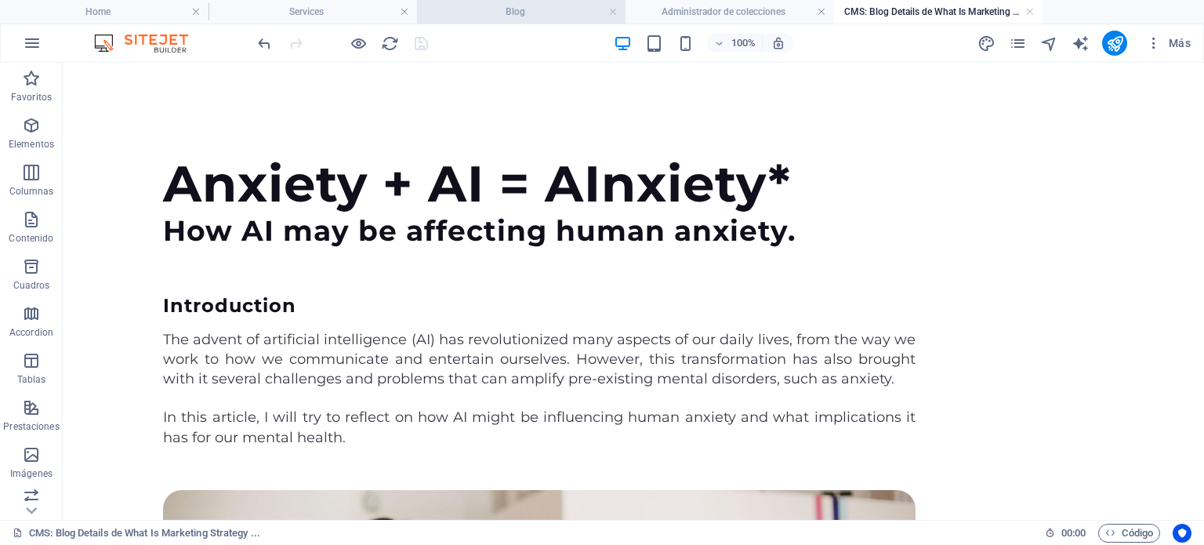
click at [509, 0] on li "Blog" at bounding box center [521, 12] width 209 height 24
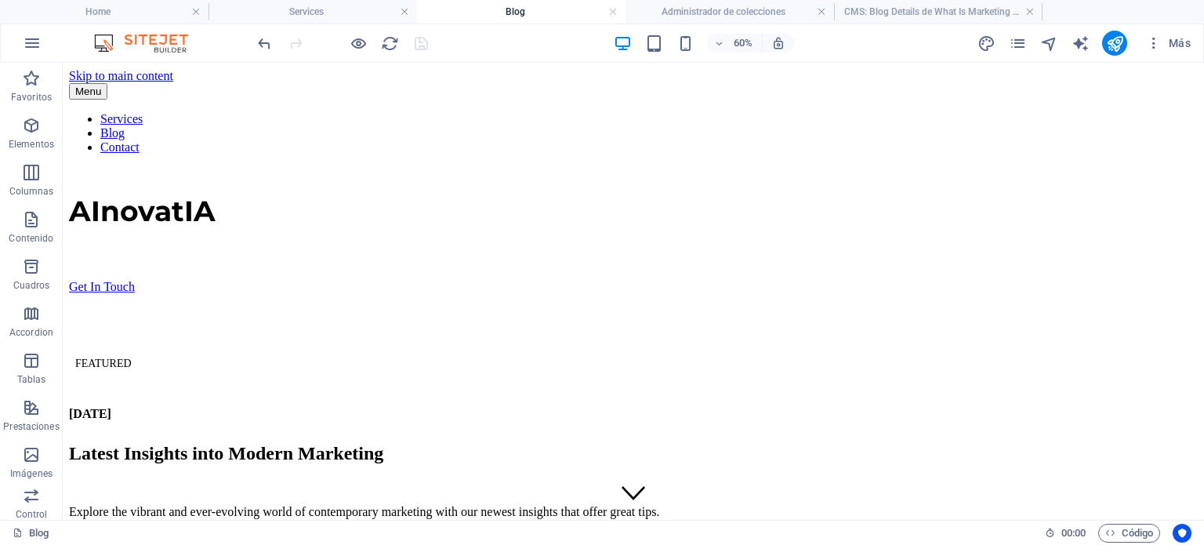
scroll to position [94, 0]
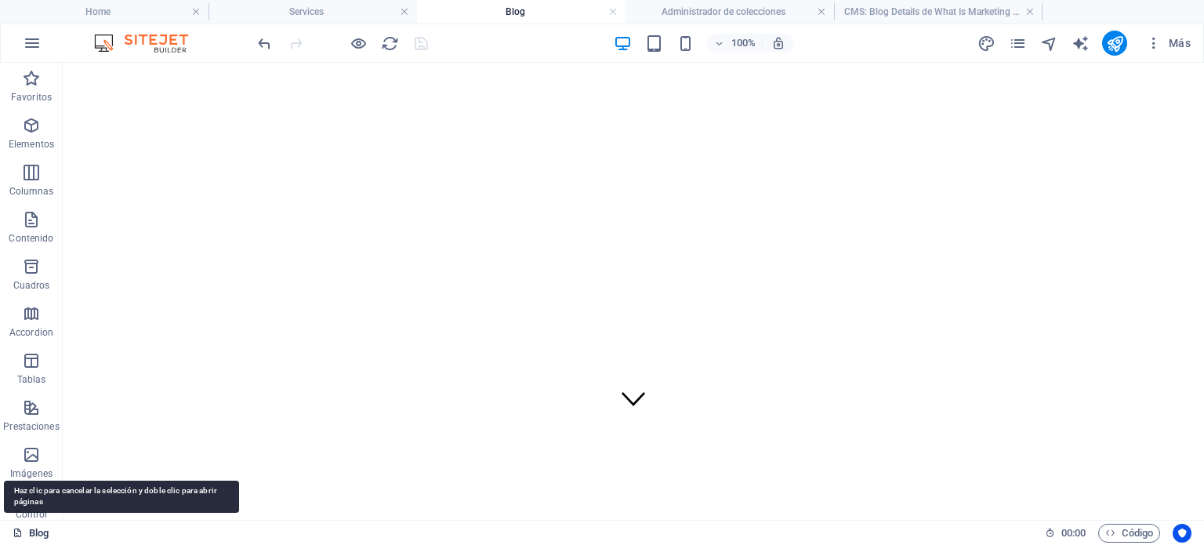
click at [24, 532] on link "Blog" at bounding box center [31, 533] width 36 height 19
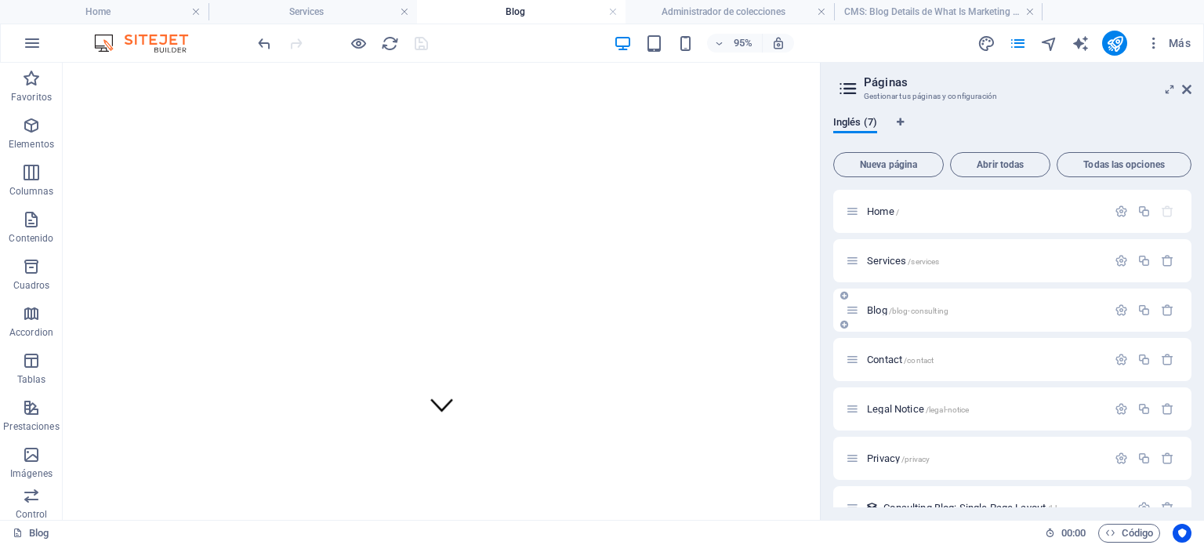
click at [881, 307] on span "Blog /blog-consulting" at bounding box center [908, 310] width 82 height 12
click at [870, 308] on span "Blog /blog-consulting" at bounding box center [908, 310] width 82 height 12
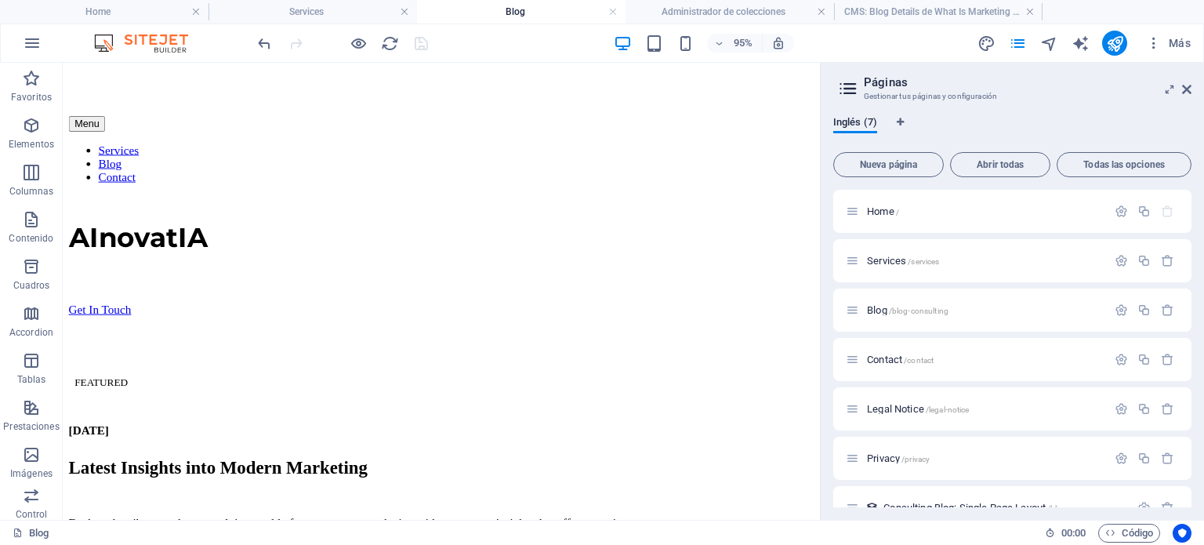
scroll to position [398, 0]
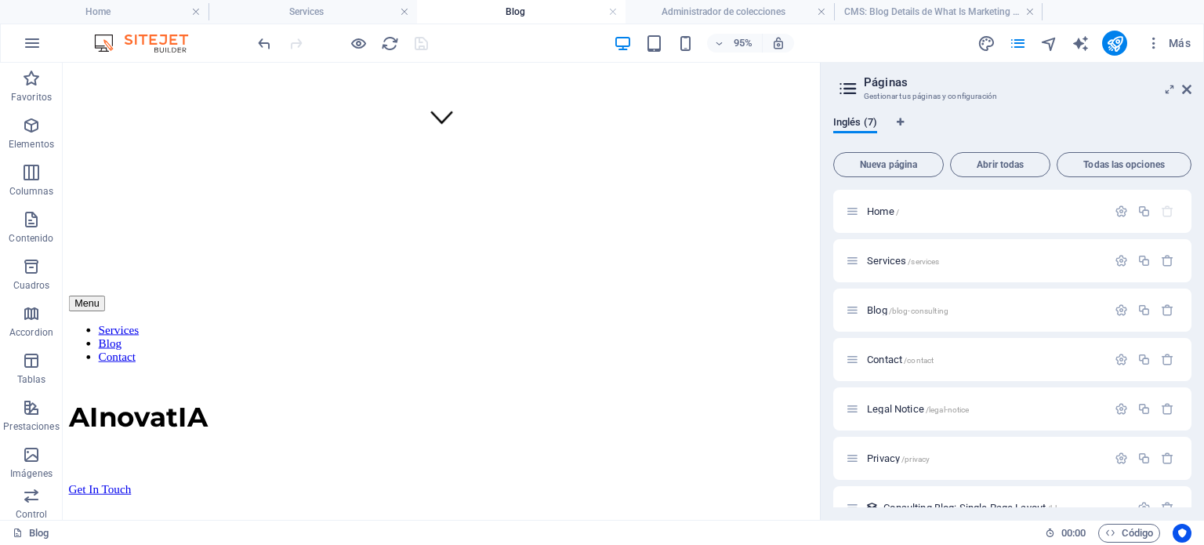
drag, startPoint x: 852, startPoint y: 157, endPoint x: 910, endPoint y: 269, distance: 126.3
click at [743, 11] on h4 "Administrador de colecciones" at bounding box center [730, 11] width 209 height 17
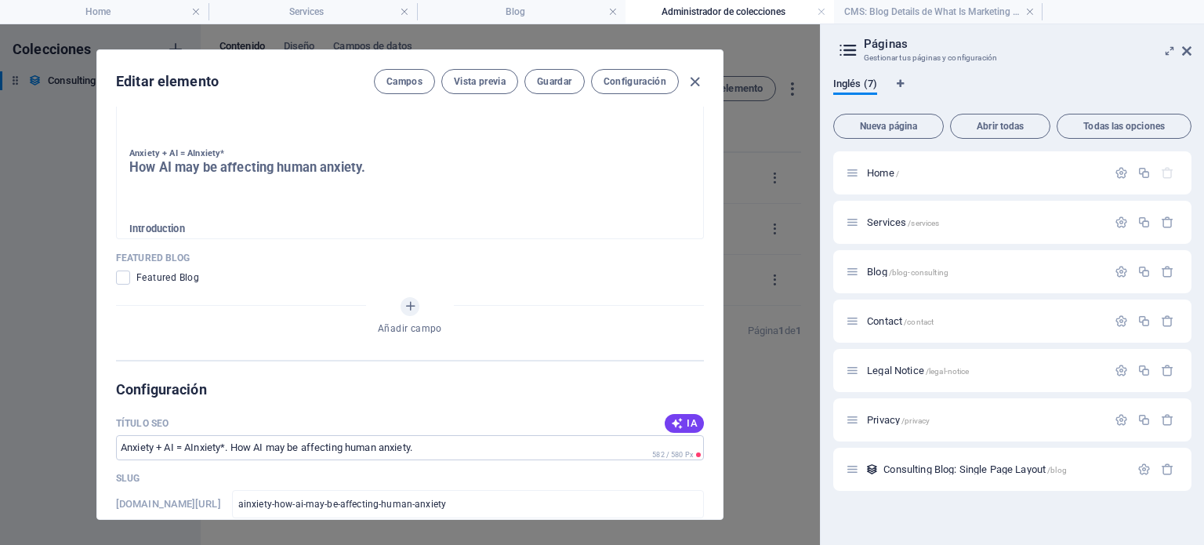
scroll to position [1151, 0]
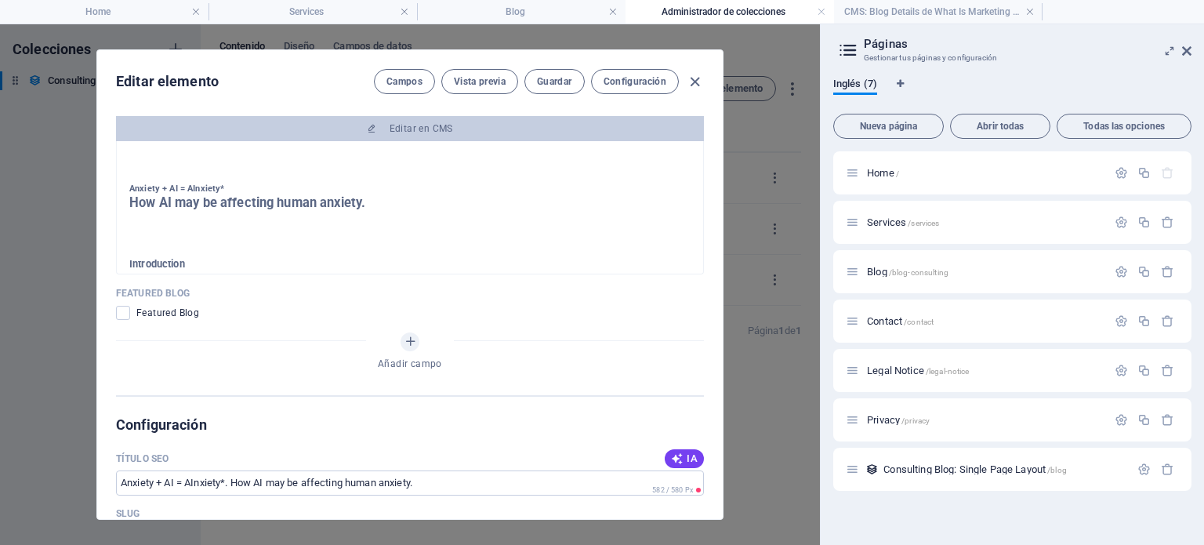
drag, startPoint x: 115, startPoint y: 289, endPoint x: 201, endPoint y: 289, distance: 85.5
click at [201, 289] on p "Featured Blog" at bounding box center [410, 293] width 588 height 13
copy p "Featured Blog"
click at [126, 306] on span at bounding box center [123, 313] width 14 height 14
click at [126, 306] on input "checkbox" at bounding box center [126, 313] width 20 height 14
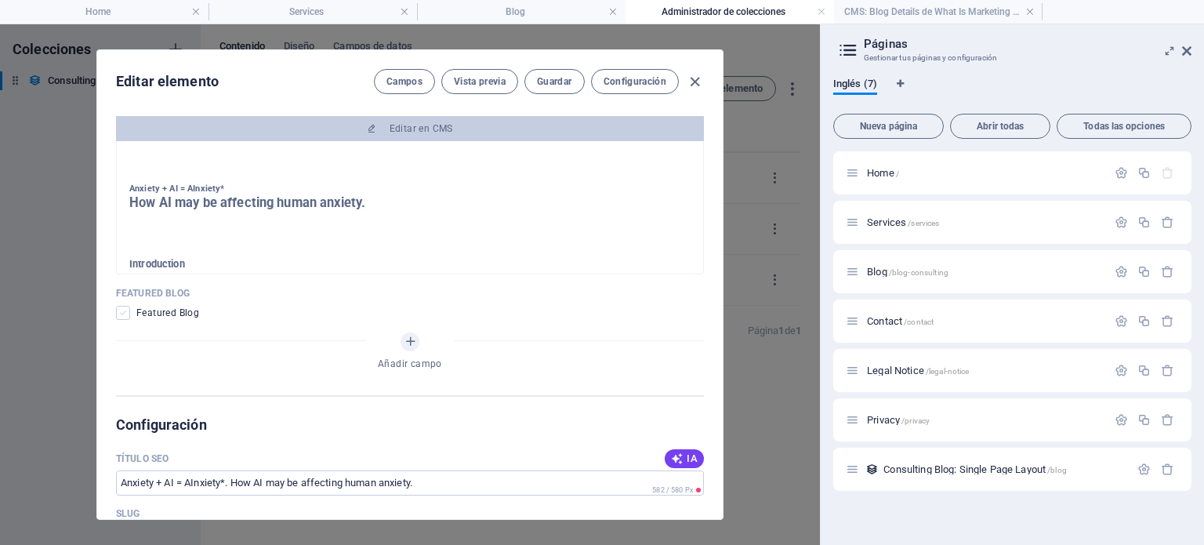
checkbox input "true"
click at [565, 81] on span "Guardar" at bounding box center [554, 81] width 35 height 13
click at [501, 84] on span "Vista previa" at bounding box center [480, 81] width 52 height 13
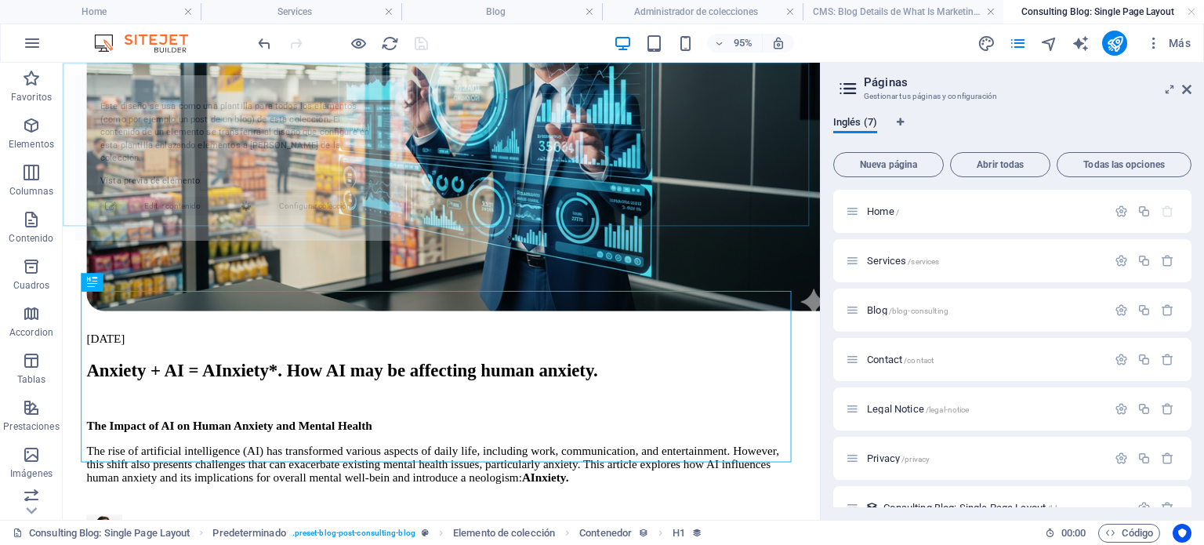
scroll to position [384, 0]
select select "68dd57b2c018a0d56500b450"
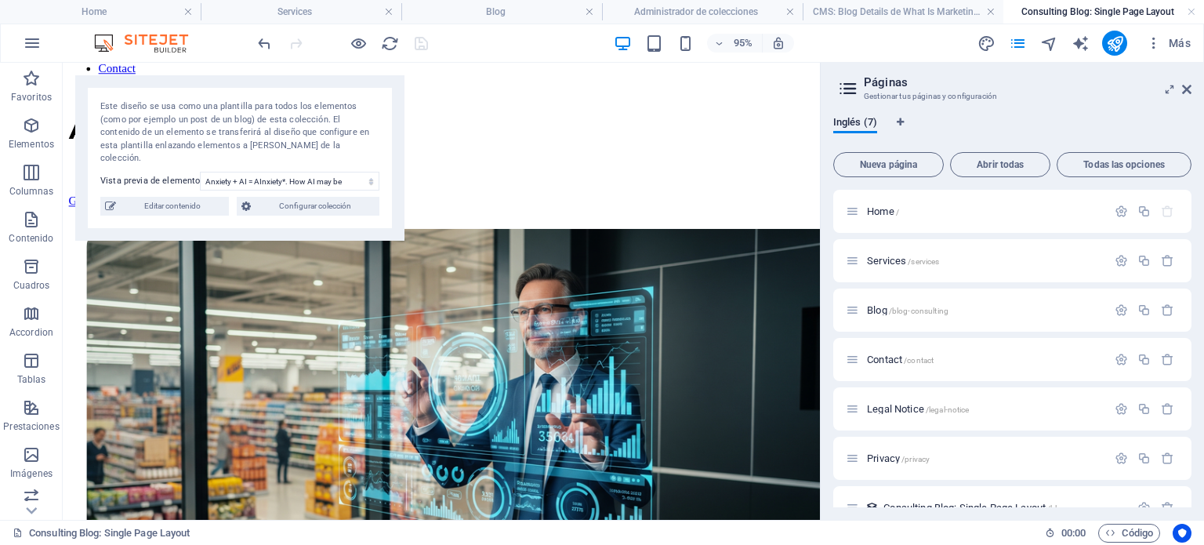
scroll to position [69, 0]
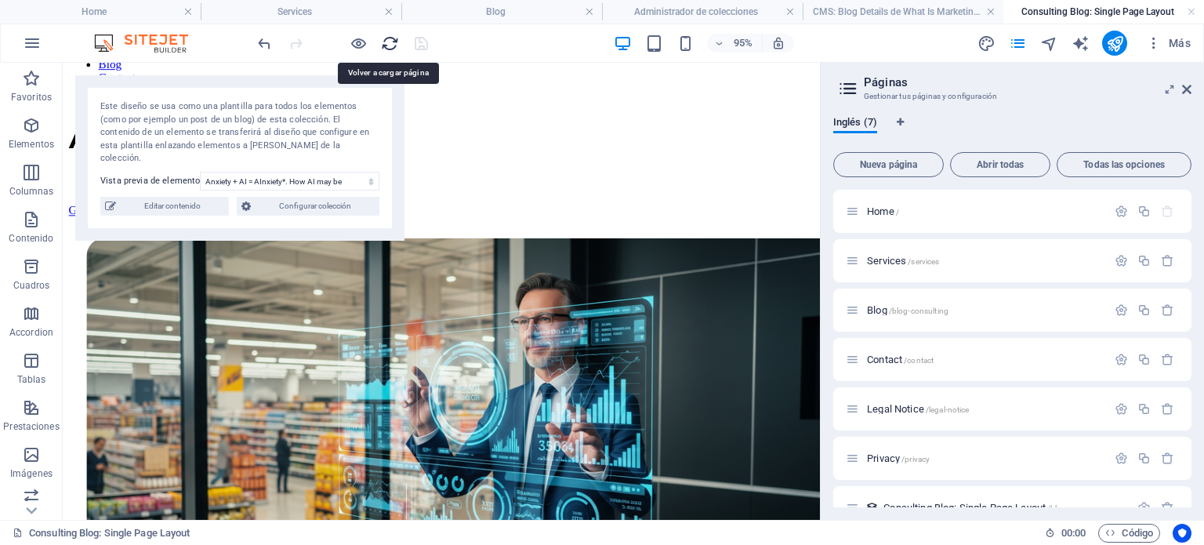
click at [390, 43] on icon "reload" at bounding box center [390, 44] width 18 height 18
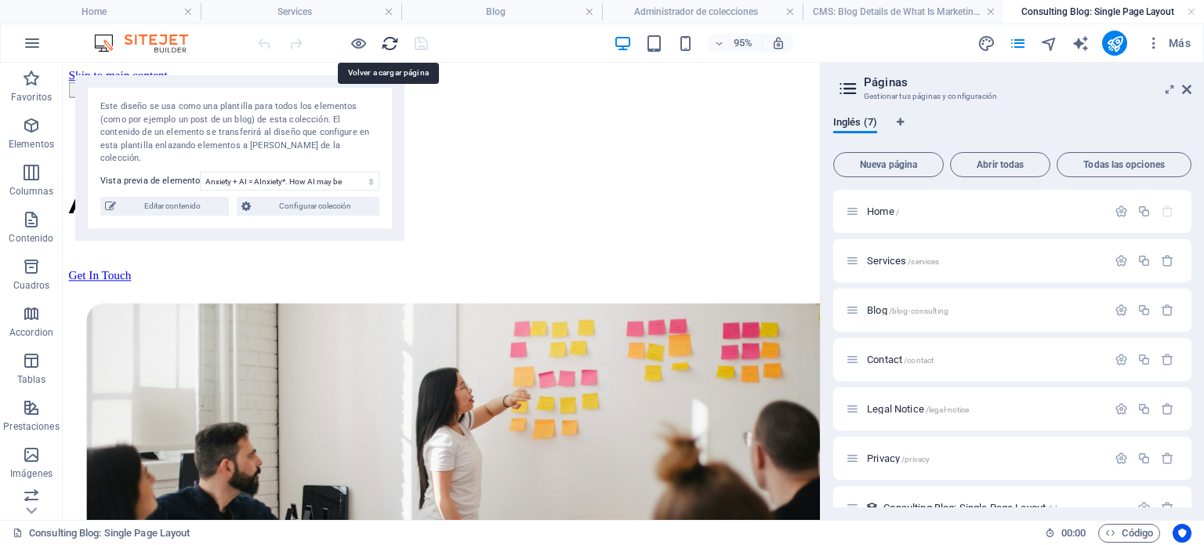
scroll to position [0, 0]
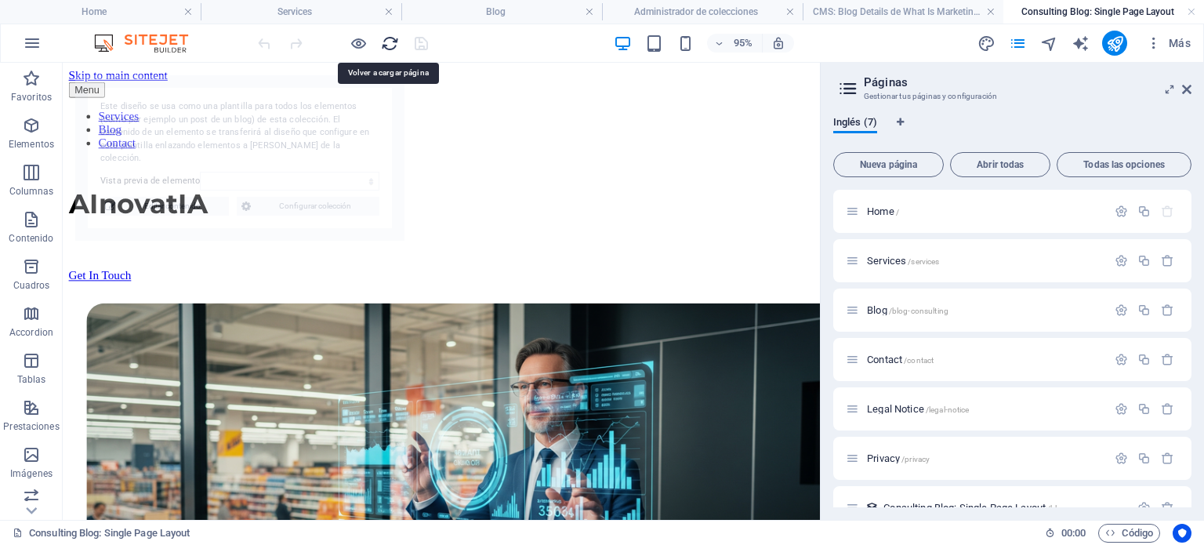
select select "68dd57b2c018a0d56500b450"
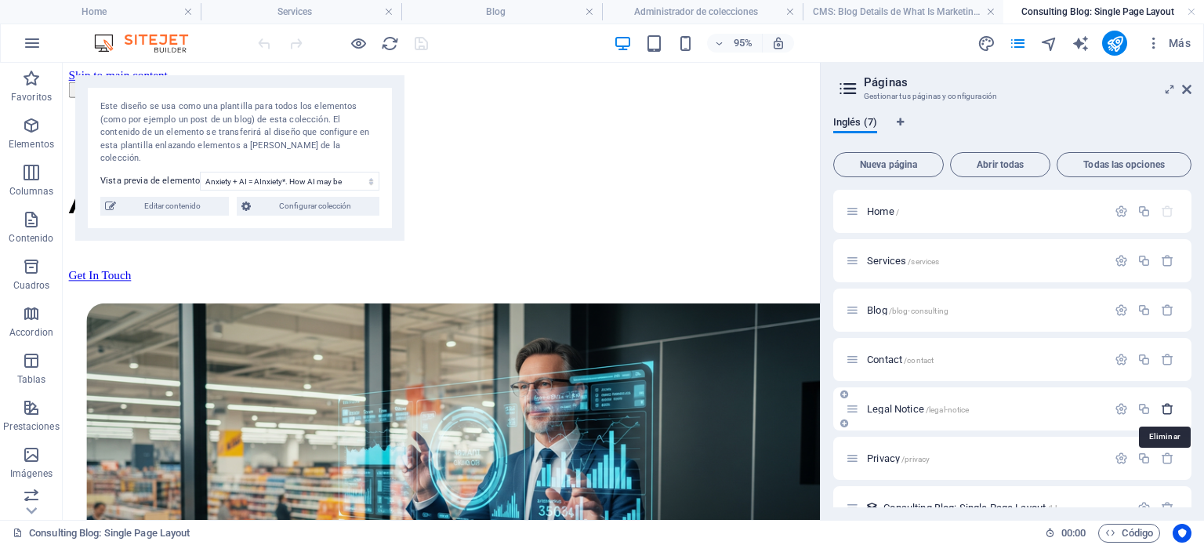
click at [1167, 405] on icon "button" at bounding box center [1167, 408] width 13 height 13
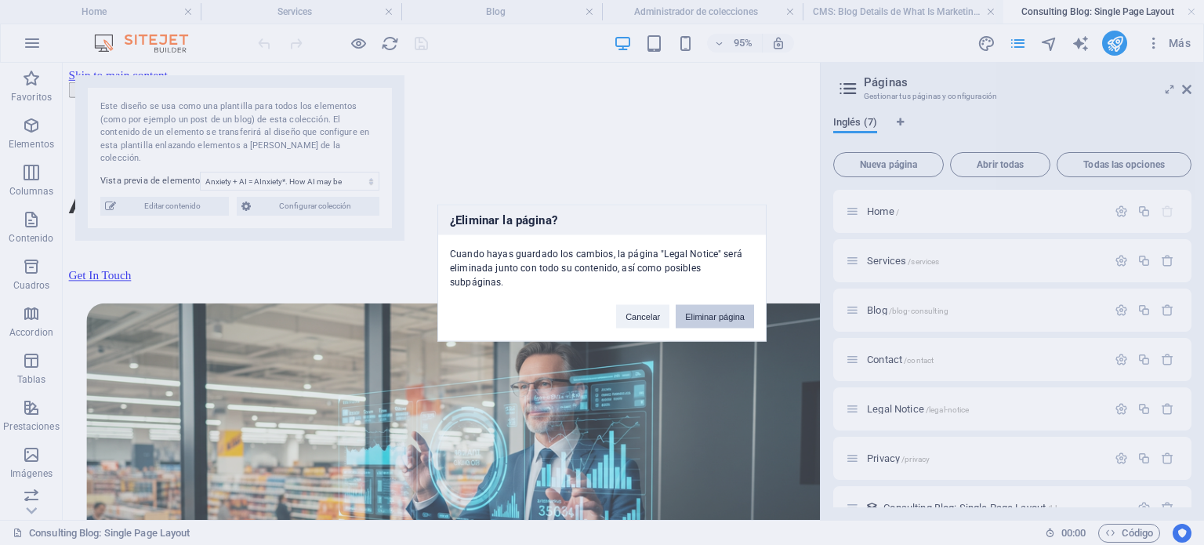
click at [715, 313] on button "Eliminar página" at bounding box center [715, 316] width 78 height 24
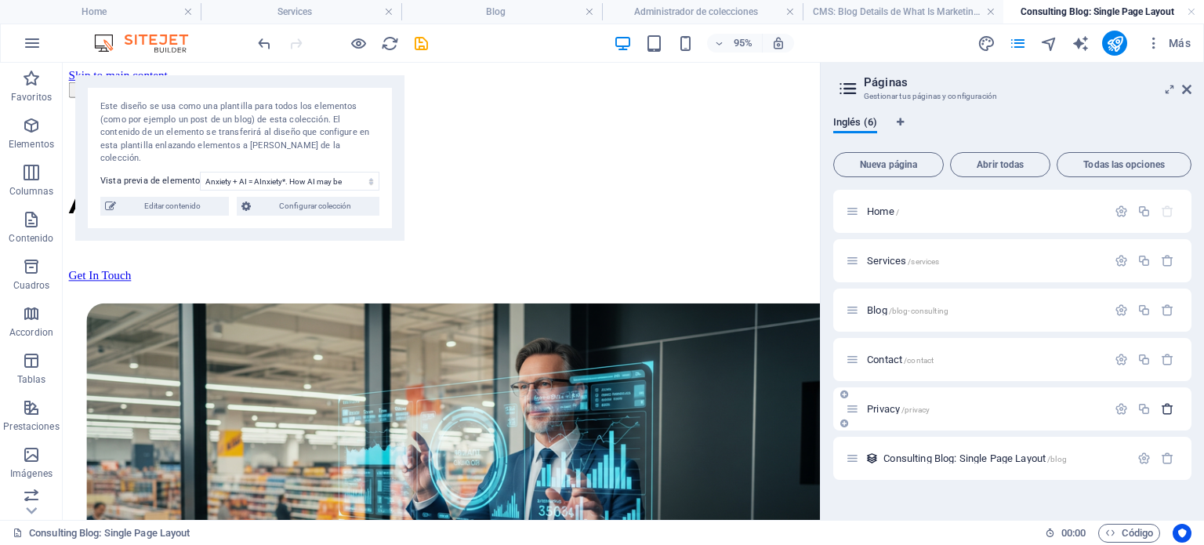
click at [1173, 407] on icon "button" at bounding box center [1167, 408] width 13 height 13
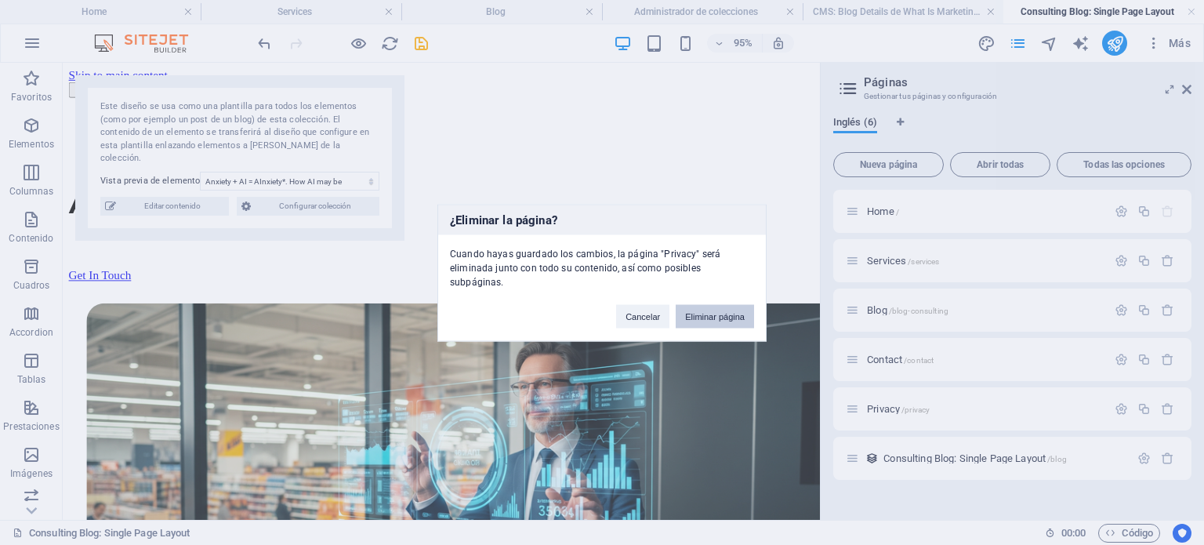
click at [743, 310] on button "Eliminar página" at bounding box center [715, 316] width 78 height 24
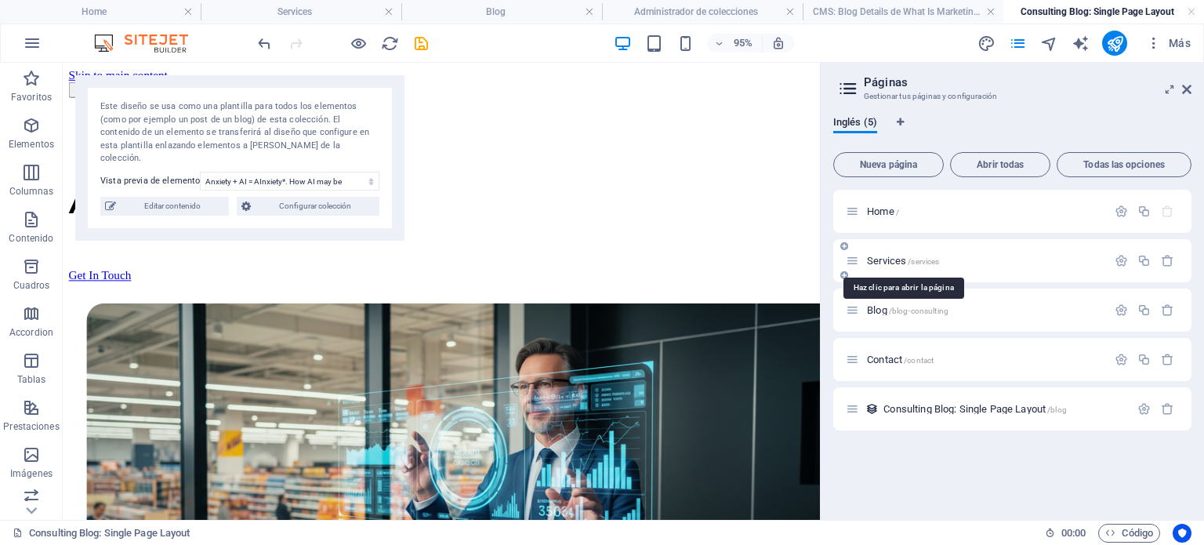
click at [882, 260] on span "Services /services" at bounding box center [903, 261] width 72 height 12
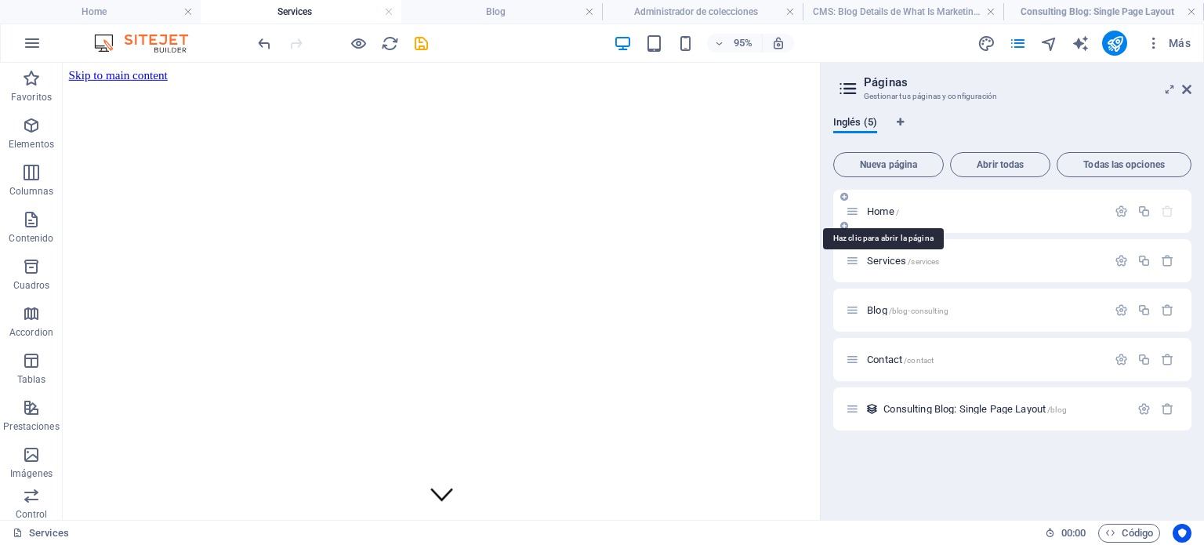
click at [878, 210] on span "Home /" at bounding box center [883, 211] width 32 height 12
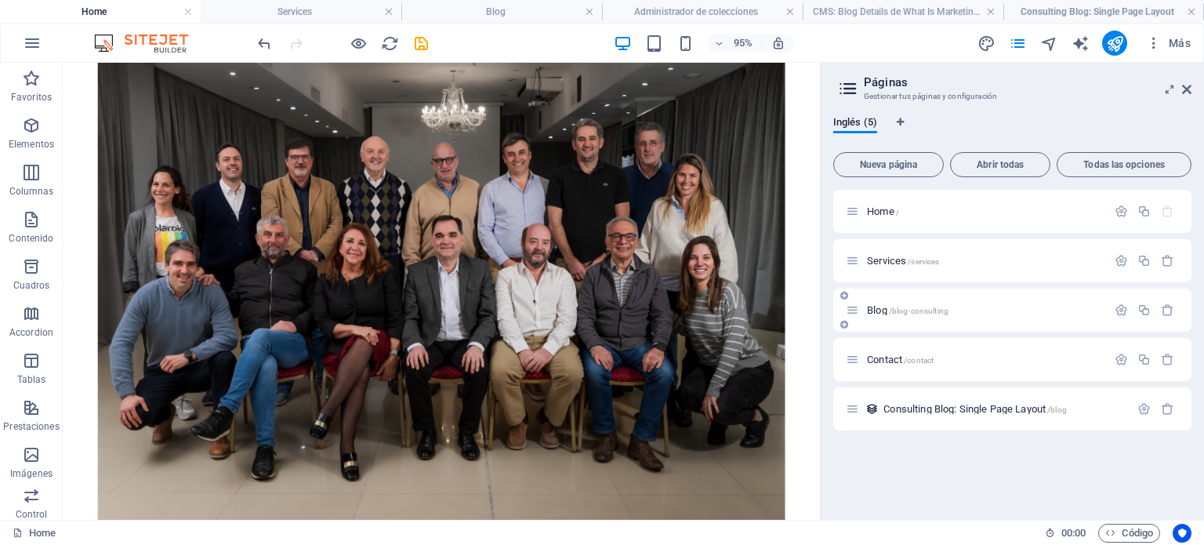
click at [876, 311] on span "Blog /blog-consulting" at bounding box center [908, 310] width 82 height 12
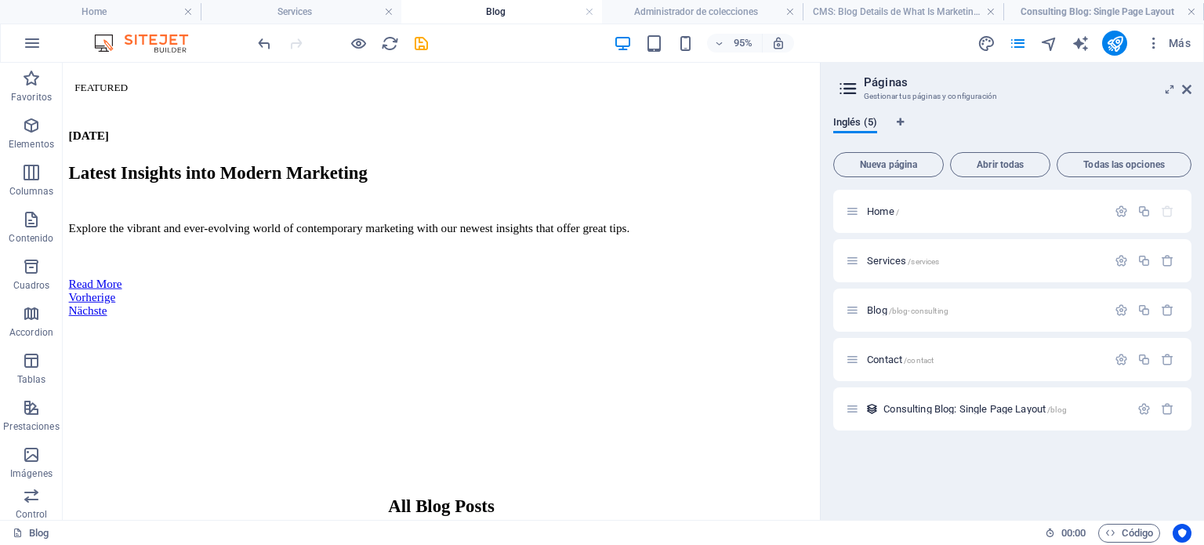
scroll to position [865, 0]
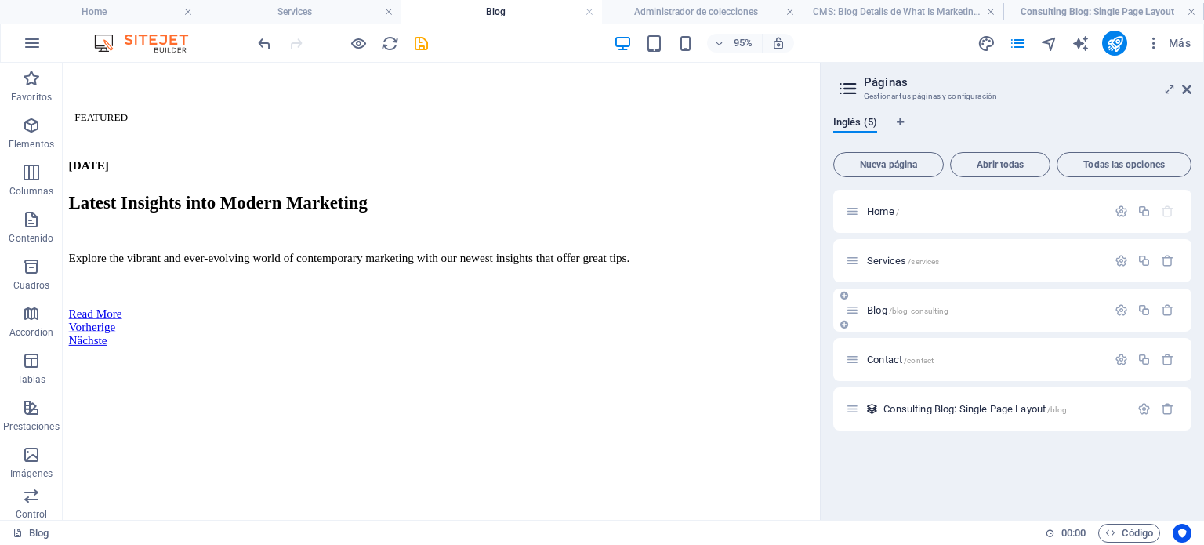
click at [885, 311] on span "Blog /blog-consulting" at bounding box center [908, 310] width 82 height 12
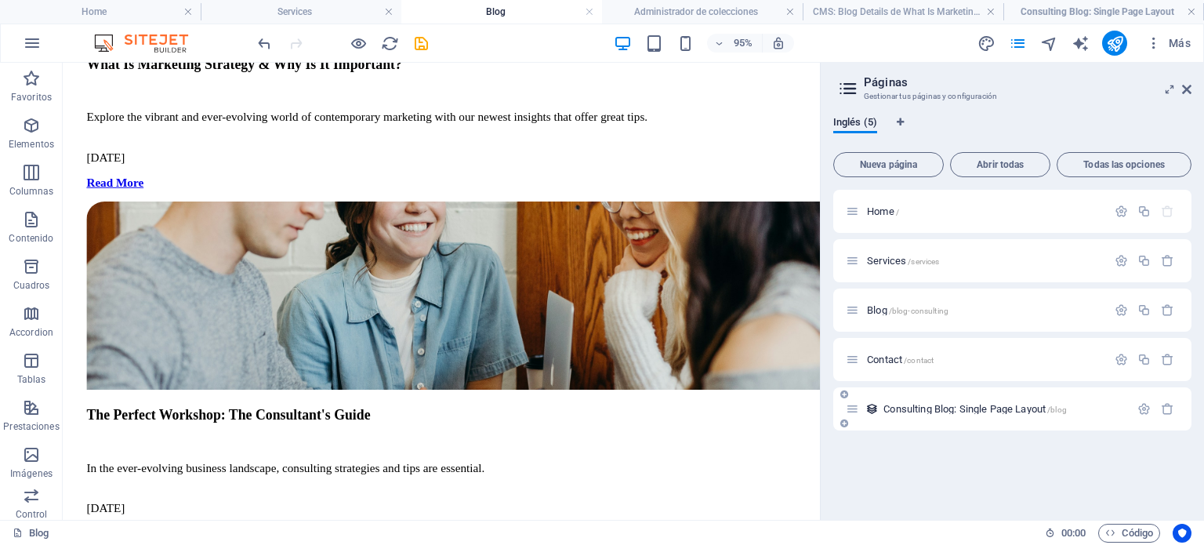
scroll to position [1656, 0]
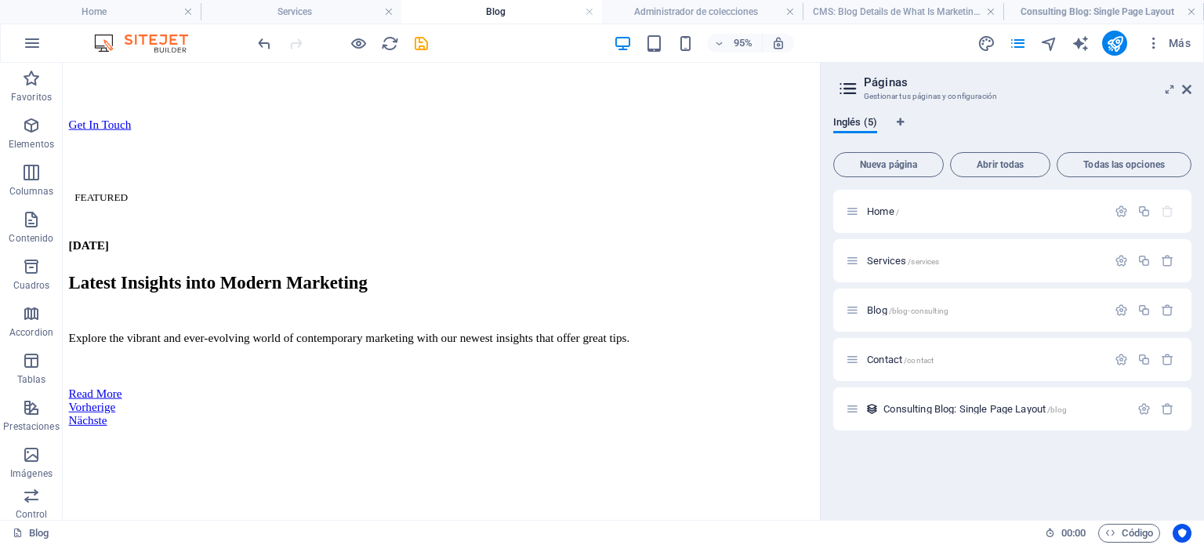
scroll to position [800, 0]
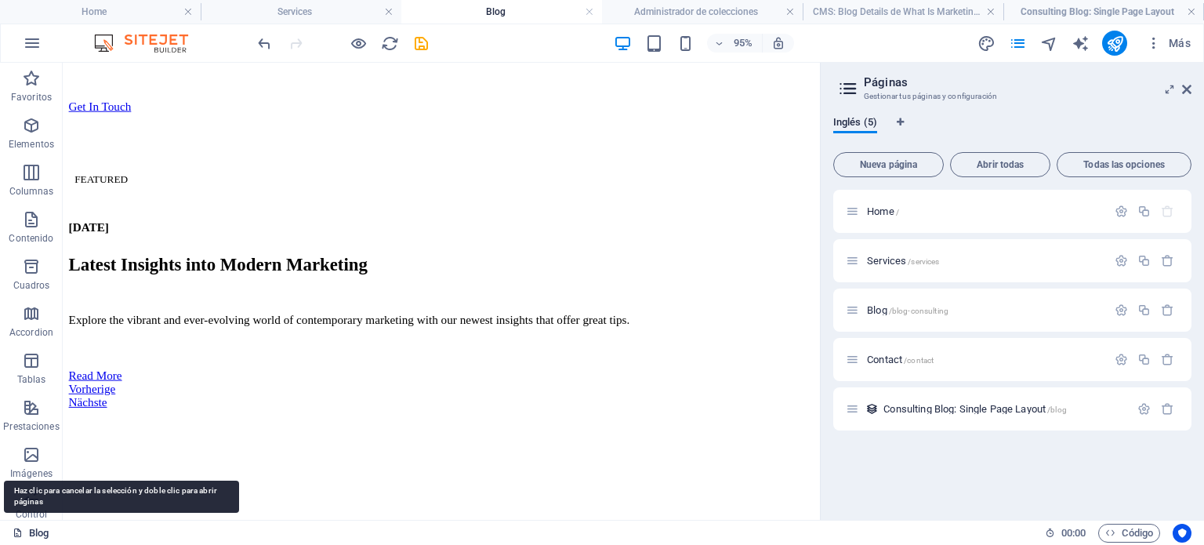
click at [31, 539] on link "Blog" at bounding box center [31, 533] width 36 height 19
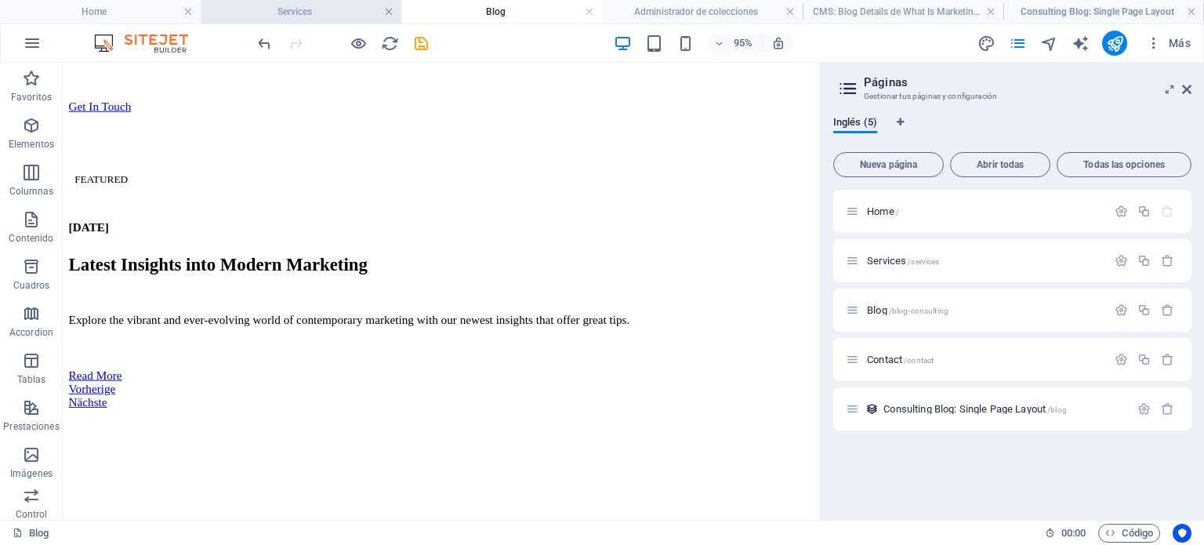
click at [385, 9] on link at bounding box center [388, 12] width 9 height 15
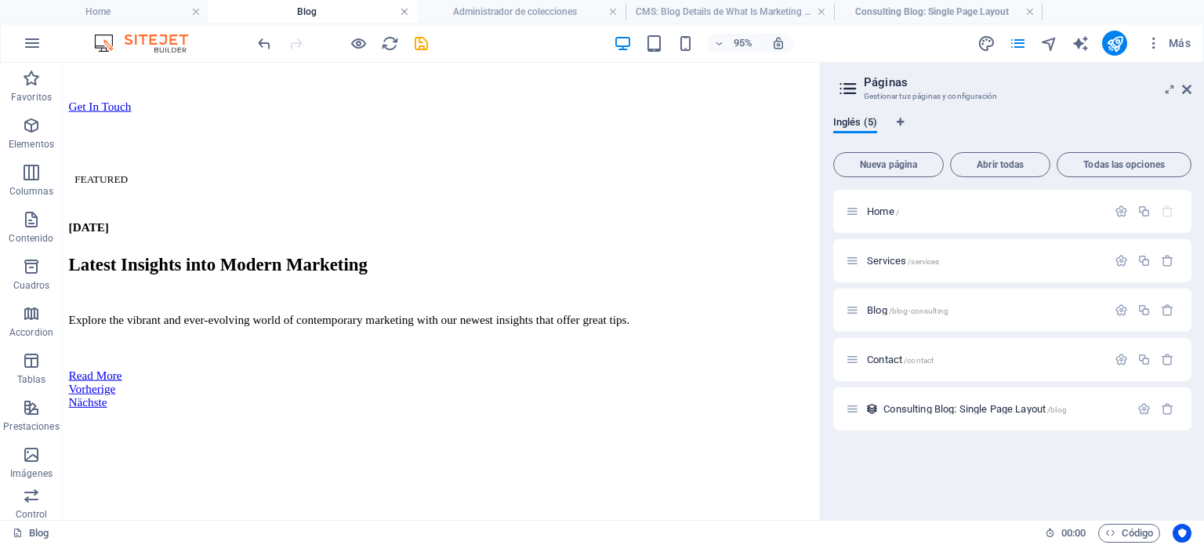
click at [403, 13] on link at bounding box center [404, 12] width 9 height 15
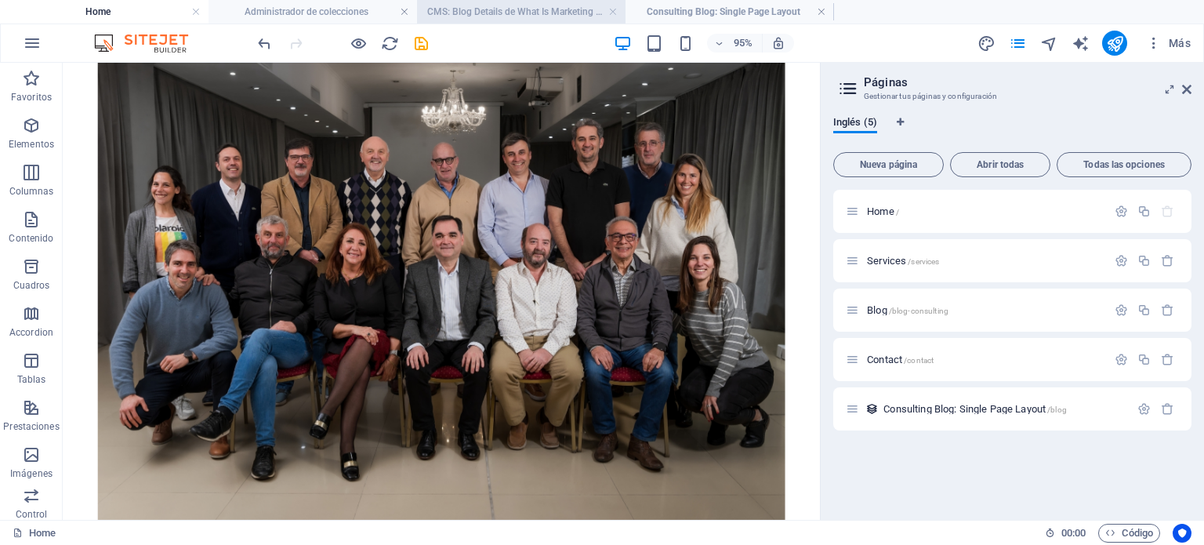
click at [544, 13] on h4 "CMS: Blog Details de What Is Marketing Strategy ..." at bounding box center [521, 11] width 209 height 17
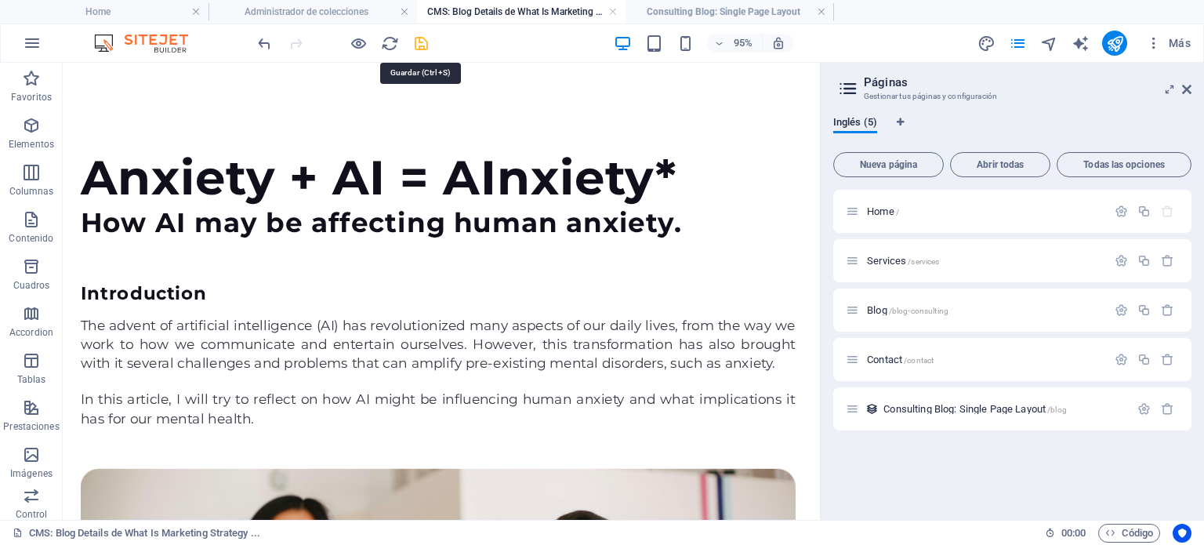
click at [419, 45] on icon "save" at bounding box center [421, 44] width 18 height 18
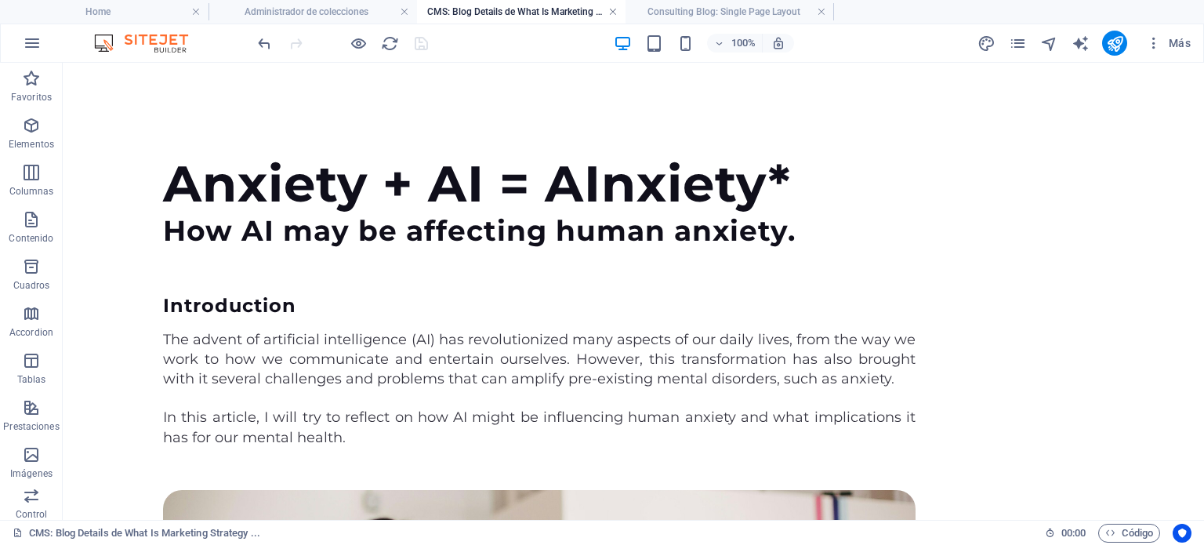
click at [612, 9] on link at bounding box center [613, 12] width 9 height 15
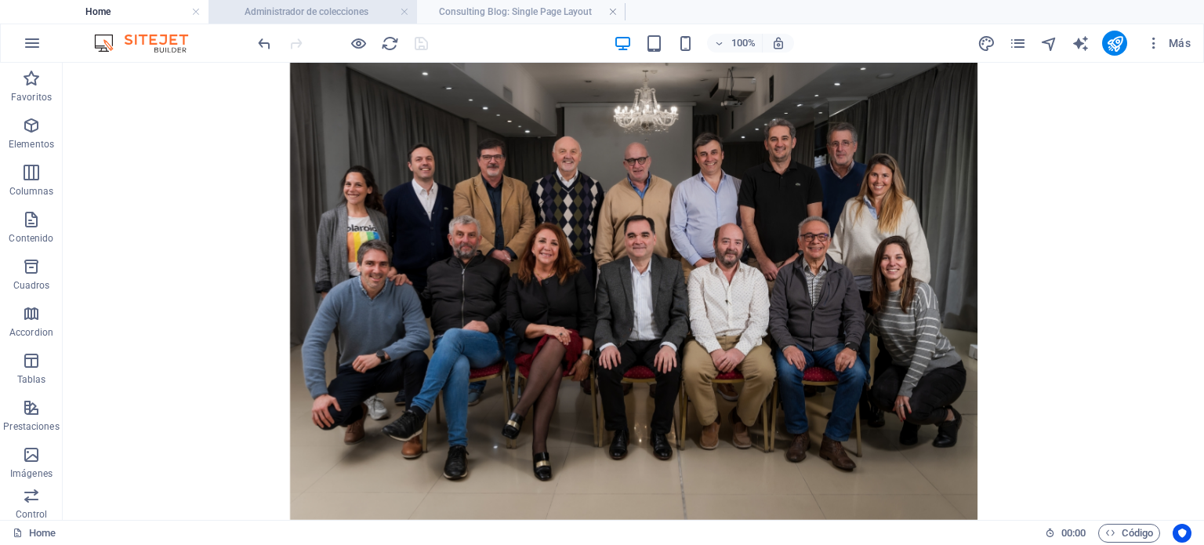
click at [326, 14] on h4 "Administrador de colecciones" at bounding box center [313, 11] width 209 height 17
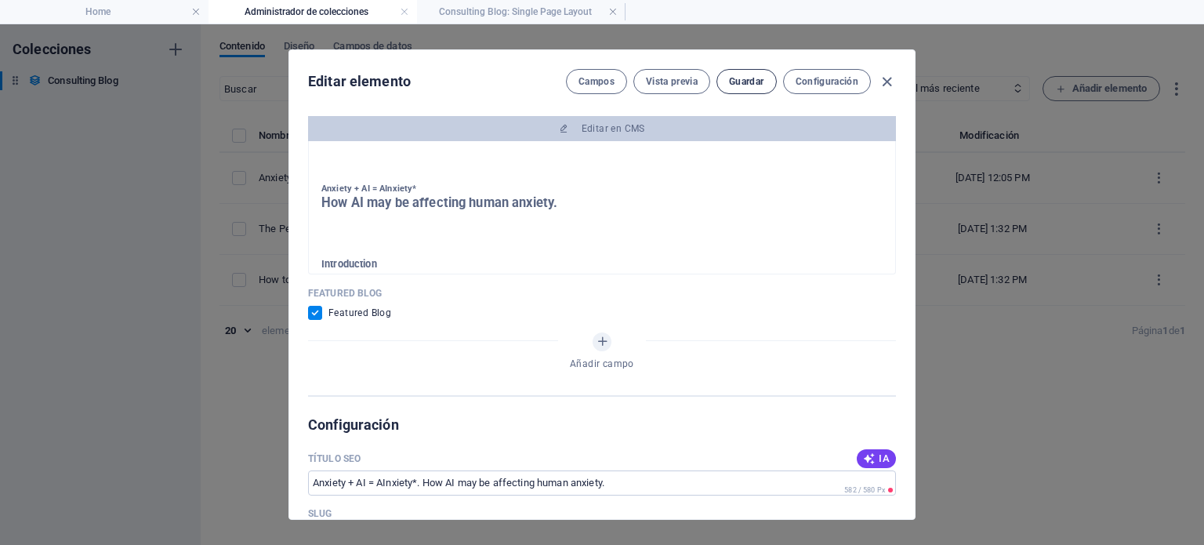
click at [747, 81] on span "Guardar" at bounding box center [746, 81] width 35 height 13
click at [885, 76] on icon "button" at bounding box center [887, 82] width 18 height 18
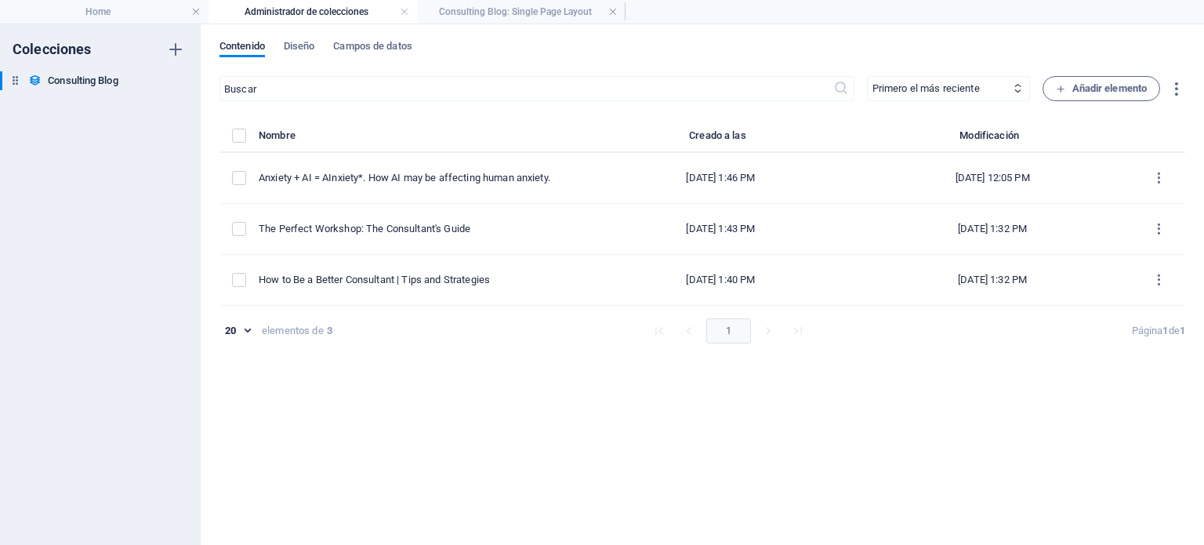
checkbox input "false"
type input "ainxiety-how-ai-may-be-affecting-human-anxiety"
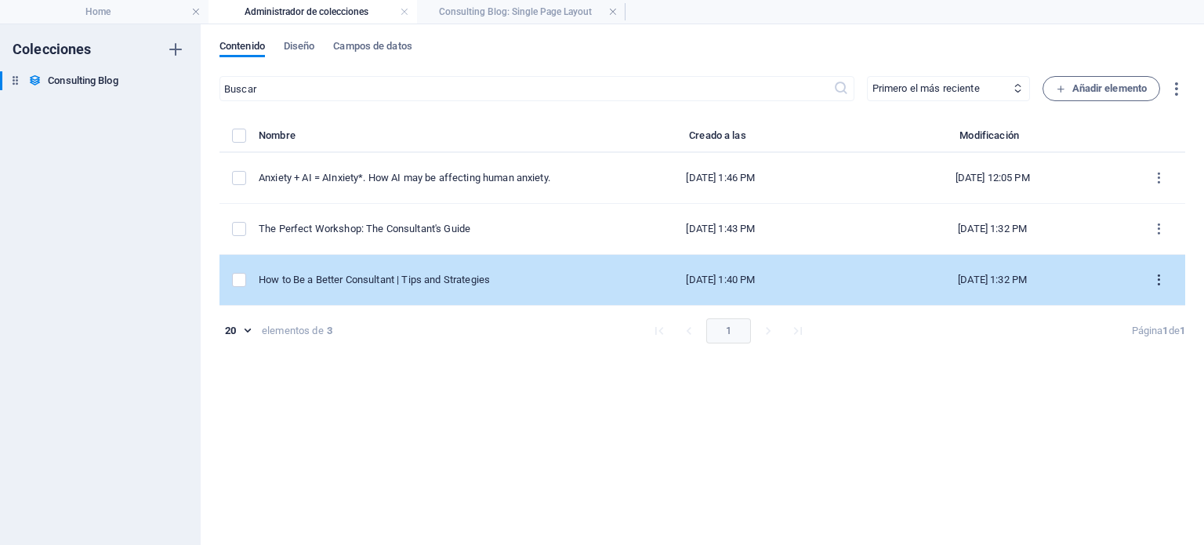
click at [1151, 285] on button "items list" at bounding box center [1159, 279] width 27 height 25
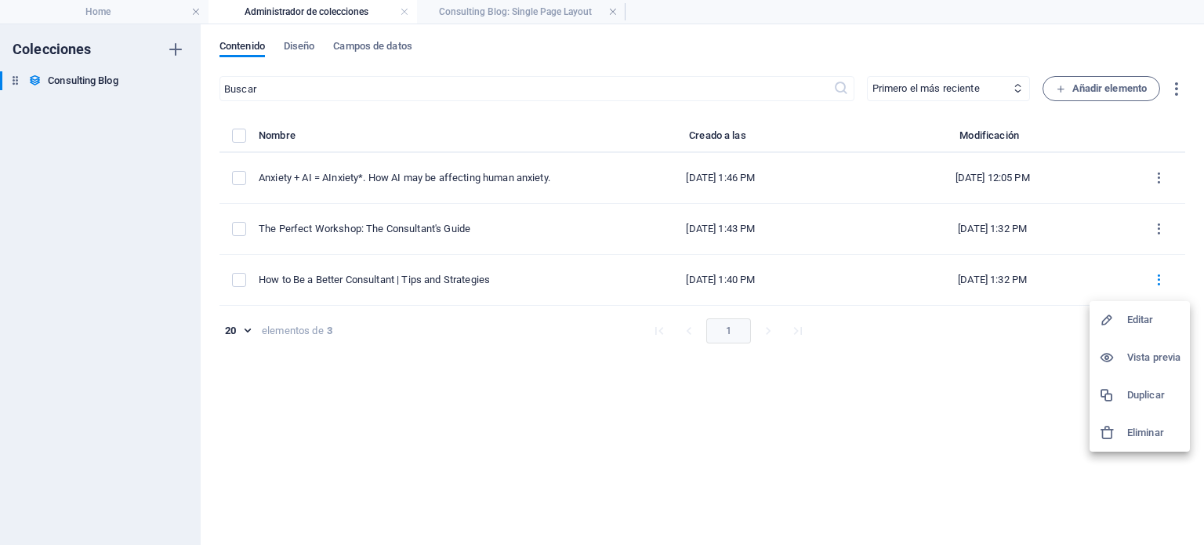
click at [1147, 423] on h6 "Eliminar" at bounding box center [1154, 432] width 53 height 19
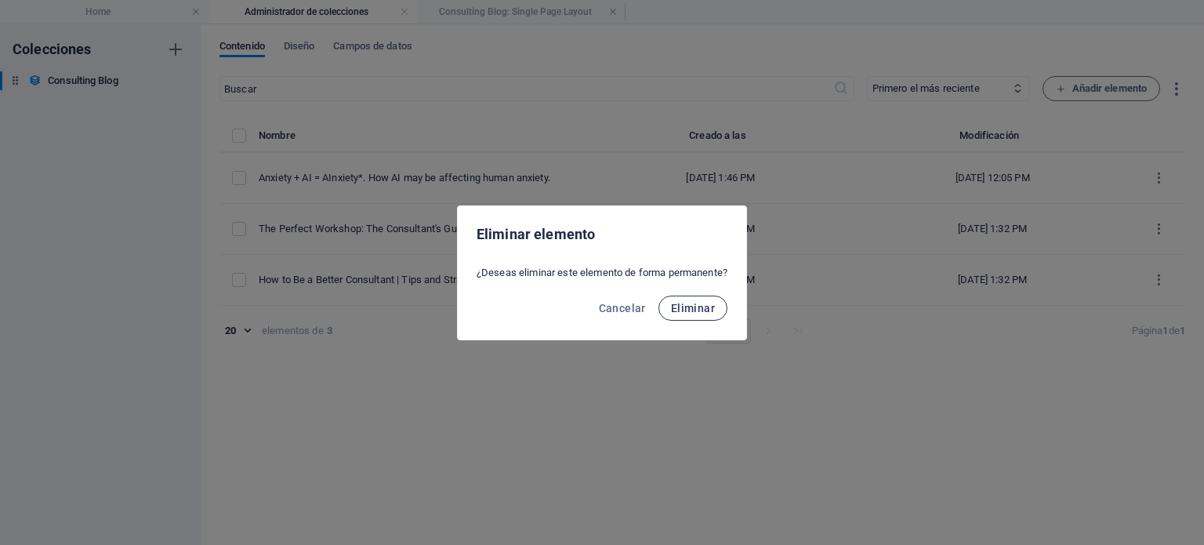
click at [710, 307] on span "Eliminar" at bounding box center [693, 308] width 44 height 13
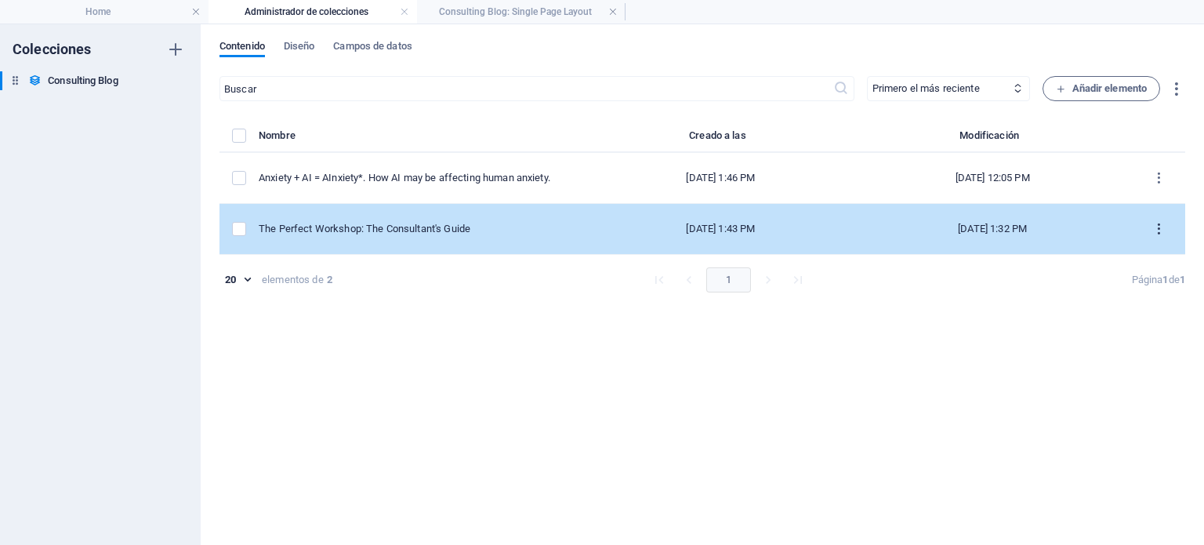
click at [1157, 238] on button "items list" at bounding box center [1159, 228] width 27 height 25
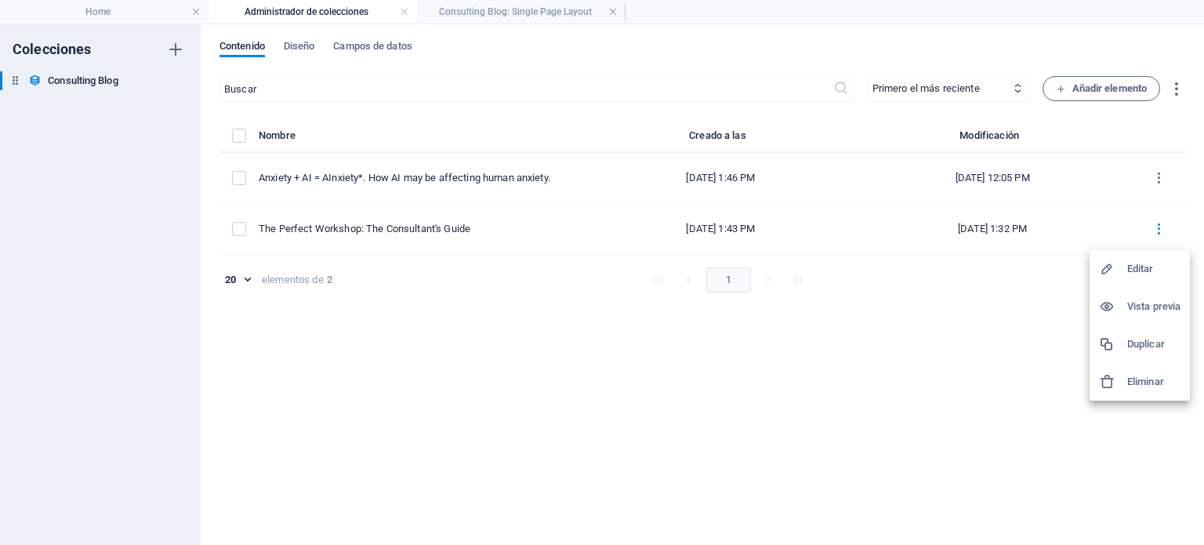
click at [1143, 375] on h6 "Eliminar" at bounding box center [1154, 381] width 53 height 19
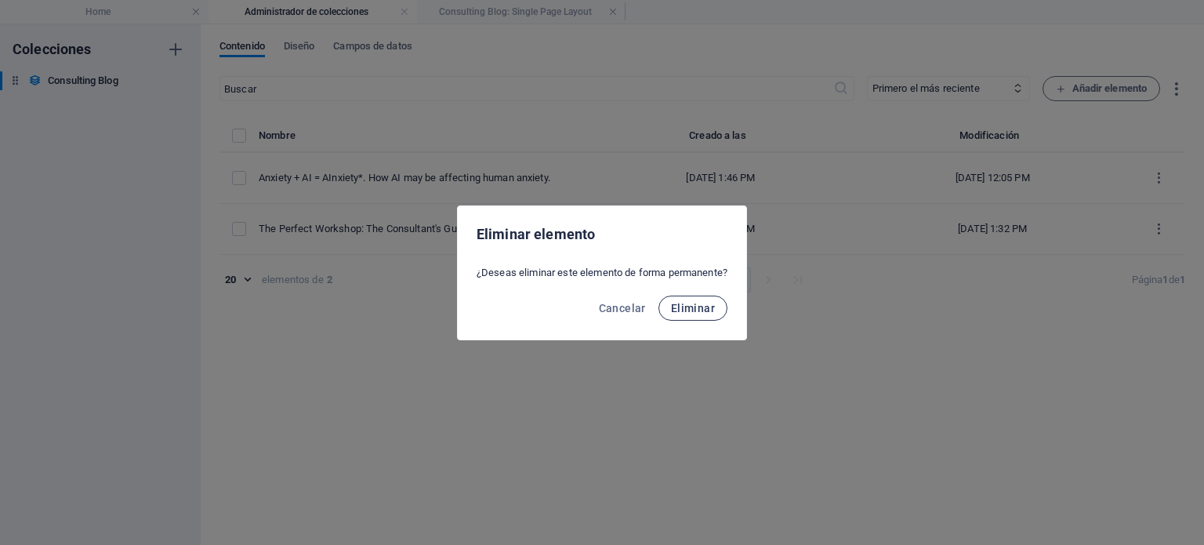
click at [714, 306] on span "Eliminar" at bounding box center [693, 308] width 44 height 13
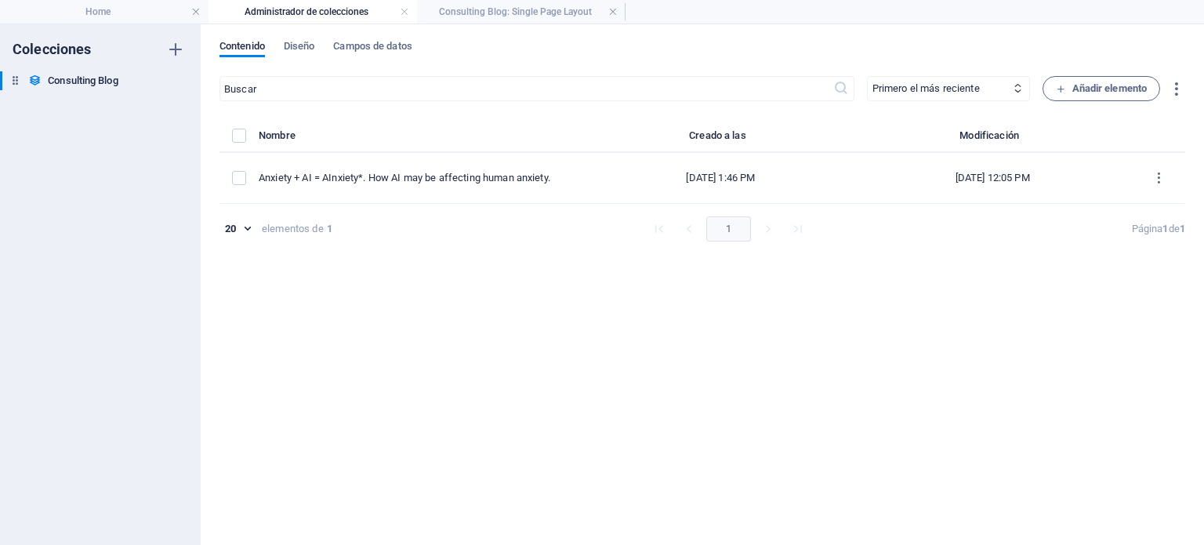
click at [714, 306] on div "​ Primero el más reciente Primero el más antiguo Última modificación Name (asce…" at bounding box center [703, 302] width 966 height 453
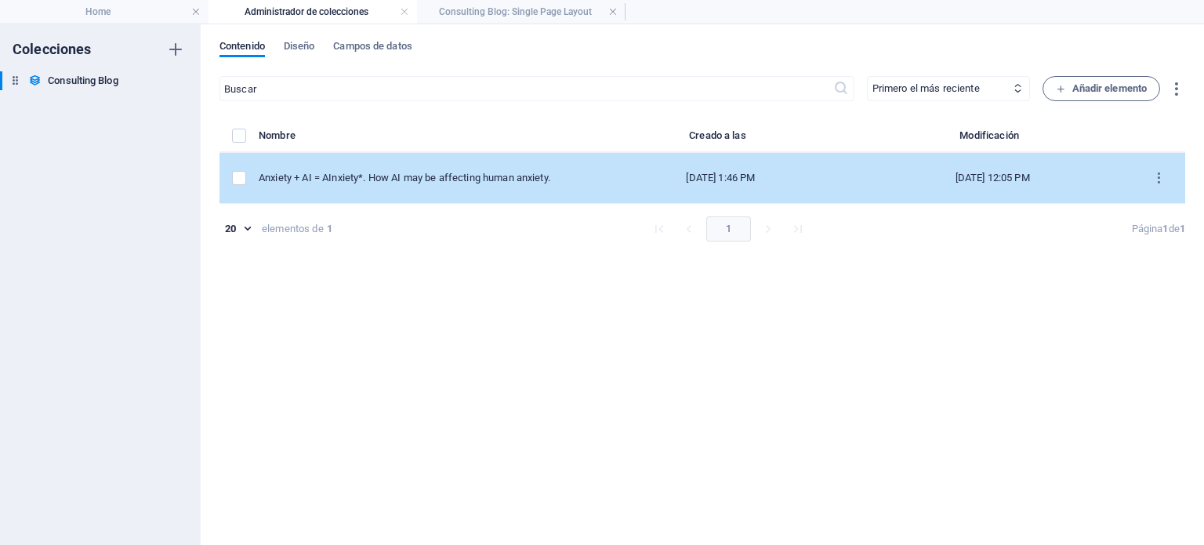
click at [747, 183] on div "[DATE] 1:46 PM" at bounding box center [720, 178] width 239 height 14
select select "Tech Innovations"
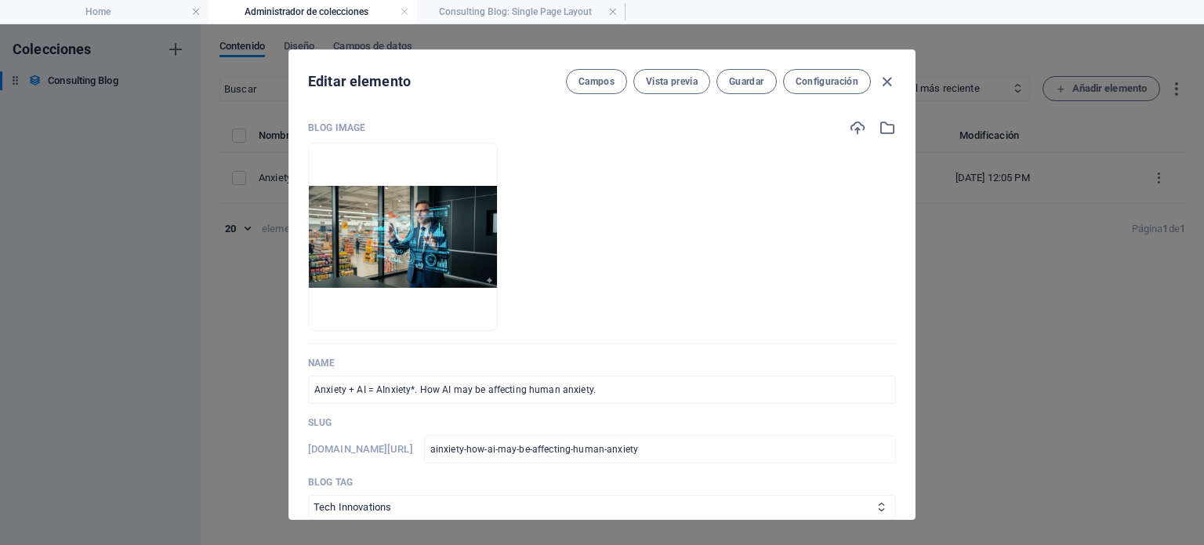
drag, startPoint x: 910, startPoint y: 159, endPoint x: 918, endPoint y: 180, distance: 22.1
click at [918, 180] on div "Editar elemento [PERSON_NAME] Vista previa Guardar Configuración Blog Image Arr…" at bounding box center [602, 284] width 1204 height 521
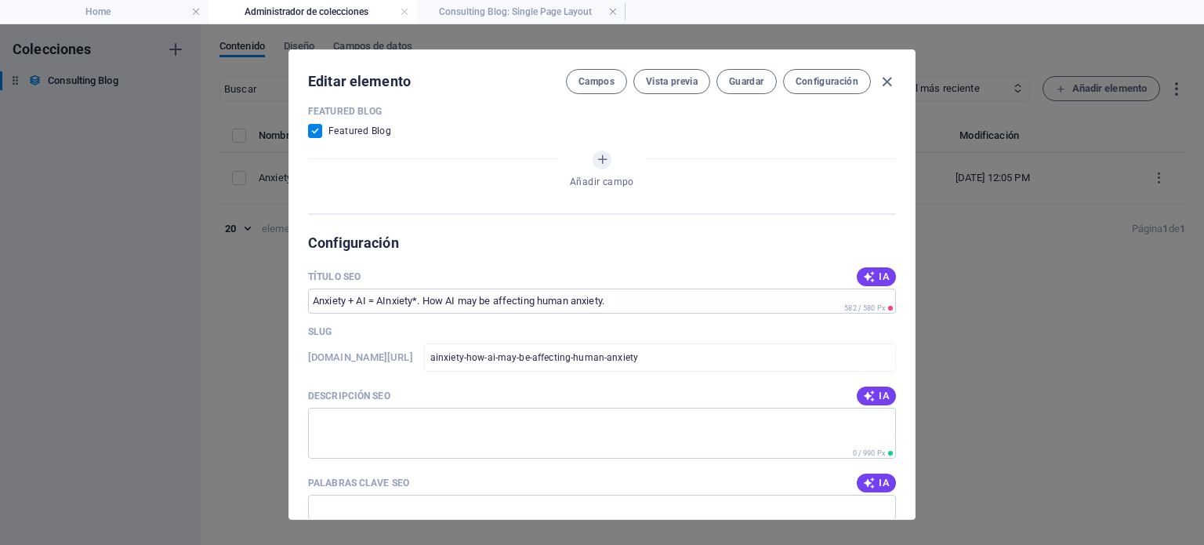
scroll to position [1337, 0]
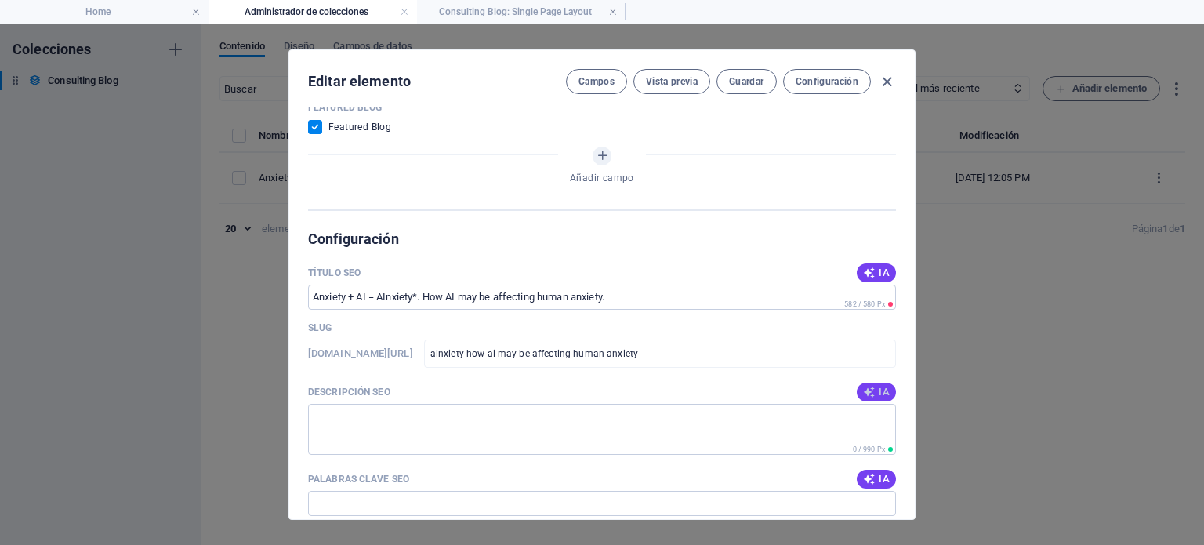
click at [878, 389] on span "IA" at bounding box center [876, 392] width 27 height 13
type textarea "Explore how AI influences anxiety and mental health in our insightful article o…"
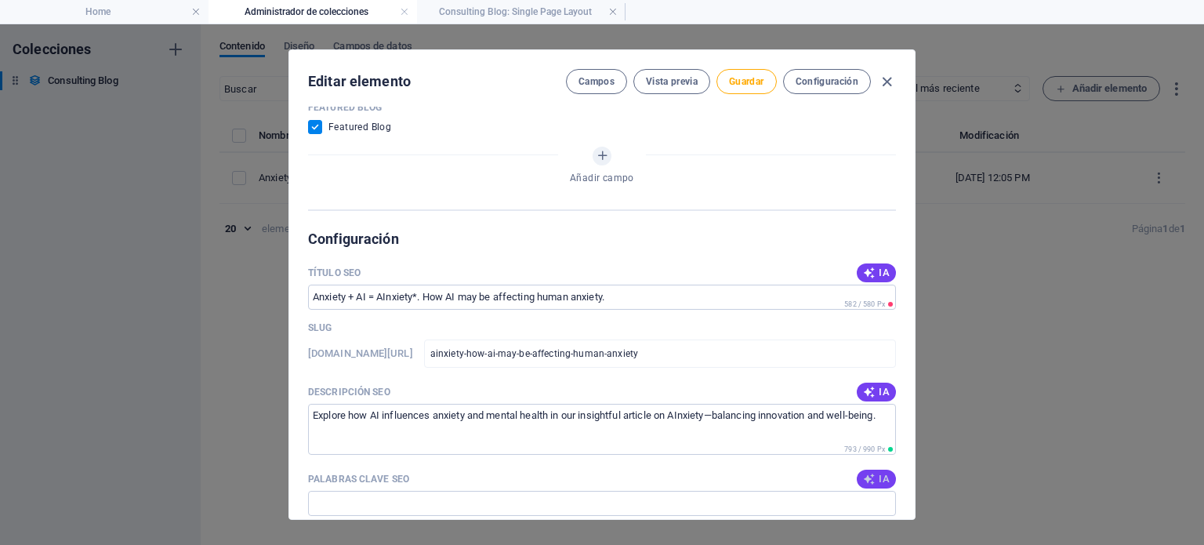
click at [873, 474] on icon "button" at bounding box center [869, 479] width 13 height 13
type input "AInxiety, AI and mental [MEDICAL_DATA] technology, artificial intelligence anxi…"
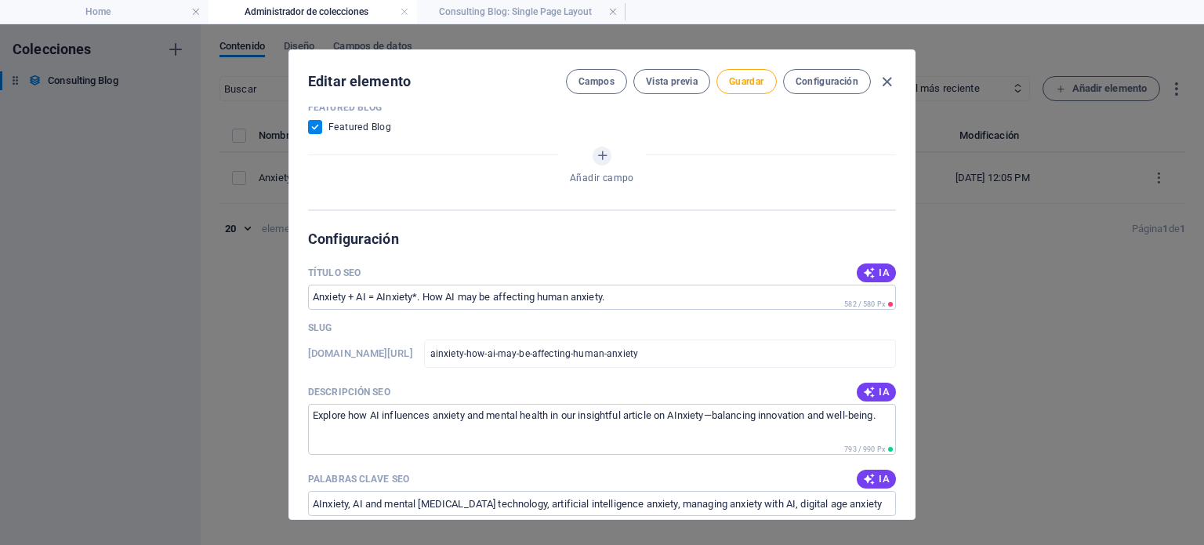
drag, startPoint x: 915, startPoint y: 351, endPoint x: 918, endPoint y: 382, distance: 31.5
click at [918, 382] on div "Editar elemento [PERSON_NAME] Vista previa Guardar Configuración Blog Image Arr…" at bounding box center [602, 284] width 1204 height 521
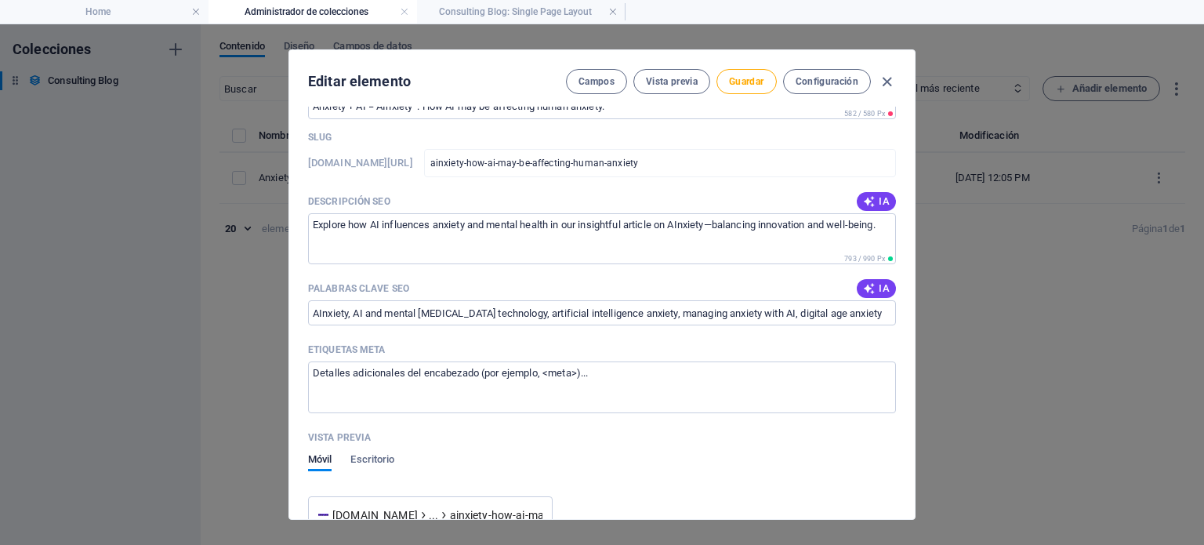
scroll to position [1565, 0]
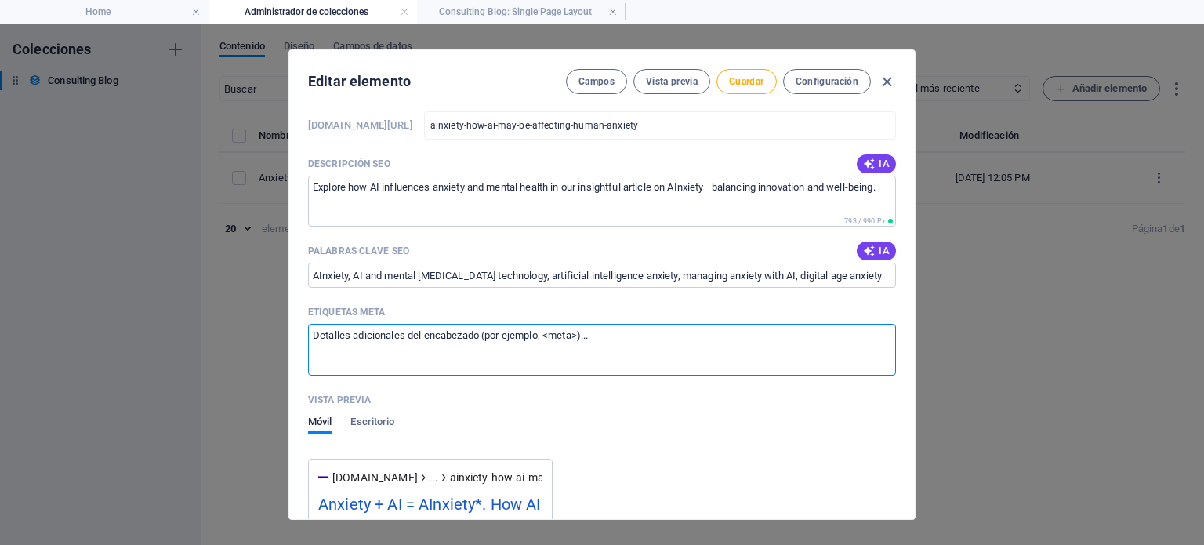
drag, startPoint x: 626, startPoint y: 336, endPoint x: 282, endPoint y: 337, distance: 343.5
click at [282, 337] on div "Editar elemento [PERSON_NAME] Vista previa Guardar Configuración Blog Image Arr…" at bounding box center [602, 284] width 1204 height 521
click at [552, 335] on textarea "Etiquetas meta ​" at bounding box center [602, 349] width 588 height 51
drag, startPoint x: 616, startPoint y: 336, endPoint x: 405, endPoint y: 351, distance: 211.5
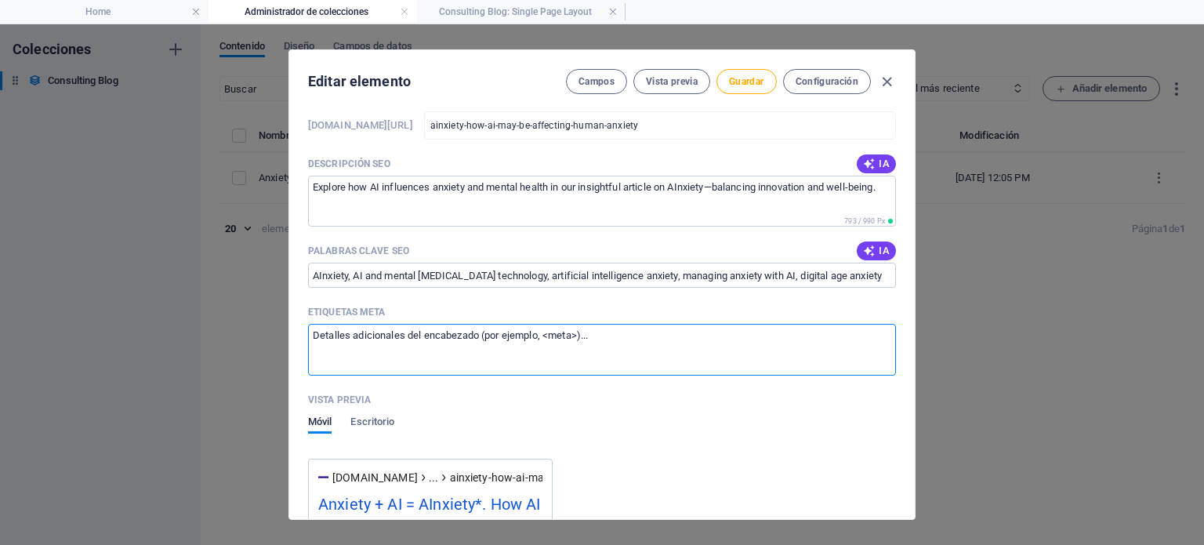
click at [405, 351] on textarea "Etiquetas meta ​" at bounding box center [602, 349] width 588 height 51
type textarea "I"
type textarea "AI IA anxiety work consulting health technology artificial intelligence"
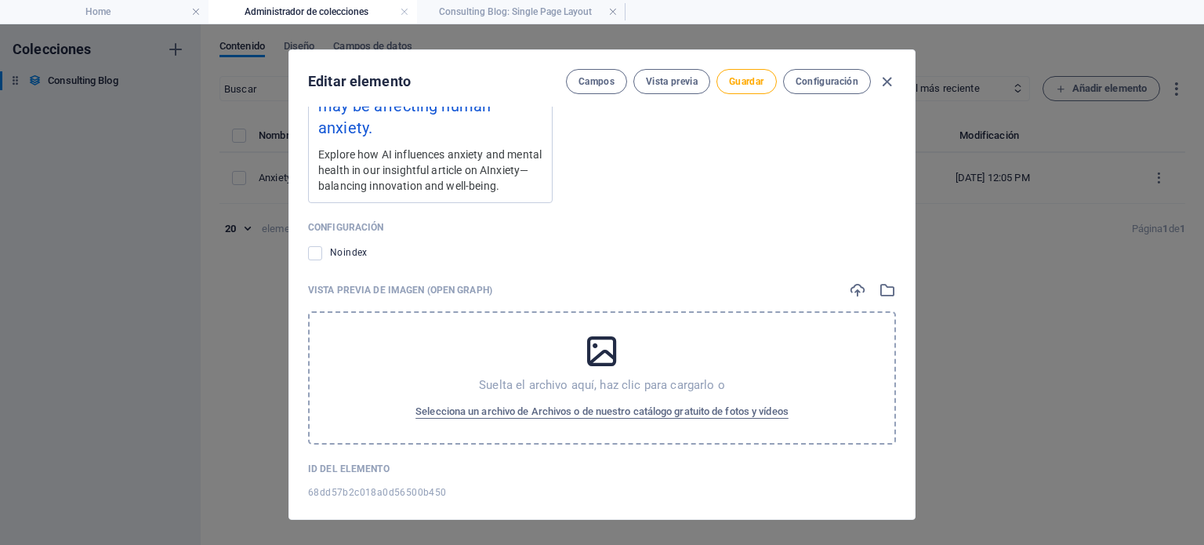
scroll to position [2014, 0]
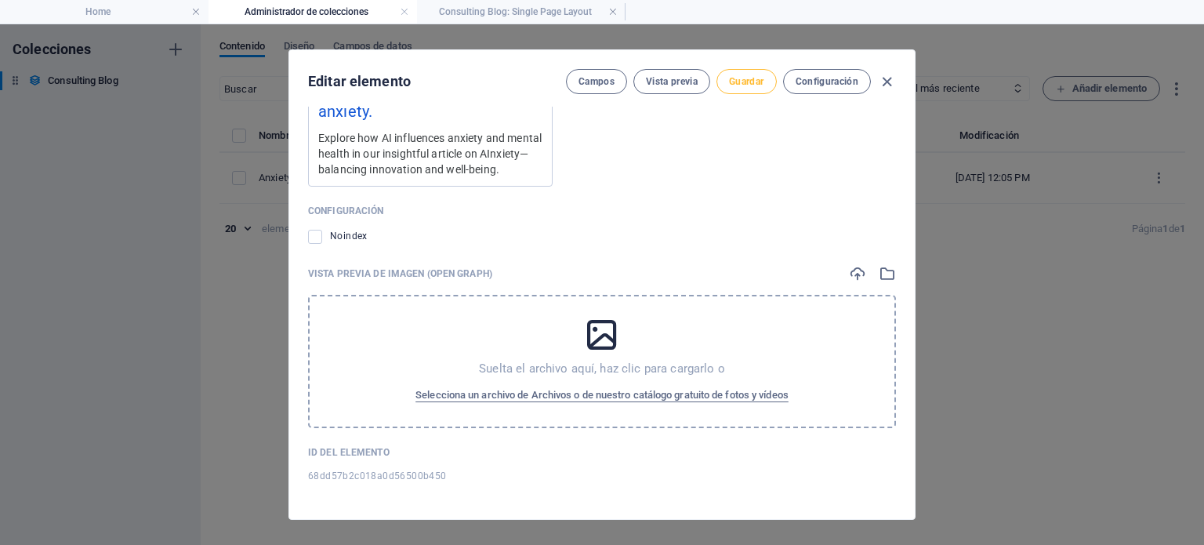
click at [748, 78] on span "Guardar" at bounding box center [746, 81] width 35 height 13
click at [686, 84] on span "Vista previa" at bounding box center [672, 81] width 52 height 13
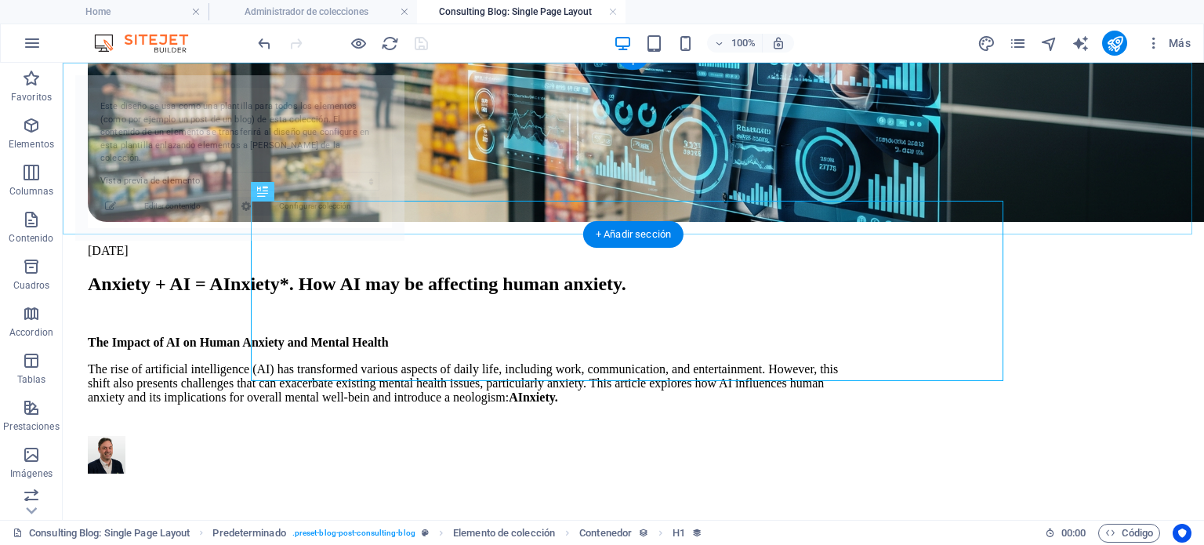
scroll to position [486, 0]
select select "68dd57b2c018a0d56500b450"
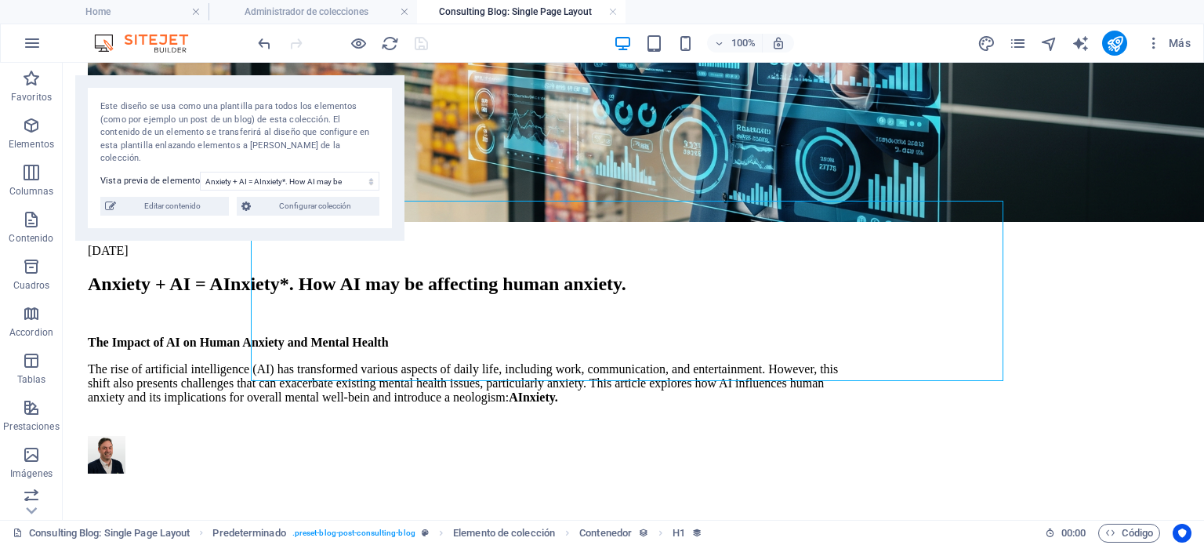
drag, startPoint x: 611, startPoint y: 11, endPoint x: 602, endPoint y: 15, distance: 9.5
click at [611, 11] on link at bounding box center [613, 12] width 9 height 15
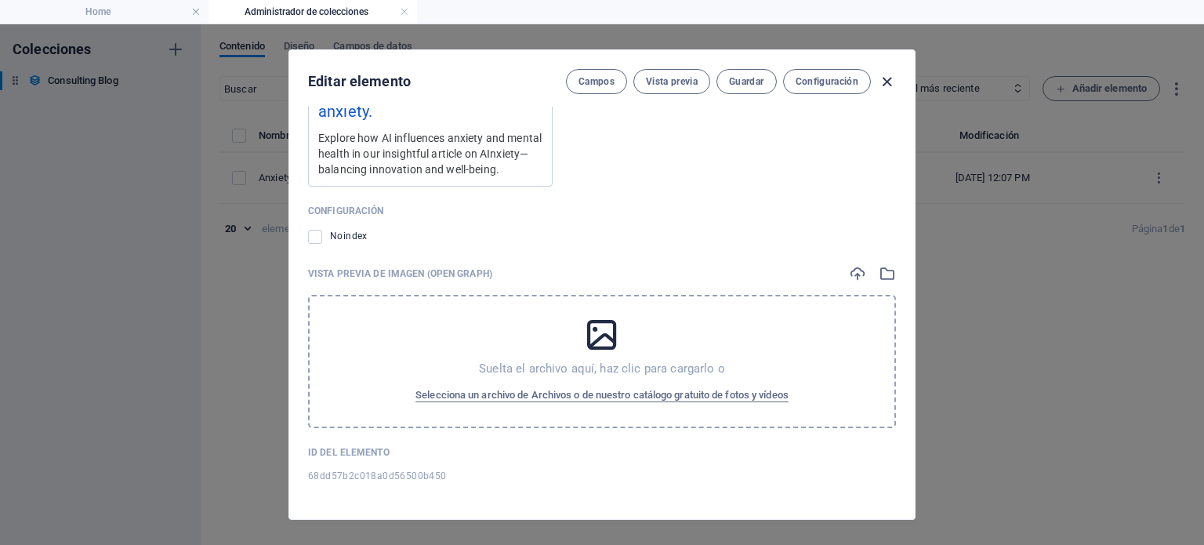
click at [885, 82] on icon "button" at bounding box center [887, 82] width 18 height 18
checkbox input "false"
type input "ainxiety-how-ai-may-be-affecting-human-anxiety"
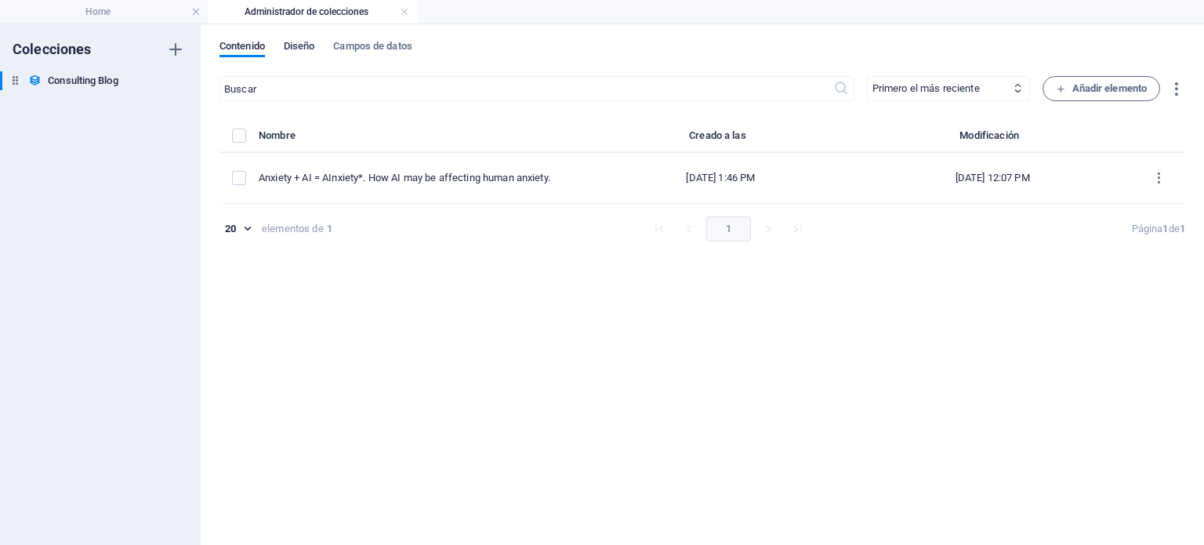
click at [303, 50] on span "Diseño" at bounding box center [299, 48] width 31 height 22
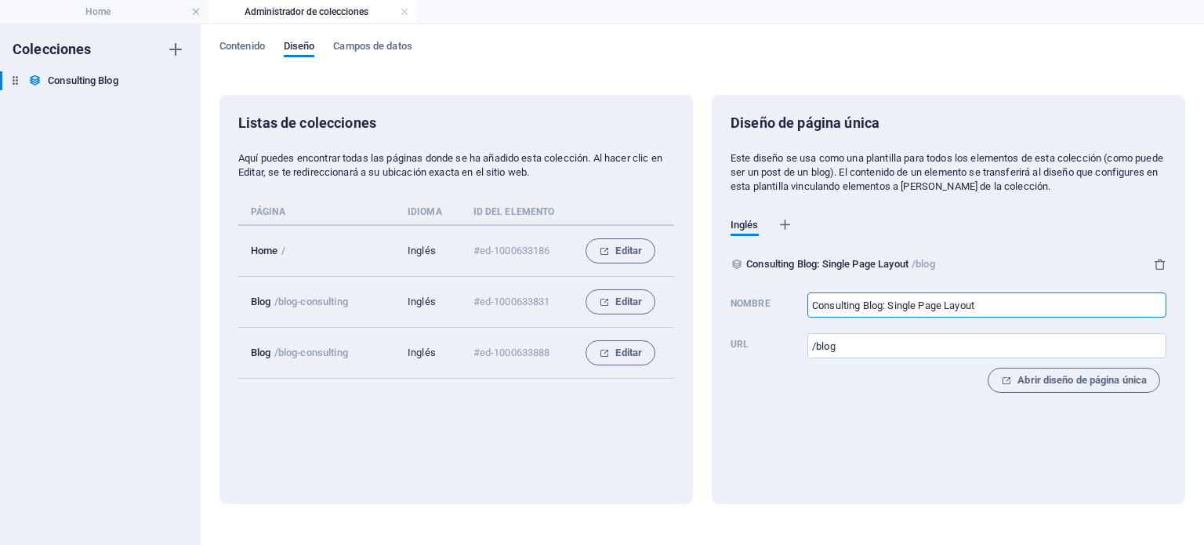
click at [1019, 307] on input "Consulting Blog: Single Page Layout" at bounding box center [987, 304] width 359 height 25
click at [812, 303] on input "Consulting Blog" at bounding box center [987, 304] width 359 height 25
click at [825, 303] on input "AIConsulting Blog" at bounding box center [987, 304] width 359 height 25
type input "AI Consulting Blog"
click at [831, 126] on h6 "Diseño de página única" at bounding box center [805, 123] width 149 height 19
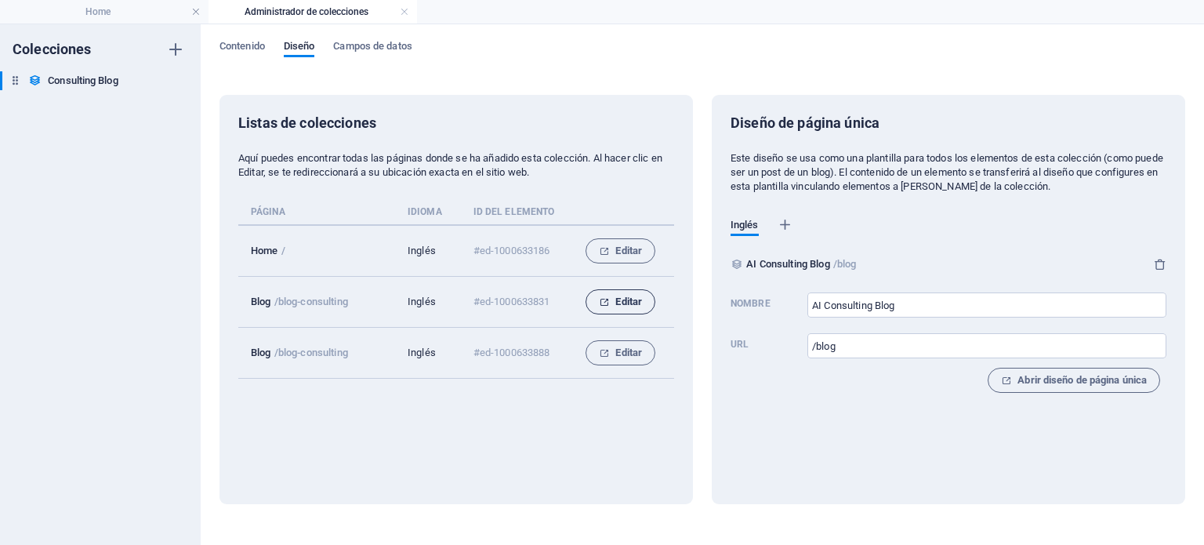
click at [626, 303] on span "Editar" at bounding box center [620, 301] width 43 height 19
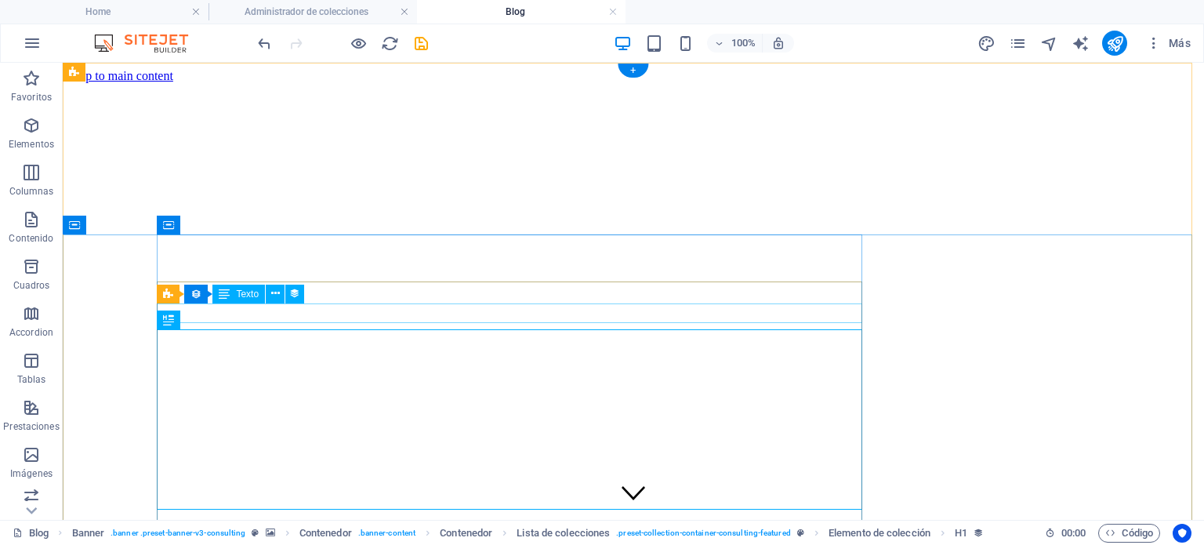
scroll to position [919, 0]
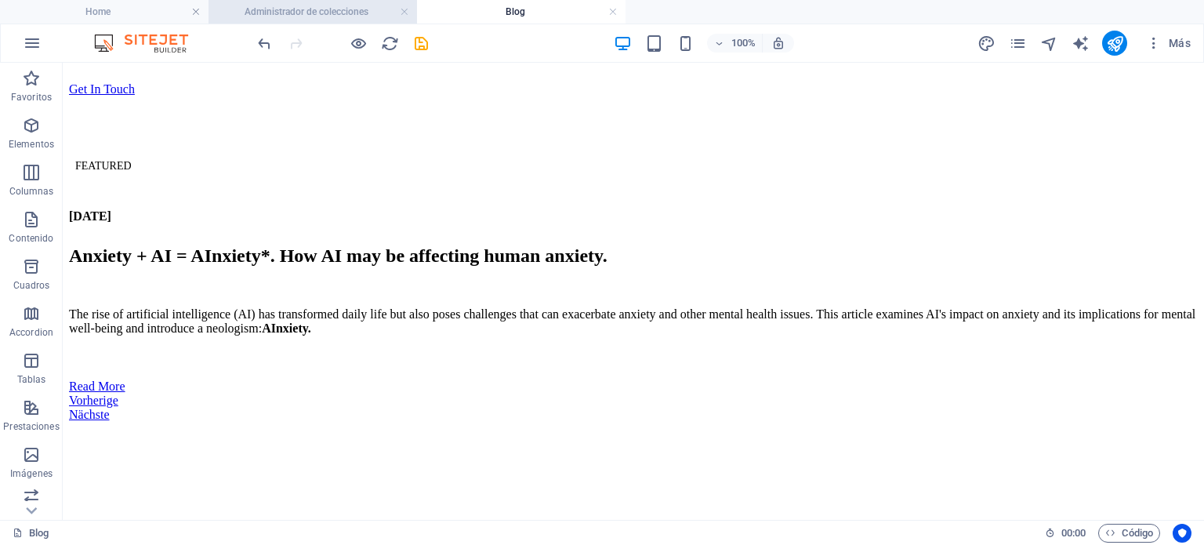
click at [329, 5] on h4 "Administrador de colecciones" at bounding box center [313, 11] width 209 height 17
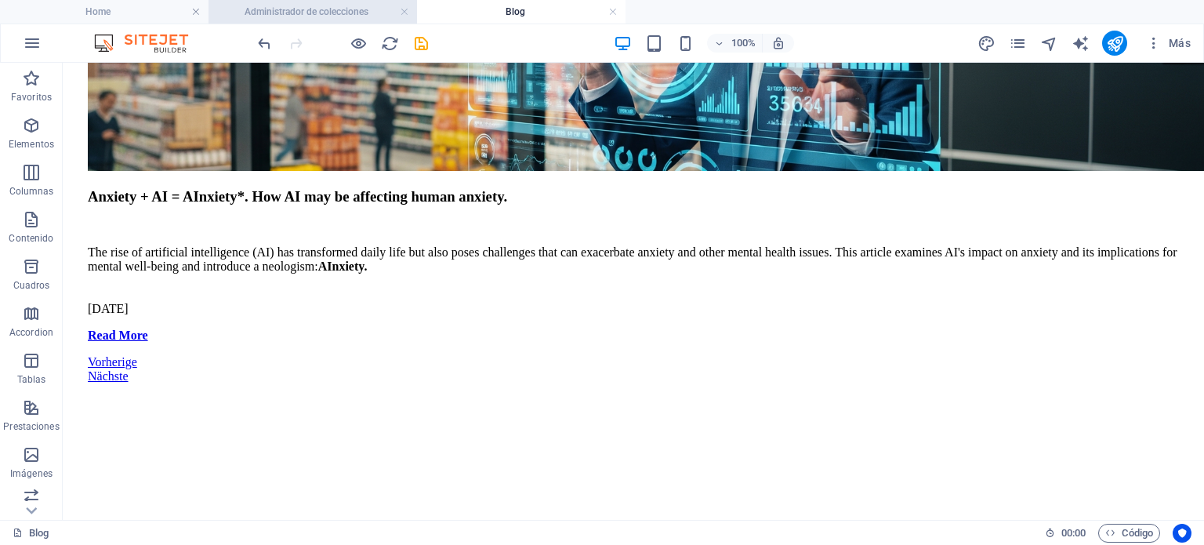
scroll to position [0, 0]
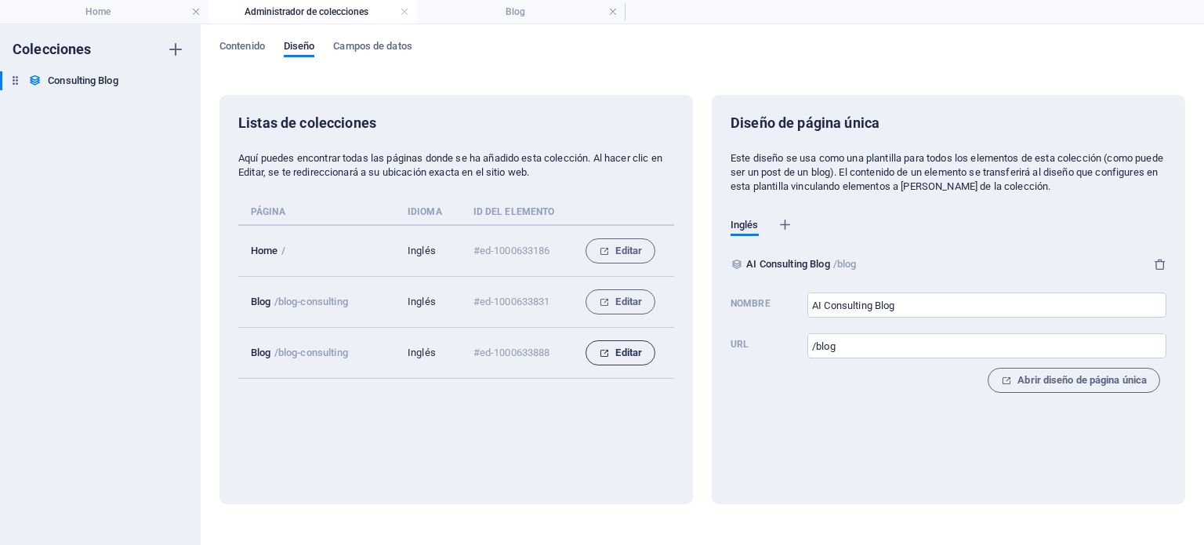
click at [619, 354] on span "Editar" at bounding box center [620, 352] width 43 height 19
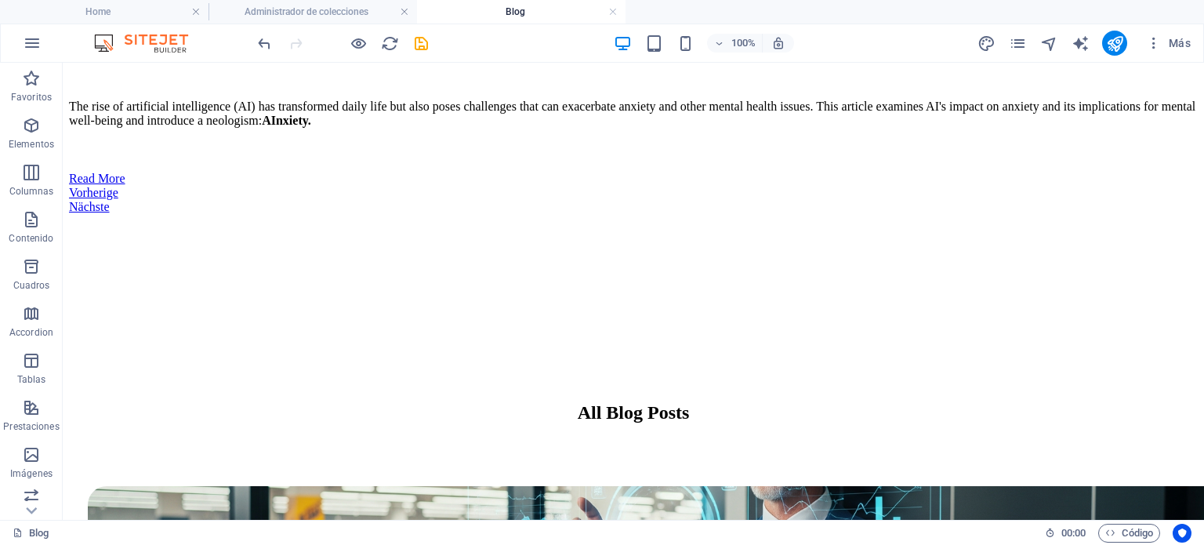
scroll to position [1095, 0]
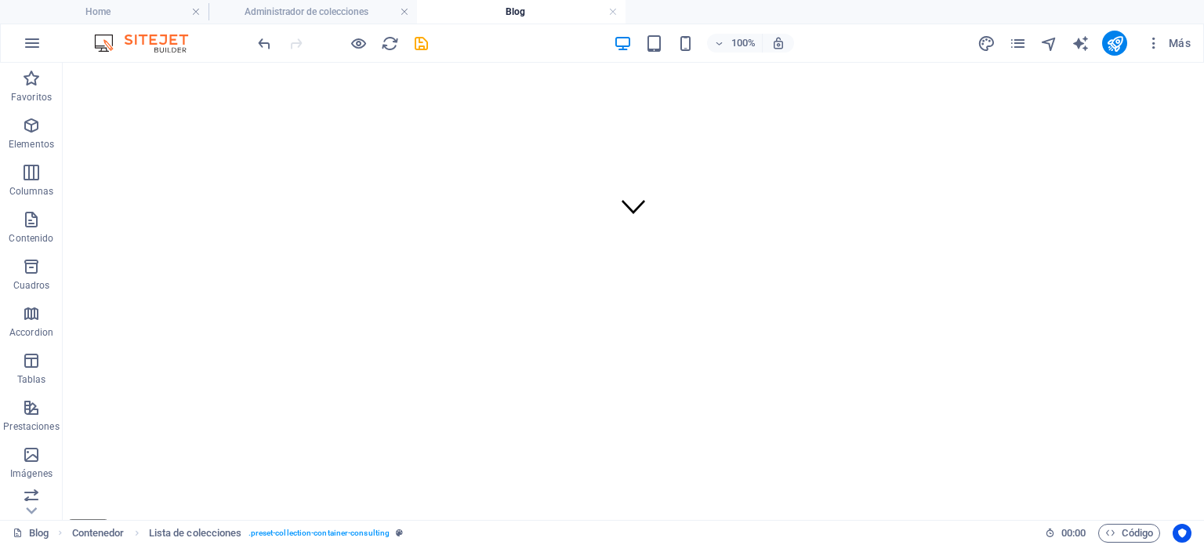
scroll to position [283, 0]
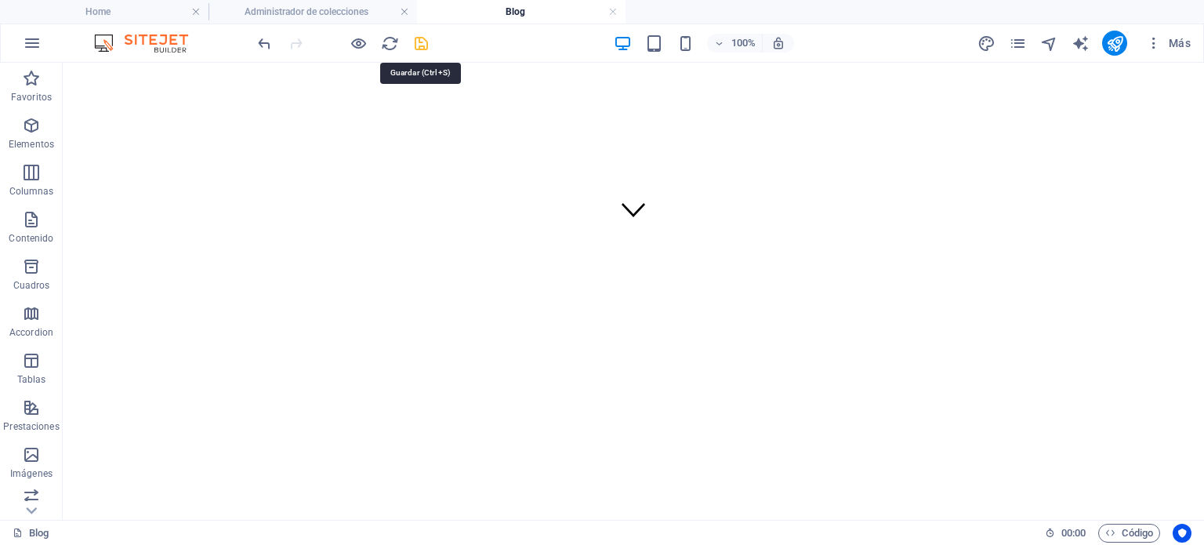
click at [420, 48] on icon "save" at bounding box center [421, 44] width 18 height 18
click at [1107, 47] on icon "publish" at bounding box center [1115, 44] width 18 height 18
click at [407, 12] on link at bounding box center [404, 12] width 9 height 15
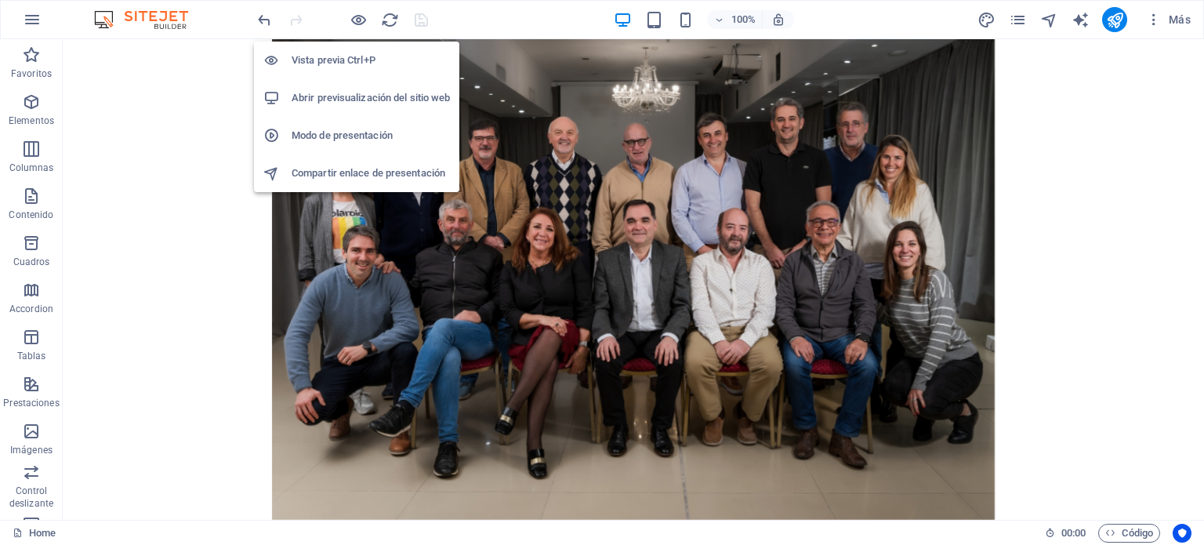
click at [360, 93] on h6 "Abrir previsualización del sitio web" at bounding box center [371, 98] width 158 height 19
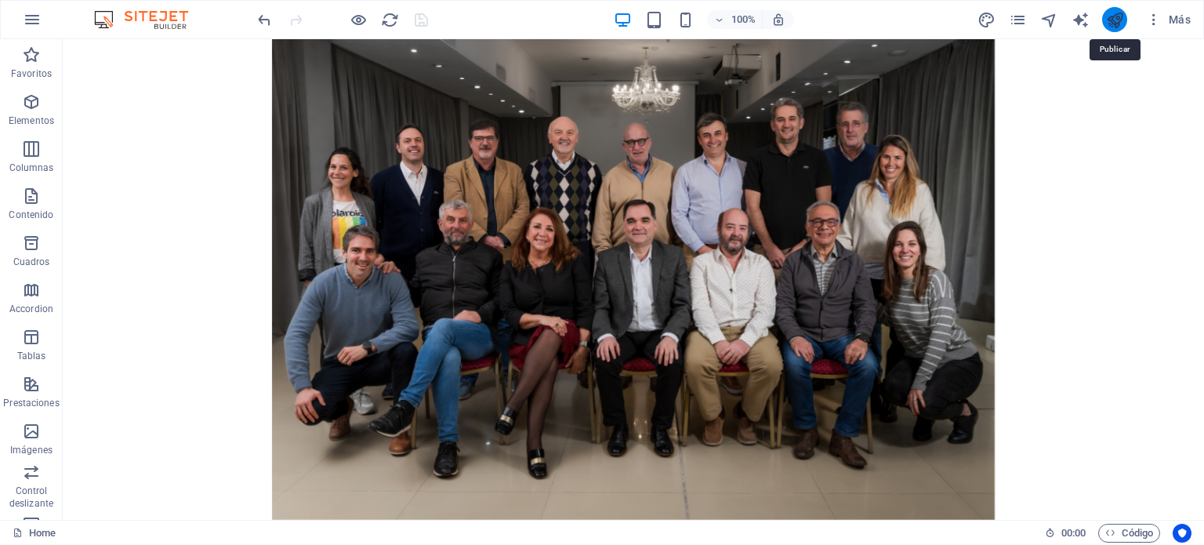
click at [1113, 24] on icon "publish" at bounding box center [1115, 20] width 18 height 18
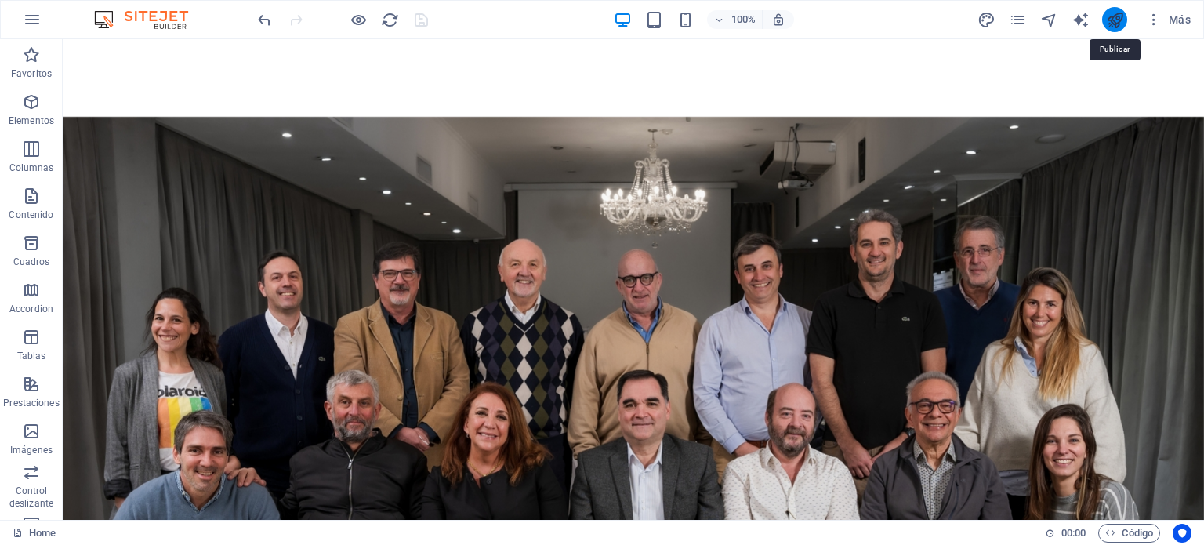
click at [1111, 22] on icon "publish" at bounding box center [1115, 20] width 18 height 18
